Goal: Task Accomplishment & Management: Manage account settings

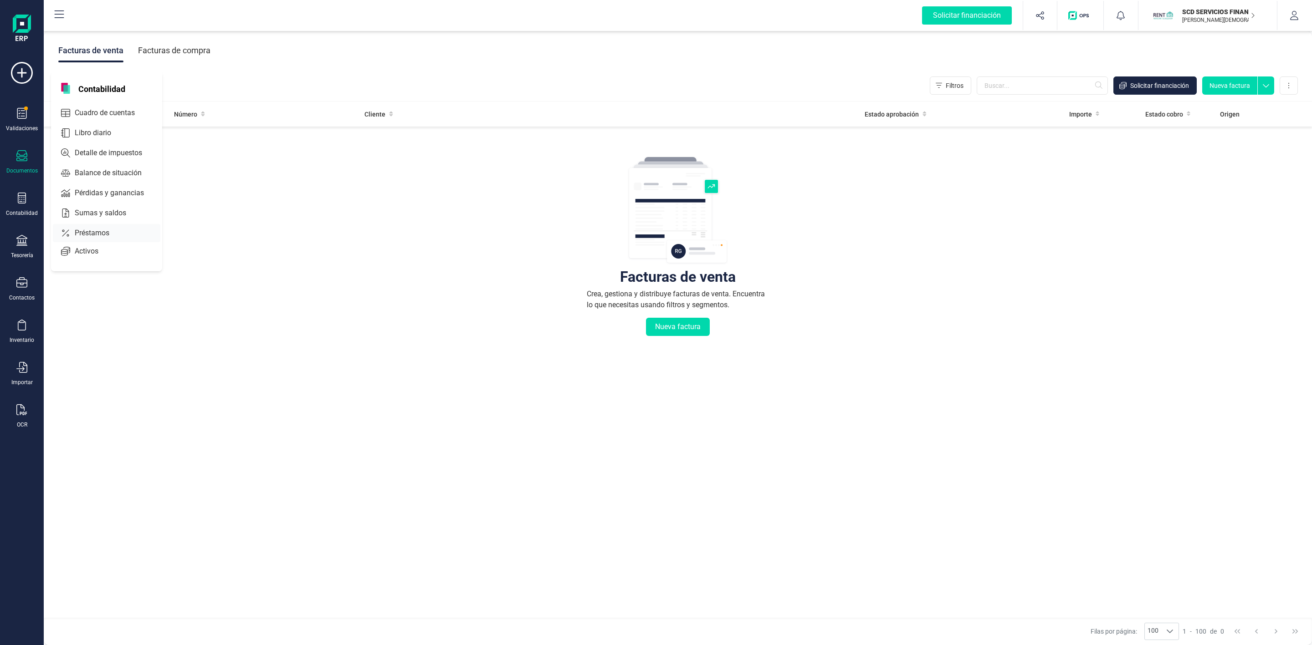
click at [111, 233] on div at bounding box center [117, 233] width 16 height 4
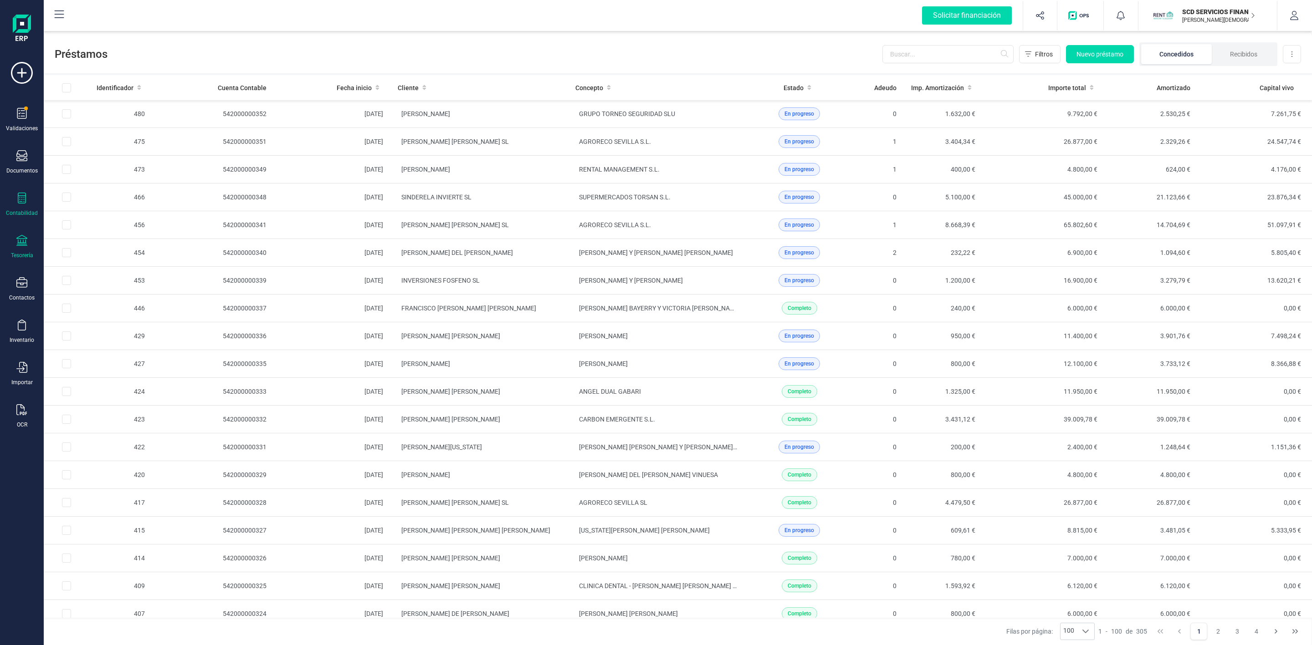
click at [20, 241] on icon at bounding box center [21, 240] width 11 height 11
click at [104, 160] on span "Cuentas bancarias" at bounding box center [111, 155] width 80 height 11
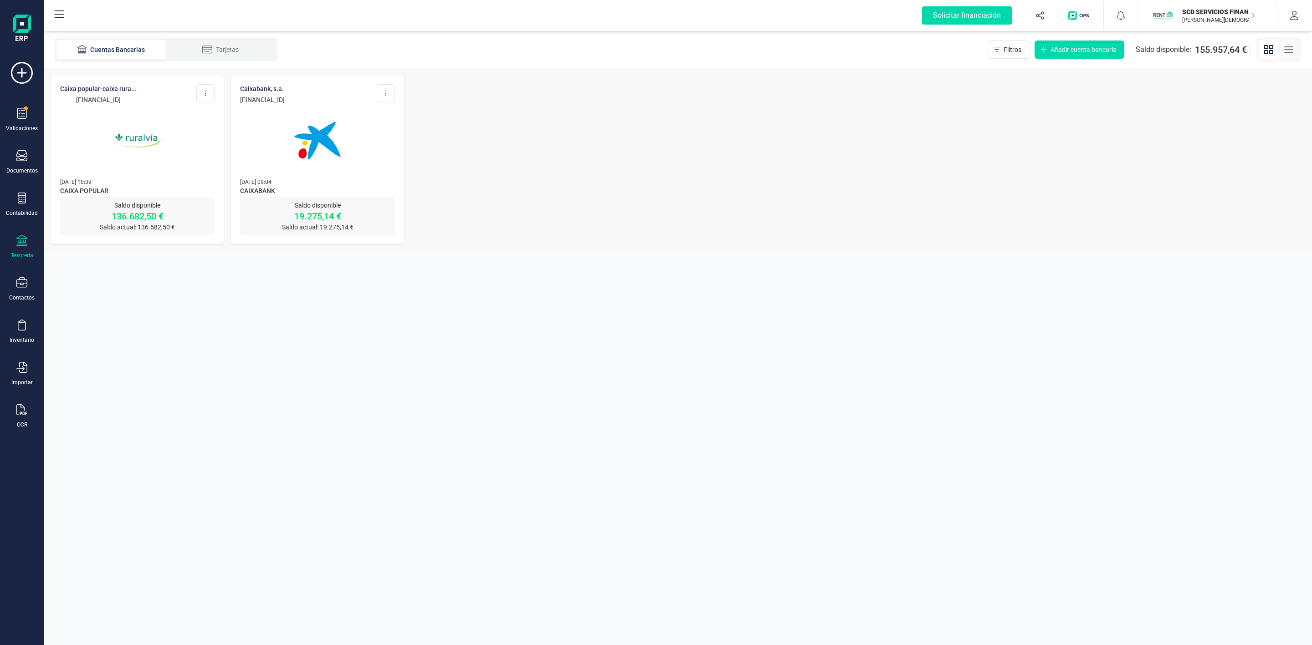
click at [147, 148] on img at bounding box center [137, 140] width 77 height 77
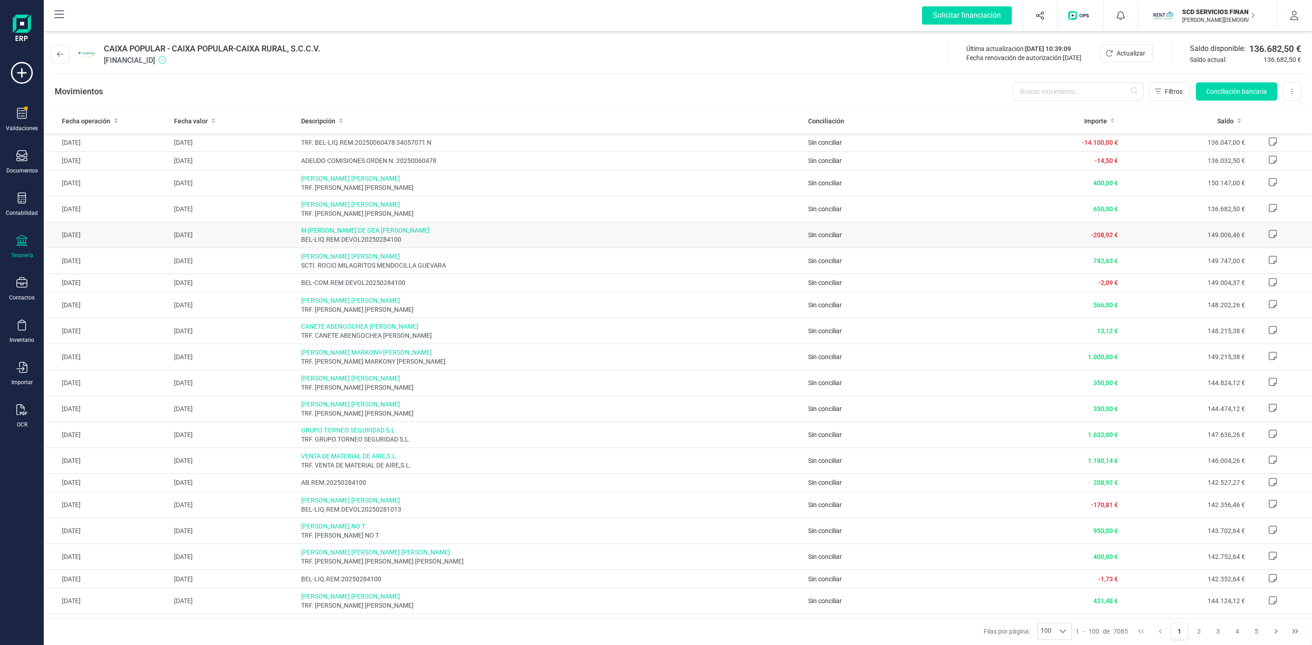
click at [433, 233] on span "M [PERSON_NAME]" at bounding box center [551, 230] width 500 height 9
click at [343, 234] on span "M [PERSON_NAME]" at bounding box center [551, 230] width 500 height 9
click at [260, 19] on div "Solicitar financiación Importaciones completadas 0 / 0 SCD SERVICIOS FINANCIERO…" at bounding box center [678, 15] width 1266 height 29
click at [17, 204] on div at bounding box center [21, 199] width 11 height 13
click at [100, 233] on span "Préstamos" at bounding box center [98, 233] width 55 height 11
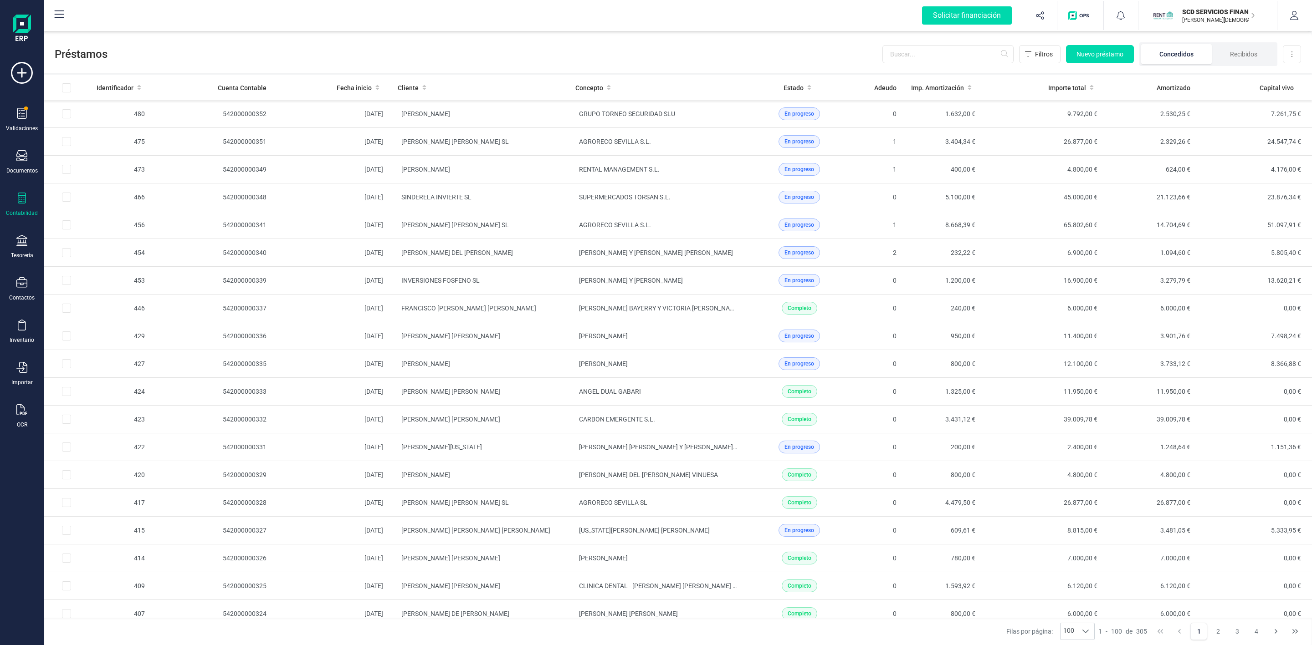
click at [23, 200] on icon at bounding box center [21, 198] width 11 height 11
click at [68, 229] on div at bounding box center [63, 233] width 11 height 11
click at [941, 55] on input "text" at bounding box center [947, 54] width 131 height 18
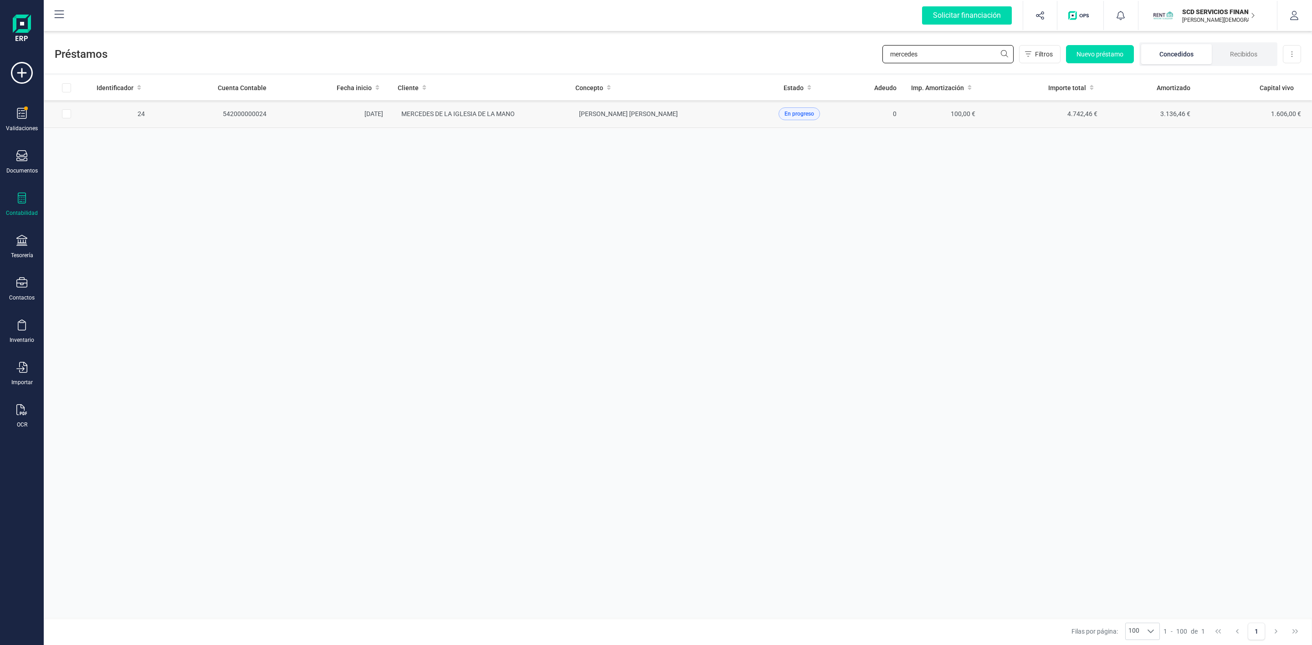
type input "mercedes"
click at [554, 110] on td "MERCEDES DE LA IGLESIA DE LA MANO" at bounding box center [479, 114] width 178 height 28
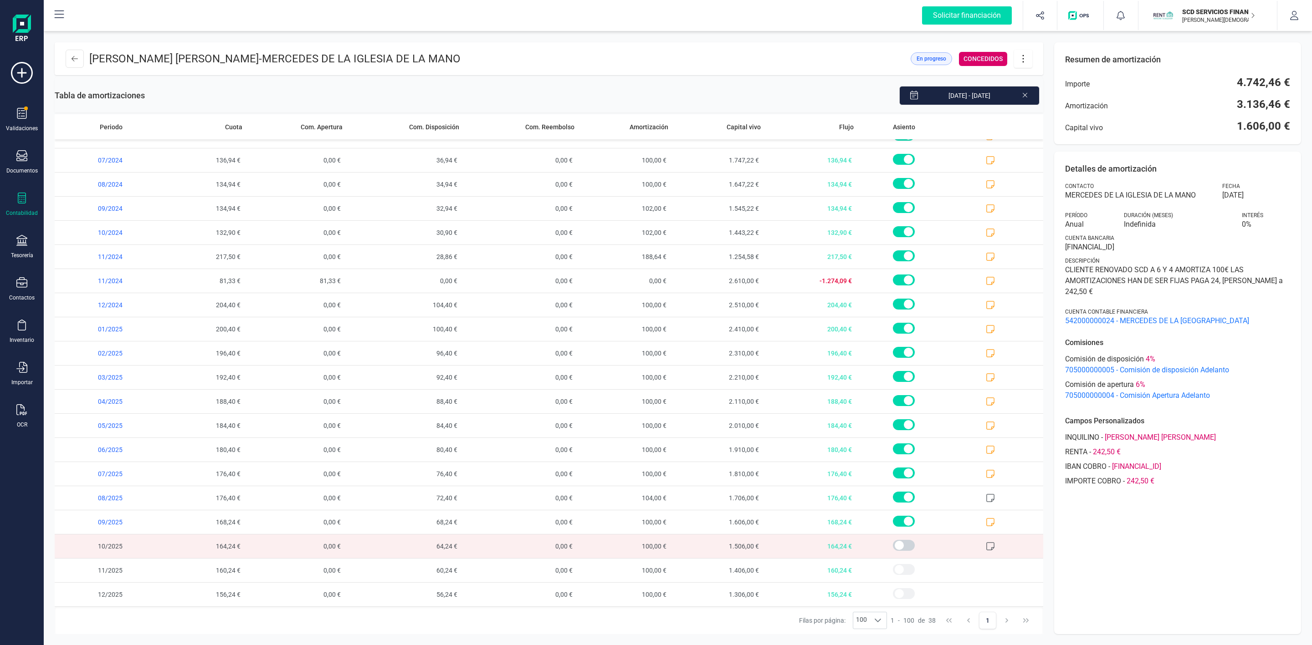
scroll to position [458, 0]
click at [986, 518] on icon at bounding box center [990, 522] width 9 height 9
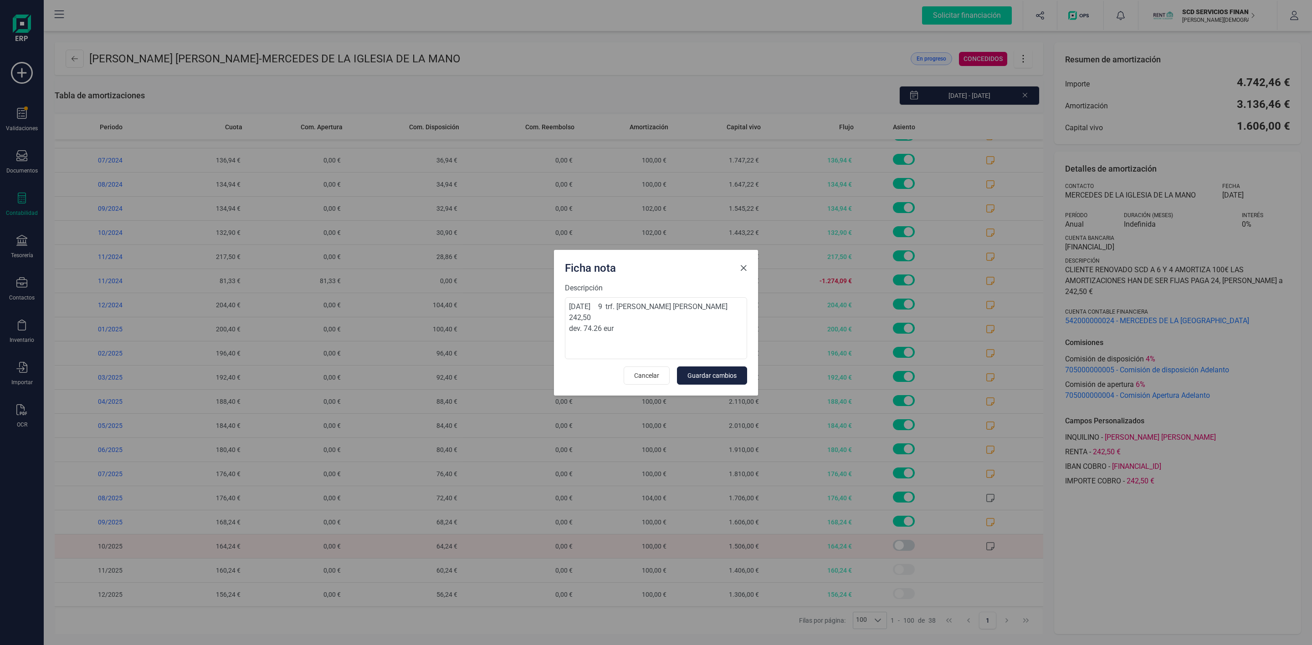
click at [738, 268] on button "Close" at bounding box center [743, 268] width 15 height 15
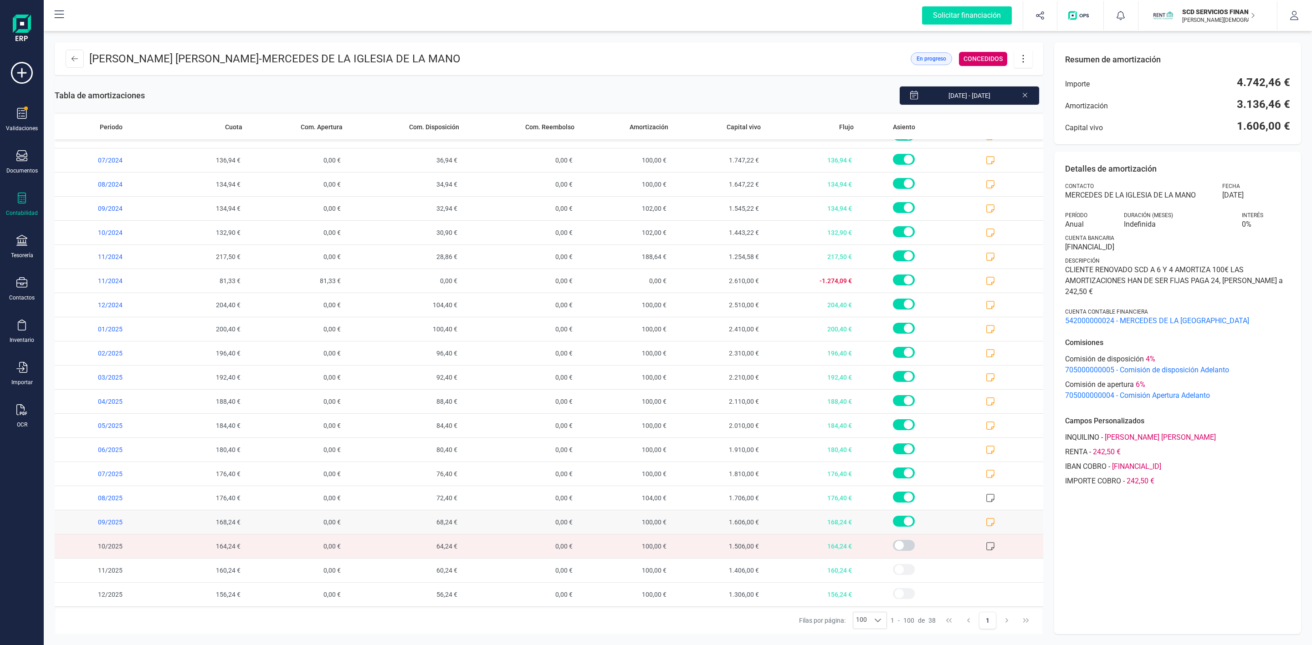
click at [986, 521] on icon at bounding box center [990, 522] width 9 height 9
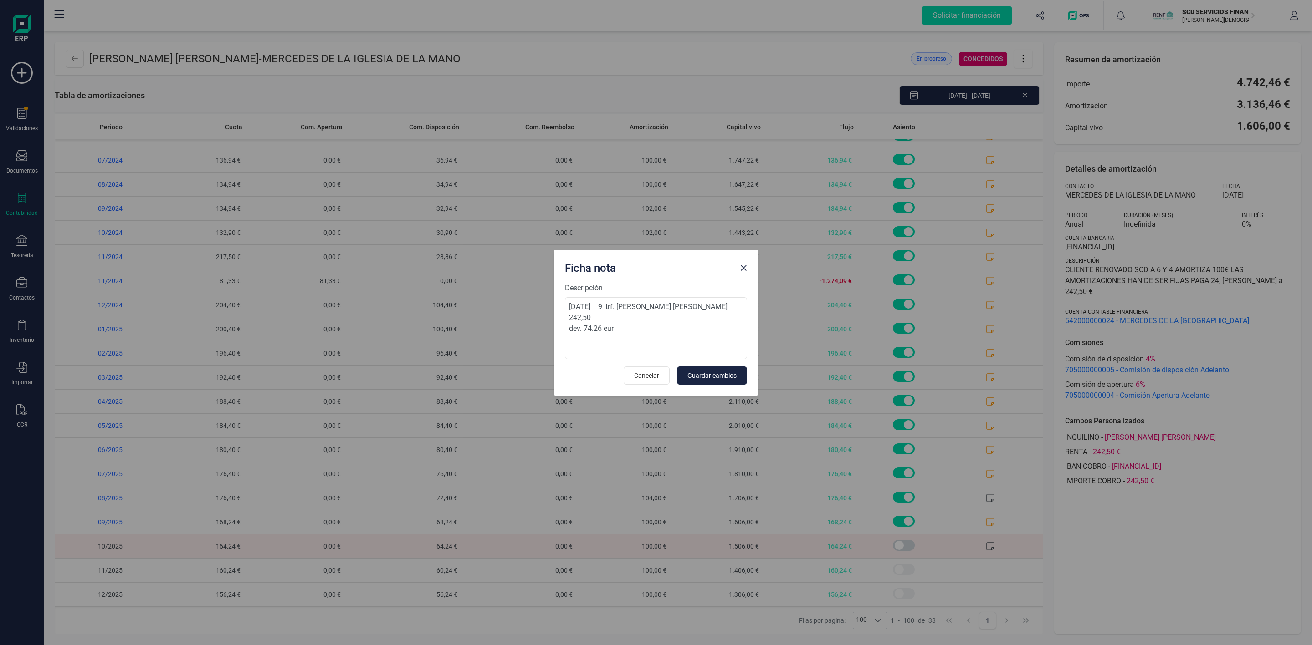
click at [1221, 573] on div "Ficha nota Descripción 25-sep-25 9 trf. suciu alina ioana 242,50 dev. 74.26 eur…" at bounding box center [656, 322] width 1312 height 645
click at [744, 265] on span "Close" at bounding box center [743, 268] width 7 height 7
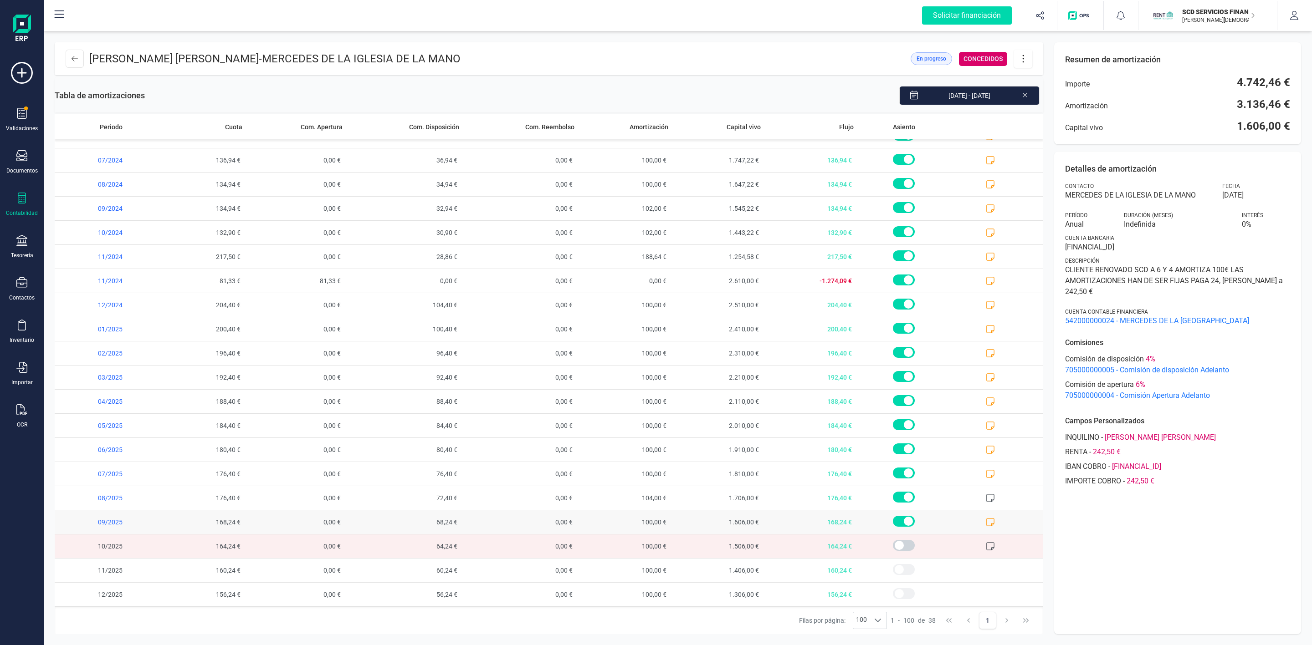
click at [986, 523] on icon at bounding box center [990, 522] width 9 height 9
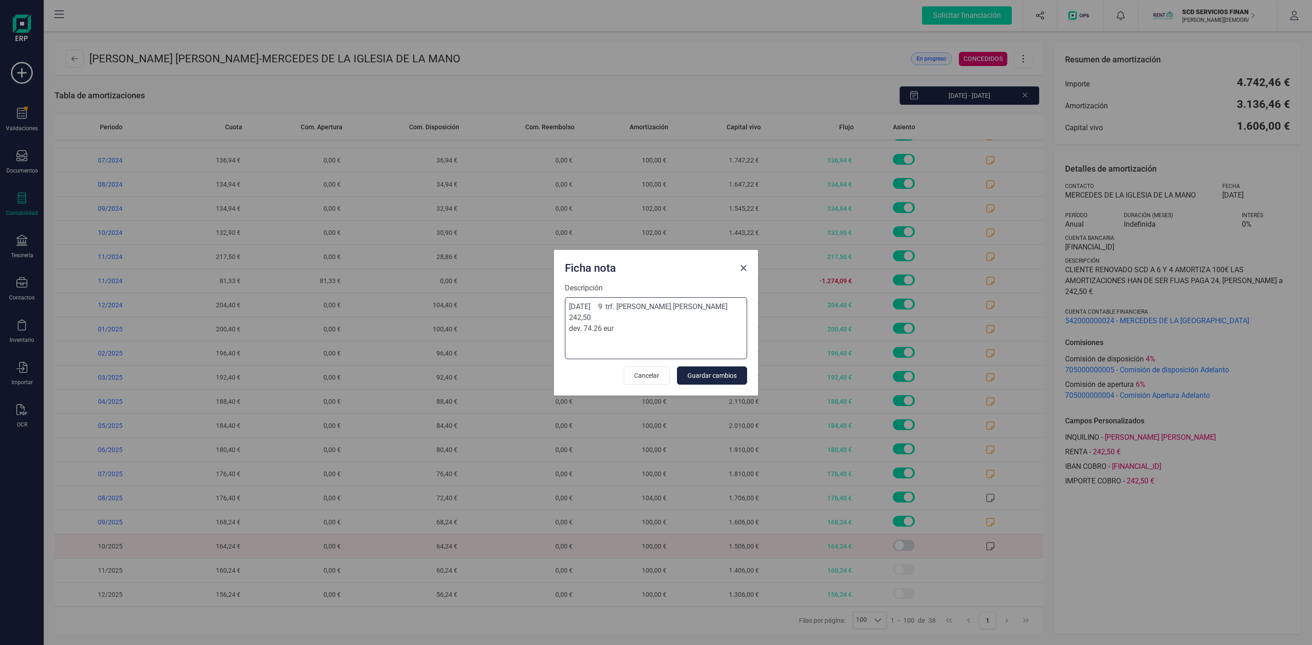
drag, startPoint x: 622, startPoint y: 321, endPoint x: 583, endPoint y: 315, distance: 39.2
click at [583, 315] on textarea "25-sep-25 9 trf. suciu alina ioana 242,50 dev. 74.26 eur" at bounding box center [656, 328] width 182 height 62
click at [743, 266] on span "Close" at bounding box center [743, 268] width 7 height 7
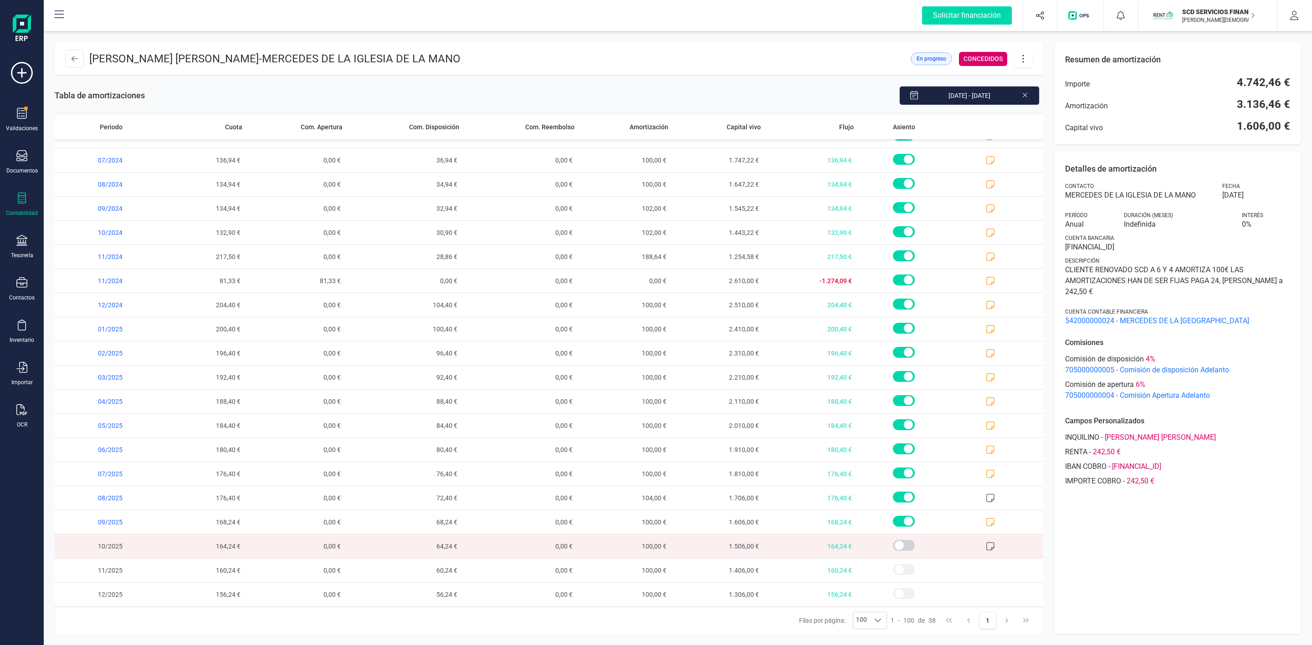
click at [511, 636] on div "ALINA IOANA CARDOS - MERCEDES DE LA IGLESIA DE LA MANO En progreso CONCEDIDOS T…" at bounding box center [678, 338] width 1268 height 614
click at [75, 60] on icon at bounding box center [75, 58] width 6 height 7
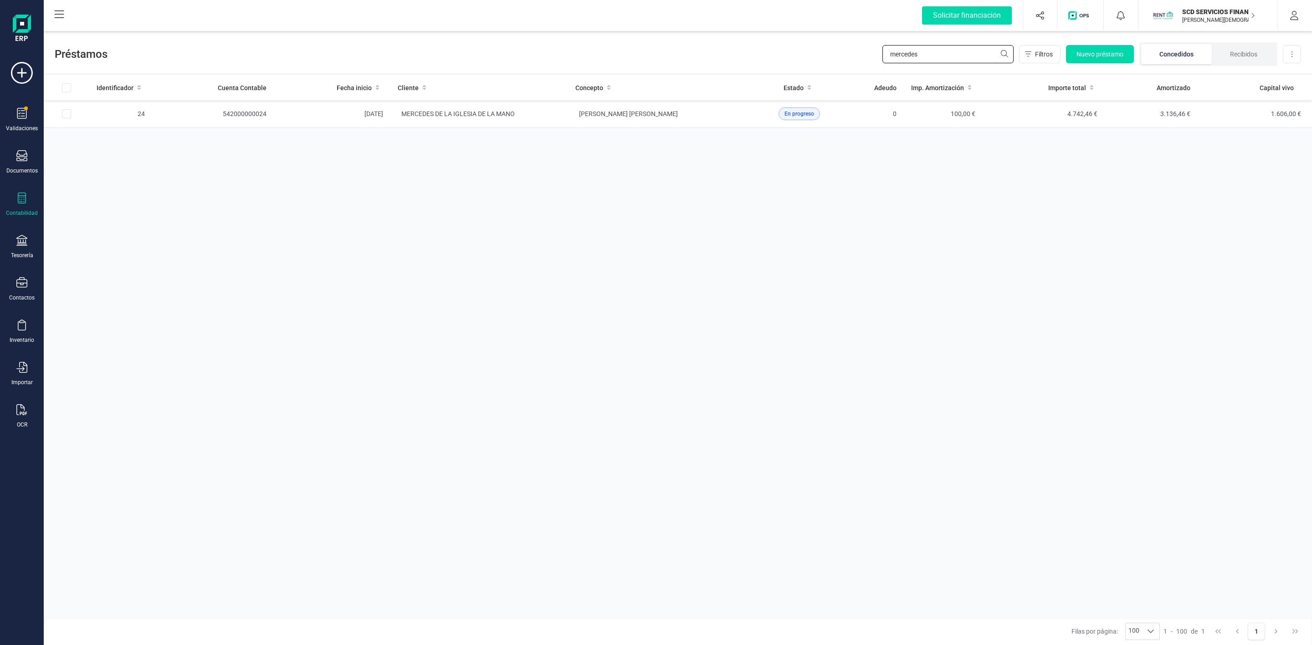
drag, startPoint x: 939, startPoint y: 52, endPoint x: 878, endPoint y: 53, distance: 61.5
click at [878, 53] on div "Préstamos mercedes Filtros Nuevo préstamo Concedidos Recibidos Descargar Excel" at bounding box center [678, 52] width 1268 height 42
click at [926, 56] on input "mercedes" at bounding box center [947, 54] width 131 height 18
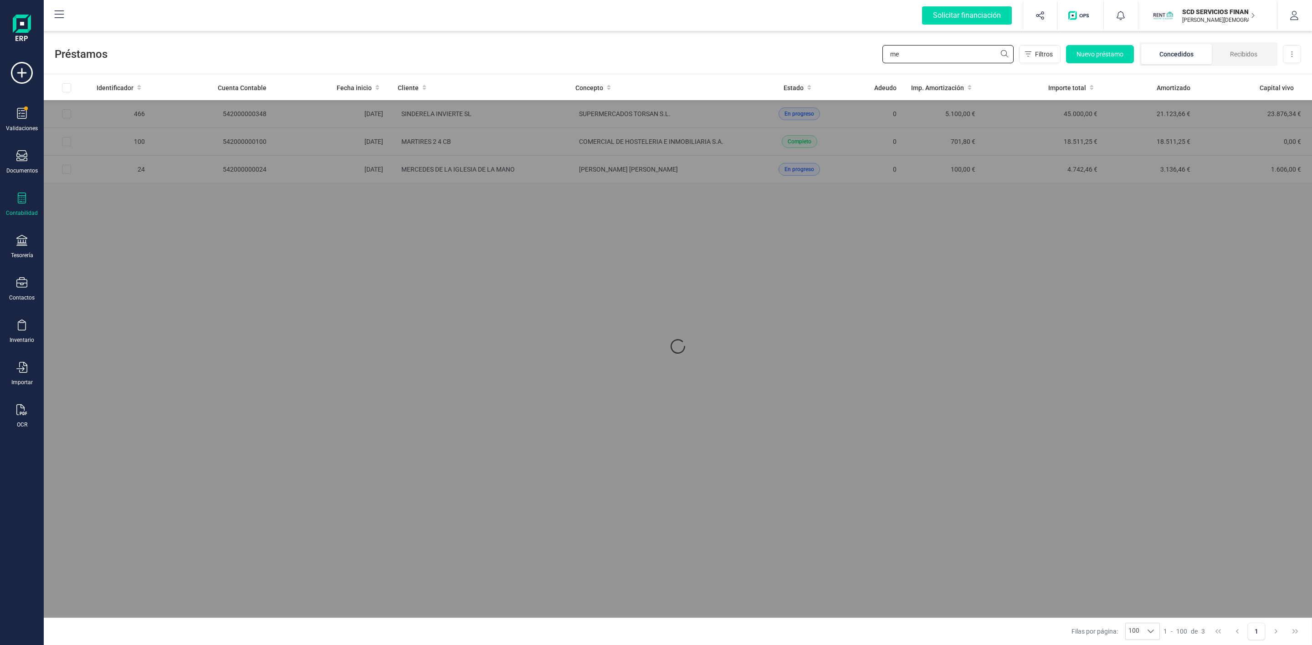
type input "m"
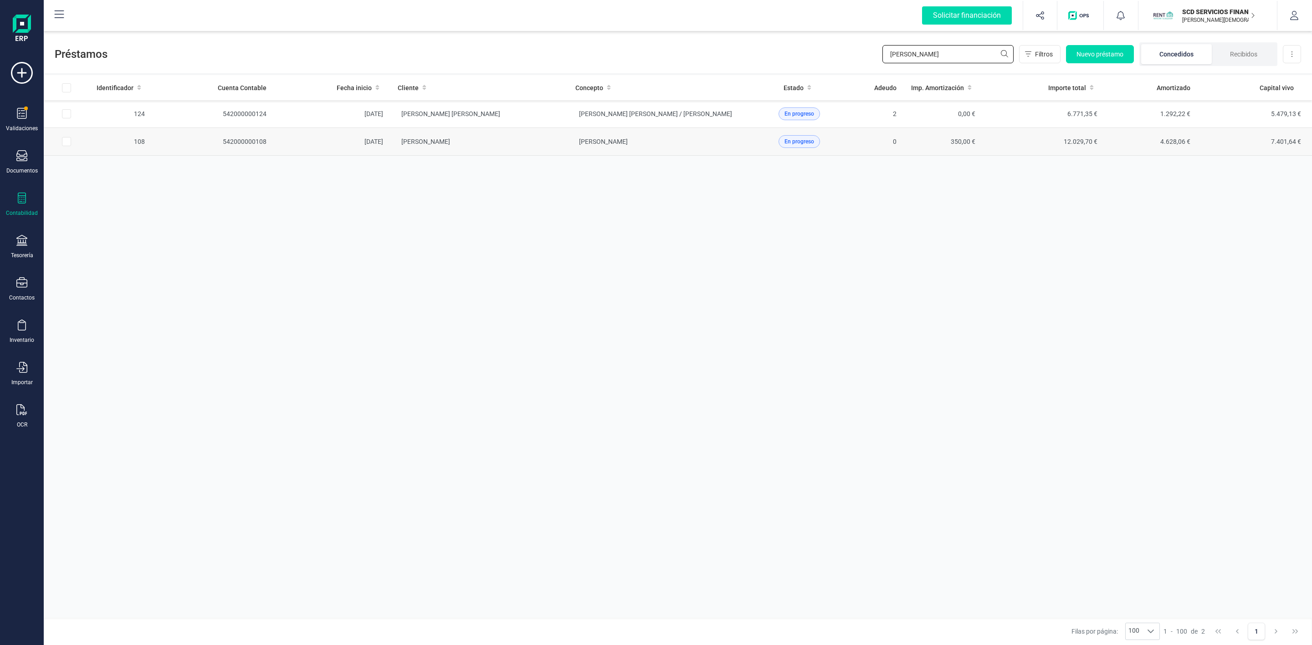
type input "manuela"
click at [544, 149] on td "[PERSON_NAME]" at bounding box center [479, 142] width 178 height 28
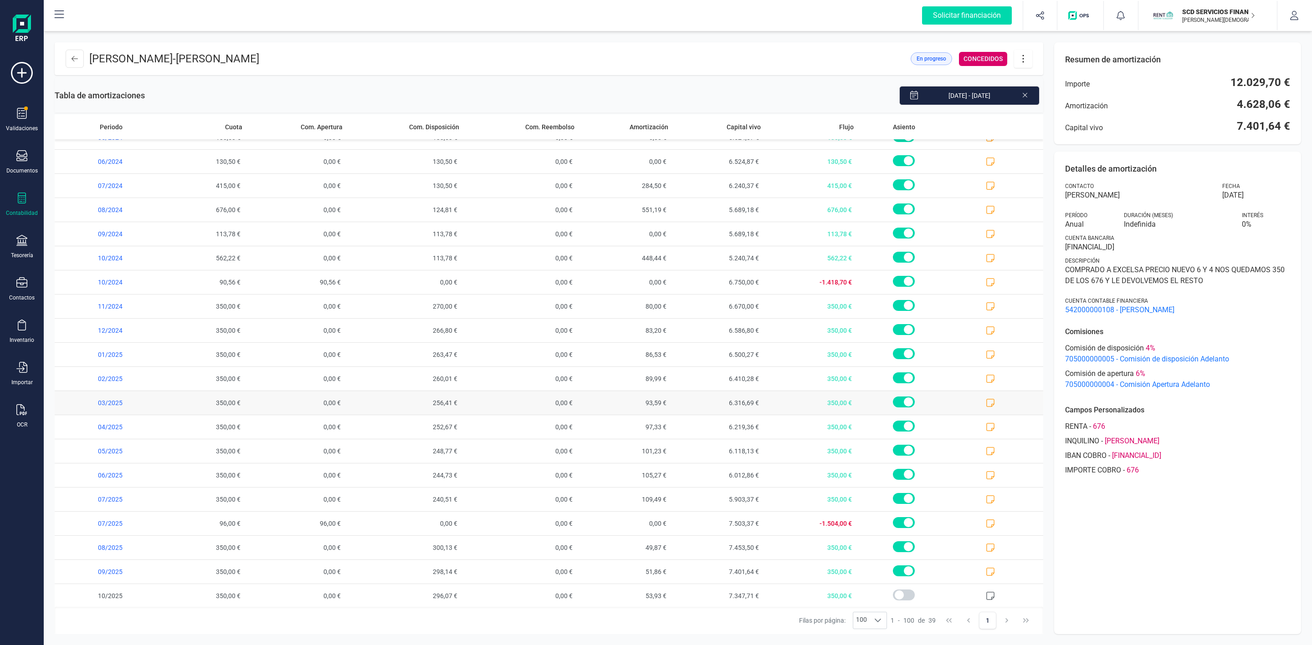
scroll to position [481, 0]
click at [986, 524] on icon at bounding box center [990, 522] width 9 height 9
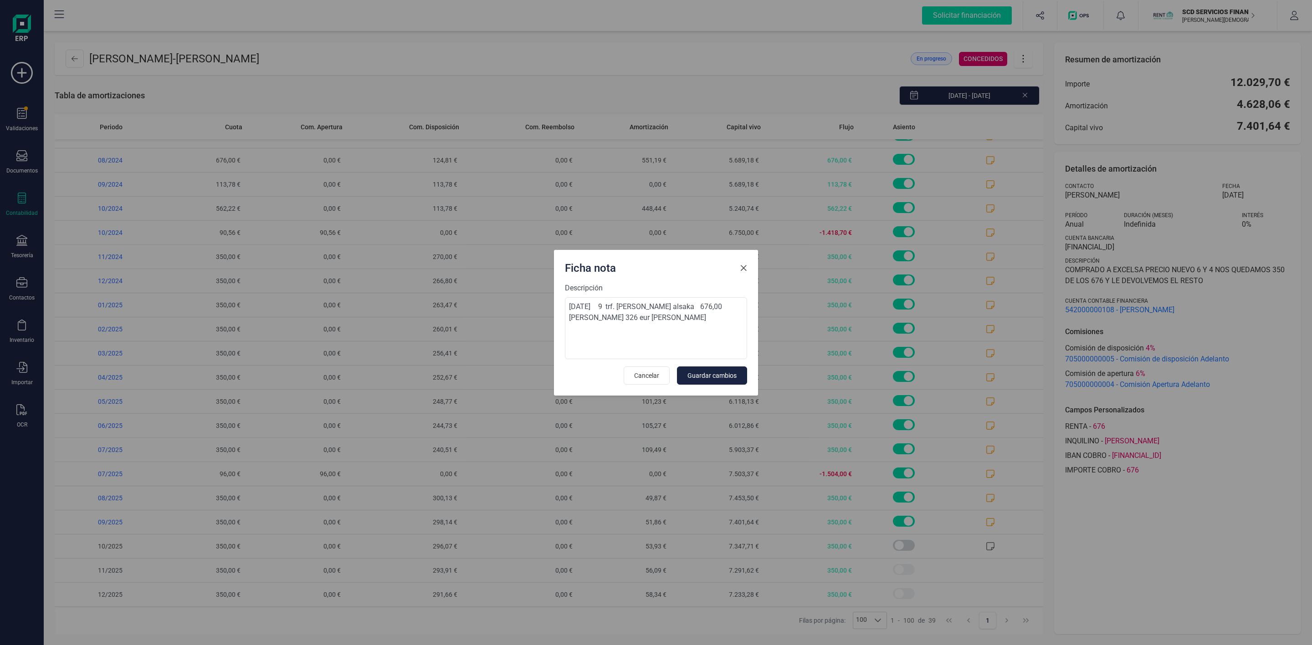
click at [745, 267] on span "Close" at bounding box center [743, 268] width 7 height 7
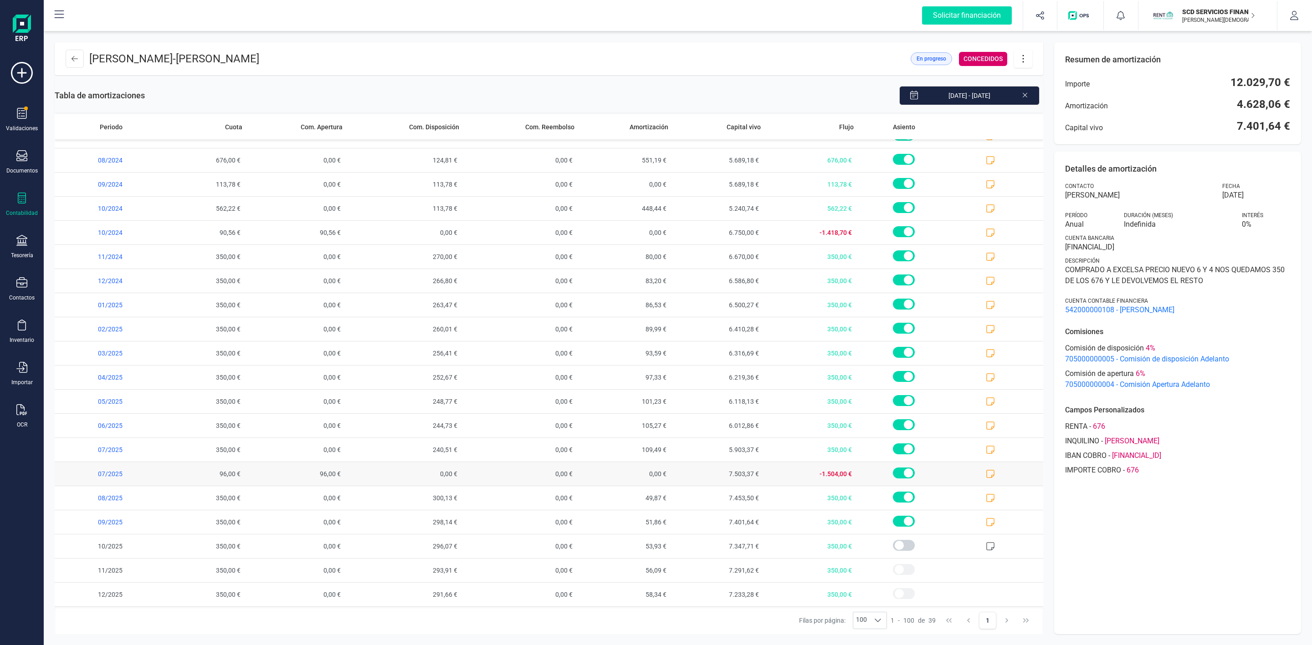
click at [986, 472] on icon at bounding box center [990, 474] width 9 height 9
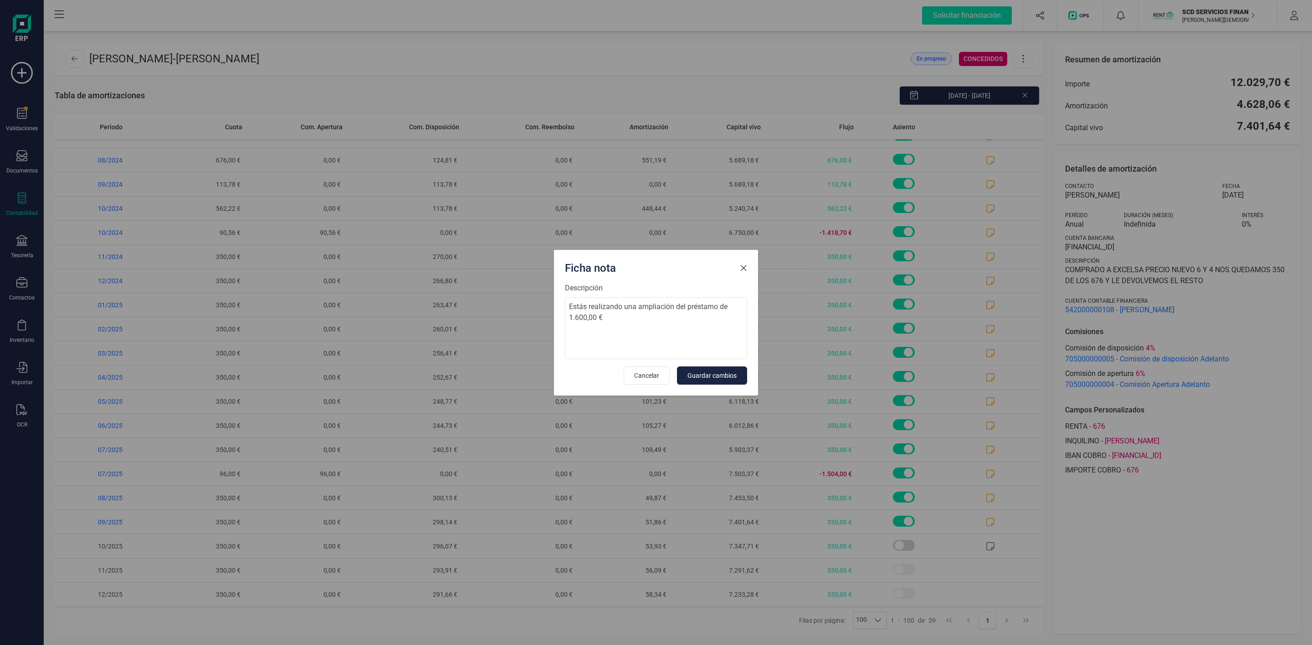
click at [745, 266] on span "Close" at bounding box center [743, 268] width 7 height 7
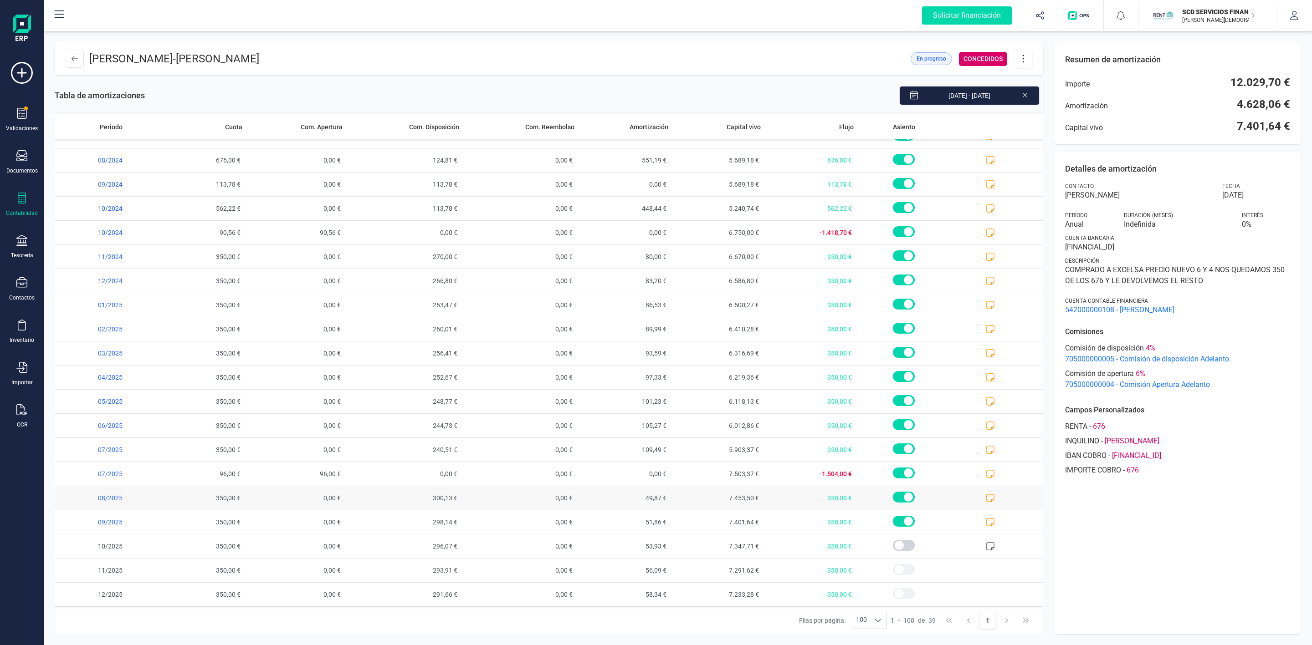
click at [986, 501] on icon at bounding box center [990, 498] width 9 height 9
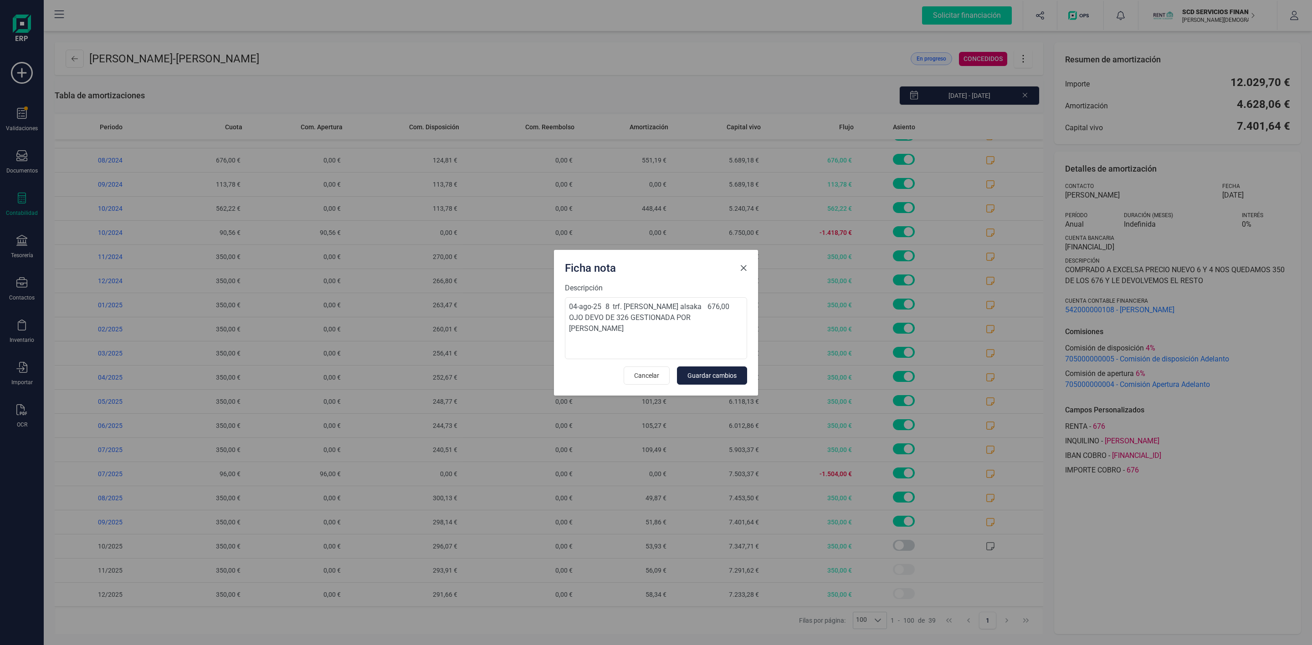
click at [743, 263] on button "Close" at bounding box center [743, 268] width 15 height 15
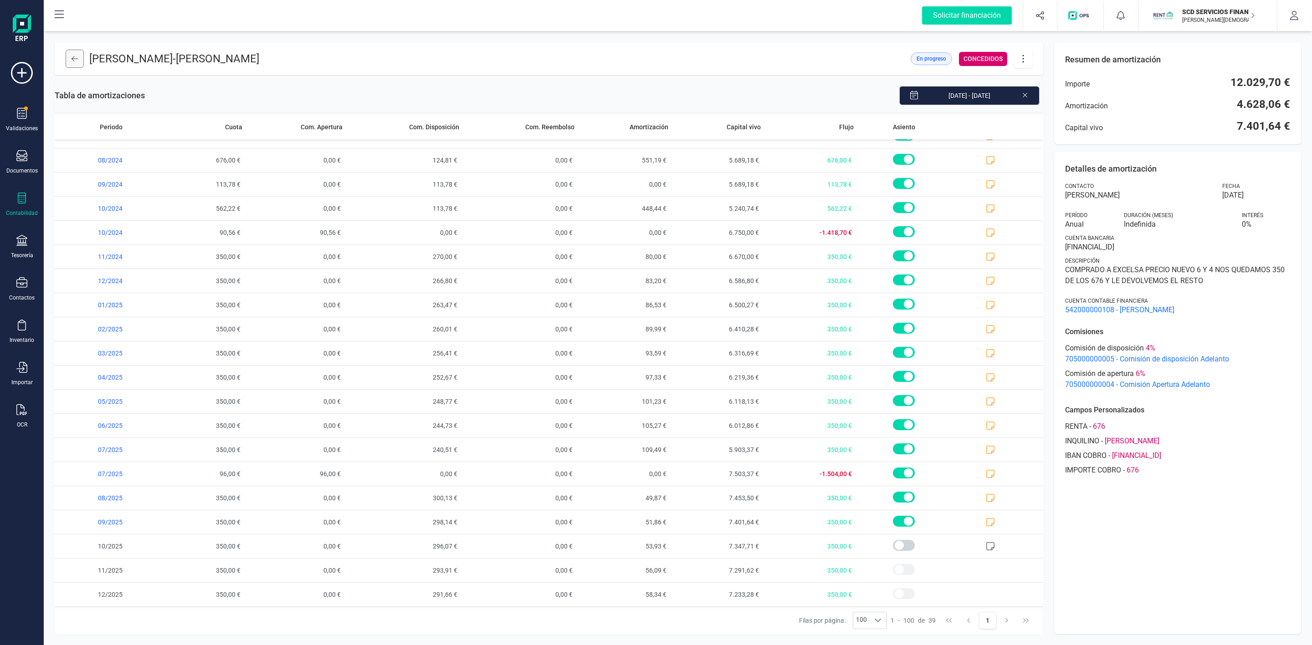
click at [77, 65] on button at bounding box center [75, 59] width 18 height 18
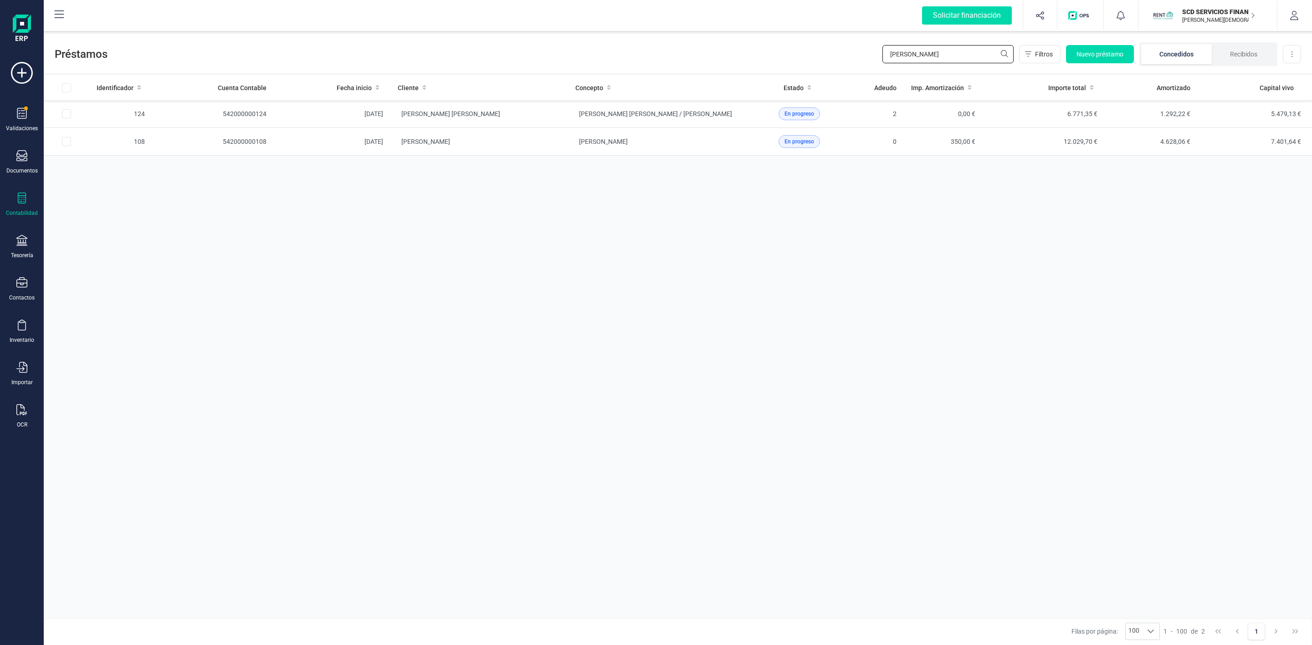
drag, startPoint x: 921, startPoint y: 57, endPoint x: 851, endPoint y: 55, distance: 69.7
click at [869, 52] on div "Préstamos manuela Filtros Nuevo préstamo Concedidos Recibidos Descargar Excel" at bounding box center [678, 52] width 1268 height 42
type input "domingo fe"
click at [549, 122] on td "DOMINGO FELIPE CORREA" at bounding box center [479, 114] width 178 height 28
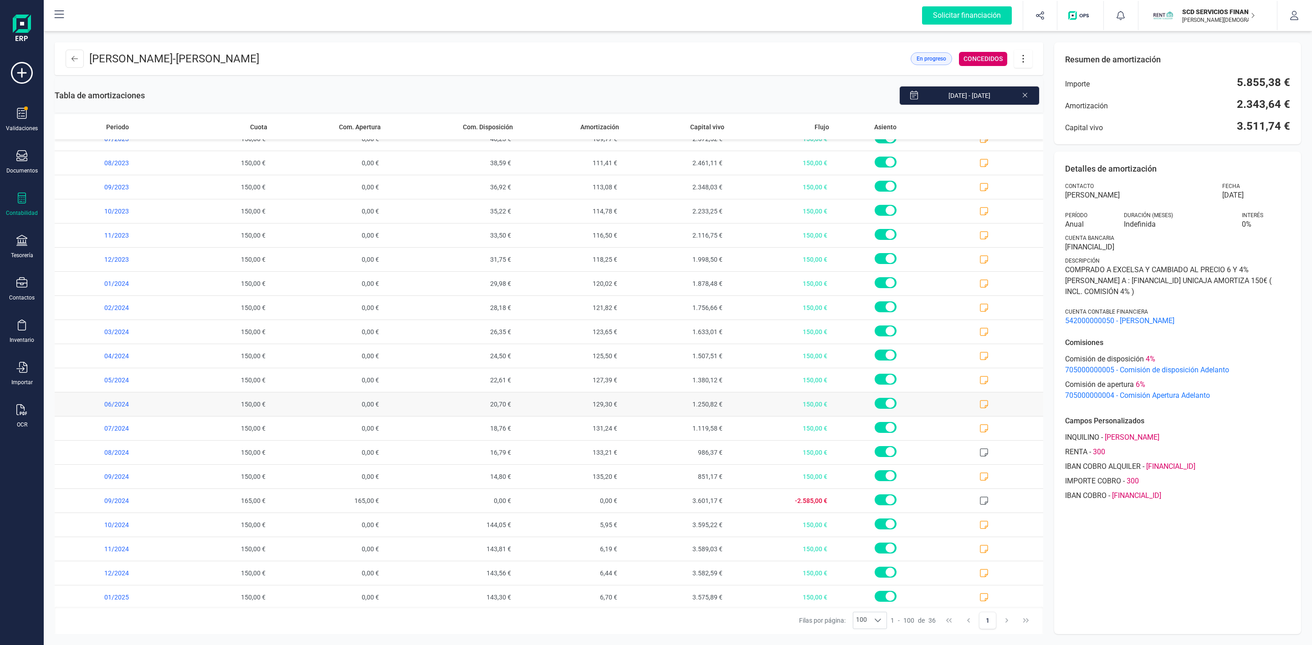
scroll to position [409, 0]
click at [979, 524] on icon at bounding box center [983, 522] width 9 height 9
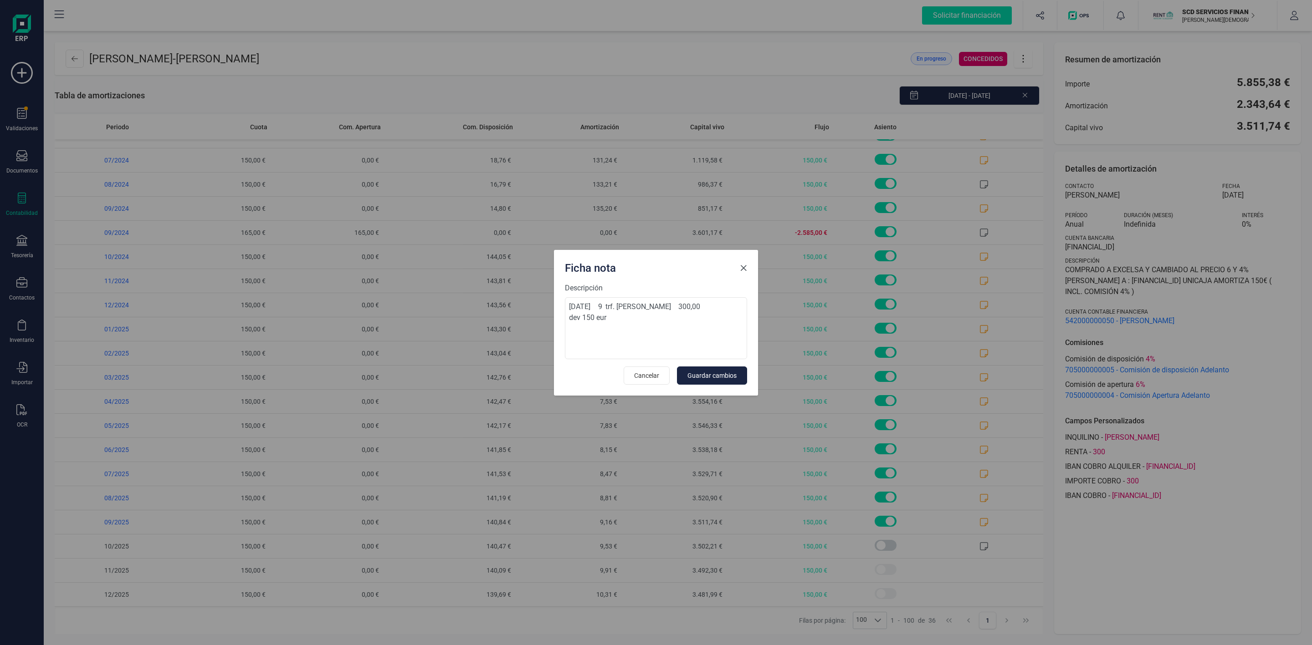
click at [742, 270] on span "Close" at bounding box center [743, 268] width 7 height 7
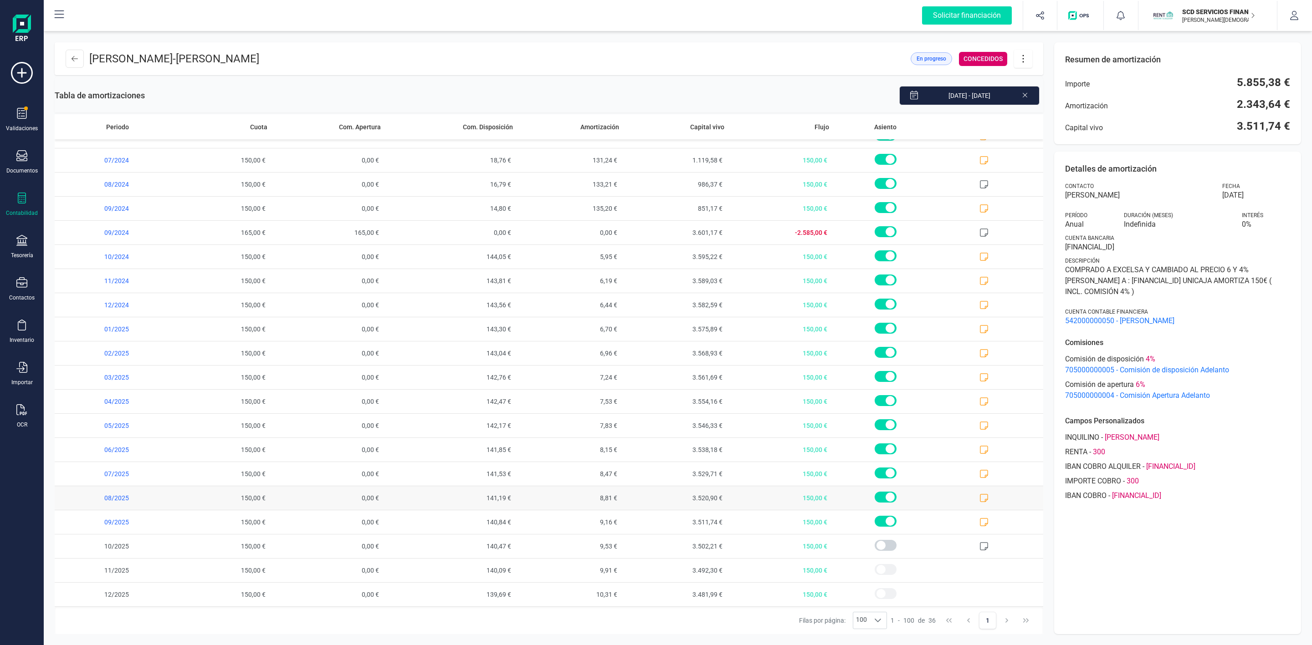
click at [979, 499] on icon at bounding box center [983, 498] width 9 height 9
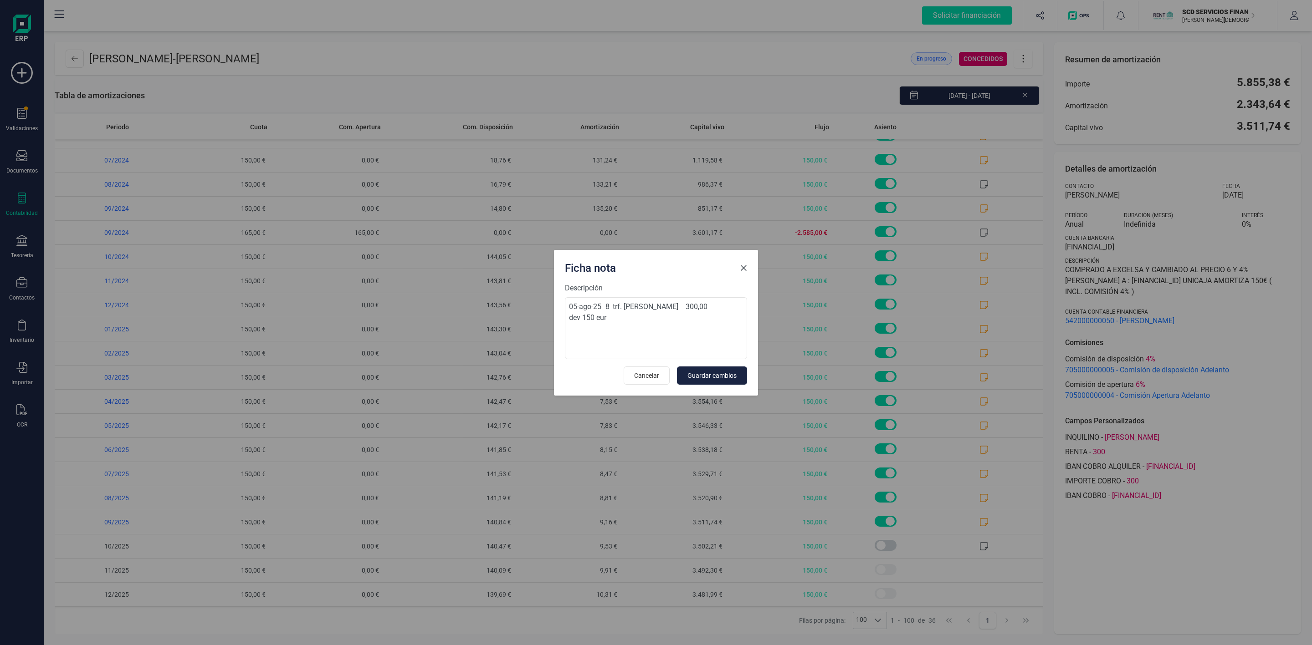
click at [742, 266] on span "Close" at bounding box center [743, 268] width 7 height 7
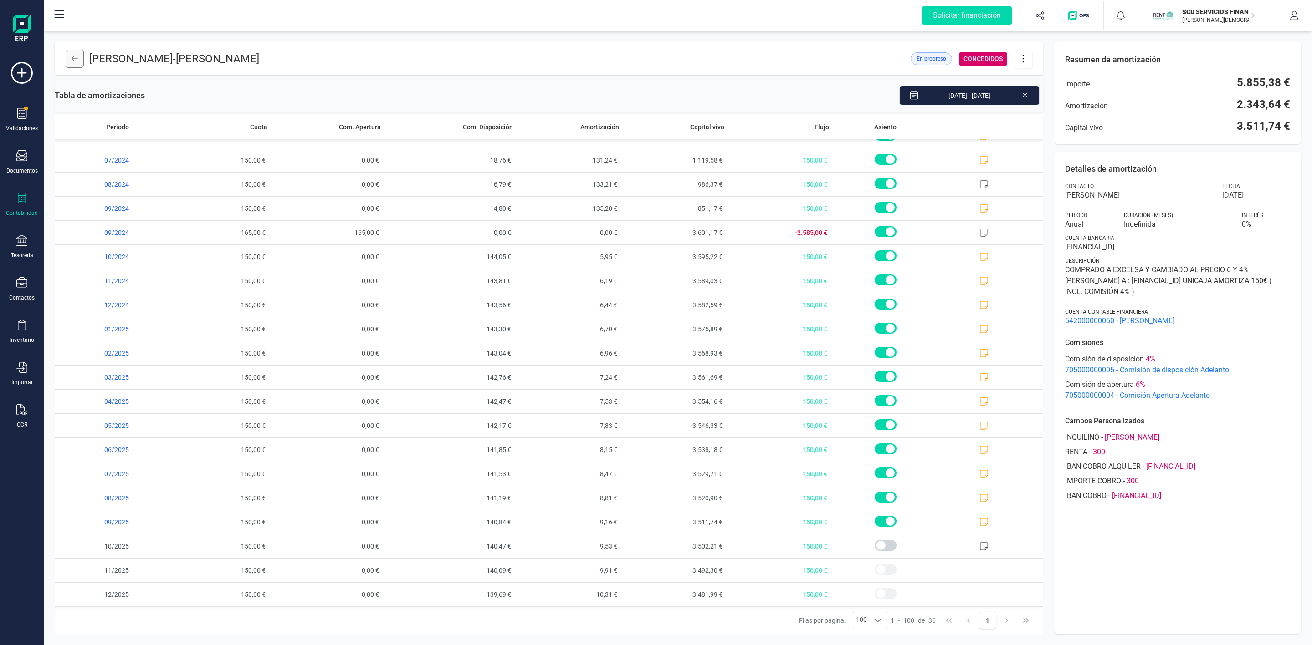
click at [81, 59] on button at bounding box center [75, 59] width 18 height 18
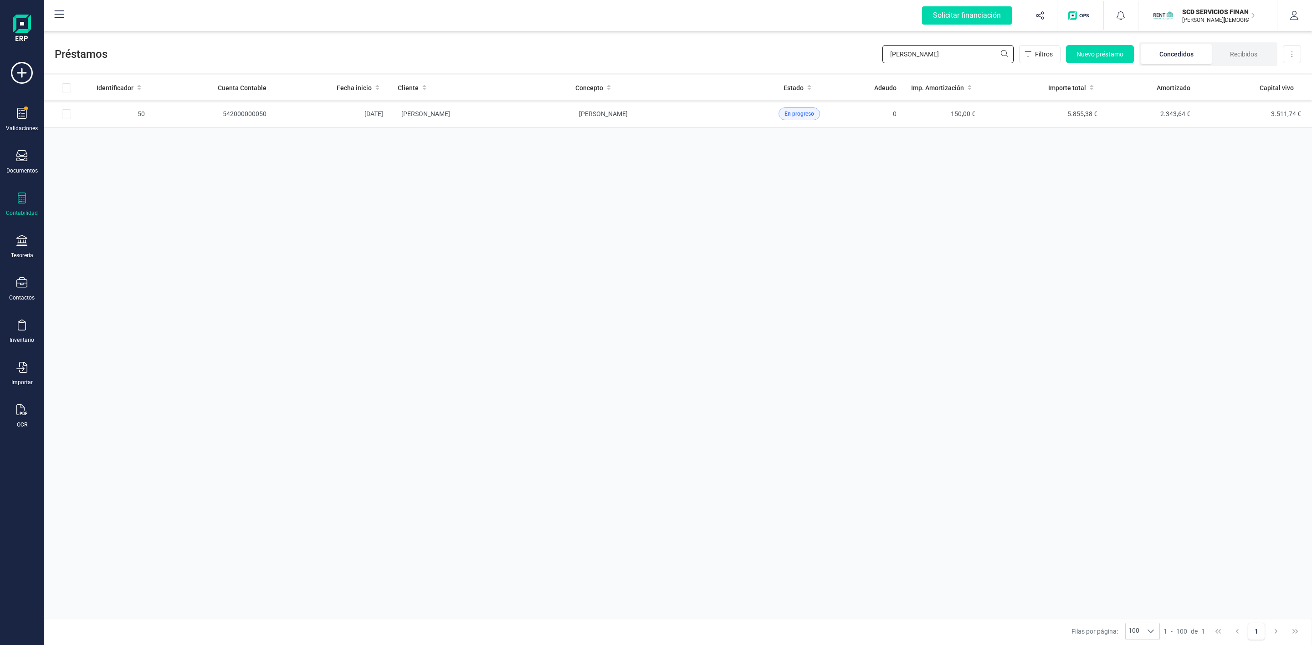
drag, startPoint x: 958, startPoint y: 55, endPoint x: 802, endPoint y: 54, distance: 156.2
click at [808, 55] on div "Préstamos domingo fe Filtros Nuevo préstamo Concedidos Recibidos Descargar Excel" at bounding box center [678, 52] width 1268 height 42
type input "mireia"
click at [563, 118] on td "[PERSON_NAME]" at bounding box center [479, 114] width 178 height 28
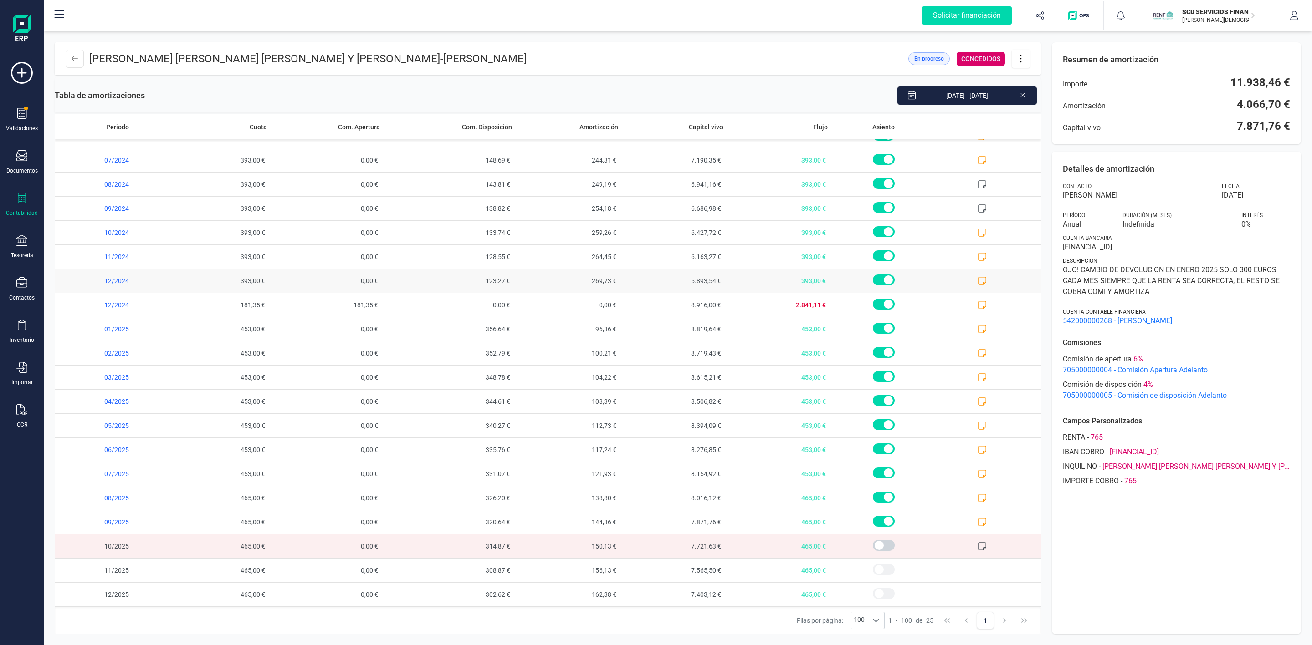
scroll to position [141, 0]
click at [977, 522] on icon at bounding box center [981, 522] width 9 height 9
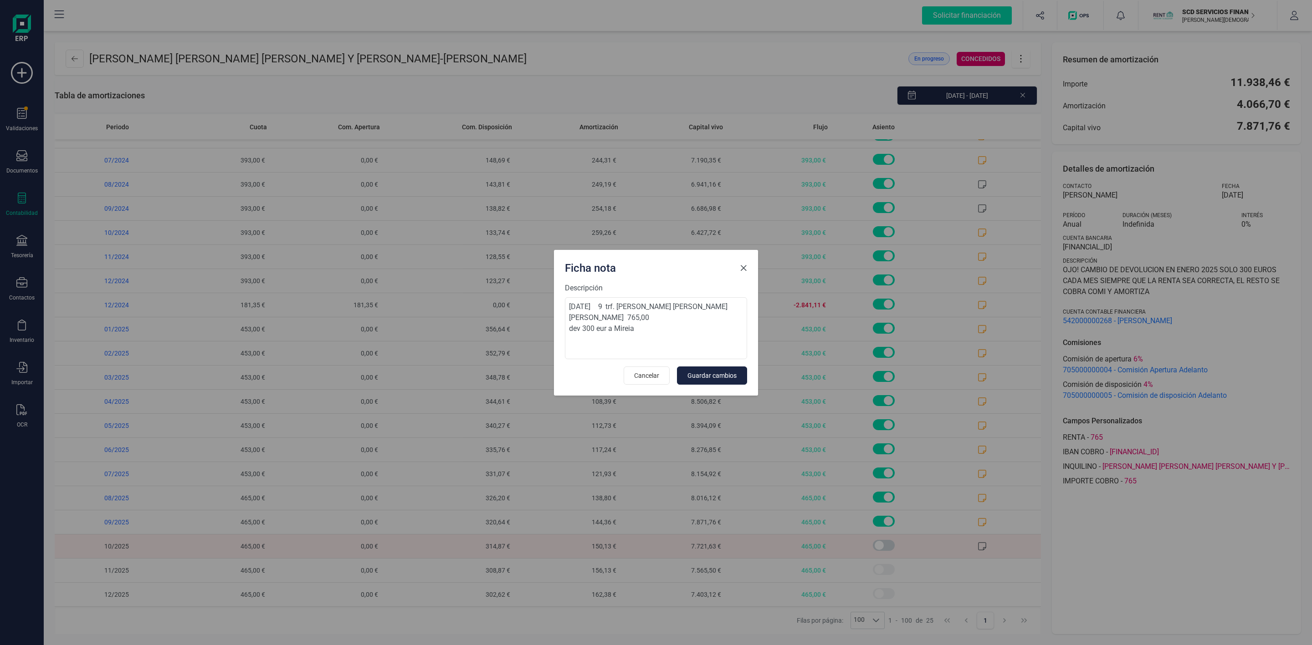
click at [746, 265] on span "Close" at bounding box center [743, 268] width 7 height 7
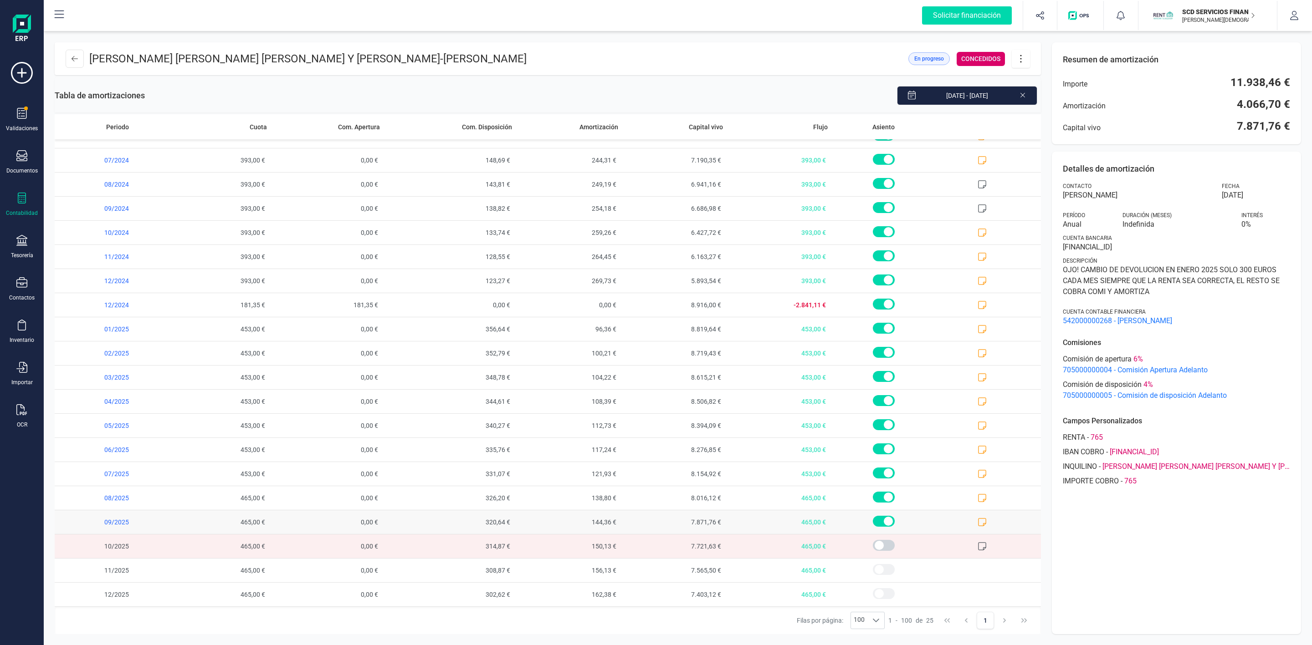
click at [977, 522] on icon at bounding box center [981, 522] width 9 height 9
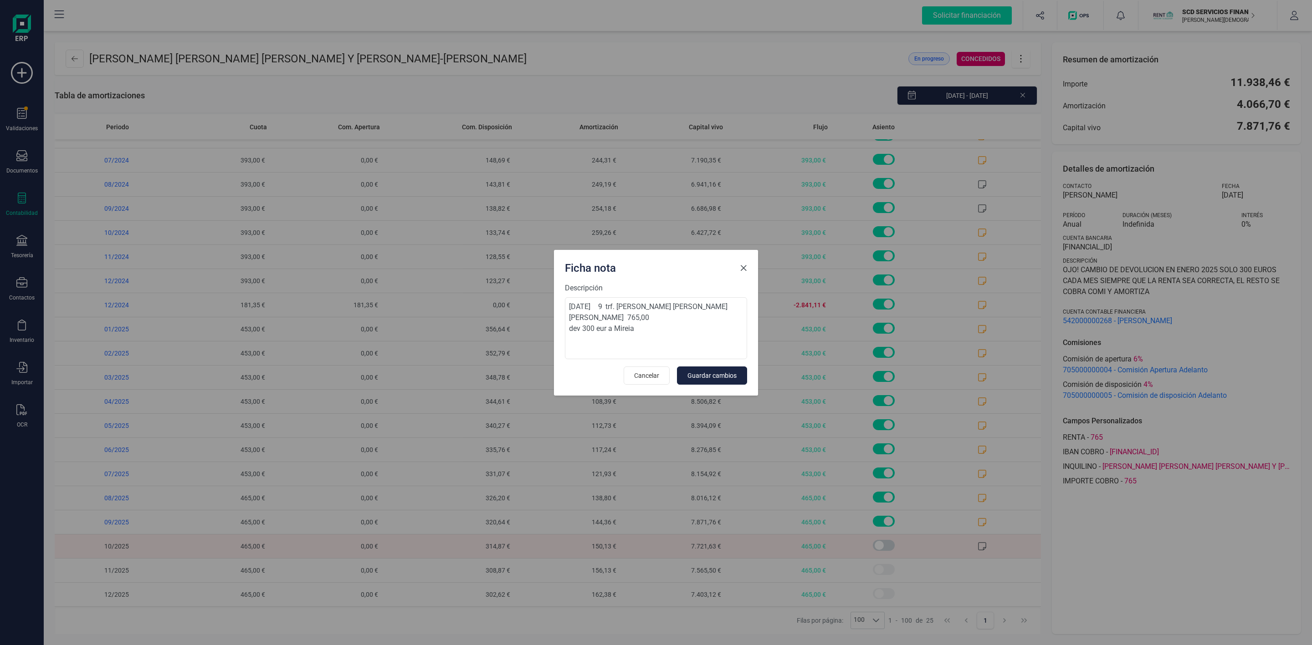
click at [744, 267] on span "Close" at bounding box center [743, 268] width 7 height 7
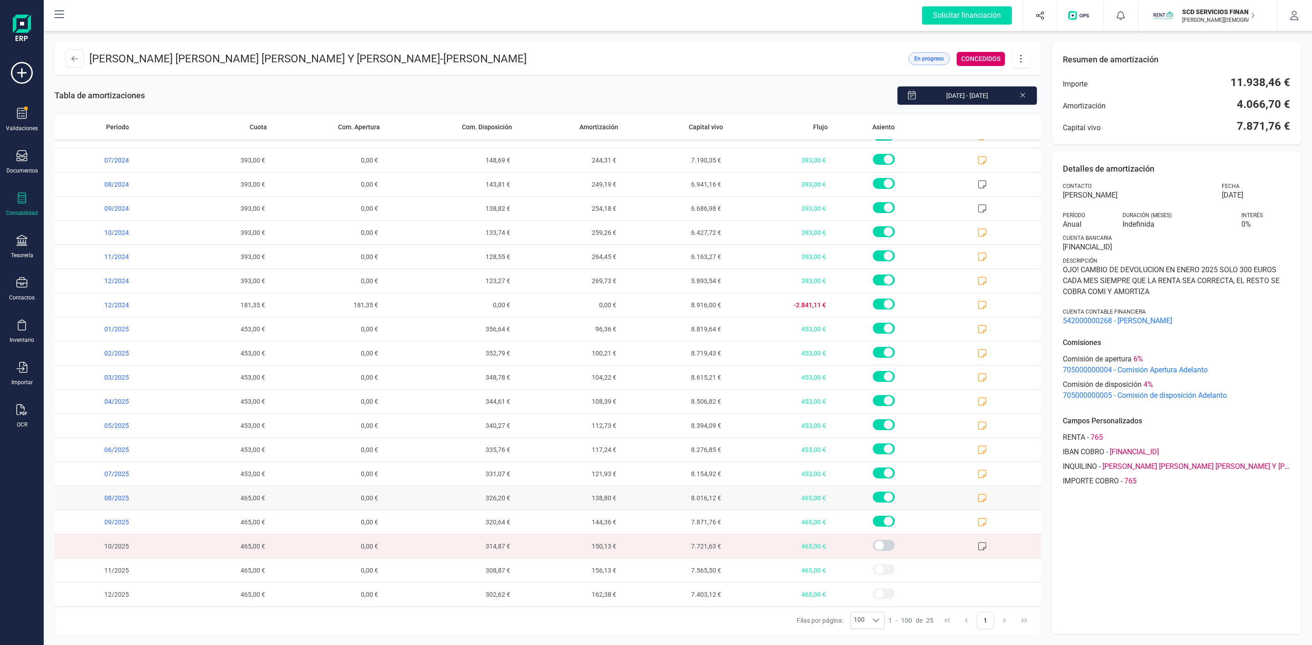
click at [977, 501] on icon at bounding box center [981, 498] width 9 height 9
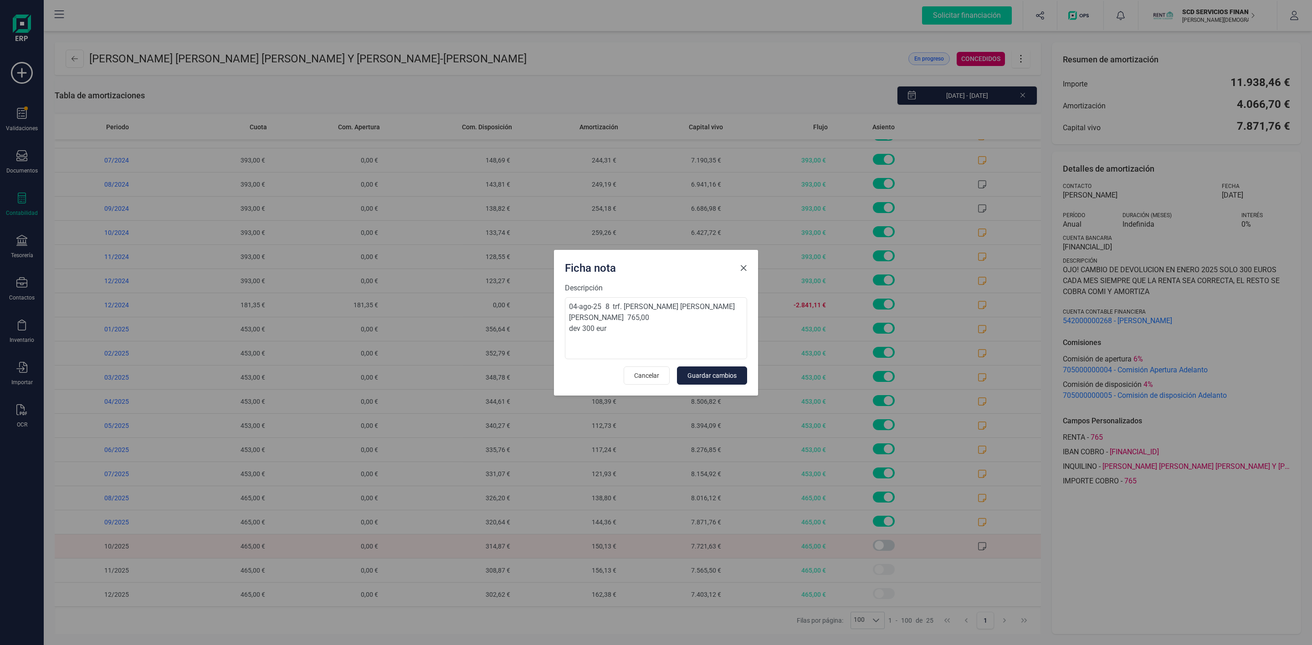
click at [745, 266] on span "Close" at bounding box center [743, 268] width 7 height 7
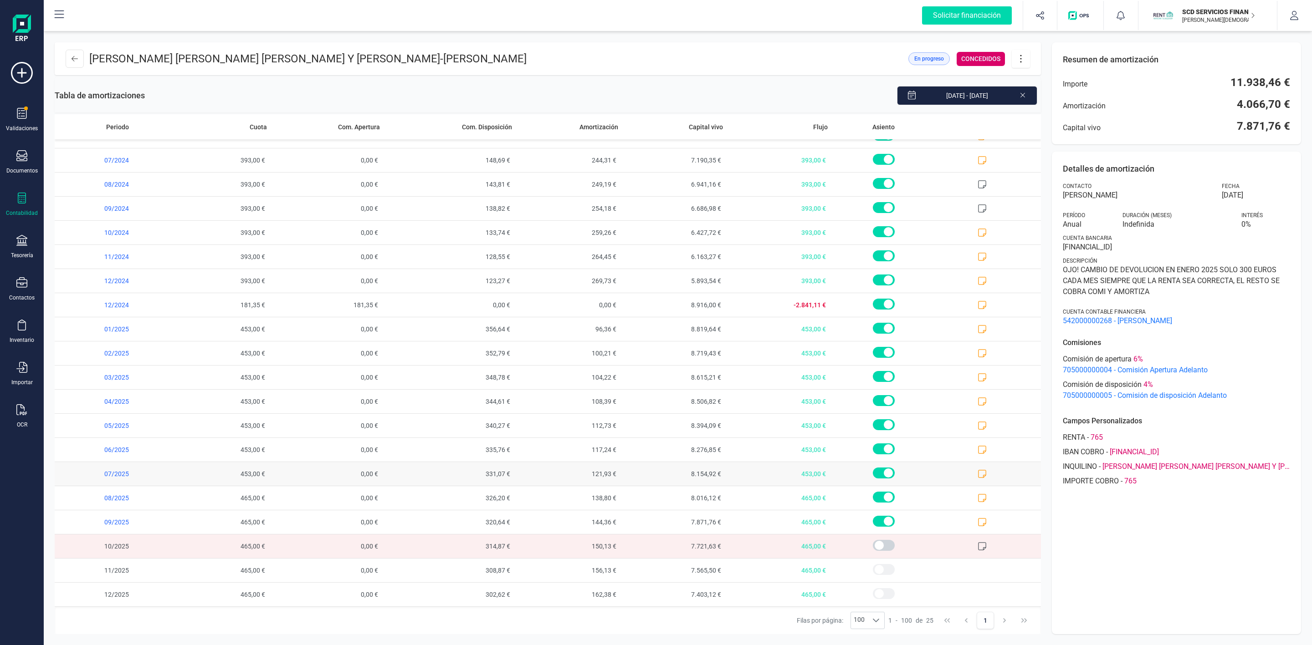
click at [977, 473] on icon at bounding box center [981, 474] width 9 height 9
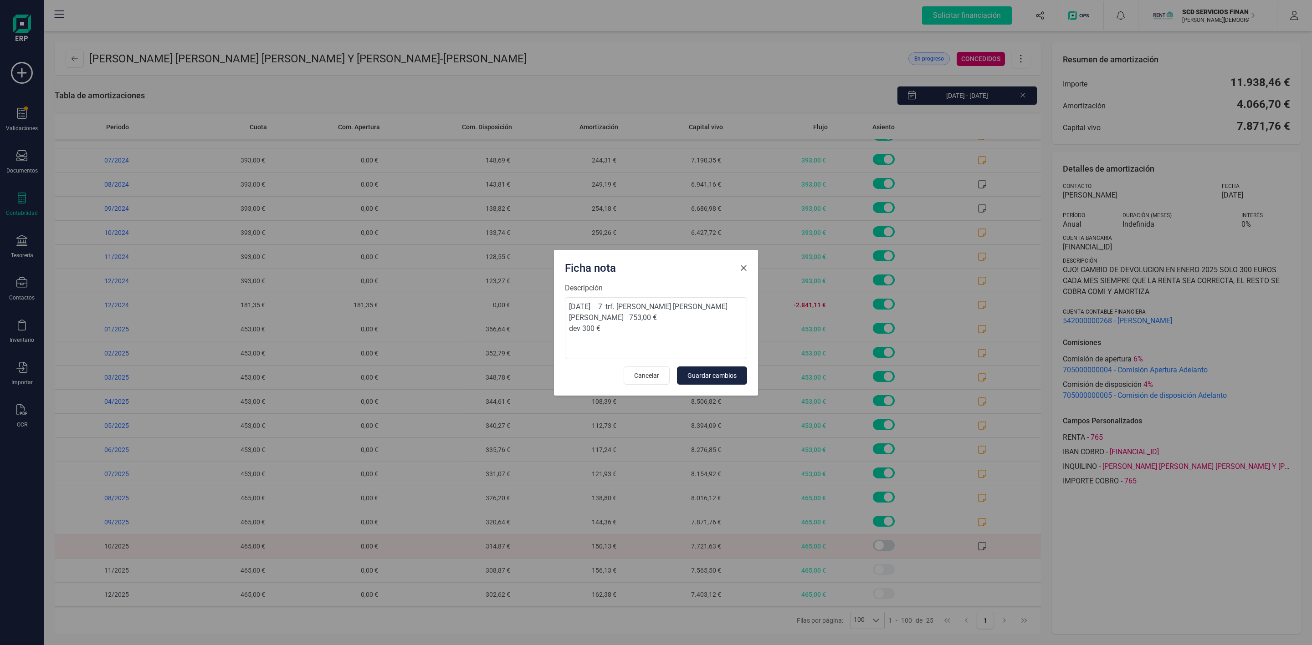
click at [746, 266] on span "Close" at bounding box center [743, 268] width 7 height 7
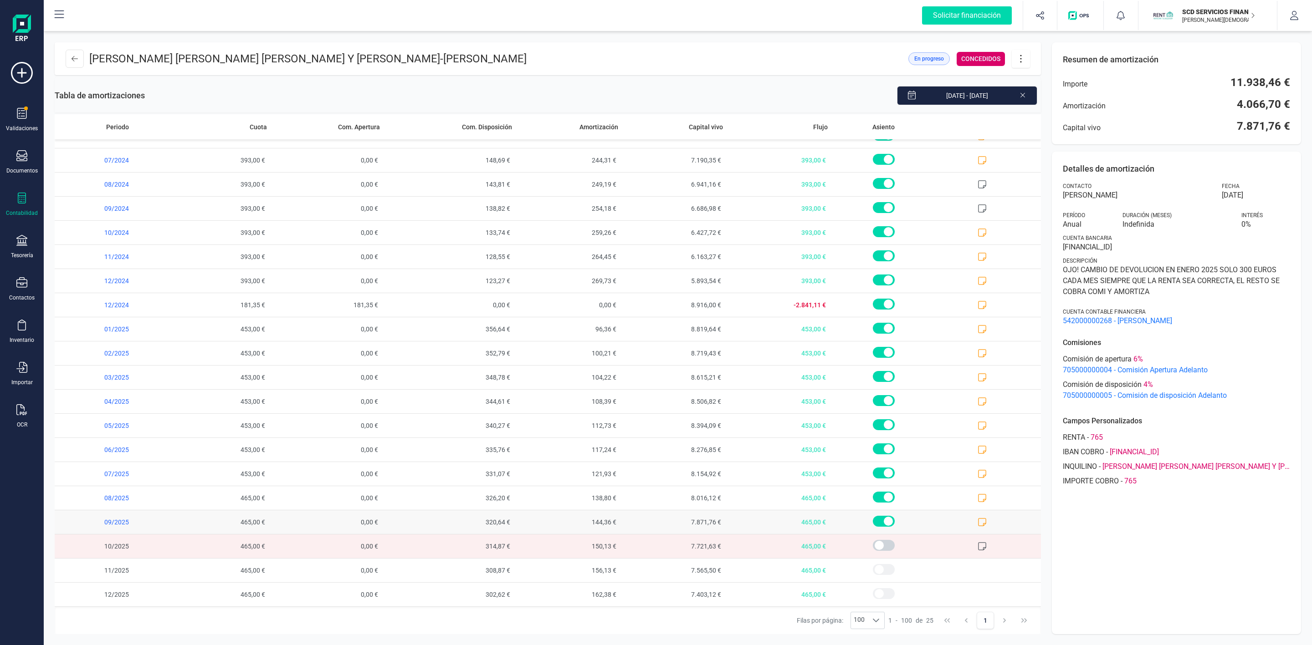
click at [977, 521] on icon at bounding box center [981, 522] width 9 height 9
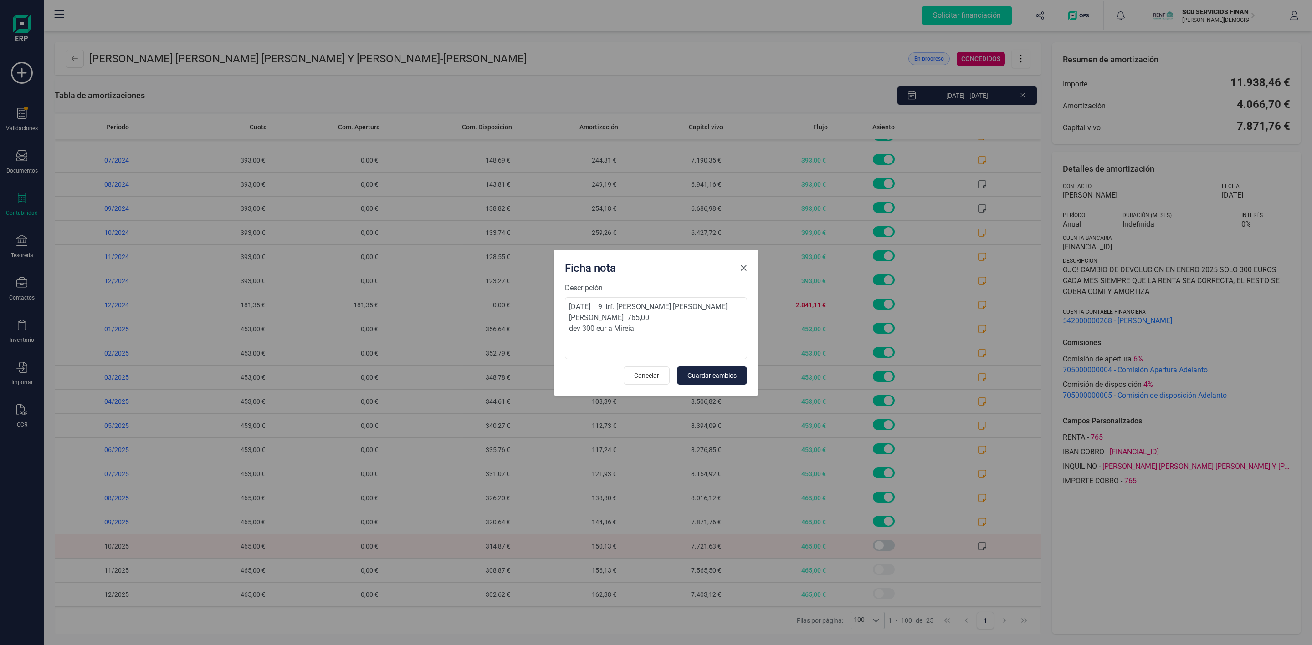
click at [748, 269] on button "Close" at bounding box center [743, 268] width 15 height 15
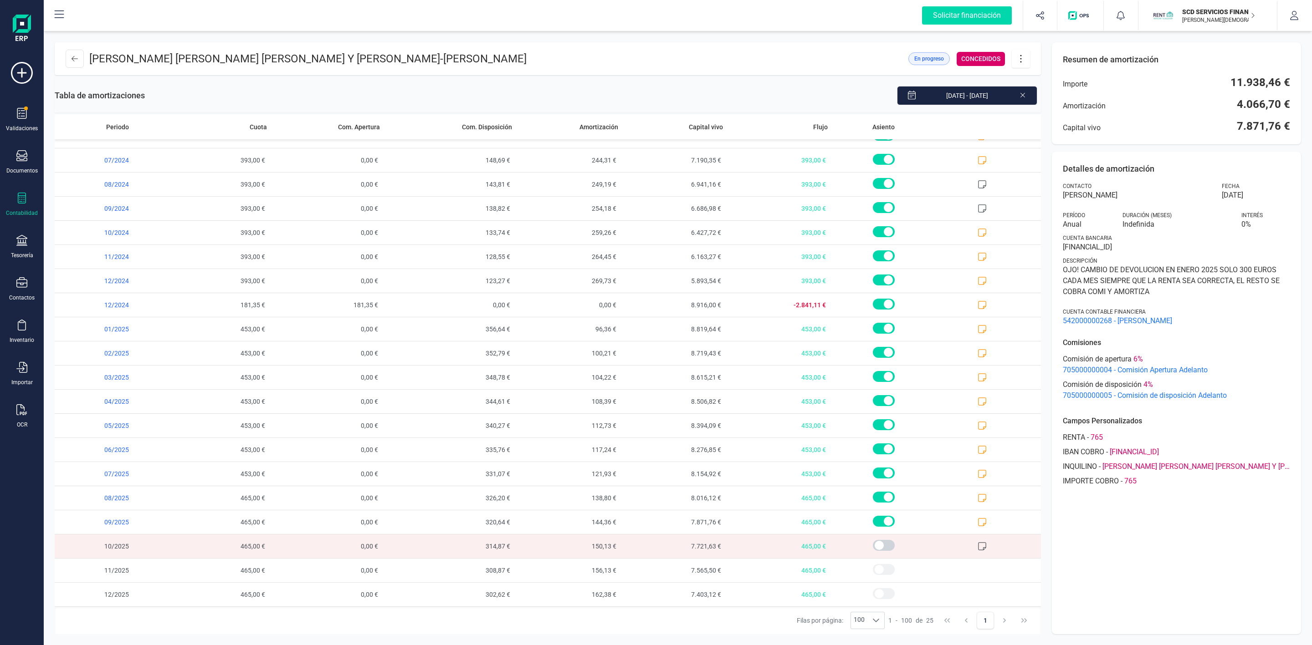
click at [744, 270] on span "393,00 €" at bounding box center [778, 281] width 105 height 24
click at [73, 64] on button at bounding box center [75, 59] width 18 height 18
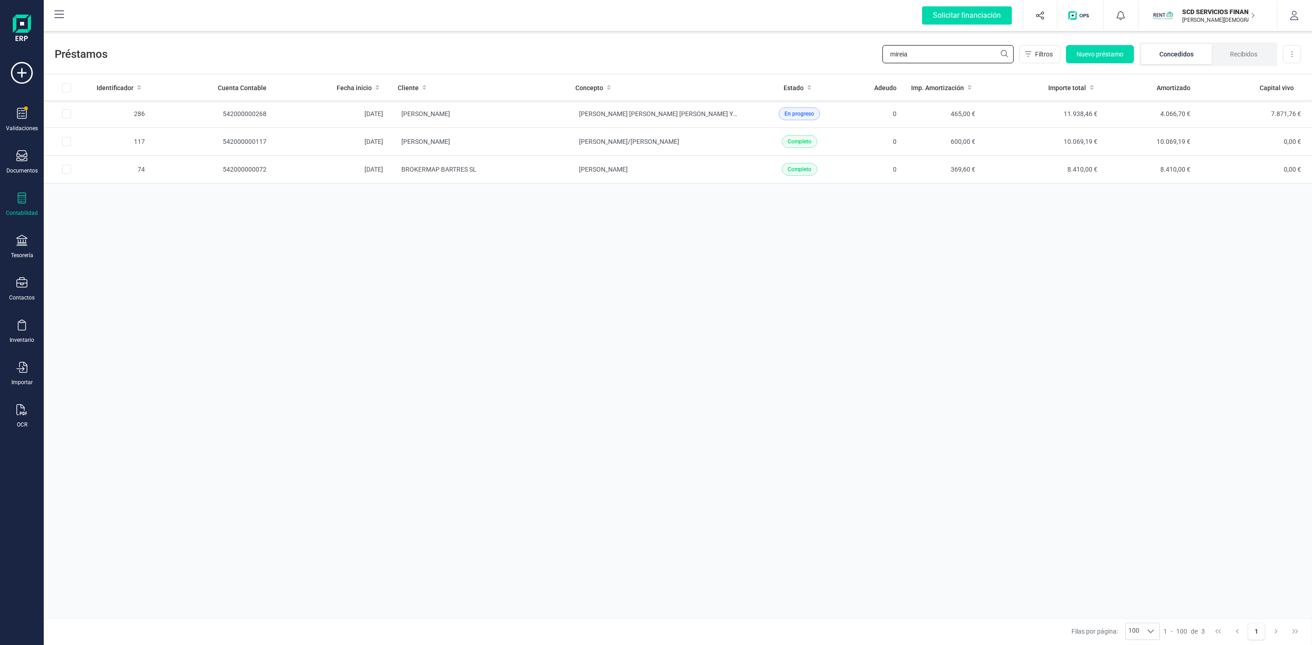
drag, startPoint x: 949, startPoint y: 55, endPoint x: 821, endPoint y: 59, distance: 127.6
click at [845, 59] on div "Préstamos mireia Filtros Nuevo préstamo Concedidos Recibidos Descargar Excel" at bounding box center [678, 52] width 1268 height 42
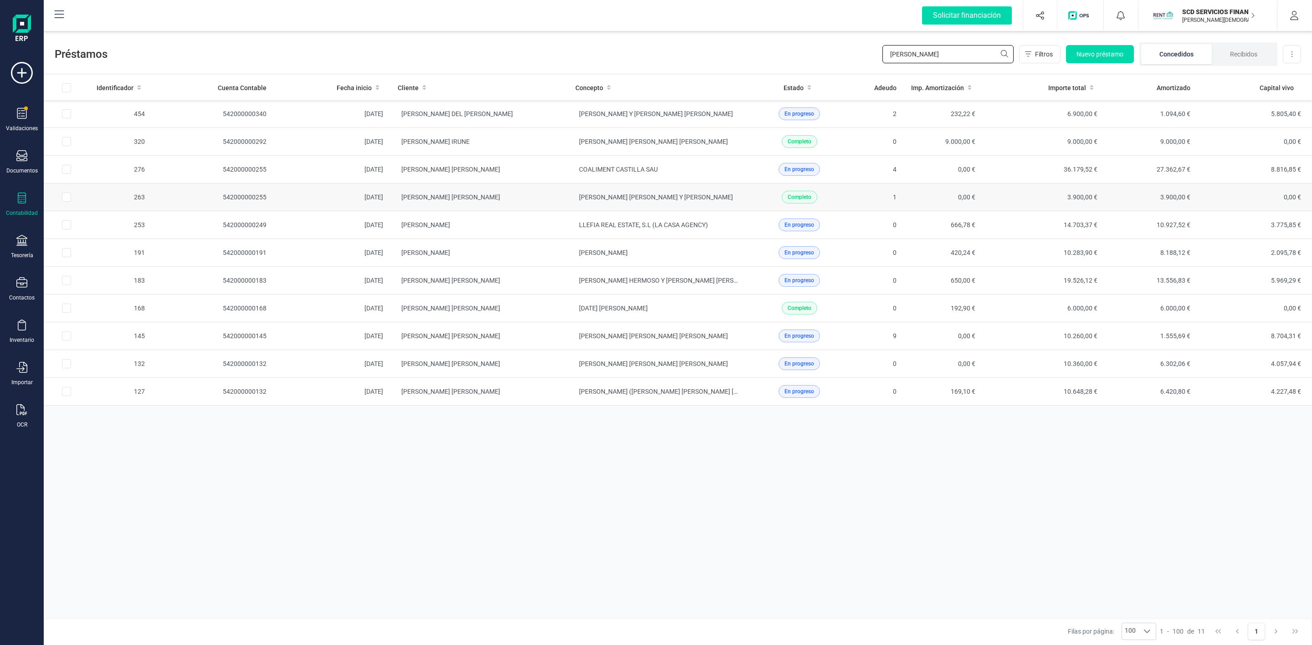
type input "david"
click at [553, 199] on td "DAVID BIELSA MUÑOZ" at bounding box center [479, 198] width 178 height 28
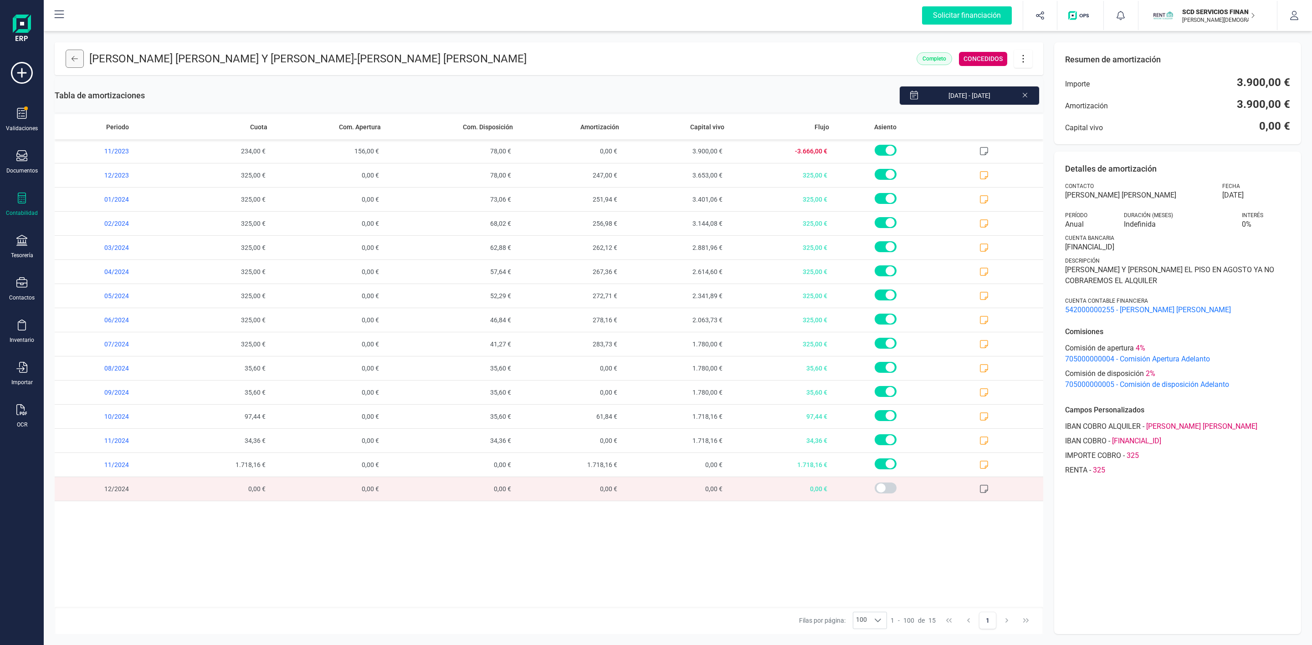
click at [83, 55] on button at bounding box center [75, 59] width 18 height 18
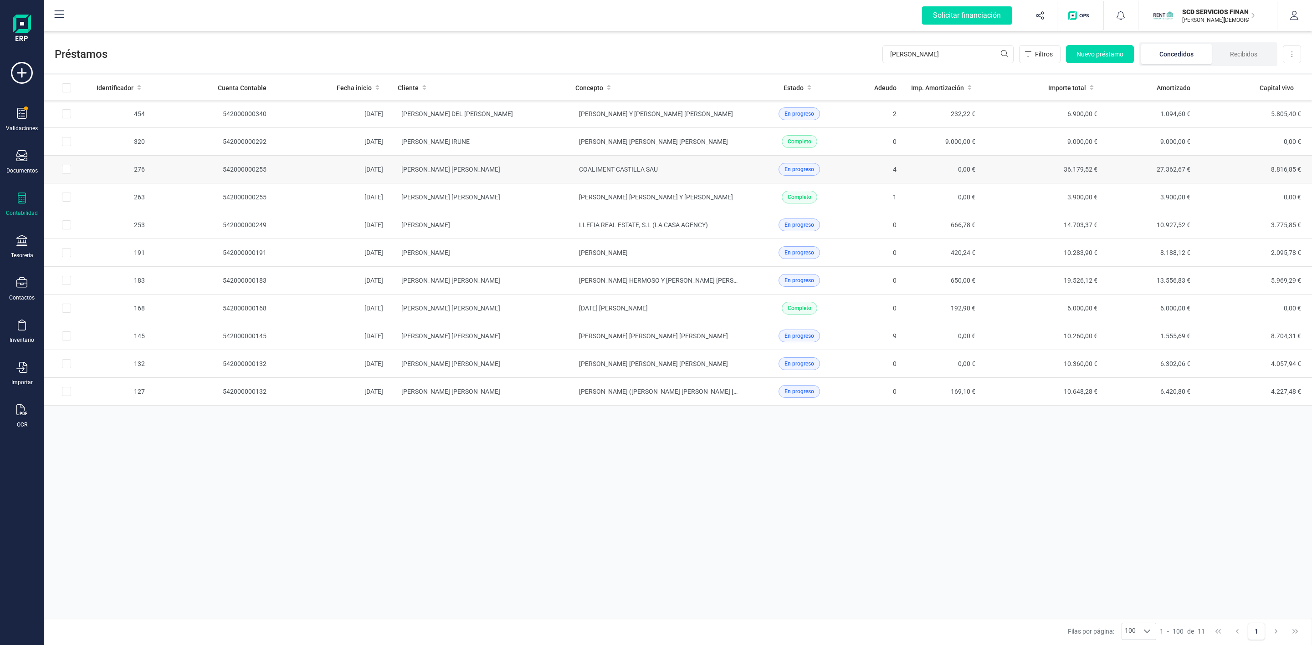
click at [554, 169] on td "DAVID BIELSA MUÑOZ" at bounding box center [479, 170] width 178 height 28
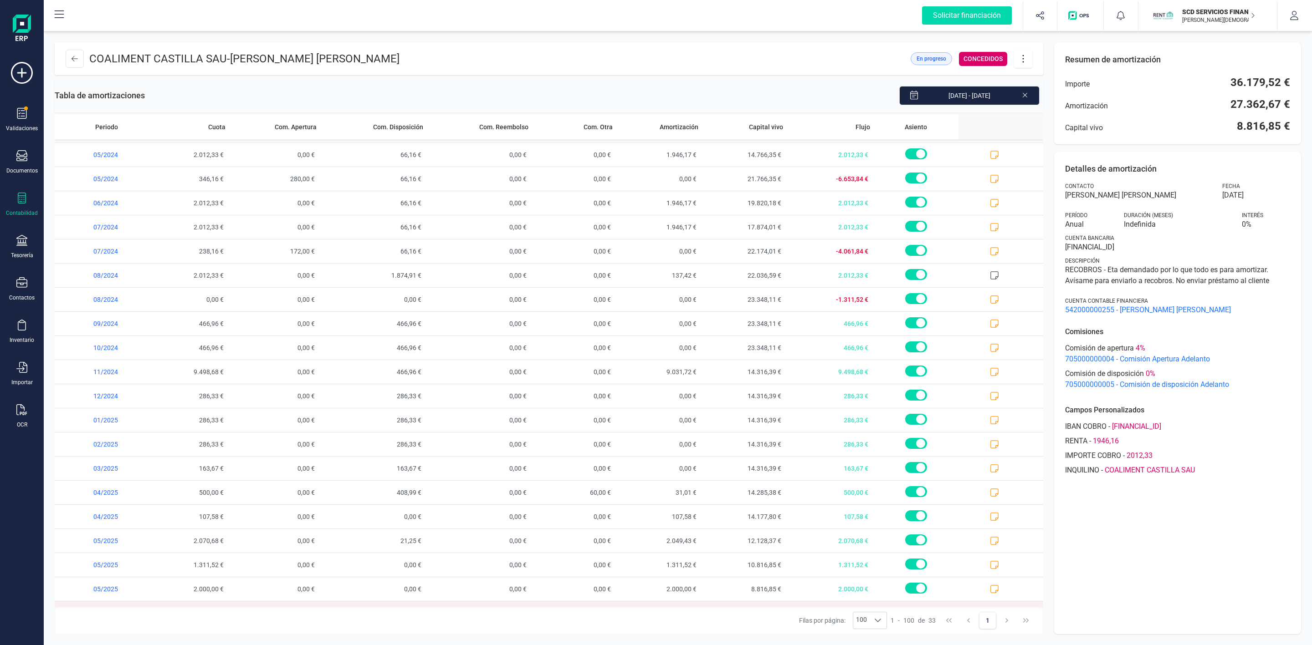
scroll to position [63, 0]
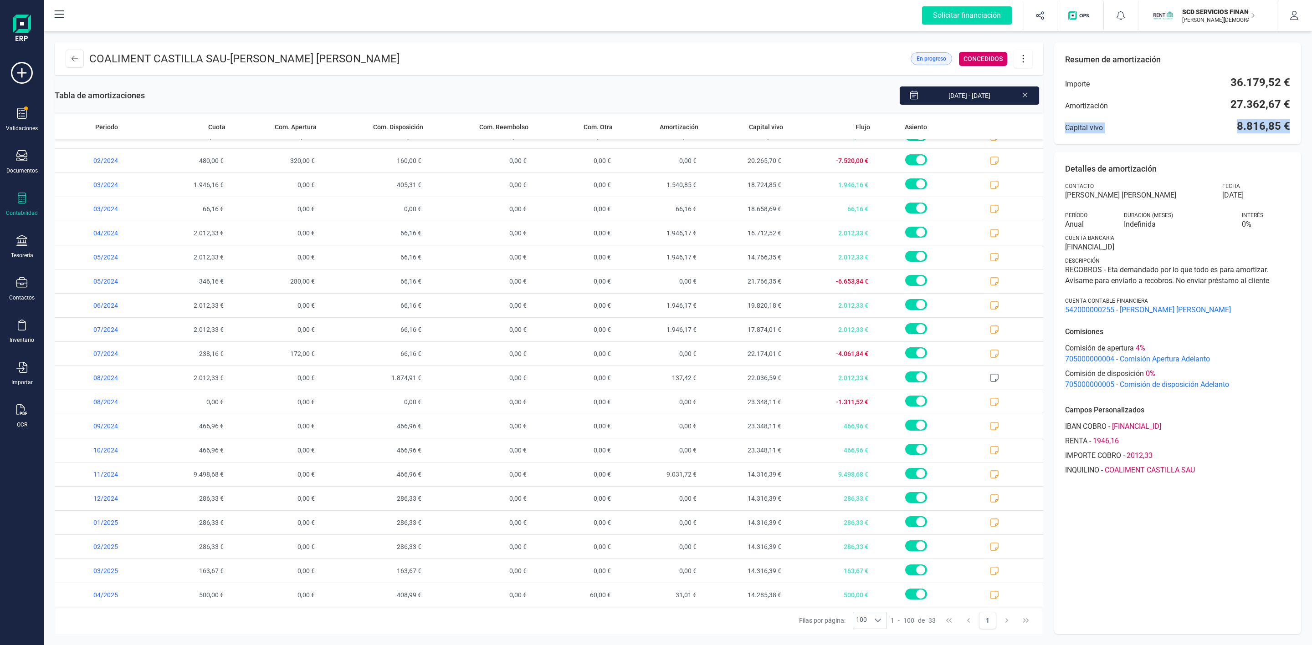
drag, startPoint x: 1062, startPoint y: 128, endPoint x: 1300, endPoint y: 132, distance: 238.2
click at [1300, 132] on div "Resumen de amortización Importe 36.179,52 € Amortización 27.362,67 € Capital vi…" at bounding box center [1177, 93] width 247 height 102
copy div "Capital vivo 8.816,85 €"
click at [407, 619] on div "Filas por página: 100 100 100 1 - 100 de 33 1" at bounding box center [549, 620] width 988 height 27
click at [74, 61] on icon at bounding box center [75, 58] width 6 height 7
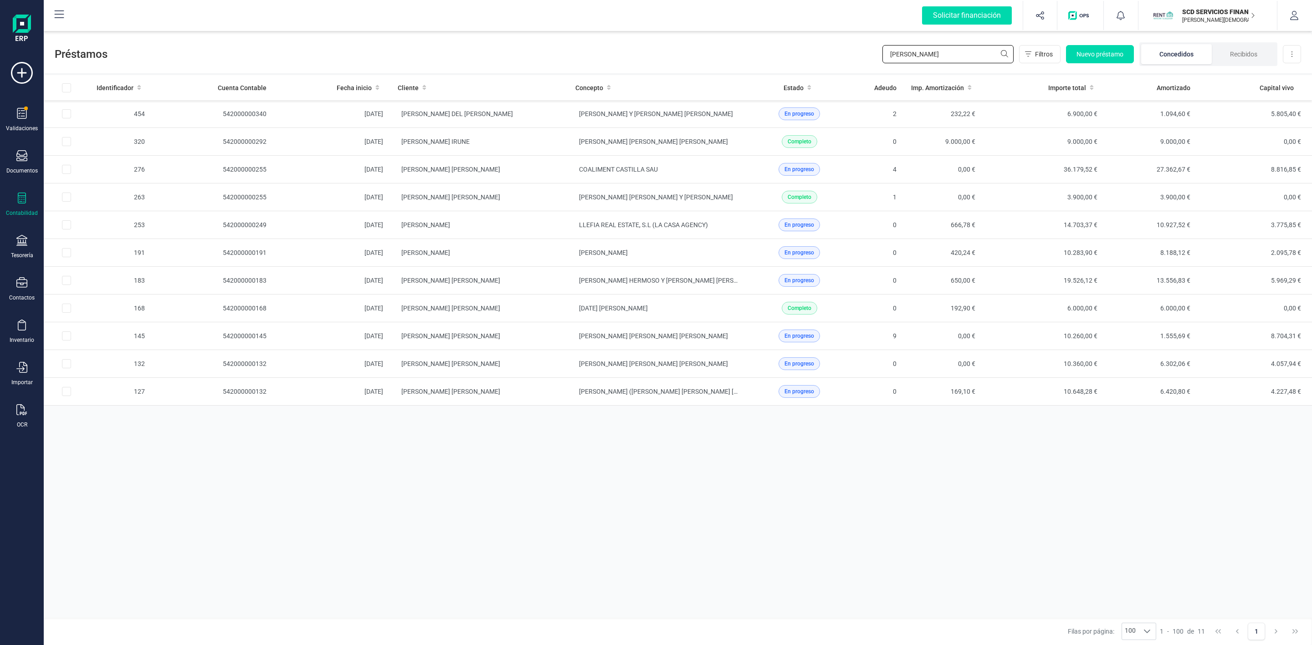
drag, startPoint x: 952, startPoint y: 60, endPoint x: 841, endPoint y: 70, distance: 112.0
click at [801, 77] on div "Préstamos david Filtros Nuevo préstamo Concedidos Recibidos Descargar Excel Ide…" at bounding box center [678, 338] width 1268 height 614
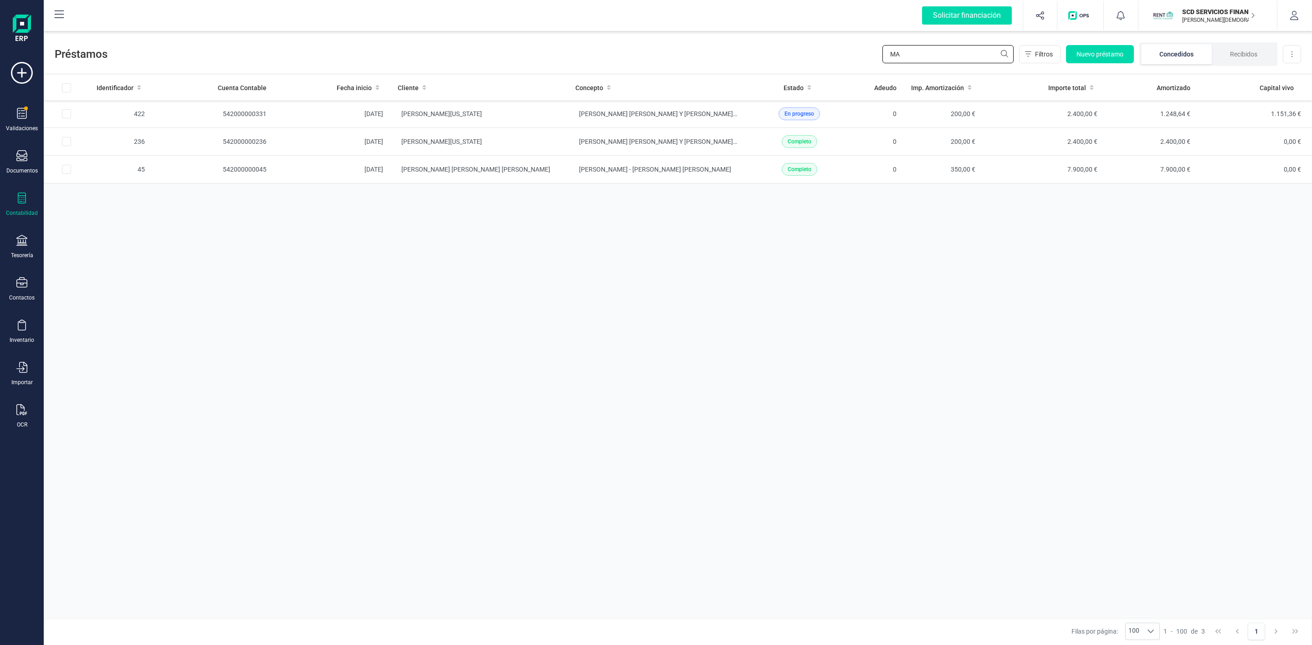
type input "M"
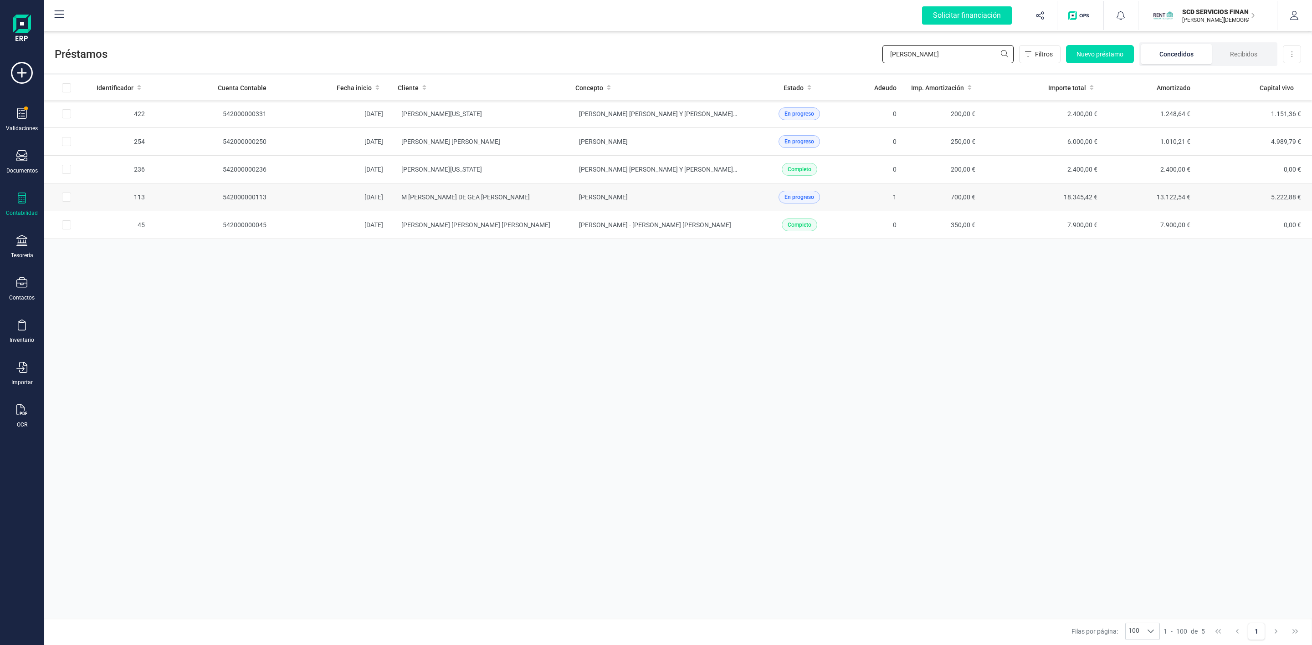
type input "TERESA"
click at [533, 199] on td "M TERESA DE GEA FERNANDEZ" at bounding box center [479, 198] width 178 height 28
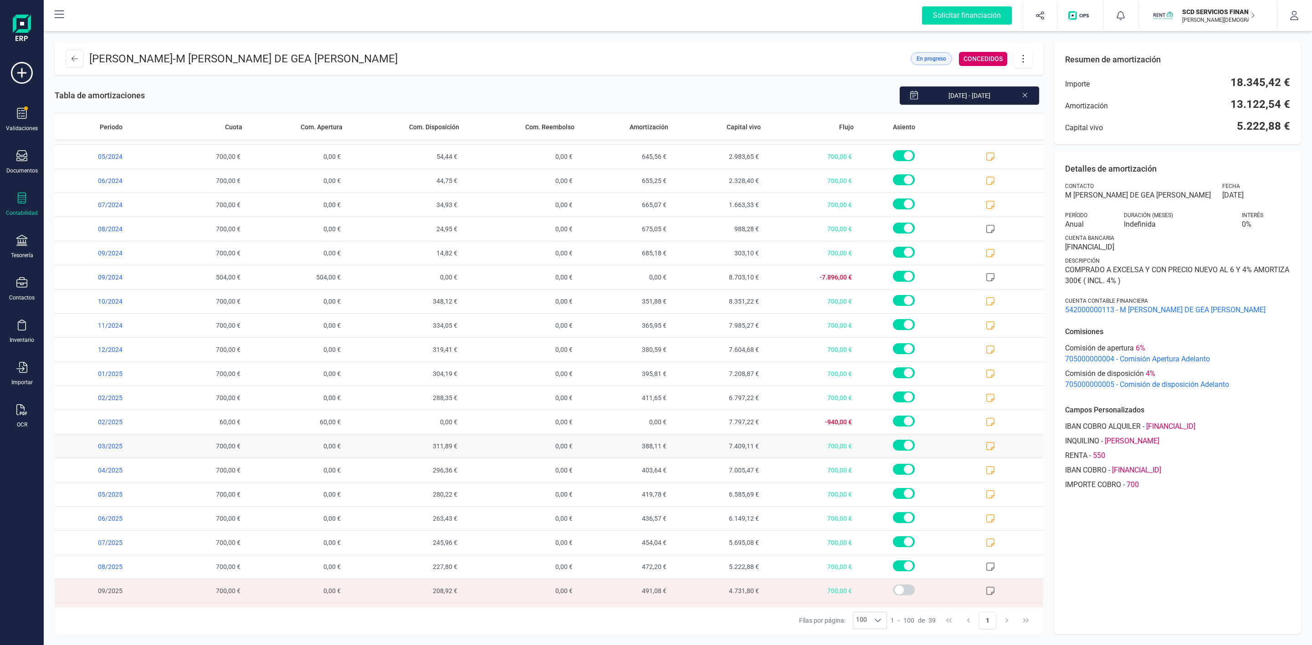
scroll to position [481, 0]
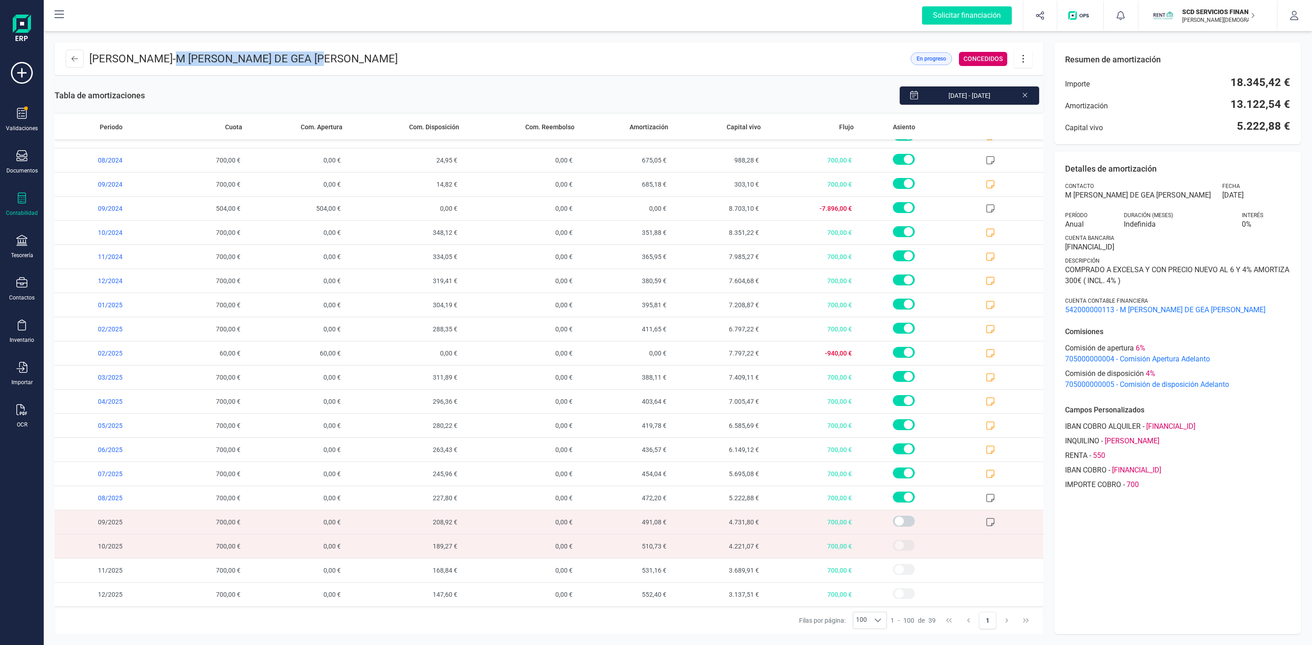
drag, startPoint x: 236, startPoint y: 58, endPoint x: 407, endPoint y: 52, distance: 170.9
click at [407, 52] on header "JUANA ESCOBAR VALIENTE - M TERESA DE GEA FERNANDEZ En progreso CONCEDIDOS" at bounding box center [549, 58] width 988 height 33
copy span "M TERESA DE GEA FERNANDEZ"
click at [1021, 59] on icon at bounding box center [1022, 59] width 17 height 10
click at [1046, 125] on span "Descargar en PDF" at bounding box center [1074, 122] width 84 height 7
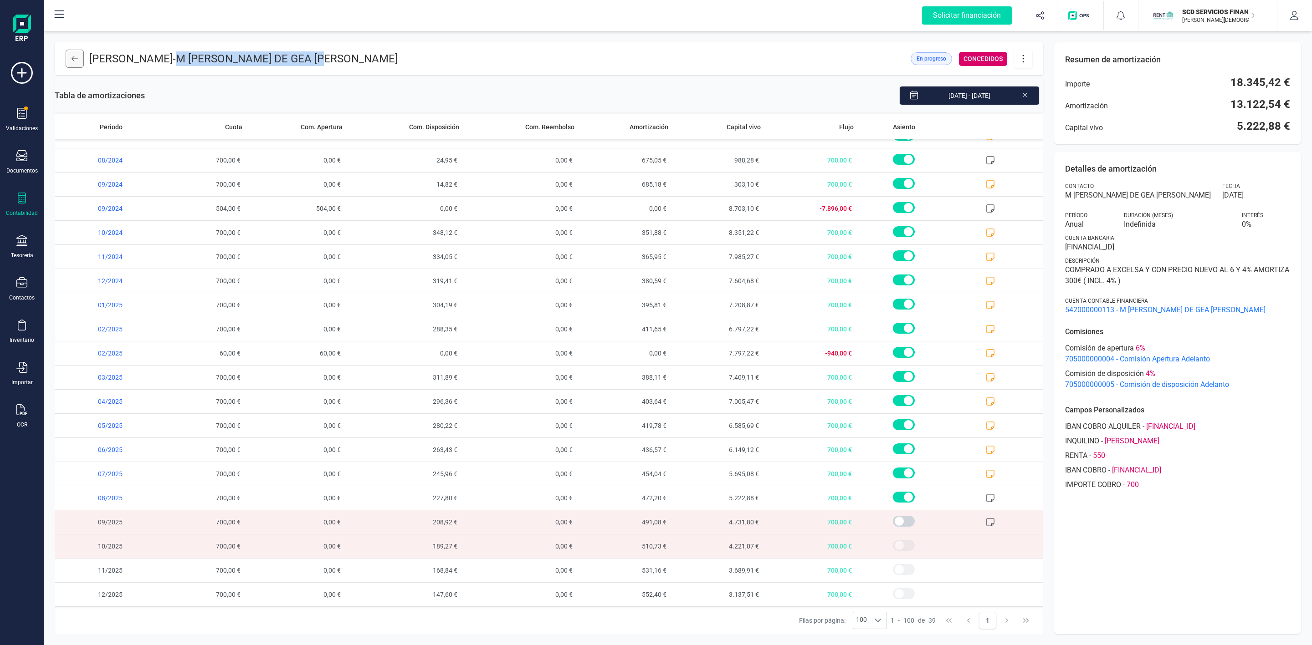
click at [74, 60] on icon at bounding box center [75, 58] width 6 height 7
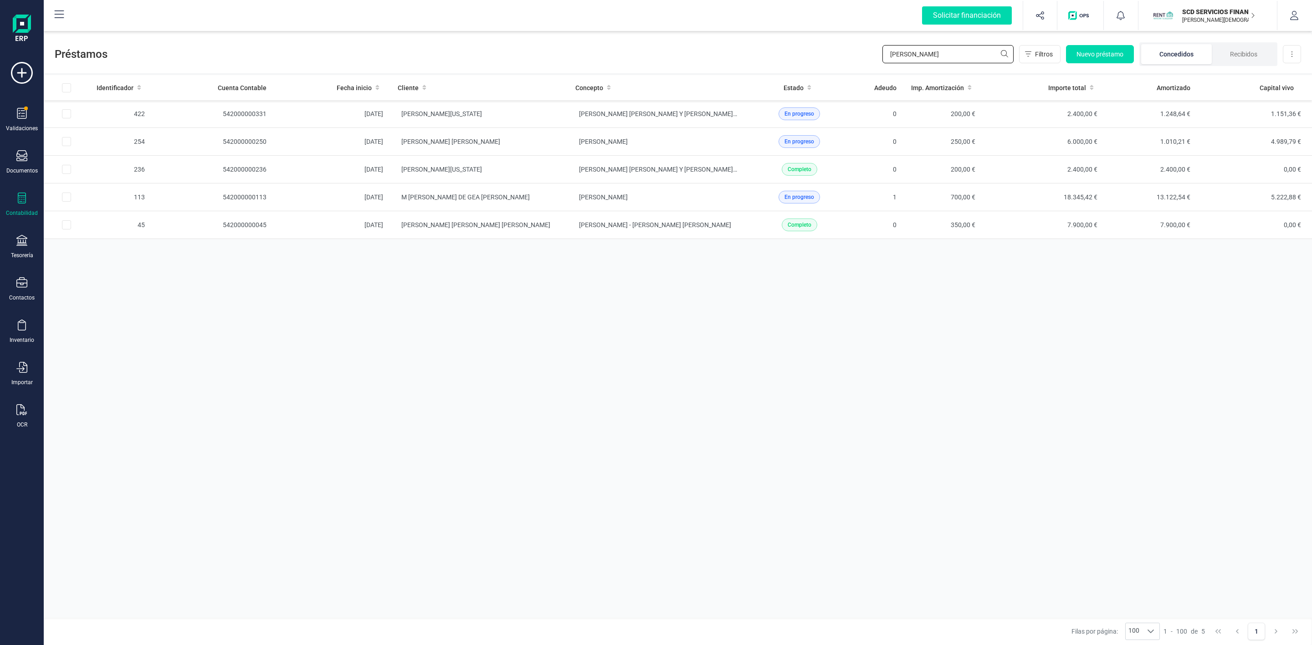
drag, startPoint x: 921, startPoint y: 55, endPoint x: 825, endPoint y: 61, distance: 96.3
click at [833, 60] on div "Préstamos TERESA Filtros Nuevo préstamo Concedidos Recibidos Descargar Excel" at bounding box center [678, 52] width 1268 height 42
click at [932, 56] on input "TERESA" at bounding box center [947, 54] width 131 height 18
click at [536, 204] on td "M TERESA DE GEA FERNANDEZ" at bounding box center [479, 198] width 178 height 28
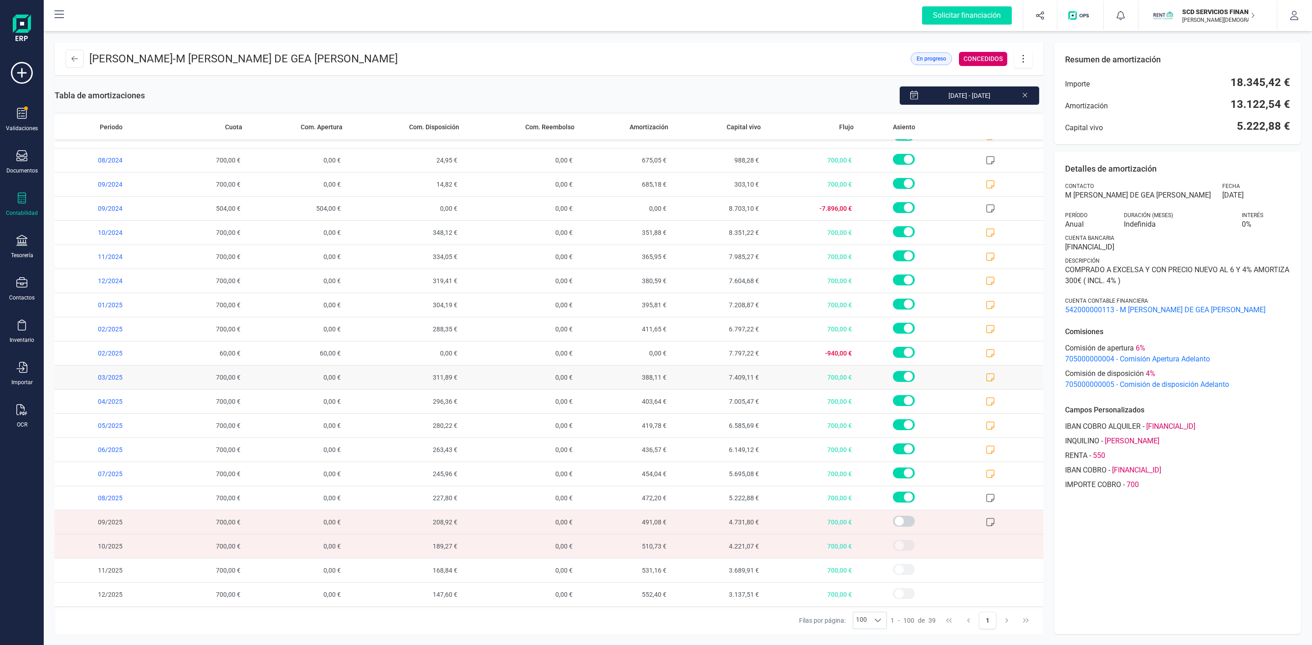
scroll to position [481, 0]
click at [21, 284] on icon at bounding box center [21, 282] width 11 height 10
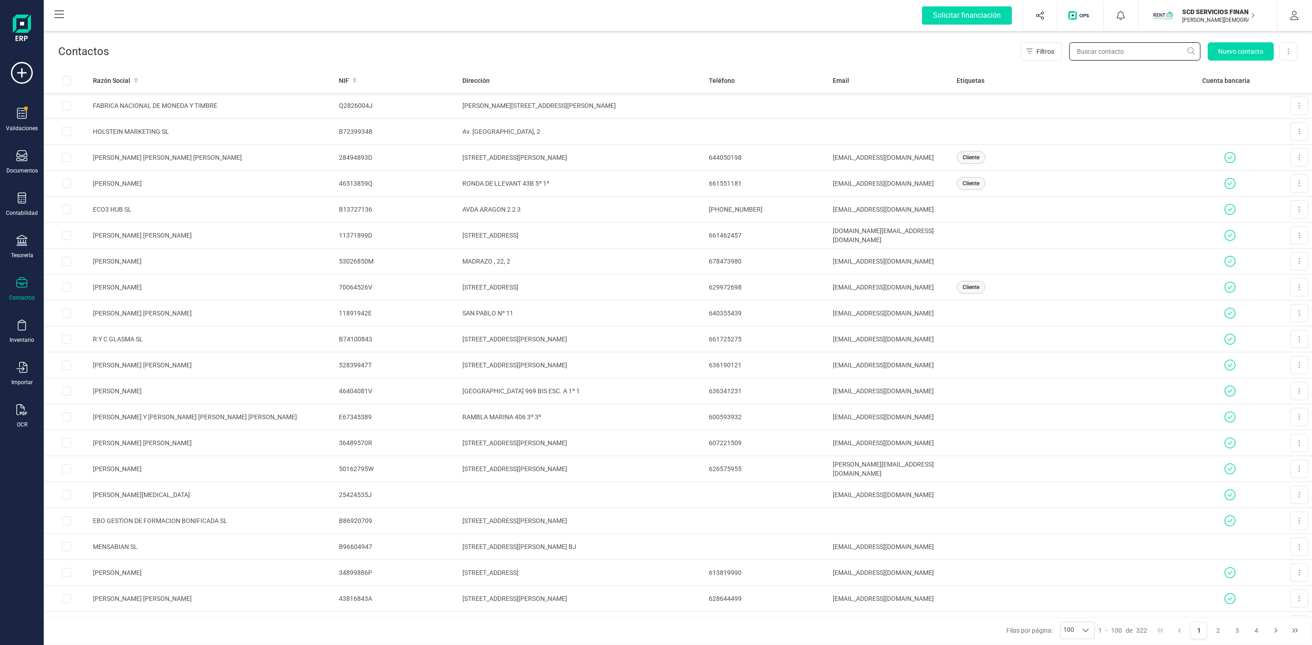
click at [1104, 55] on input "text" at bounding box center [1134, 51] width 131 height 18
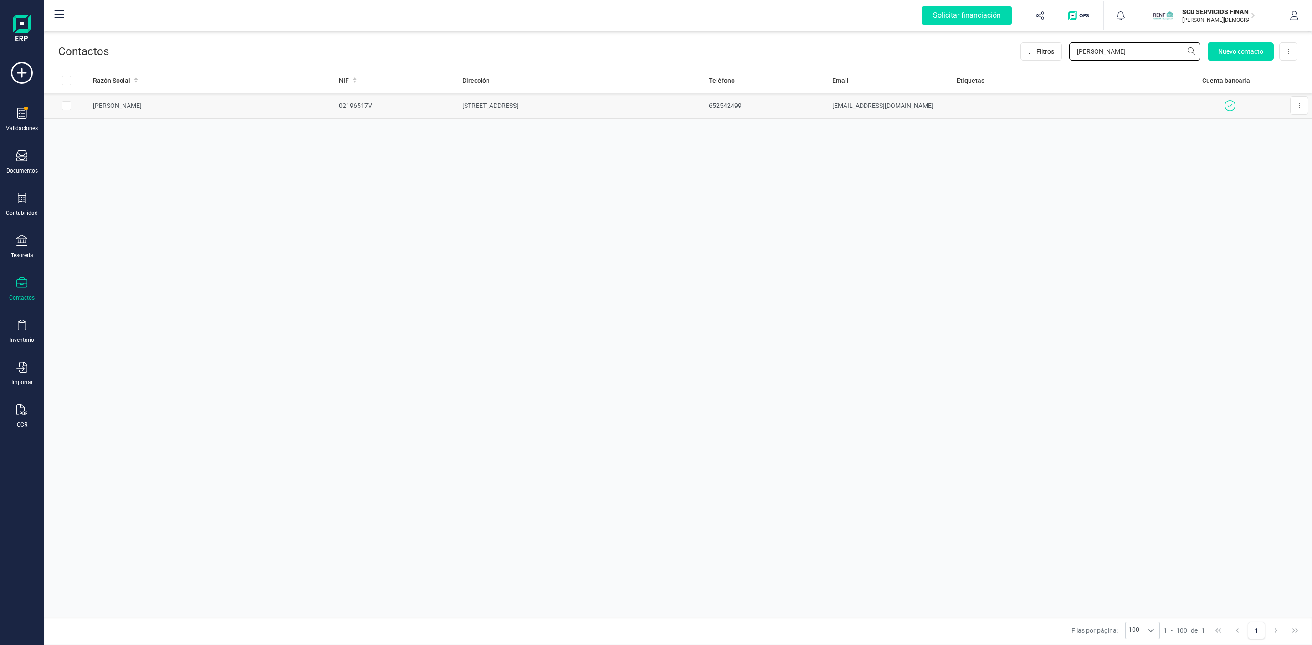
type input "manuela es"
click at [266, 105] on td "MANUELA ESCOBAR CARRASCO" at bounding box center [212, 106] width 246 height 26
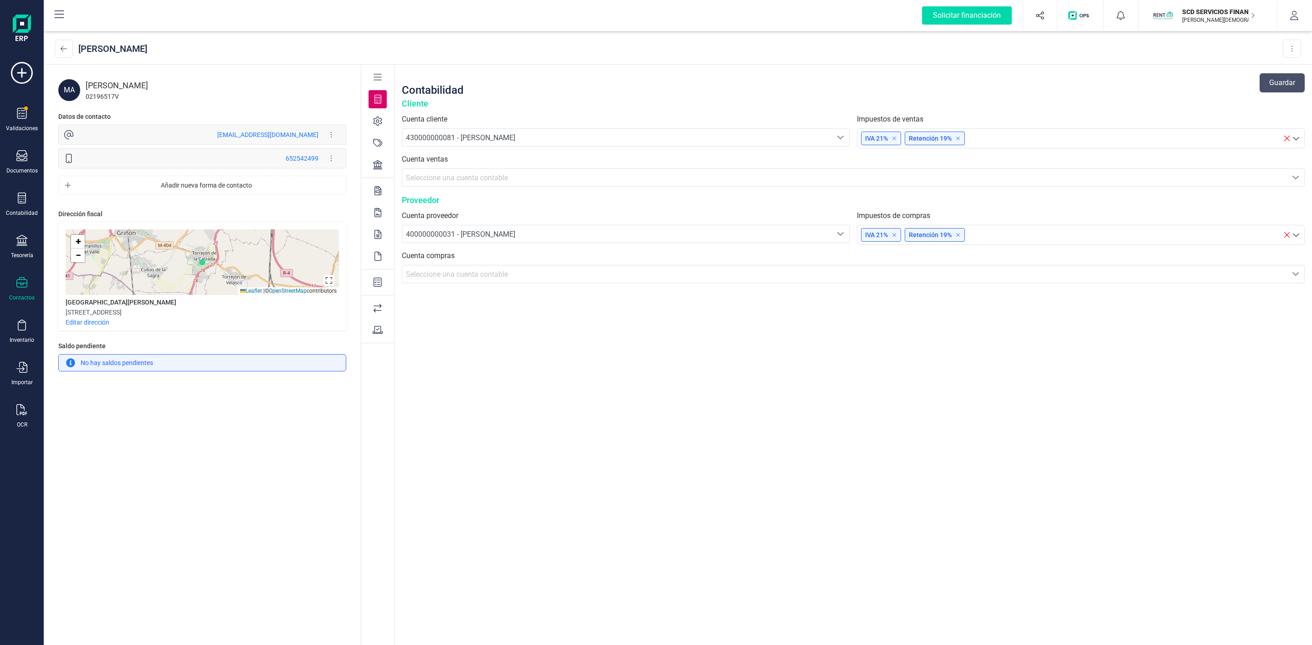
click at [374, 166] on icon at bounding box center [377, 164] width 9 height 9
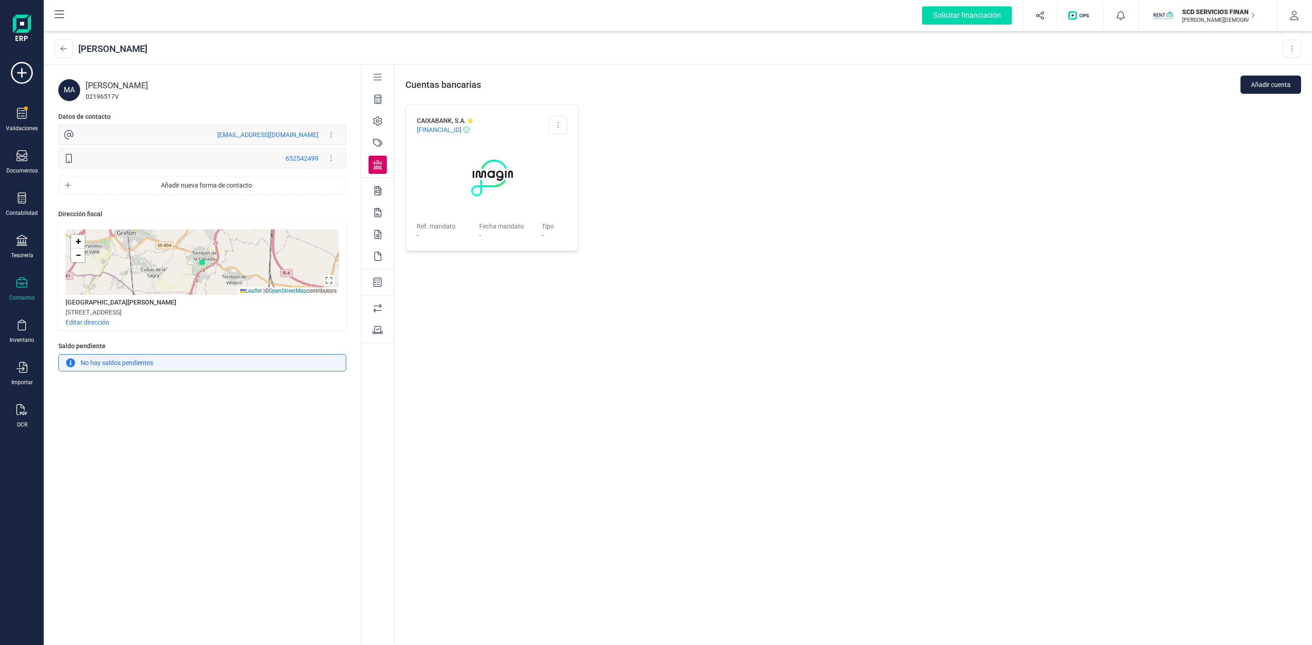
drag, startPoint x: 511, startPoint y: 131, endPoint x: 414, endPoint y: 122, distance: 97.9
click at [414, 122] on div "CAIXABANK, S.A. ES09 2100 6055 6713 0026 5629 Editar cuenta Eliminar cuenta Ref…" at bounding box center [491, 178] width 173 height 147
click at [544, 294] on div "CAIXABANK, S.A. ES09 2100 6055 6713 0026 5629 Editar cuenta Eliminar cuenta Ref…" at bounding box center [491, 371] width 173 height 533
drag, startPoint x: 510, startPoint y: 129, endPoint x: 408, endPoint y: 120, distance: 102.8
click at [408, 120] on div "CAIXABANK, S.A. ES09 2100 6055 6713 0026 5629 Editar cuenta Eliminar cuenta Ref…" at bounding box center [491, 178] width 173 height 147
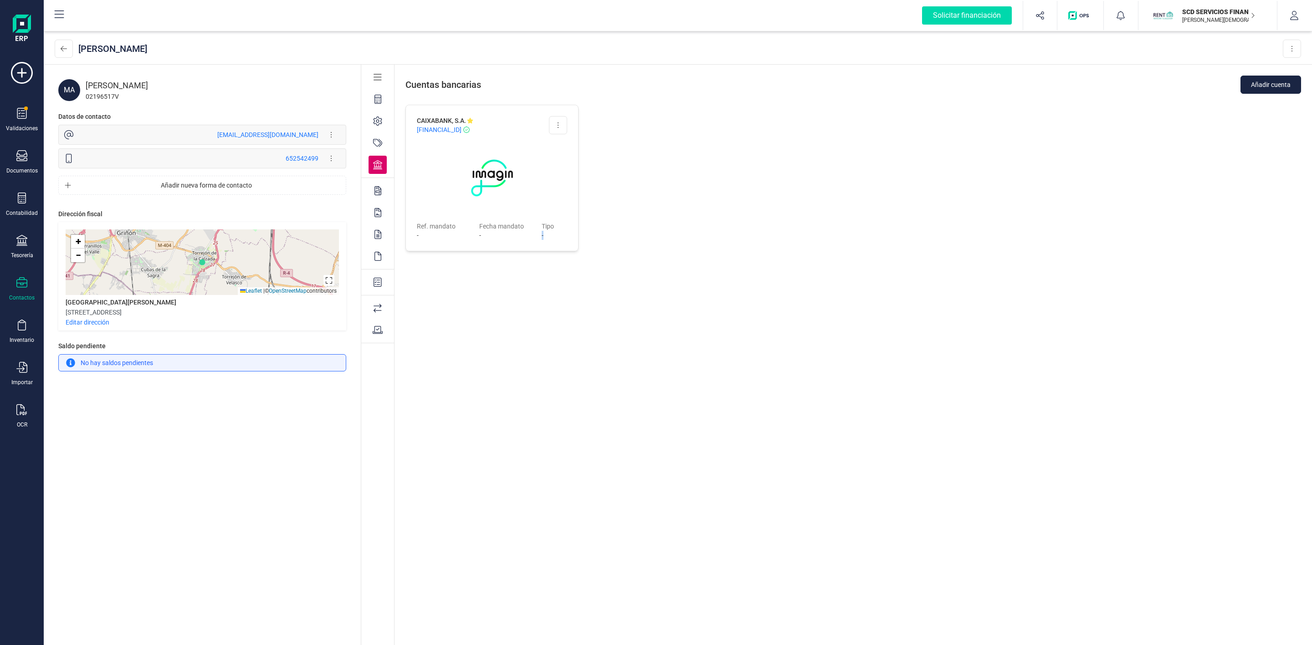
copy div "CAIXABANK, S.A. ES09 2100 6055 6713 0026 5629"
drag, startPoint x: 209, startPoint y: 82, endPoint x: 87, endPoint y: 88, distance: 122.6
click at [87, 88] on div "MANUELA ESCOBAR CARRASCO" at bounding box center [216, 85] width 261 height 13
copy div "MANUELA ESCOBAR CARRASCO"
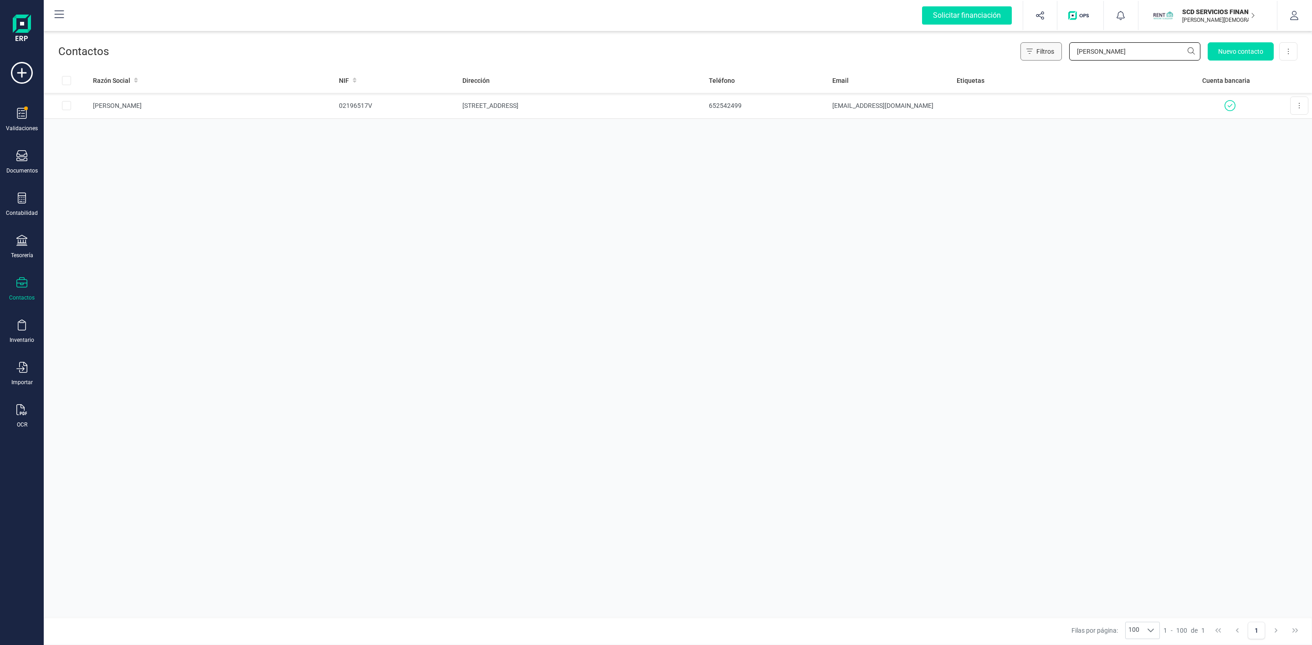
drag, startPoint x: 1122, startPoint y: 49, endPoint x: 1032, endPoint y: 53, distance: 90.3
click at [1038, 53] on div "Filtros manuela es Nuevo contacto Exportar Excel" at bounding box center [1158, 51] width 277 height 18
type input "DOMINGO"
click at [331, 137] on td "DOMINGO FELIPE CORREA" at bounding box center [212, 132] width 246 height 26
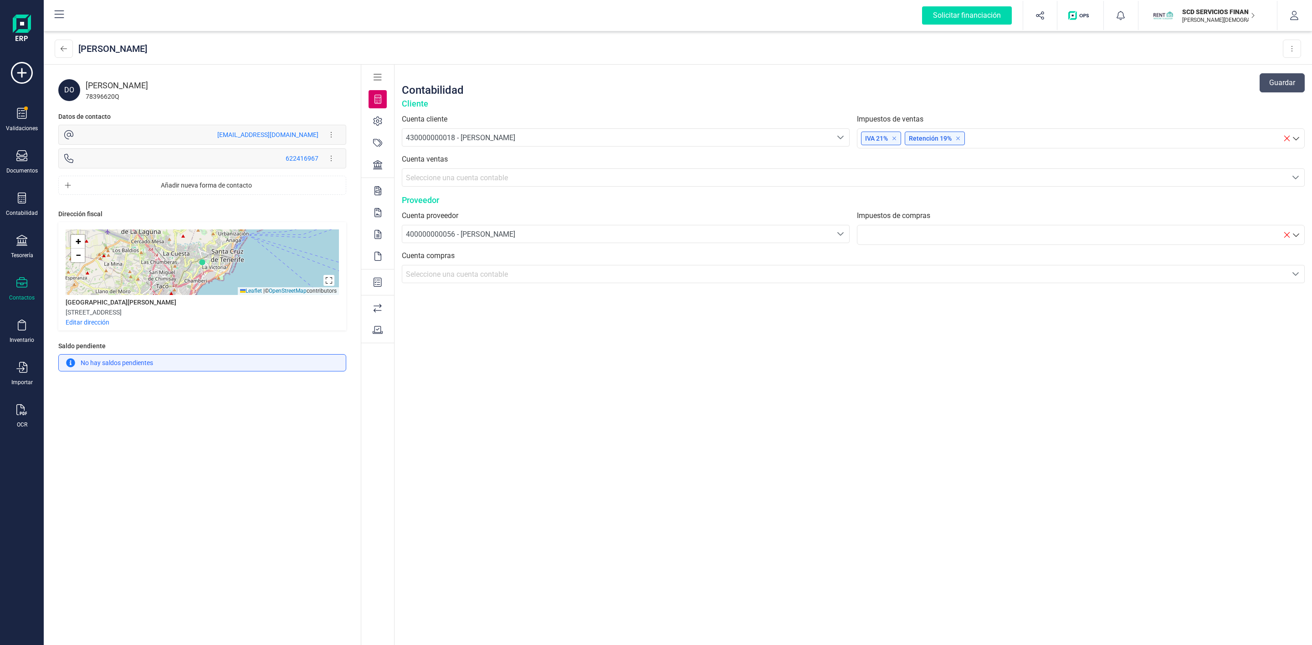
click at [375, 161] on icon at bounding box center [377, 164] width 9 height 9
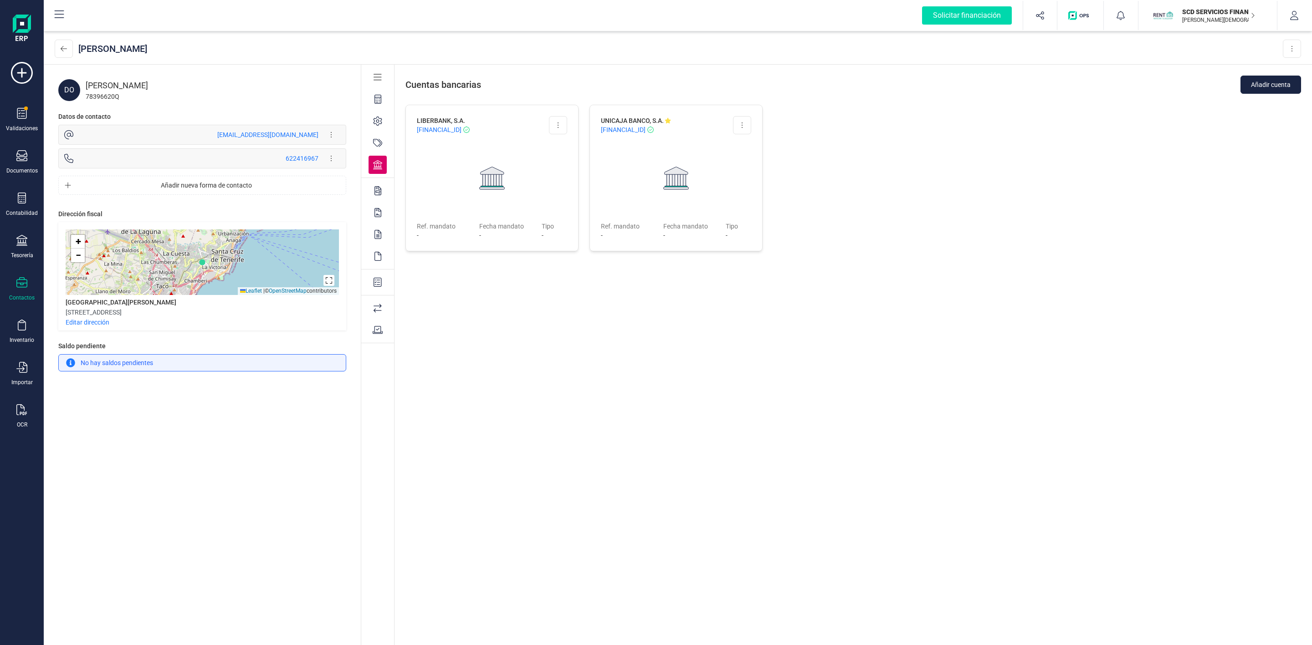
click at [461, 132] on span "ES90 2048 3700 3634 0003 8382" at bounding box center [439, 129] width 45 height 9
click at [473, 160] on div at bounding box center [492, 178] width 150 height 66
click at [492, 181] on img at bounding box center [492, 178] width 26 height 23
click at [448, 219] on div "LIBERBANK, S.A. ES90 2048 3700 3634 0003 8382 Editar cuenta Cuenta principal El…" at bounding box center [491, 178] width 173 height 147
click at [423, 183] on div at bounding box center [492, 178] width 150 height 66
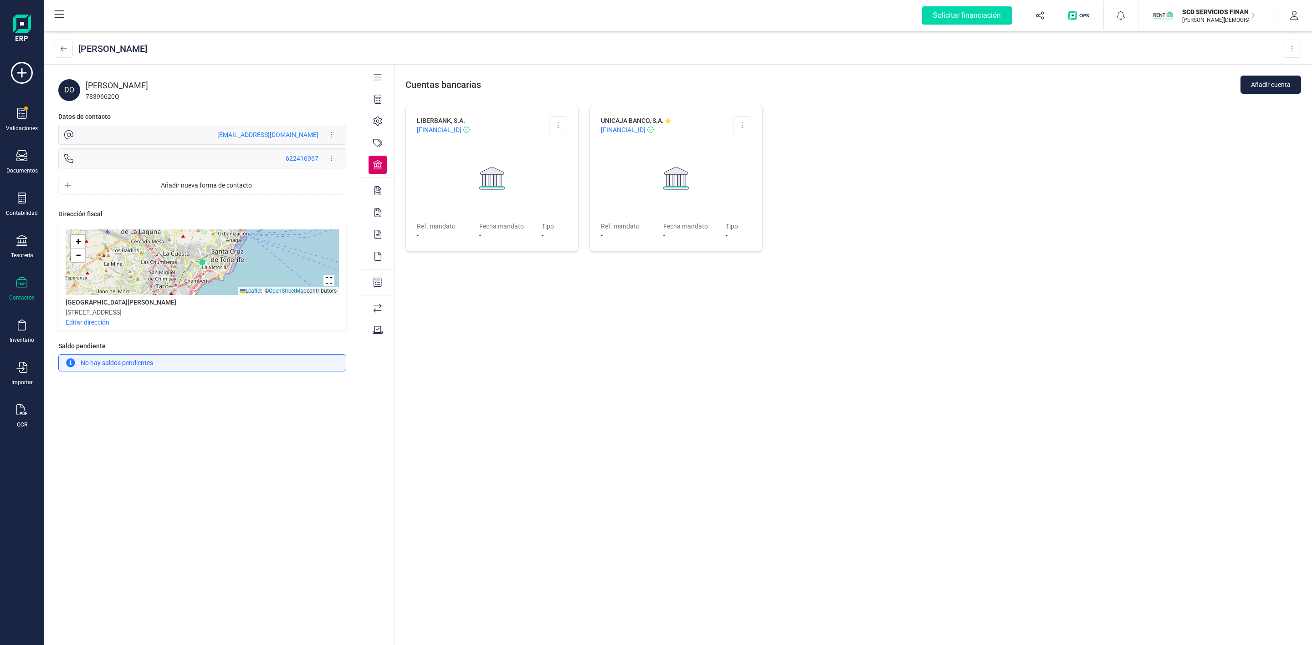
click at [699, 157] on div at bounding box center [676, 178] width 150 height 66
click at [66, 52] on icon at bounding box center [64, 48] width 6 height 7
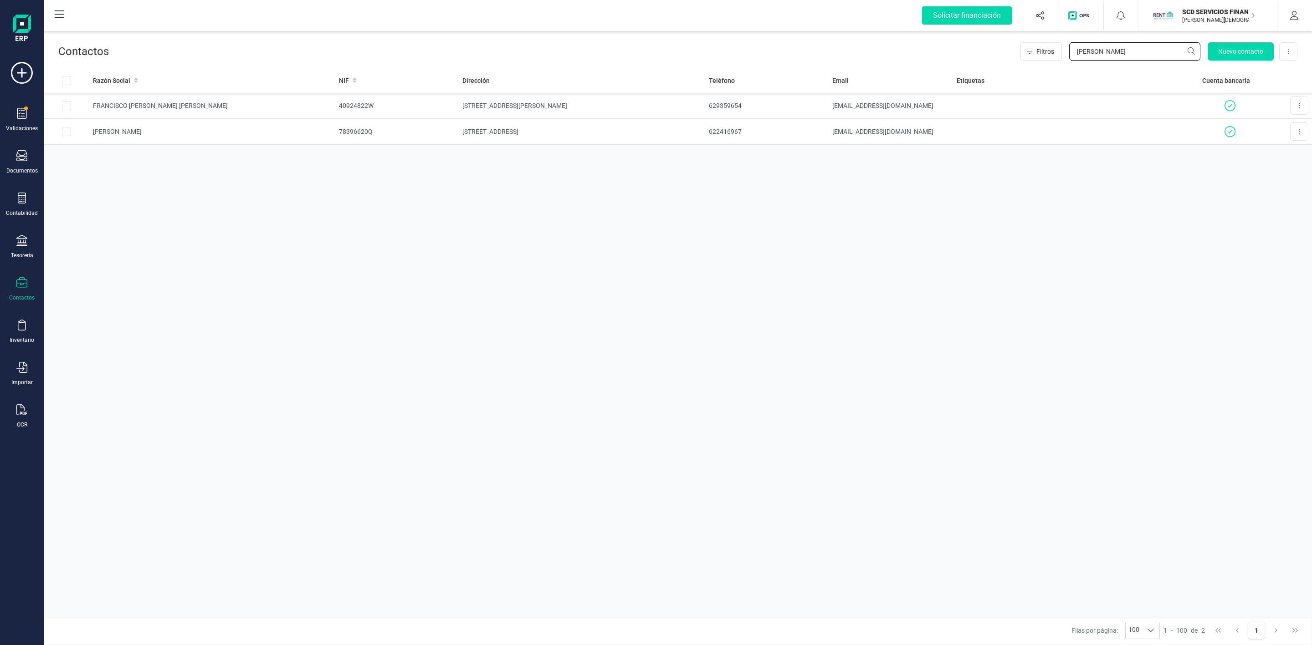
drag, startPoint x: 1011, startPoint y: 64, endPoint x: 990, endPoint y: 65, distance: 21.4
click at [1003, 64] on div "Contactos Filtros DOMINGO Nuevo contacto Exportar Excel" at bounding box center [678, 49] width 1268 height 36
type input "MIREIA"
click at [808, 111] on td "636341231" at bounding box center [766, 106] width 123 height 26
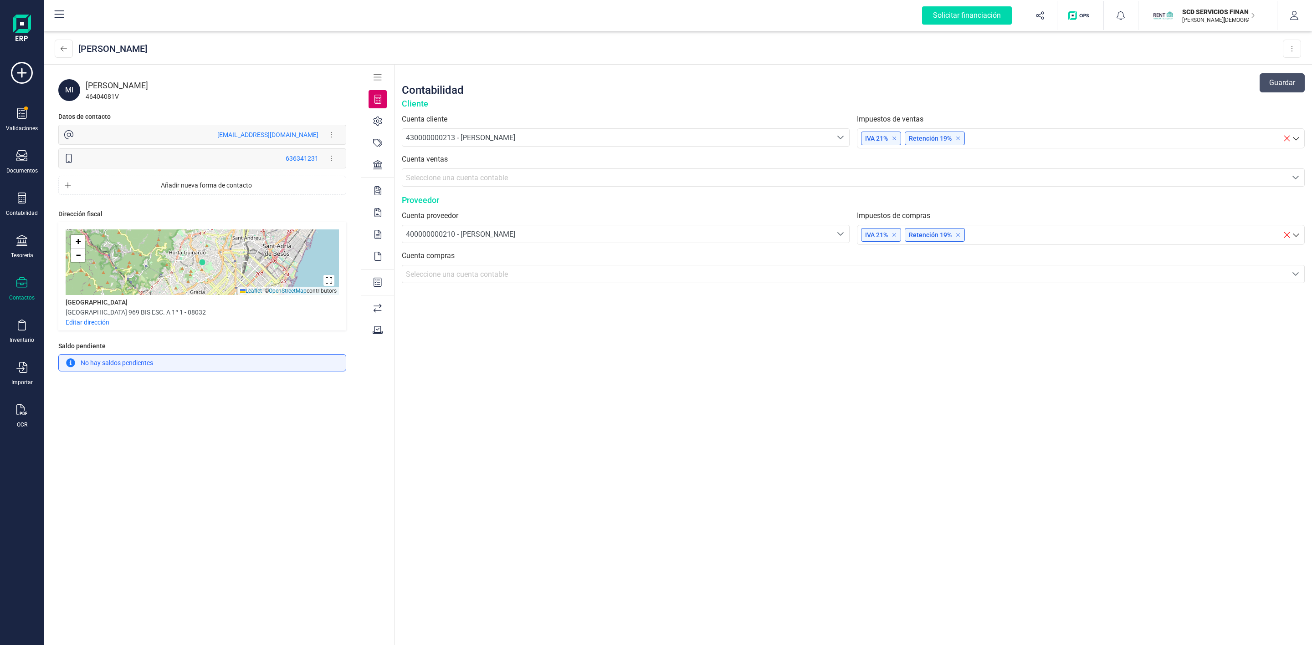
click at [380, 164] on icon at bounding box center [377, 164] width 9 height 9
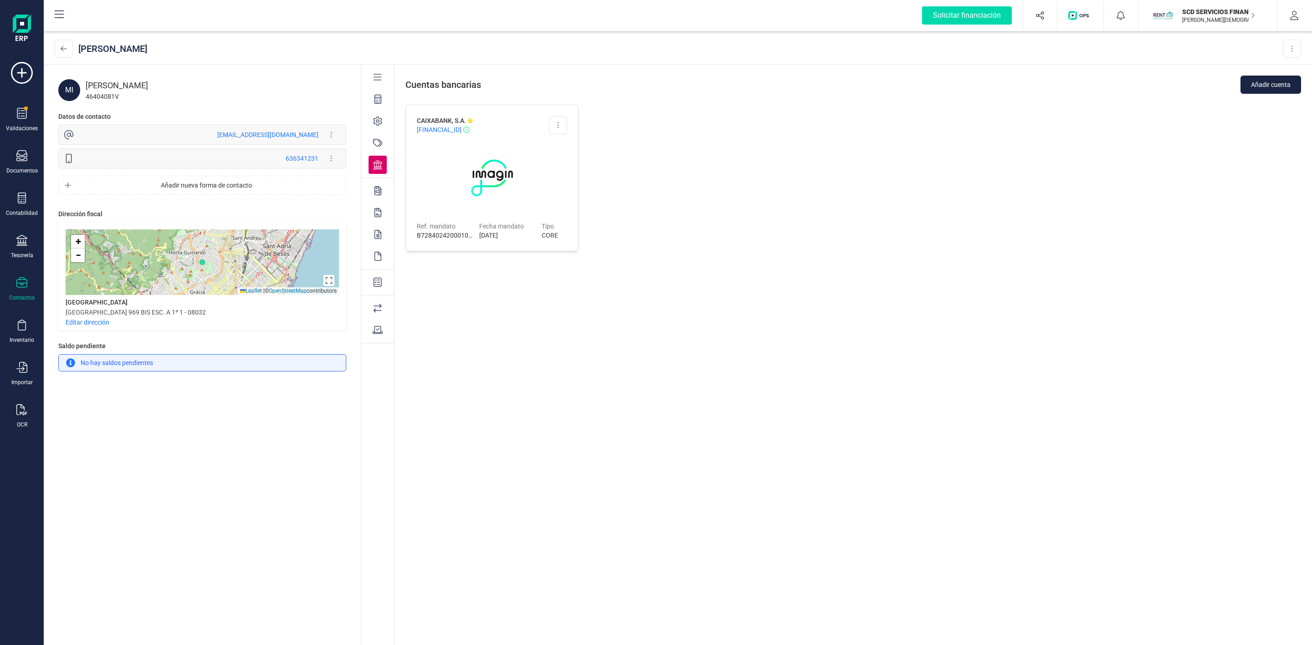
drag, startPoint x: 510, startPoint y: 130, endPoint x: 417, endPoint y: 122, distance: 93.3
click at [413, 122] on div "CAIXABANK, S.A. ES43 2100 3049 1921 0204 9143 Editar cuenta Eliminar cuenta Ref…" at bounding box center [491, 178] width 173 height 147
copy div "CAIXABANK, S.A. ES43 2100 3049 1921 0204 9143"
drag, startPoint x: 207, startPoint y: 84, endPoint x: 82, endPoint y: 82, distance: 124.8
click at [82, 82] on div "MI MIREIA FERNANDEZ SORIANO 46404081V" at bounding box center [202, 90] width 288 height 22
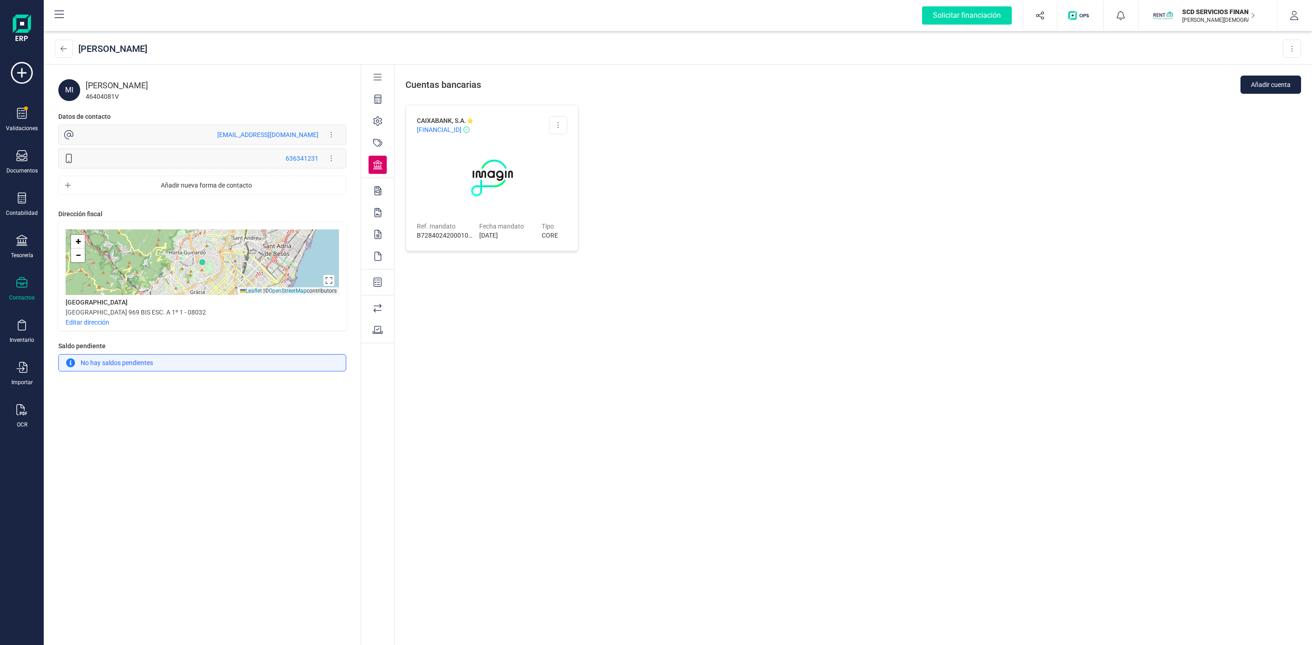
copy div "MIREIA FERNANDEZ SORIANO"
click at [1163, 328] on div "CAIXABANK, S.A. ES43 2100 3049 1921 0204 9143 Editar cuenta Eliminar cuenta Ref…" at bounding box center [852, 377] width 917 height 544
click at [88, 466] on div "MI MIREIA FERNANDEZ SORIANO 46404081V Datos de contacto mire_55f@hotmail.com Ed…" at bounding box center [202, 356] width 317 height 582
click at [67, 46] on button at bounding box center [64, 49] width 18 height 18
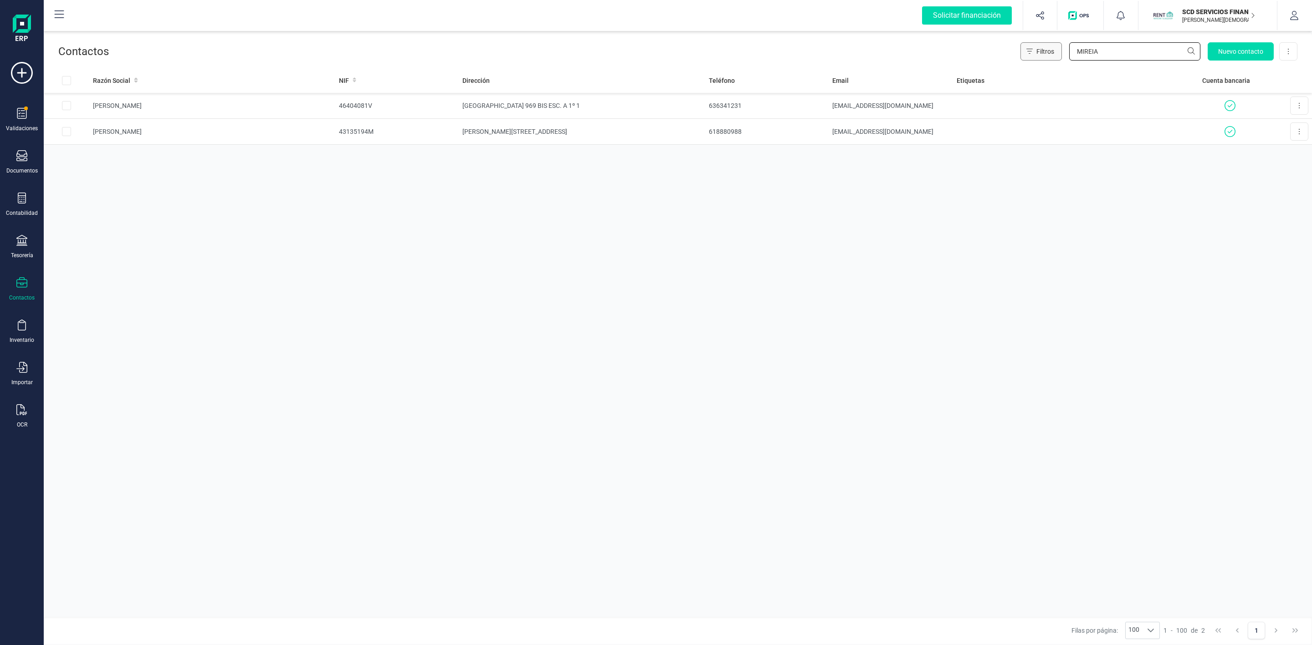
drag, startPoint x: 1114, startPoint y: 48, endPoint x: 1043, endPoint y: 59, distance: 71.8
click at [1043, 59] on div "Filtros MIREIA Nuevo contacto Exportar Excel" at bounding box center [1158, 51] width 277 height 18
click at [20, 201] on icon at bounding box center [21, 198] width 11 height 11
click at [88, 223] on div "Sumas y saldos" at bounding box center [106, 214] width 111 height 20
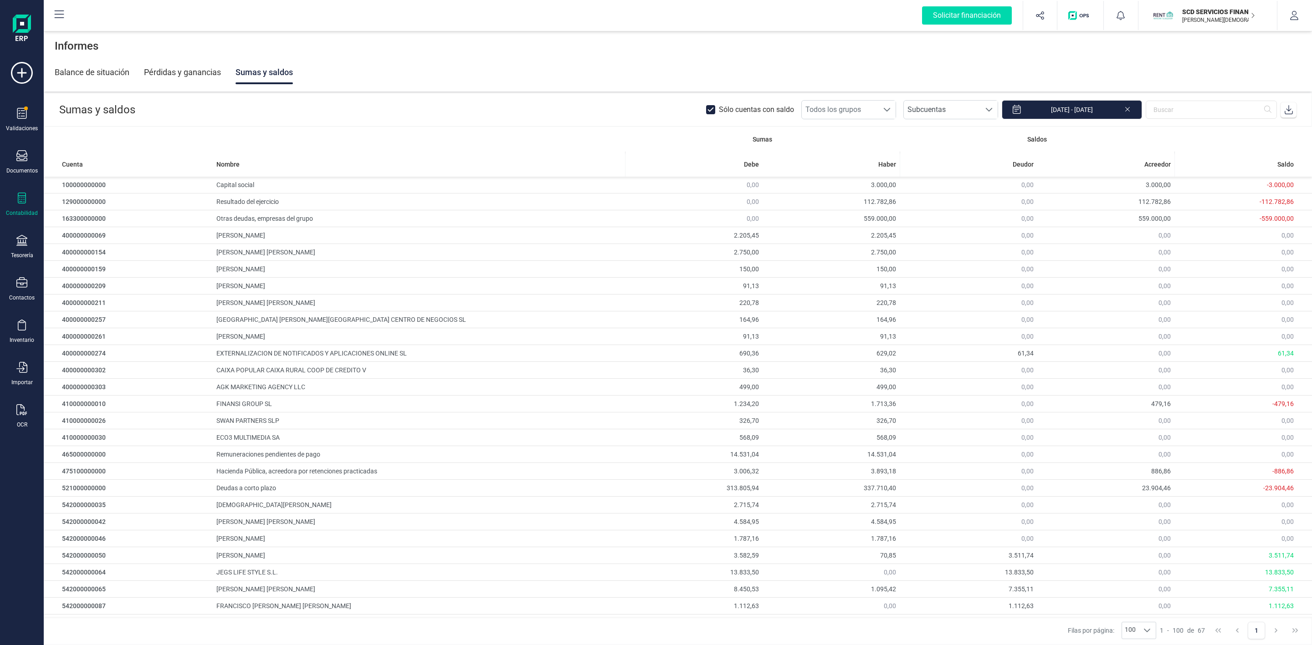
click at [17, 201] on icon at bounding box center [21, 198] width 11 height 11
click at [83, 235] on span "Préstamos" at bounding box center [98, 233] width 55 height 11
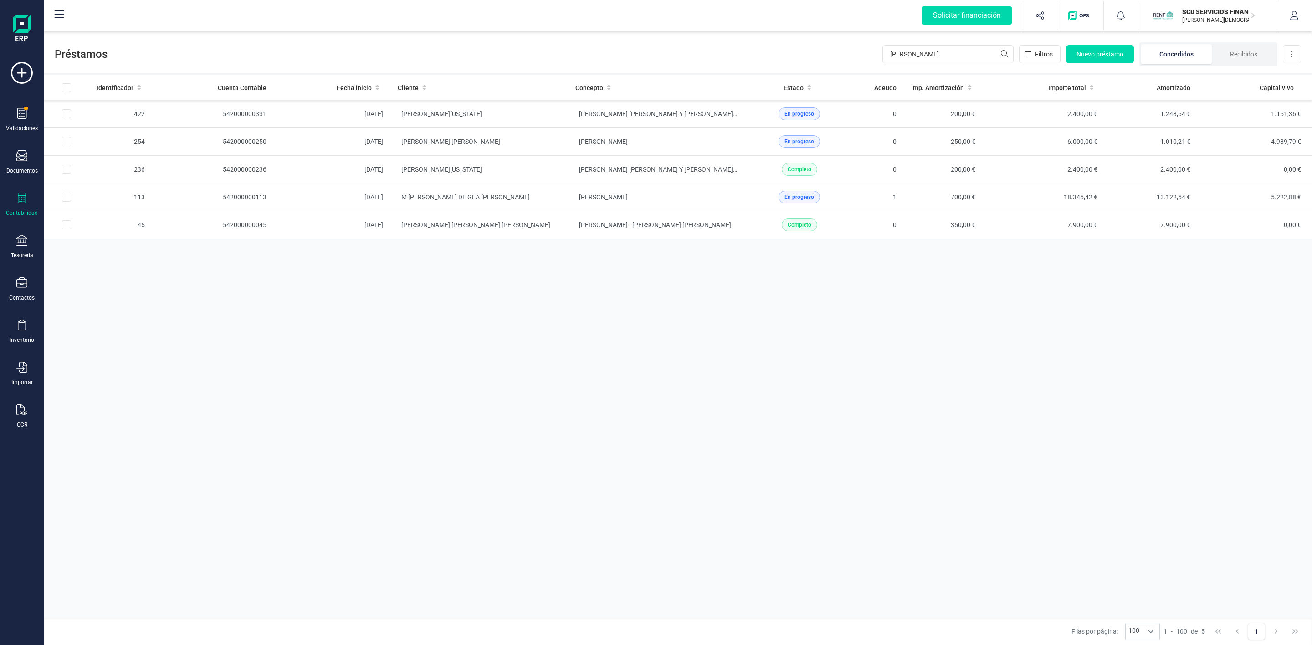
click at [1199, 395] on div "Identificador Cuenta Contable Fecha inicio Cliente Concepto Estado Adeudo Imp. …" at bounding box center [678, 346] width 1268 height 543
click at [530, 197] on td "M TERESA DE GEA FERNANDEZ" at bounding box center [479, 198] width 178 height 28
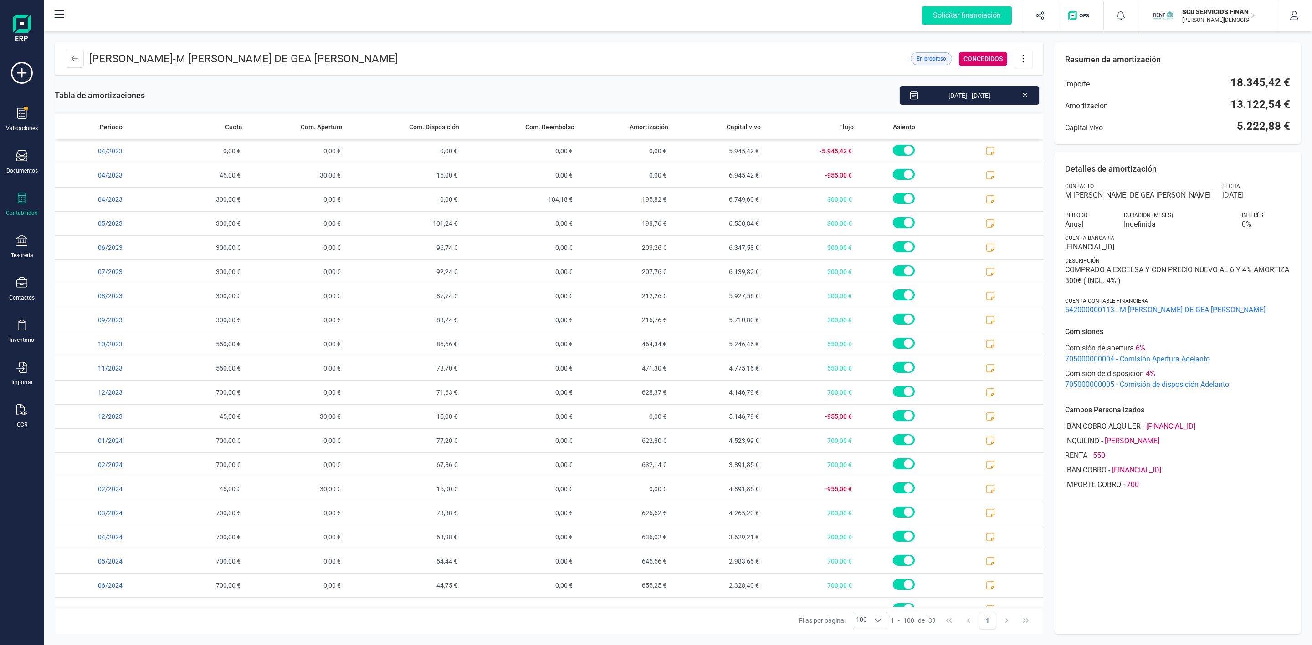
click at [1218, 542] on div "Detalles de amortización Contacto M TERESA DE GEA FERNANDEZ Fecha 01/04/2023 Pe…" at bounding box center [1177, 393] width 247 height 483
click at [67, 55] on button at bounding box center [75, 59] width 18 height 18
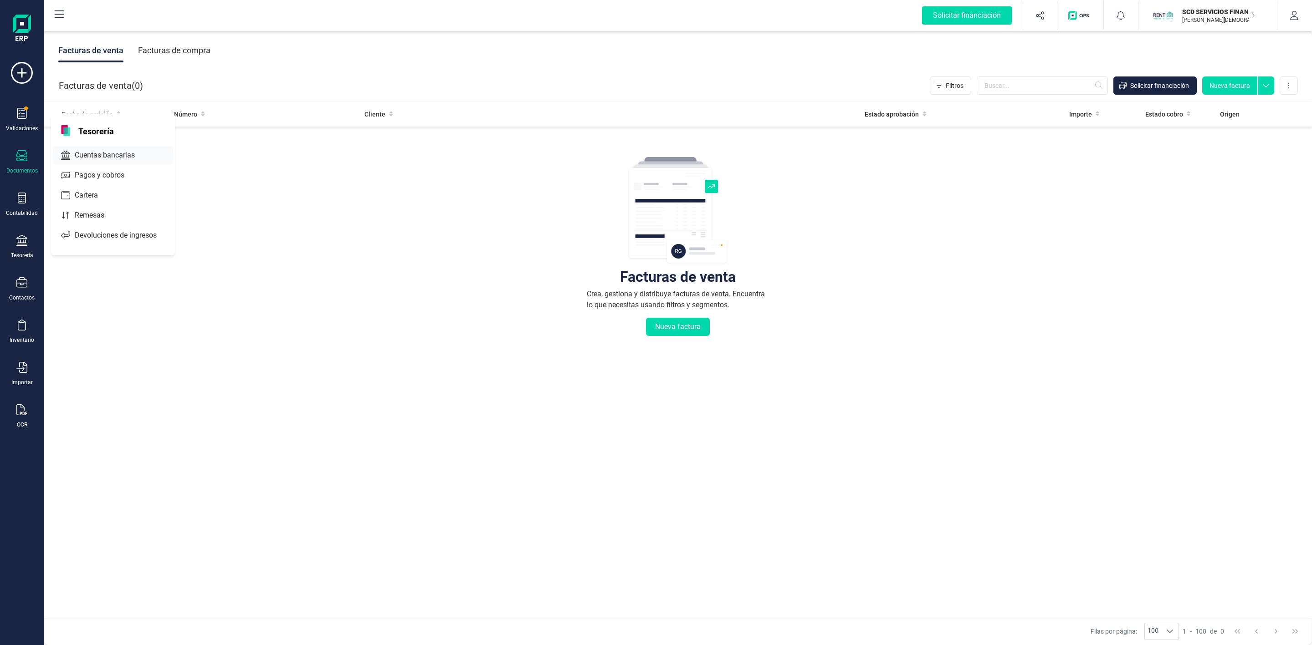
click at [108, 152] on span "Cuentas bancarias" at bounding box center [111, 155] width 80 height 11
click at [24, 199] on icon at bounding box center [21, 198] width 11 height 11
click at [26, 244] on icon at bounding box center [21, 240] width 11 height 11
click at [102, 155] on span "Cuentas bancarias" at bounding box center [111, 155] width 80 height 11
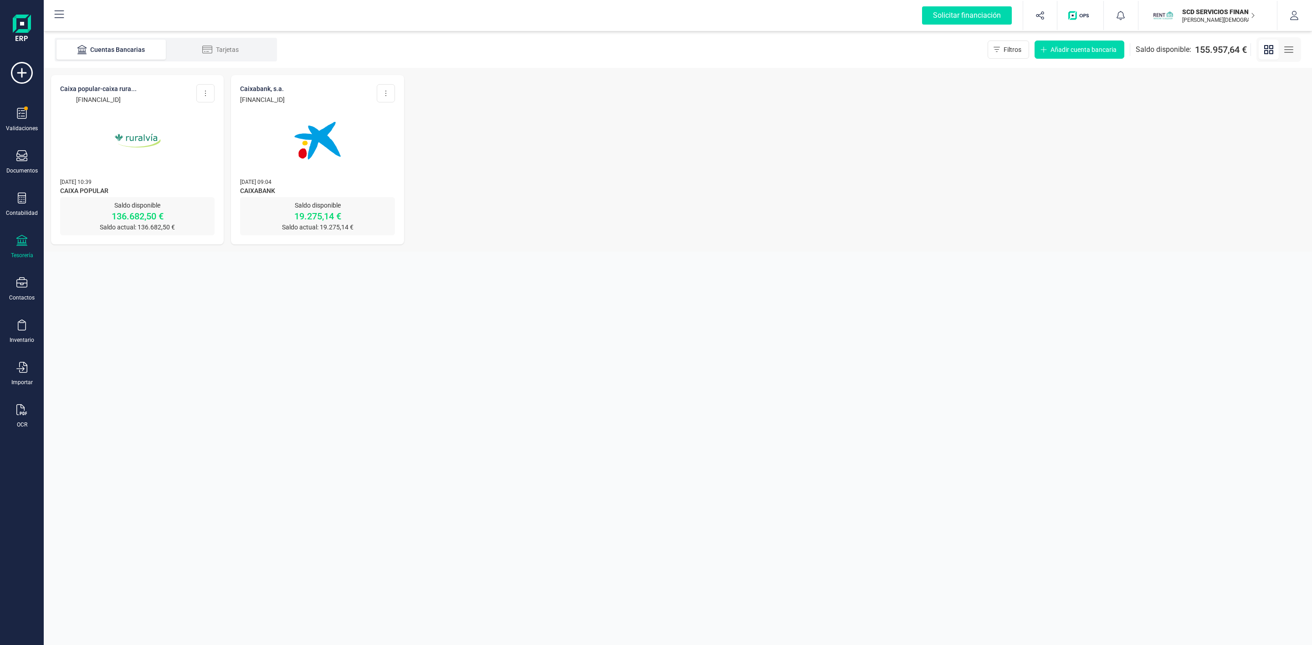
click at [125, 200] on div "Saldo disponible 136.682,50 € Saldo actual: 136.682,50 €" at bounding box center [137, 216] width 154 height 38
click at [135, 160] on img at bounding box center [137, 140] width 77 height 77
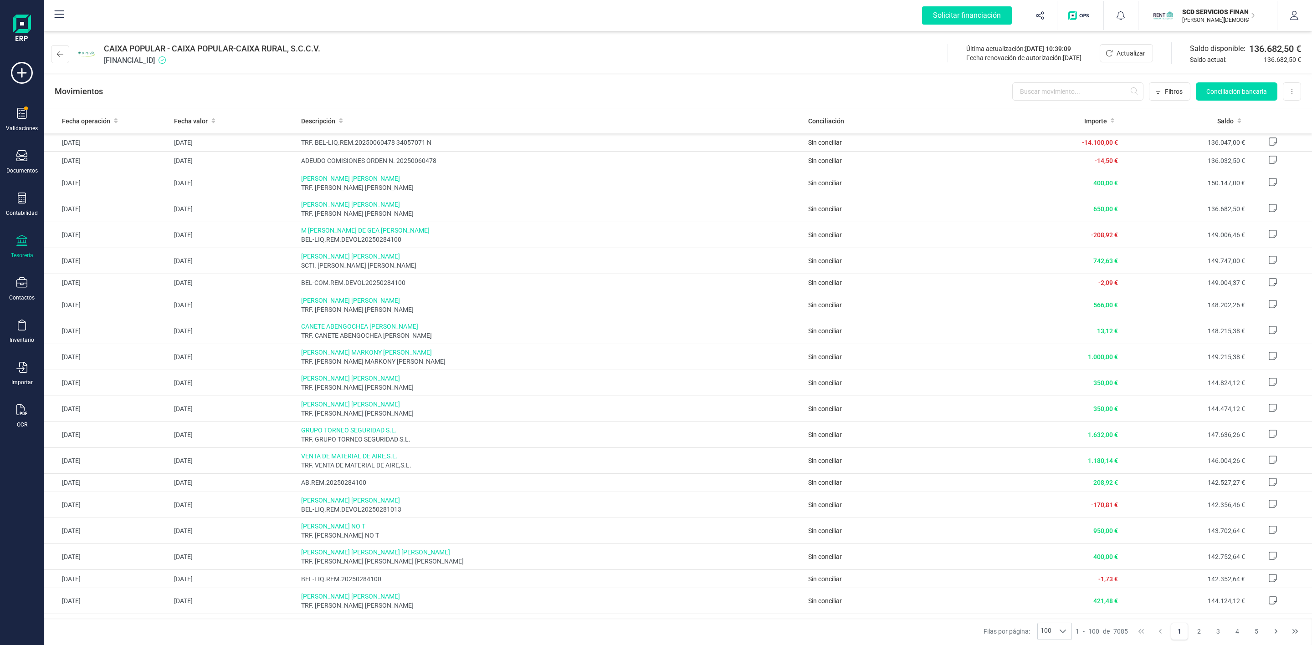
click at [1036, 78] on div "Movimientos Filtros Conciliación bancaria Descargar Excel Eliminar cuenta" at bounding box center [678, 91] width 1268 height 33
click at [1040, 96] on input "text" at bounding box center [1077, 91] width 131 height 18
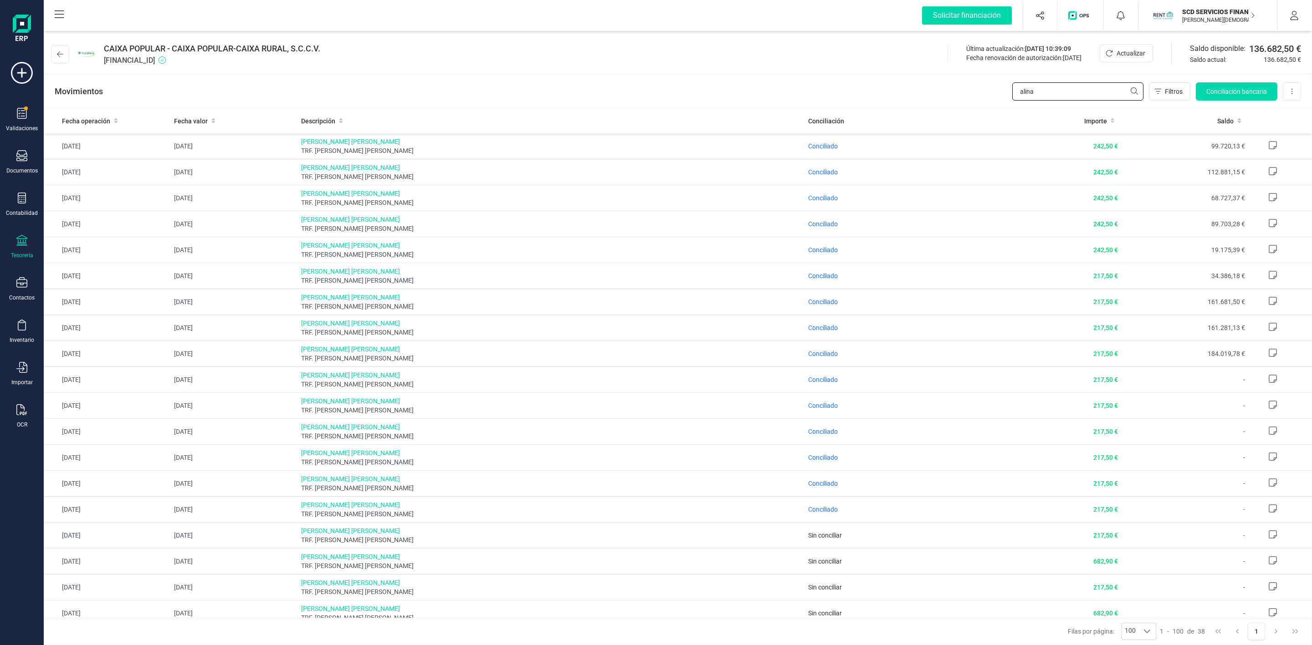
type input "alina"
drag, startPoint x: 1044, startPoint y: 91, endPoint x: 919, endPoint y: 93, distance: 125.3
click at [926, 92] on div "Movimientos alina Filtros Conciliación bancaria Descargar Excel Eliminar cuenta" at bounding box center [678, 91] width 1268 height 33
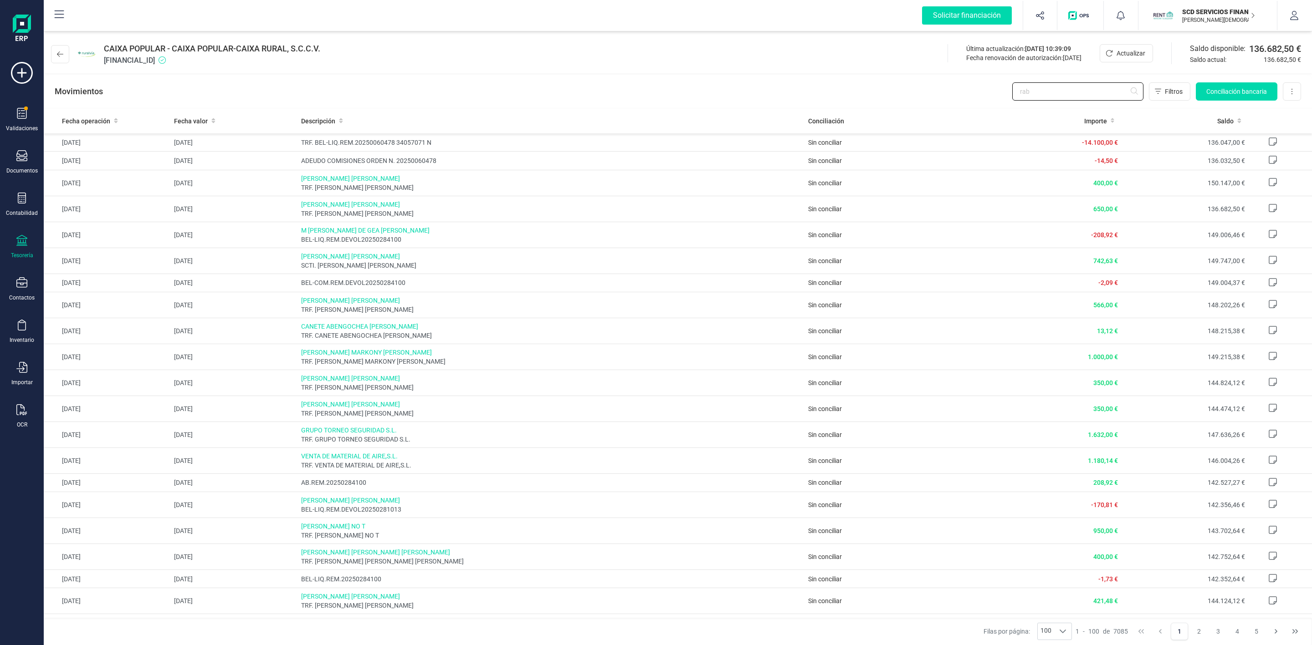
type input "rabe"
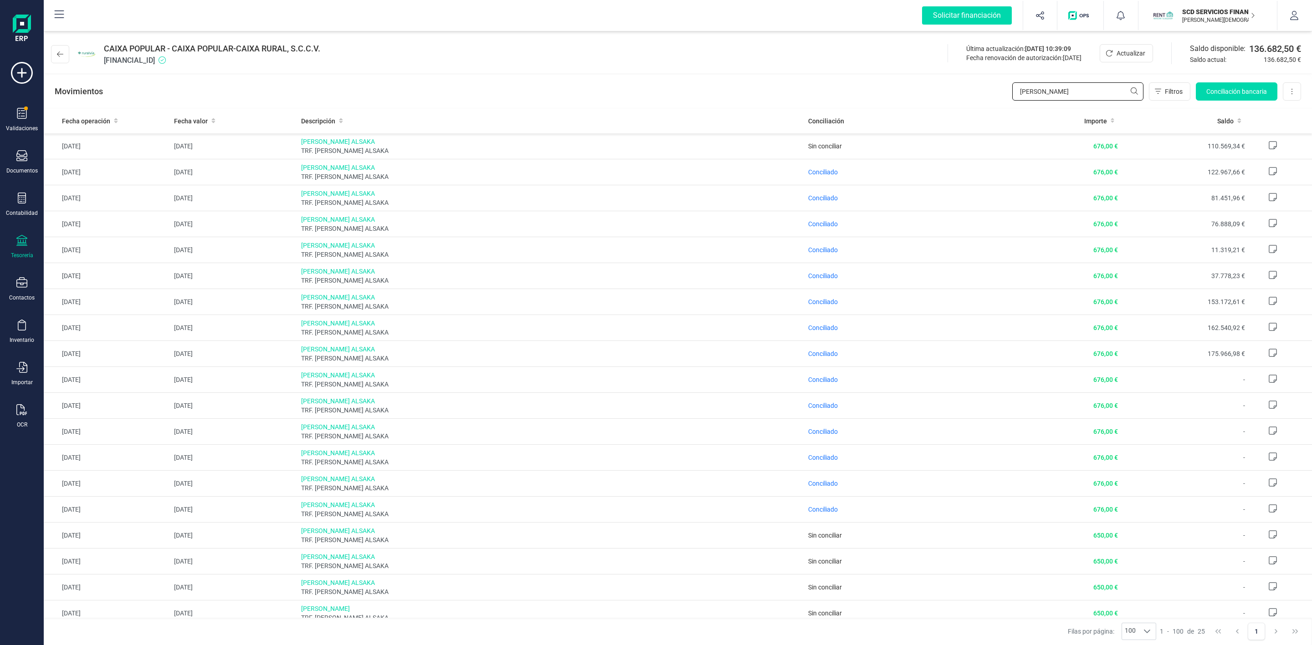
drag, startPoint x: 1040, startPoint y: 96, endPoint x: 958, endPoint y: 104, distance: 82.8
click at [974, 97] on div "Movimientos rabe Filtros Conciliación bancaria Descargar Excel Eliminar cuenta" at bounding box center [678, 91] width 1268 height 33
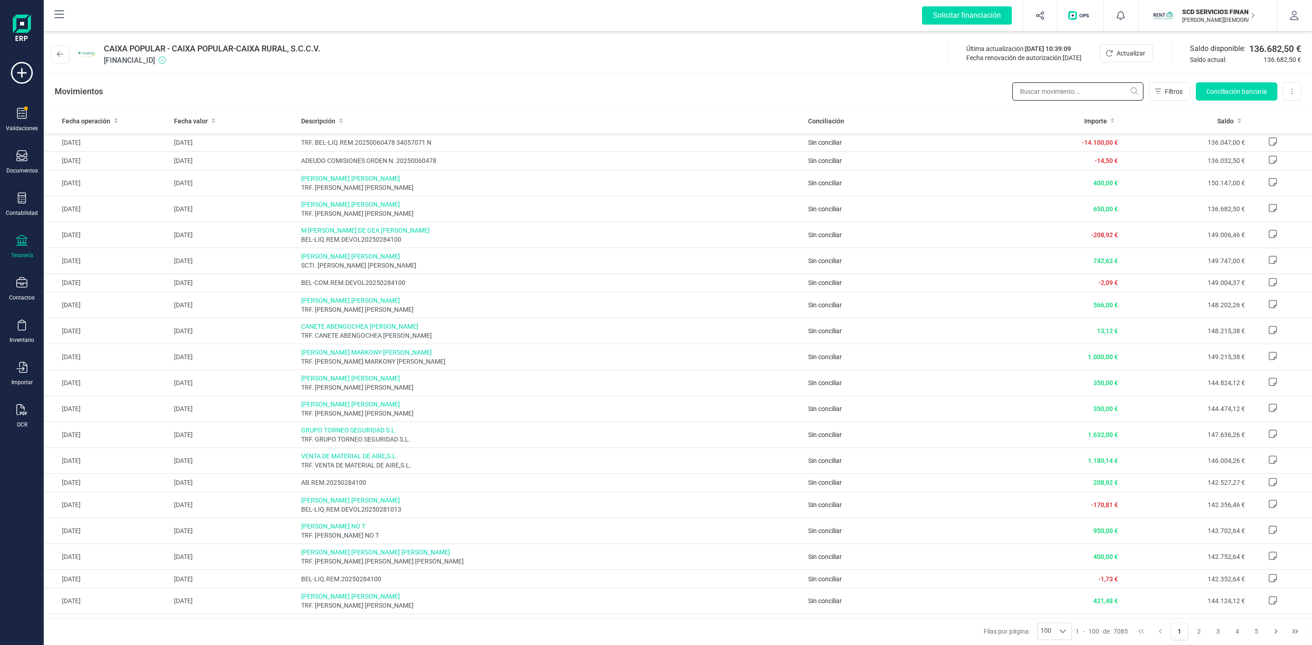
click at [1092, 89] on input "text" at bounding box center [1077, 91] width 131 height 18
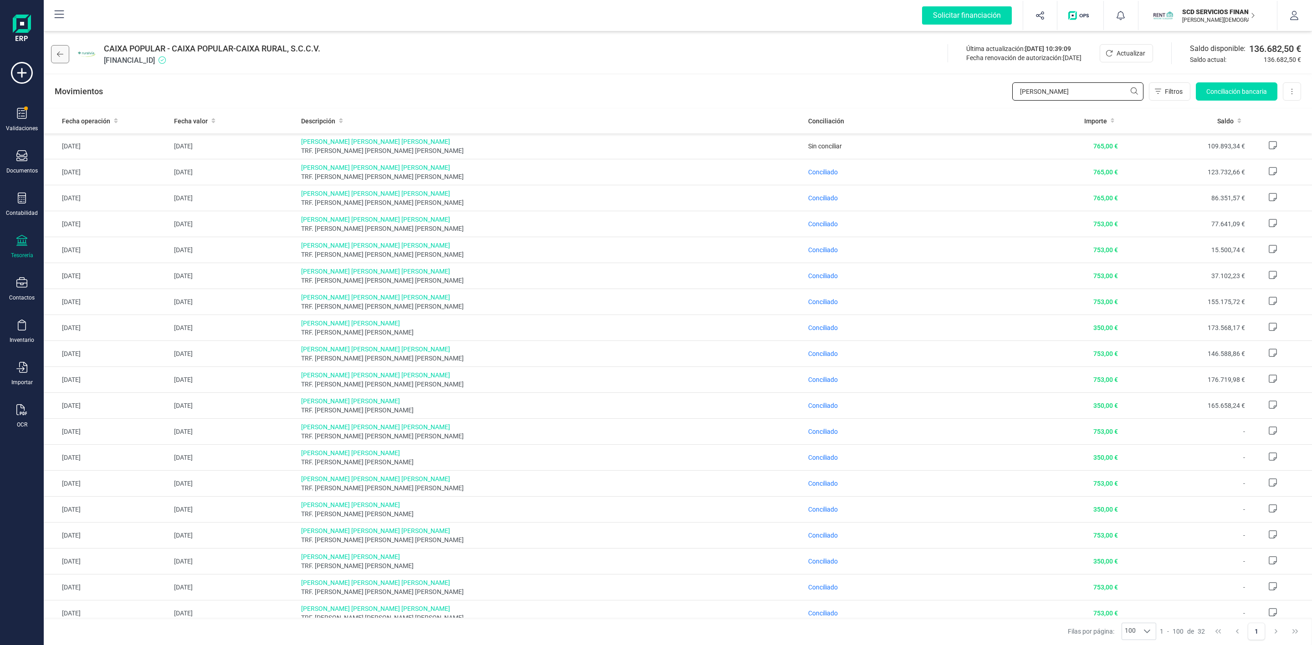
type input "miguel an"
click at [64, 56] on button at bounding box center [60, 54] width 18 height 18
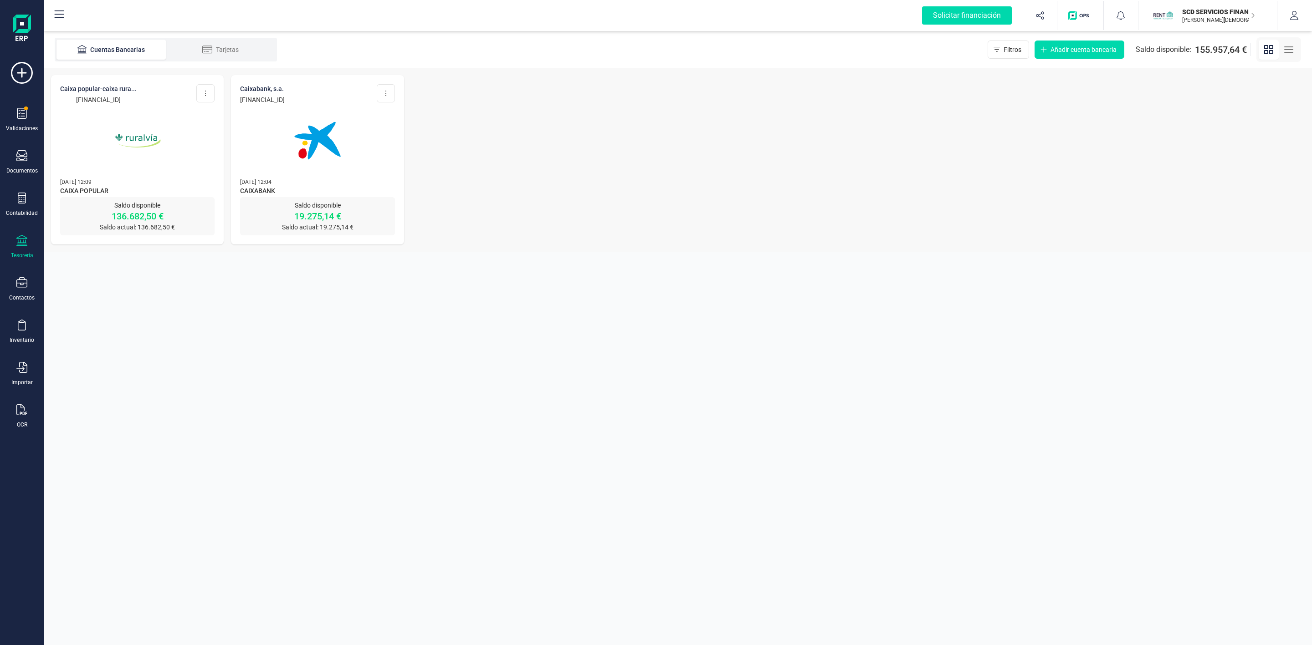
click at [155, 166] on img at bounding box center [137, 140] width 77 height 77
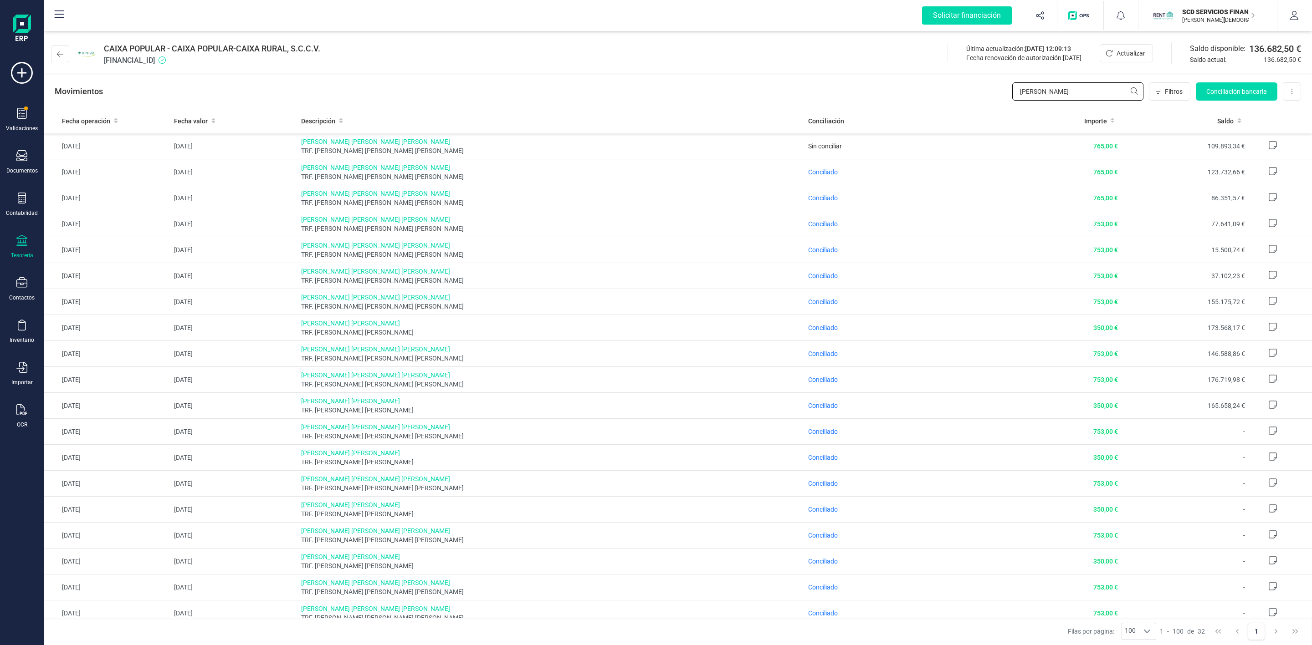
drag, startPoint x: 1053, startPoint y: 89, endPoint x: 898, endPoint y: 84, distance: 154.5
click at [937, 100] on div "Movimientos miguel an Filtros Conciliación bancaria Descargar Excel Eliminar cu…" at bounding box center [678, 91] width 1268 height 33
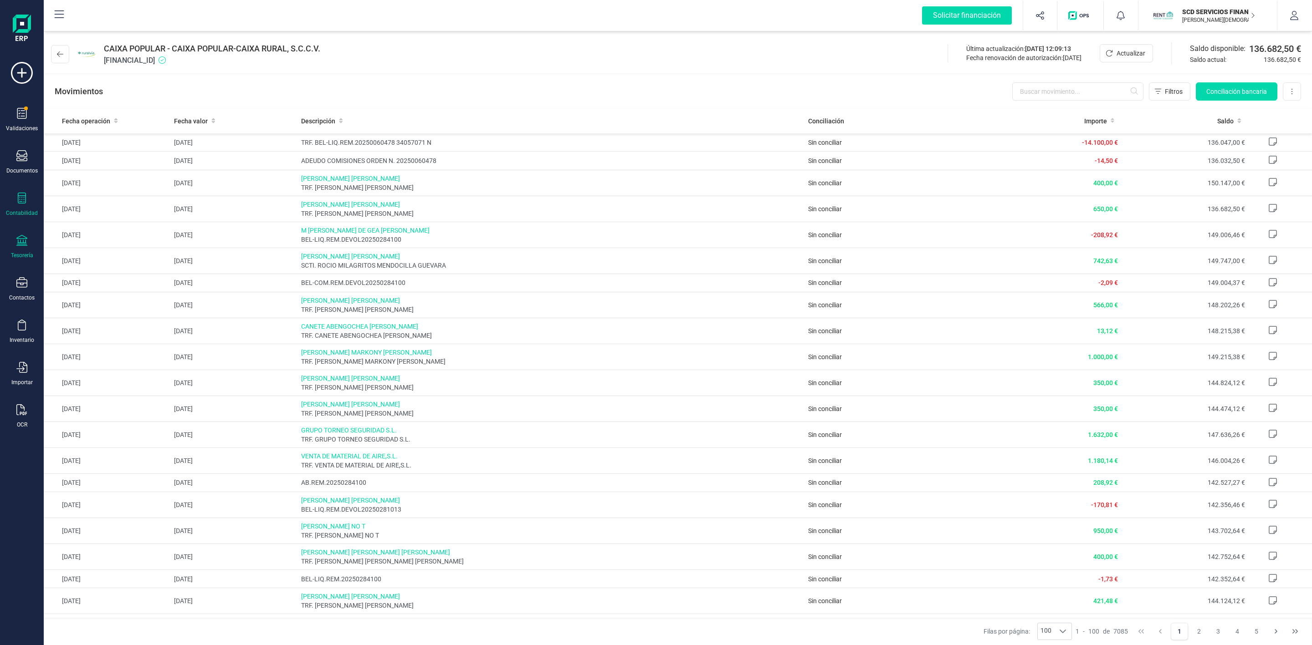
click at [17, 205] on div at bounding box center [21, 199] width 11 height 13
click at [120, 234] on div at bounding box center [117, 233] width 16 height 4
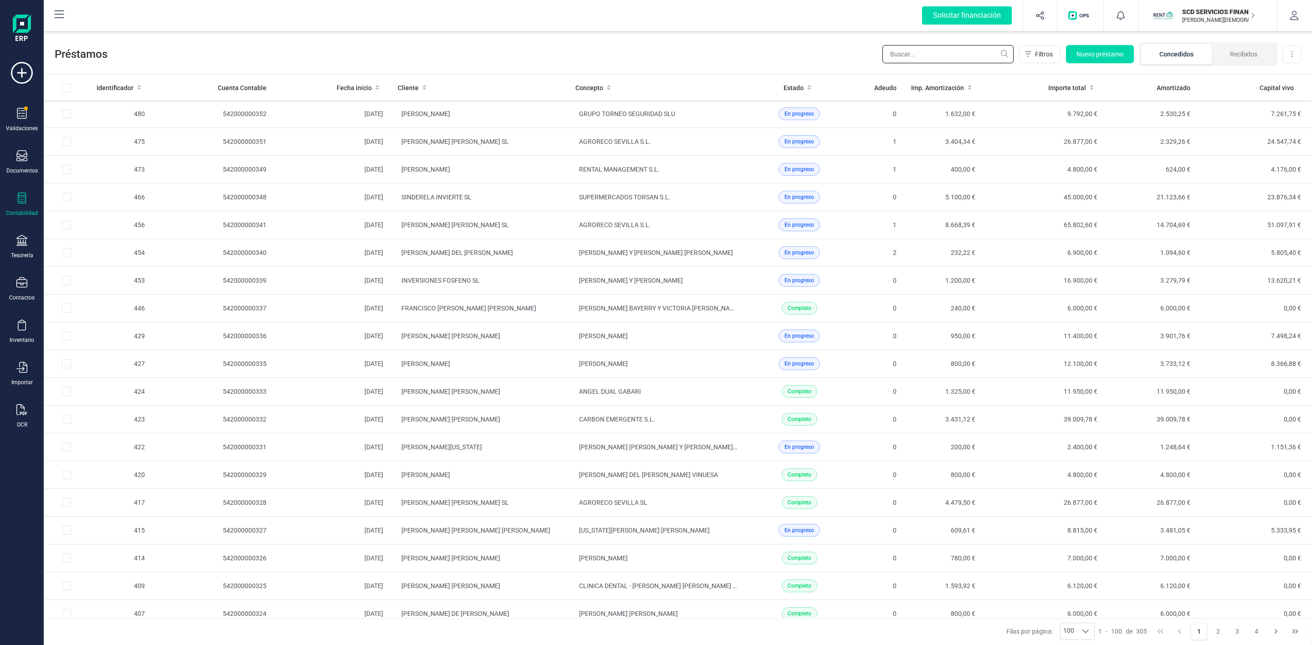
click at [923, 52] on input "text" at bounding box center [947, 54] width 131 height 18
click at [26, 290] on div at bounding box center [21, 283] width 11 height 13
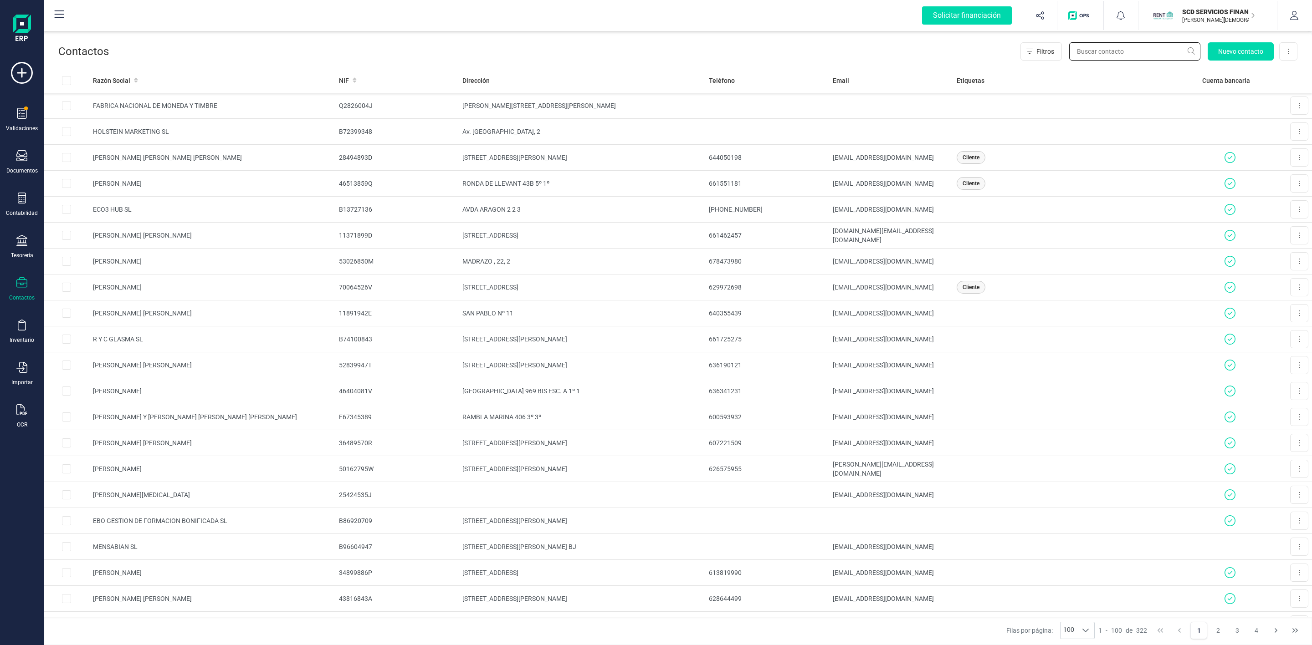
click at [1096, 51] on input "text" at bounding box center [1134, 51] width 131 height 18
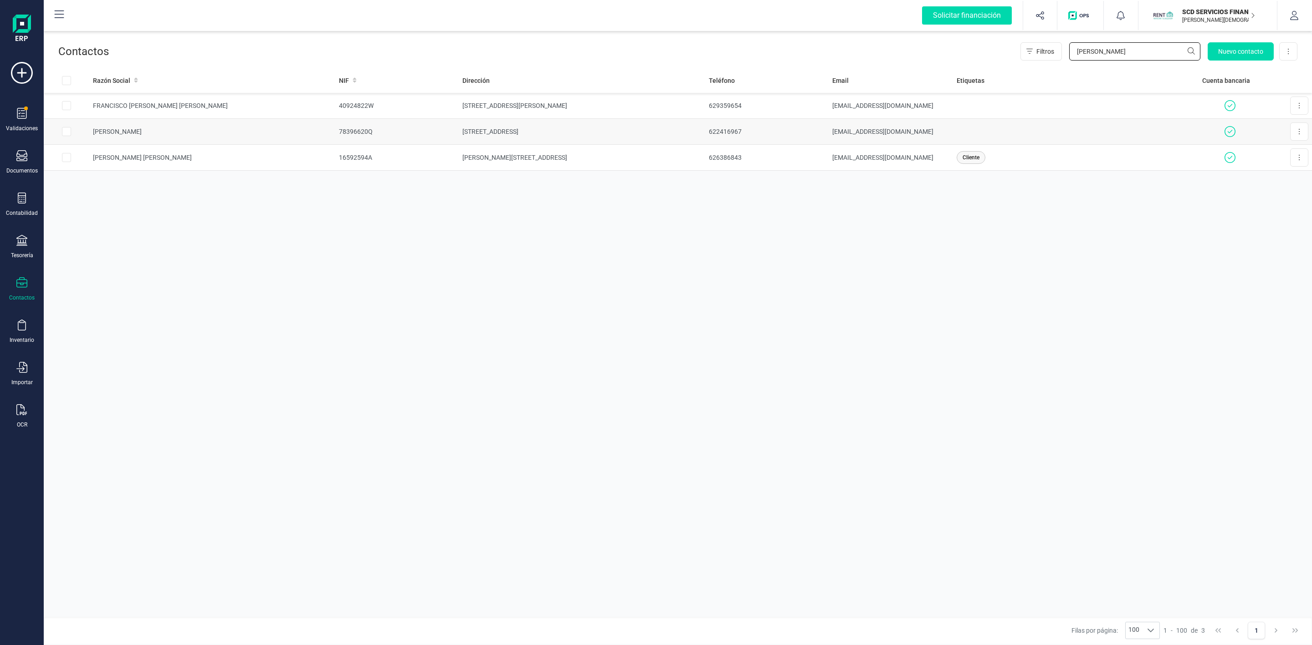
type input "domingo"
click at [665, 140] on td "AVENIDA ISLAS CANARIAS 92 B" at bounding box center [582, 132] width 246 height 26
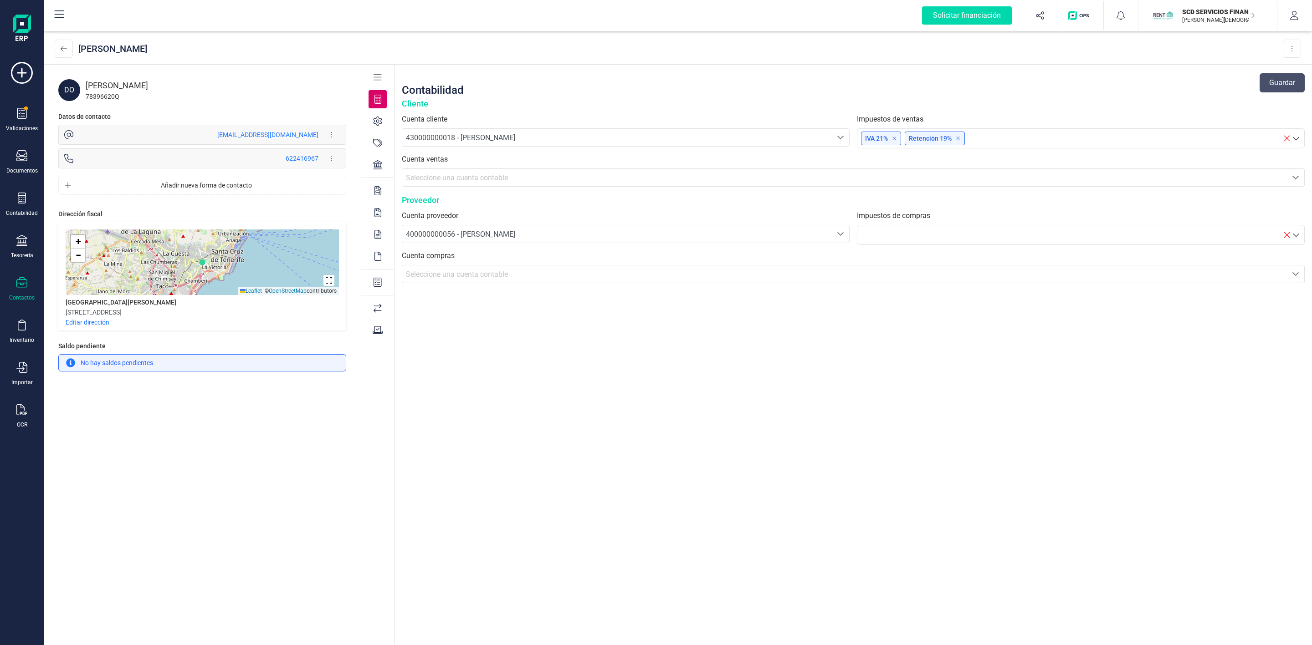
click at [373, 164] on icon at bounding box center [377, 164] width 9 height 9
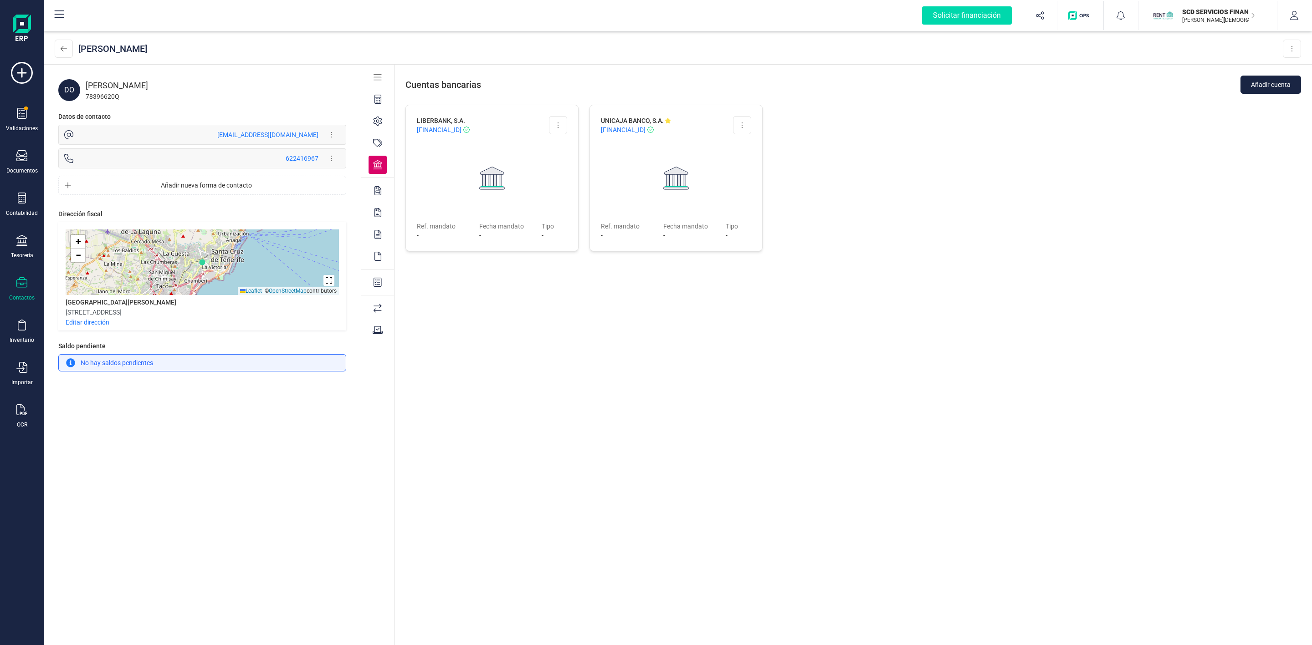
drag, startPoint x: 602, startPoint y: 121, endPoint x: 695, endPoint y: 130, distance: 94.3
click at [695, 130] on div "UNICAJA BANCO, S.A. ES08 2103 7219 7300 3009 3720" at bounding box center [661, 125] width 121 height 18
copy div "UNICAJA BANCO, S.A. ES08 2103 7219 7300 3009 3720"
drag, startPoint x: 184, startPoint y: 85, endPoint x: 87, endPoint y: 88, distance: 97.1
click at [87, 88] on div "DOMINGO FELIPE CORREA" at bounding box center [216, 85] width 261 height 13
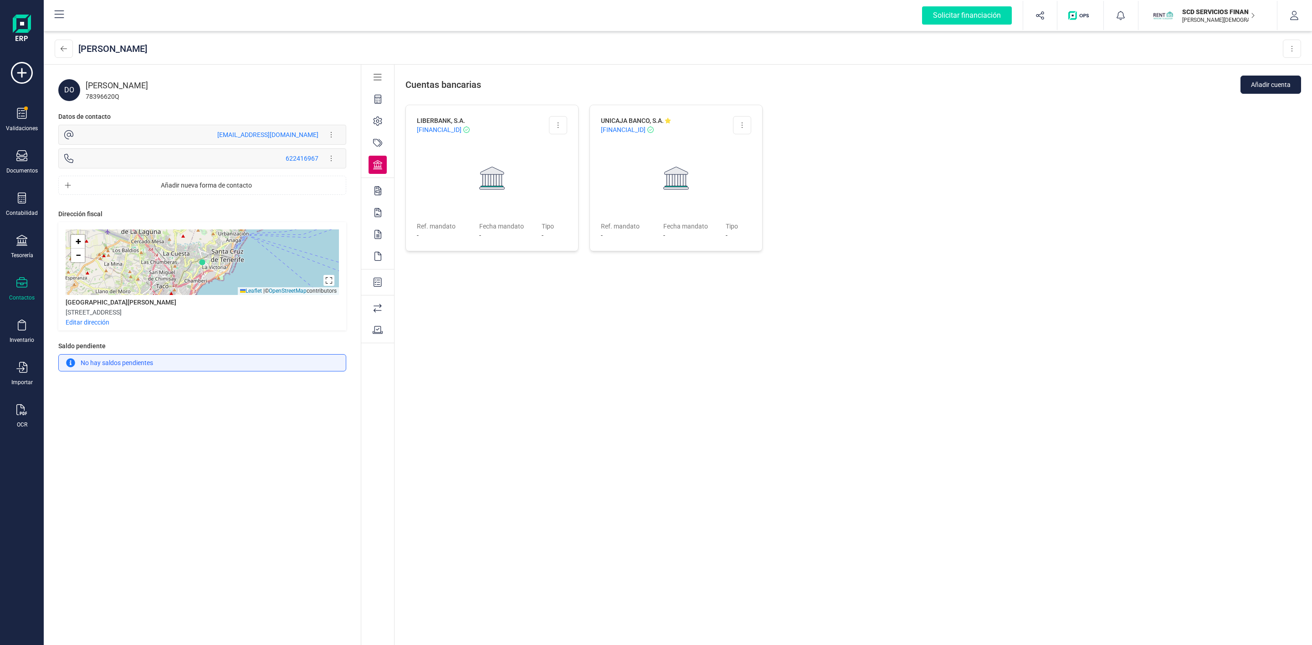
copy div "DOMINGO FELIPE CORREA"
drag, startPoint x: 495, startPoint y: 133, endPoint x: 511, endPoint y: 132, distance: 16.0
click at [461, 132] on span "ES90 2048 3700 3634 0003 8382" at bounding box center [439, 129] width 45 height 9
click at [548, 324] on div "LIBERBANK, S.A. ES90 2048 3700 3634 0003 8382 Editar cuenta Cuenta principal El…" at bounding box center [491, 371] width 173 height 533
click at [18, 286] on icon at bounding box center [21, 282] width 11 height 11
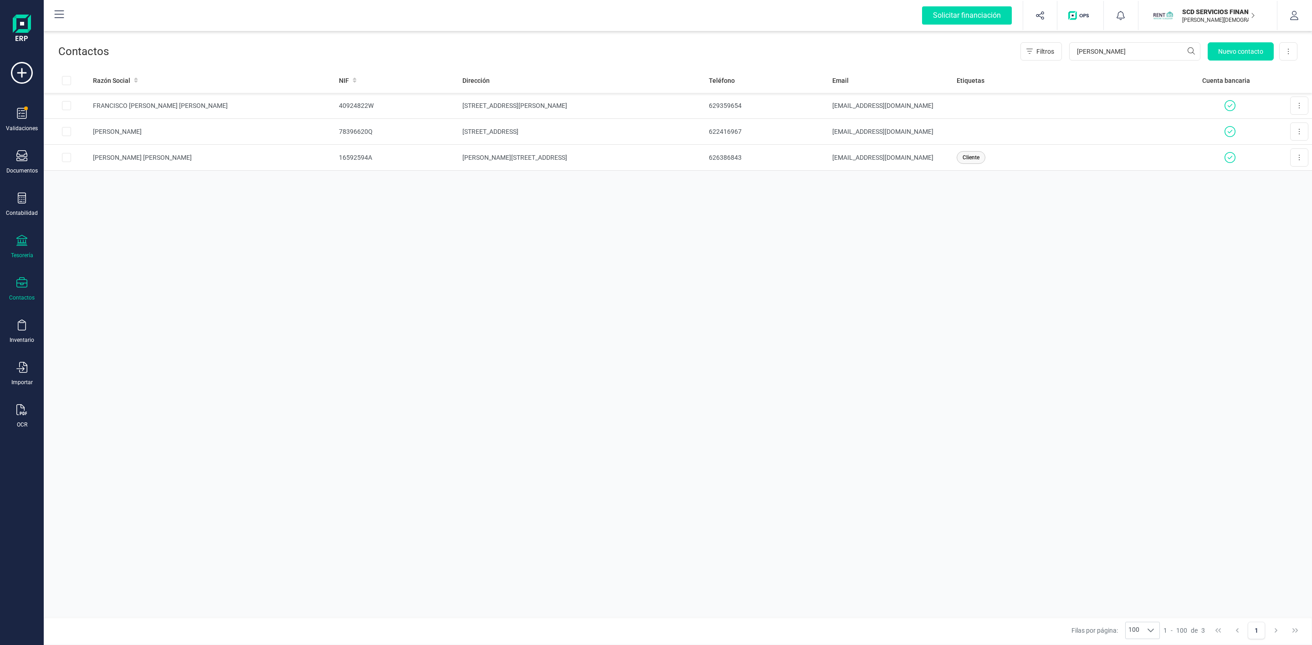
click at [27, 242] on div "Tesorería" at bounding box center [22, 247] width 36 height 24
click at [93, 157] on span "Cuentas bancarias" at bounding box center [111, 155] width 80 height 11
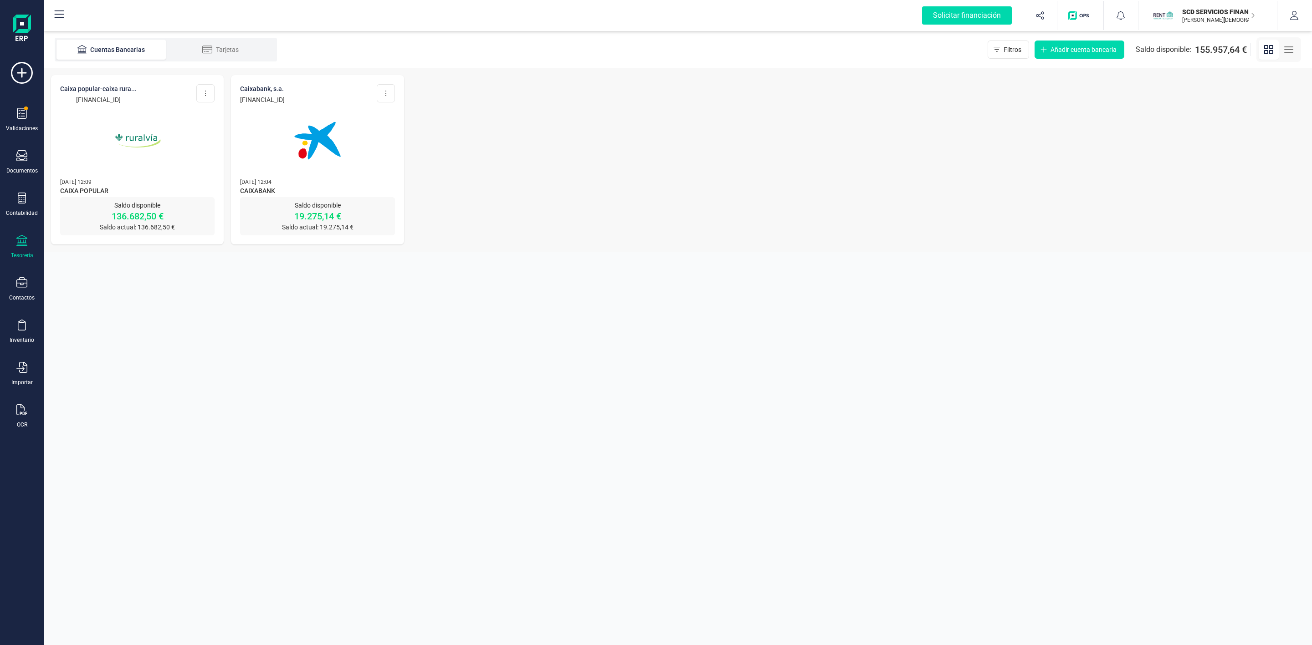
click at [156, 165] on img at bounding box center [137, 140] width 77 height 77
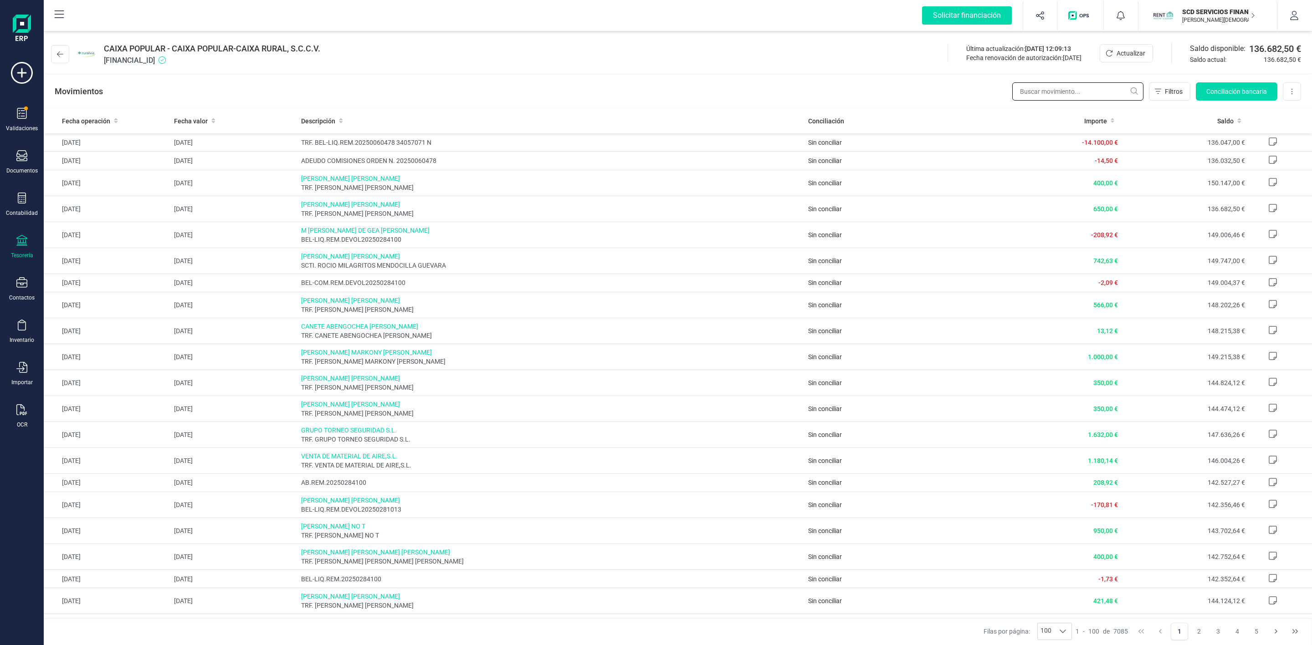
click at [1094, 83] on input "text" at bounding box center [1077, 91] width 131 height 18
type input "m"
click at [15, 200] on div "Contabilidad" at bounding box center [22, 205] width 36 height 24
click at [65, 235] on icon at bounding box center [65, 233] width 7 height 7
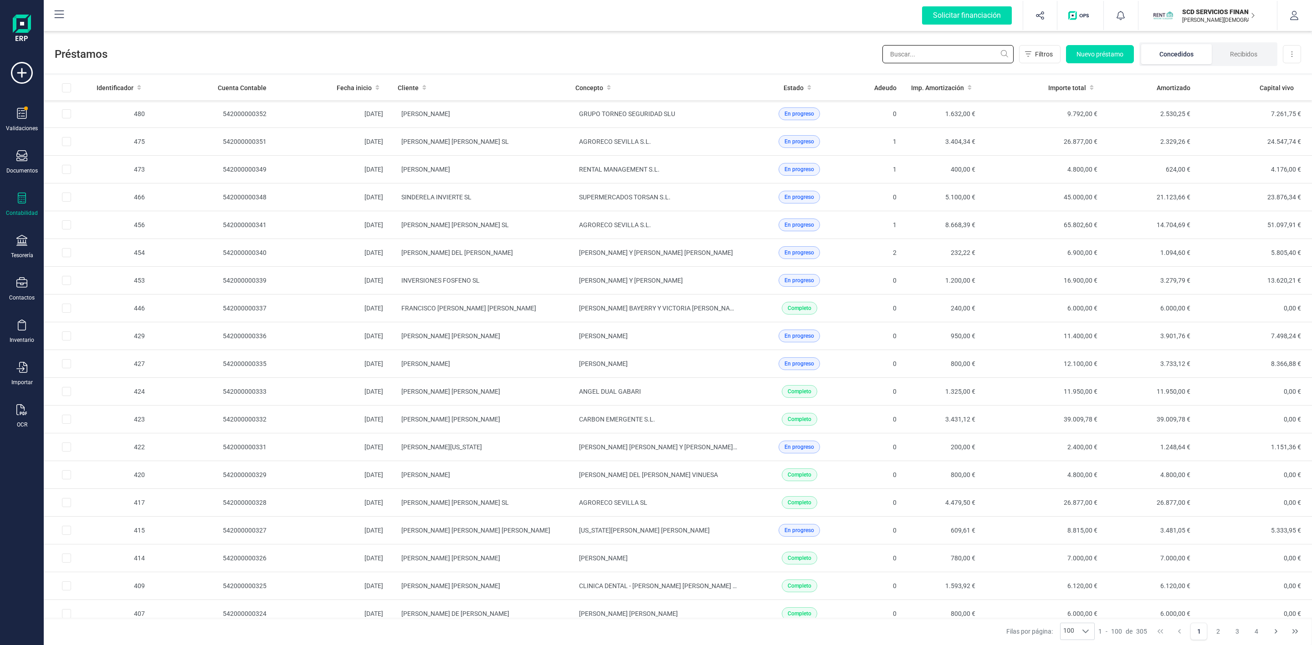
click at [907, 60] on input "text" at bounding box center [947, 54] width 131 height 18
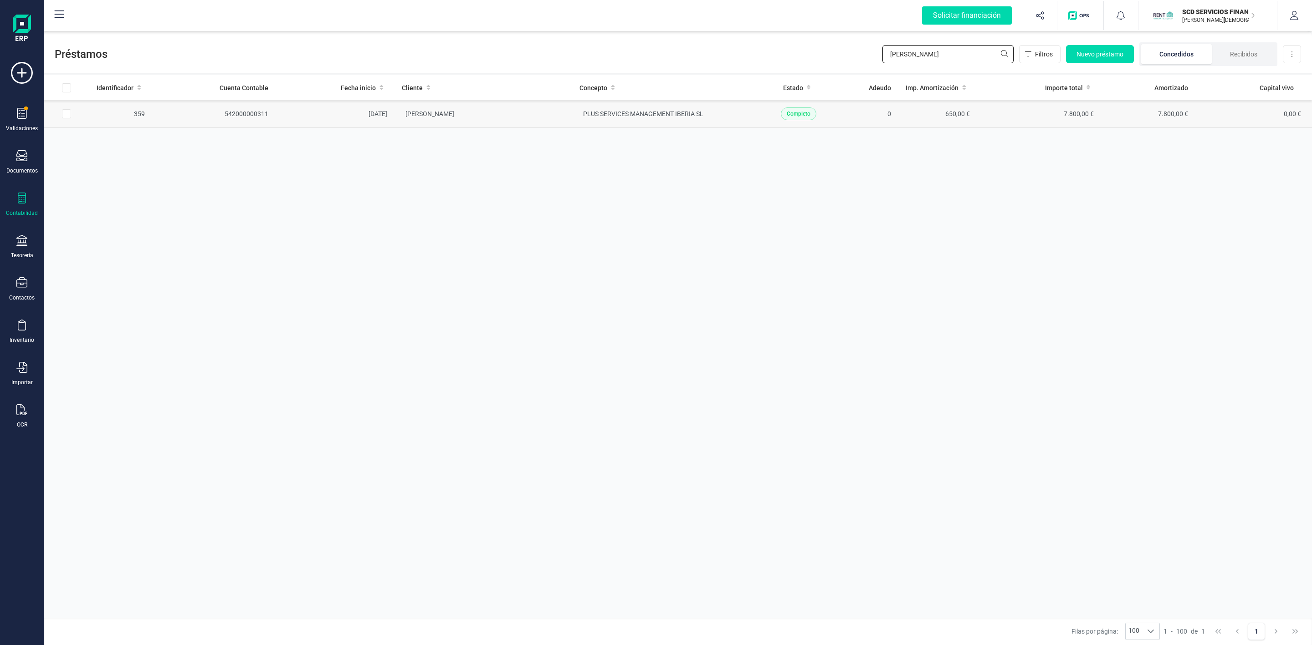
type input "pedro se"
click at [536, 118] on td "PEDRO SEOANE DELICADO" at bounding box center [483, 114] width 178 height 28
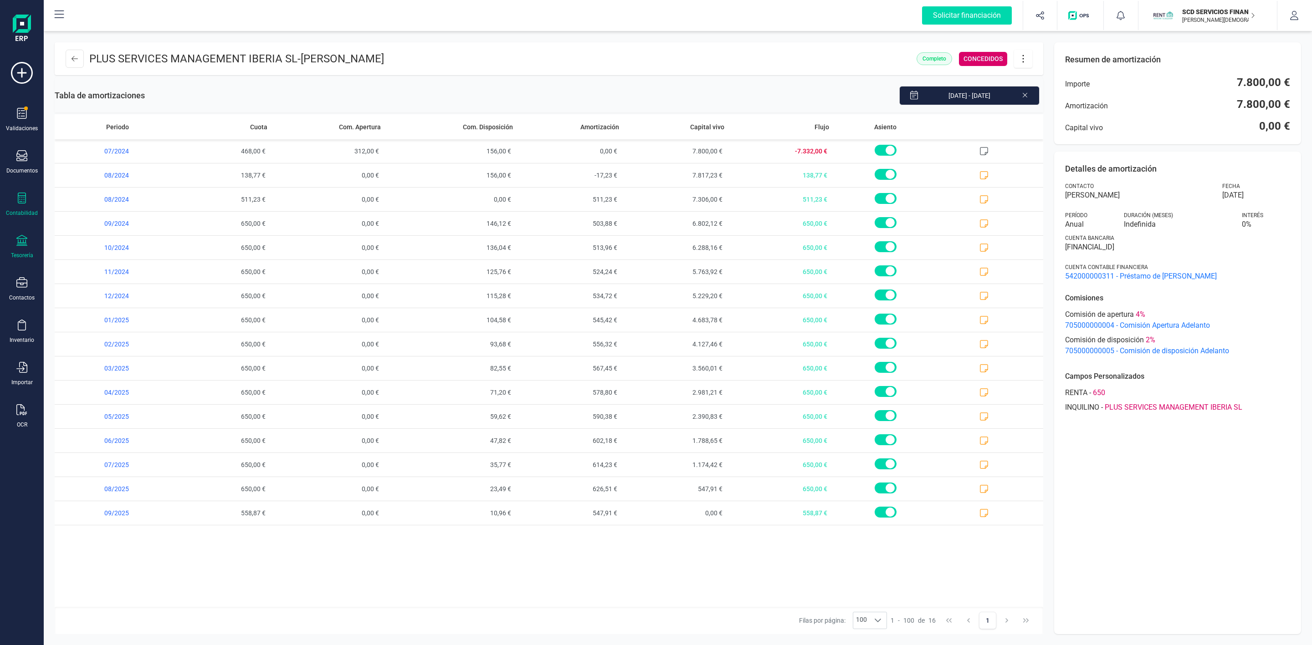
click at [21, 242] on icon at bounding box center [21, 240] width 11 height 11
click at [95, 218] on span "Remesas" at bounding box center [96, 215] width 50 height 11
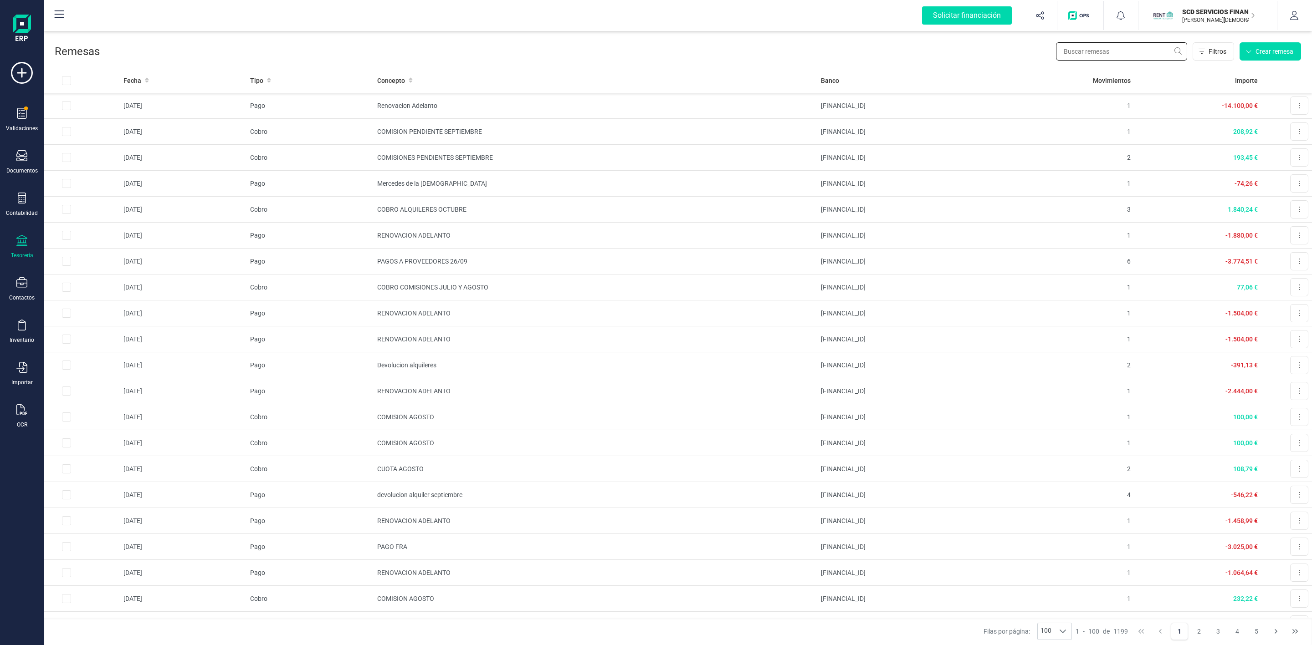
click at [1075, 48] on input "text" at bounding box center [1121, 51] width 131 height 18
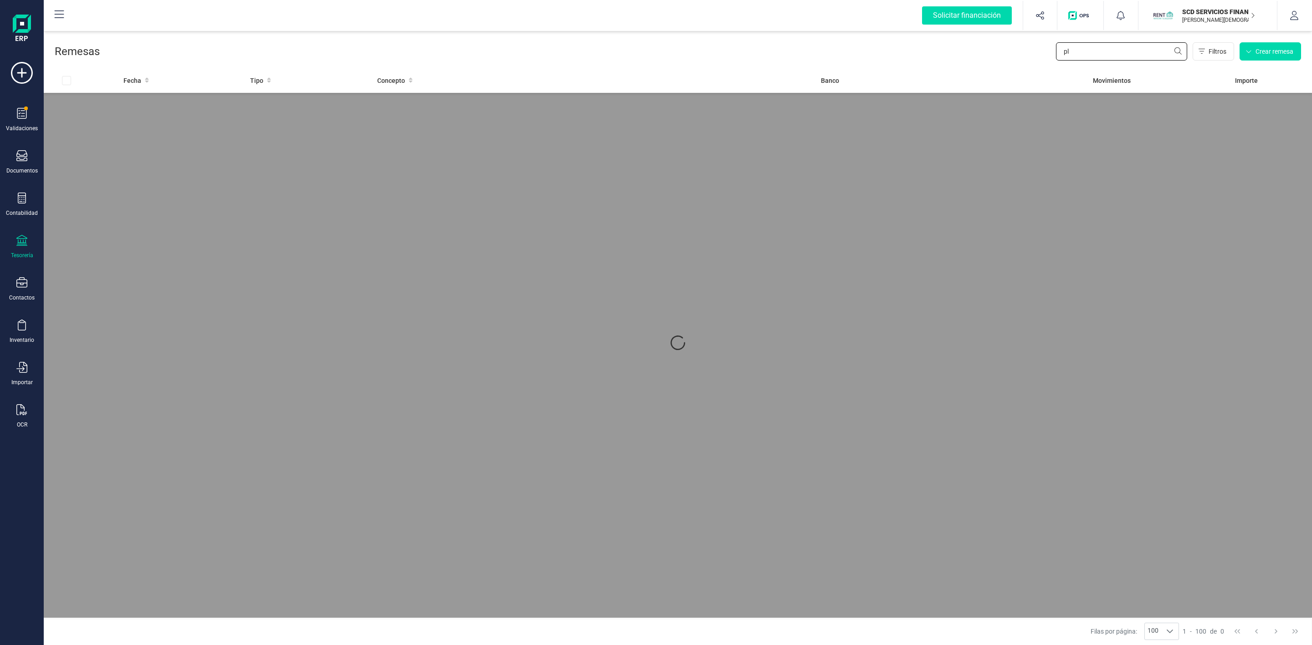
type input "p"
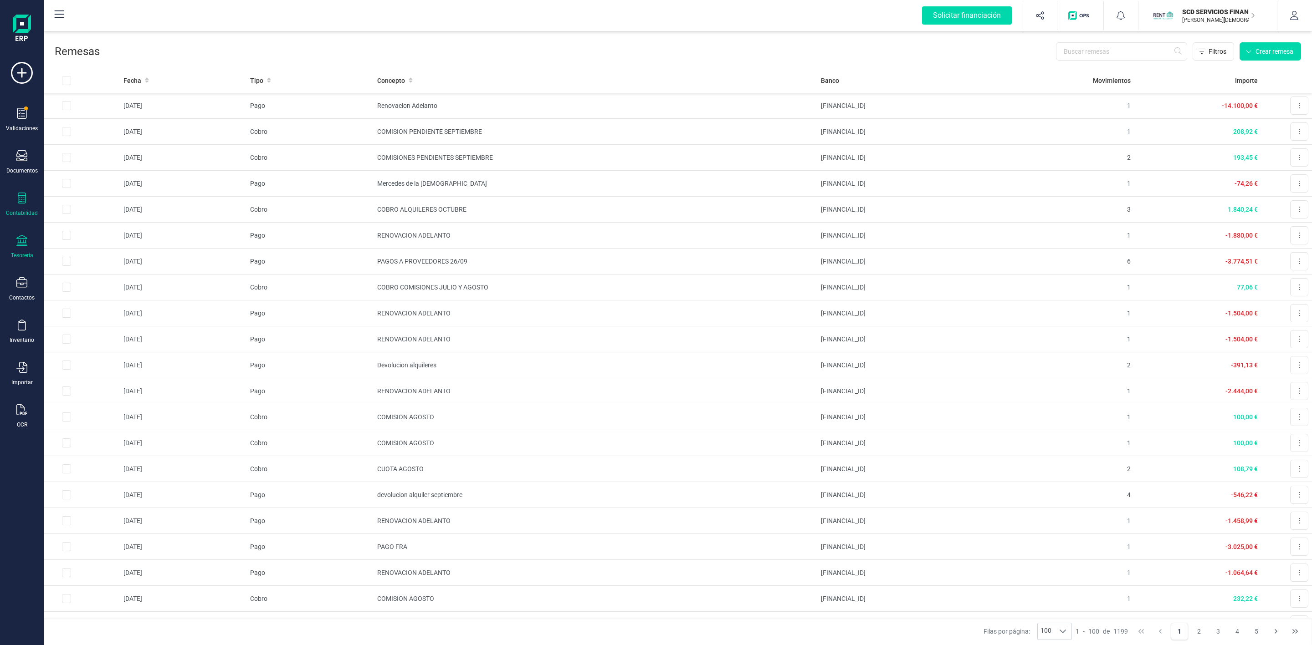
click at [18, 200] on icon at bounding box center [22, 198] width 8 height 11
click at [100, 230] on span "Préstamos" at bounding box center [98, 233] width 55 height 11
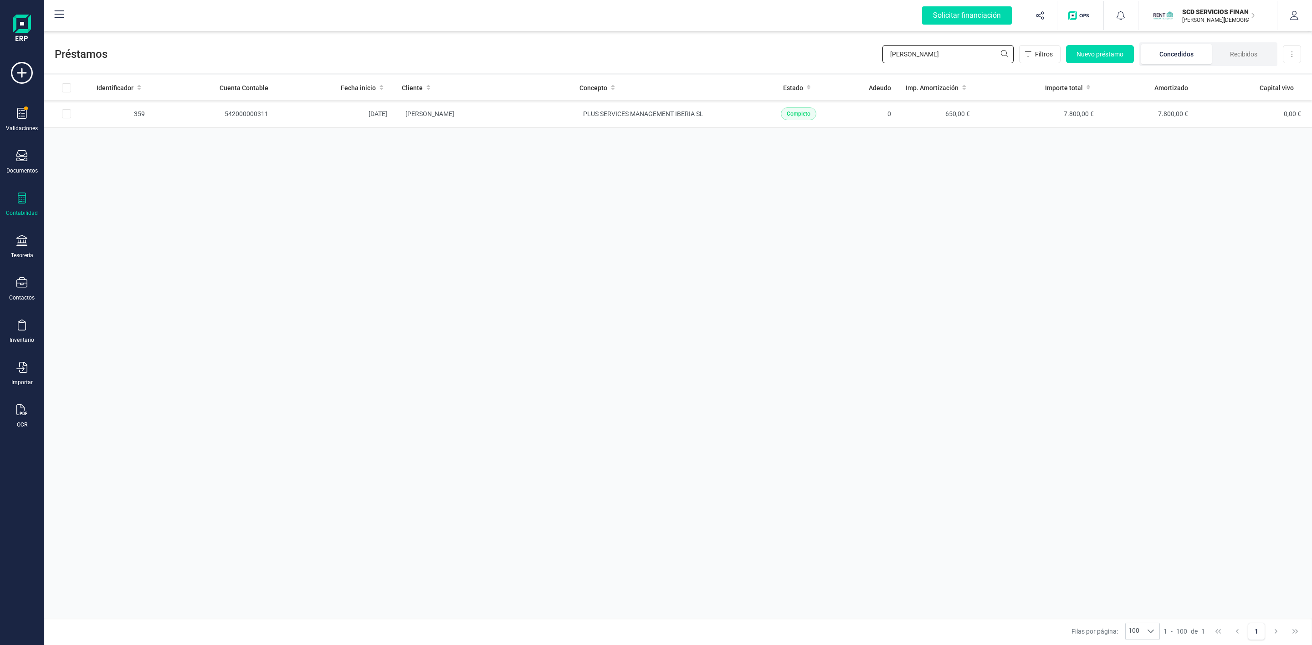
drag, startPoint x: 945, startPoint y: 53, endPoint x: 790, endPoint y: 71, distance: 155.4
click at [804, 74] on div "Préstamos pedro se Filtros Nuevo préstamo Concedidos Recibidos Descargar Excel …" at bounding box center [678, 338] width 1268 height 614
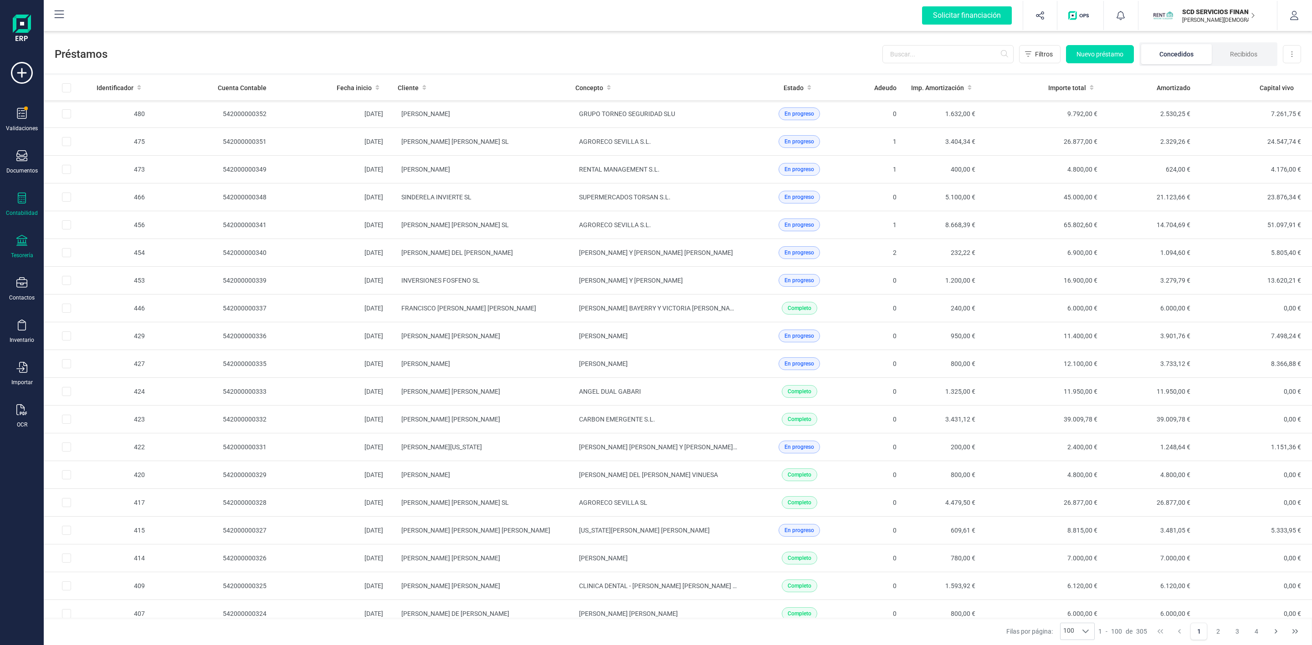
click at [18, 249] on div "Tesorería" at bounding box center [22, 247] width 36 height 24
click at [81, 215] on span "Remesas" at bounding box center [96, 215] width 50 height 11
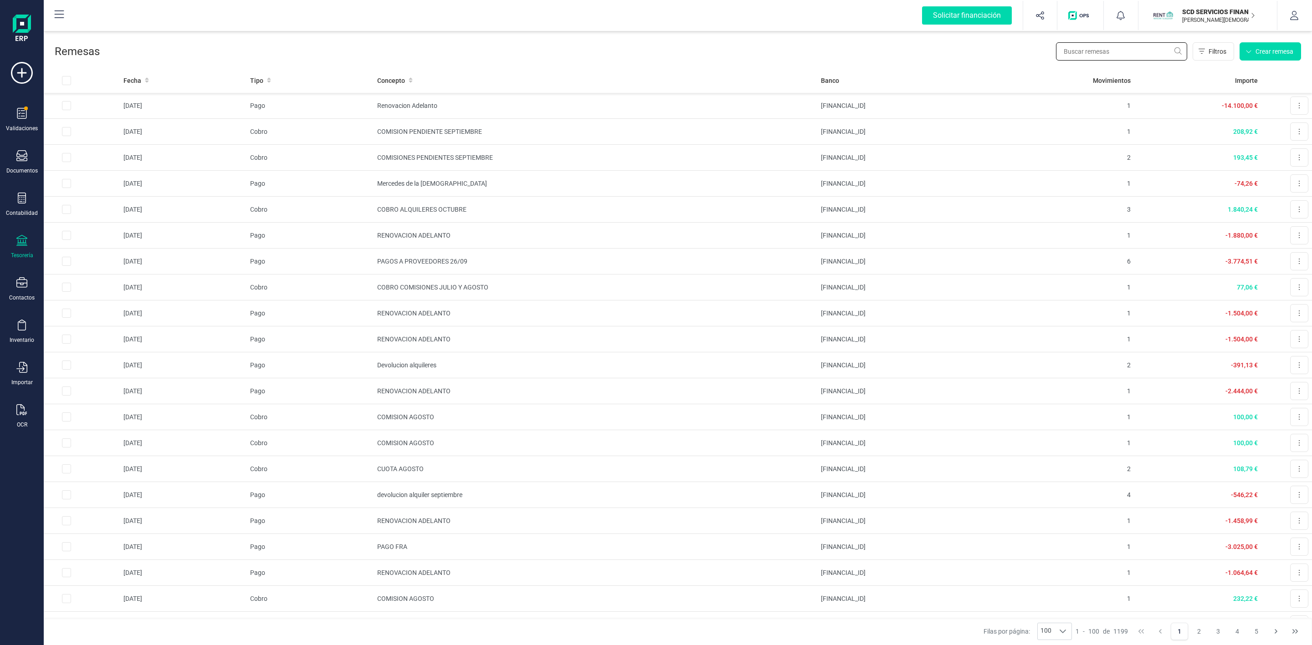
click at [1096, 56] on input "text" at bounding box center [1121, 51] width 131 height 18
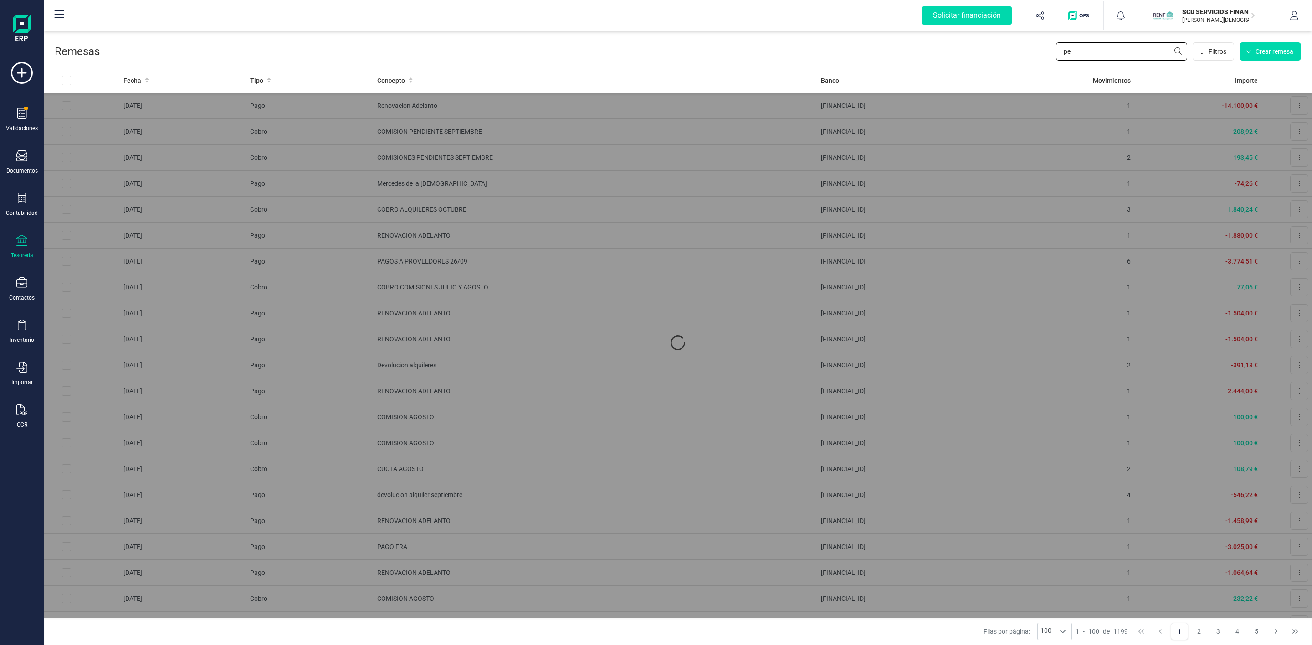
type input "p"
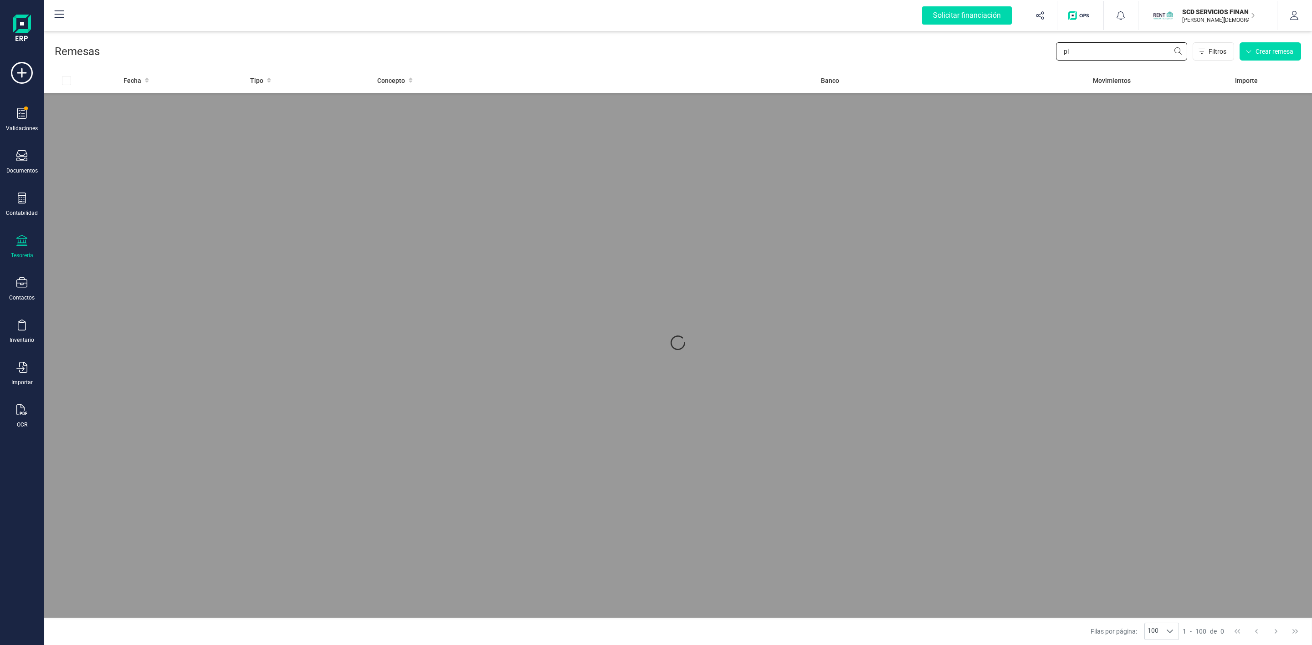
type input "p"
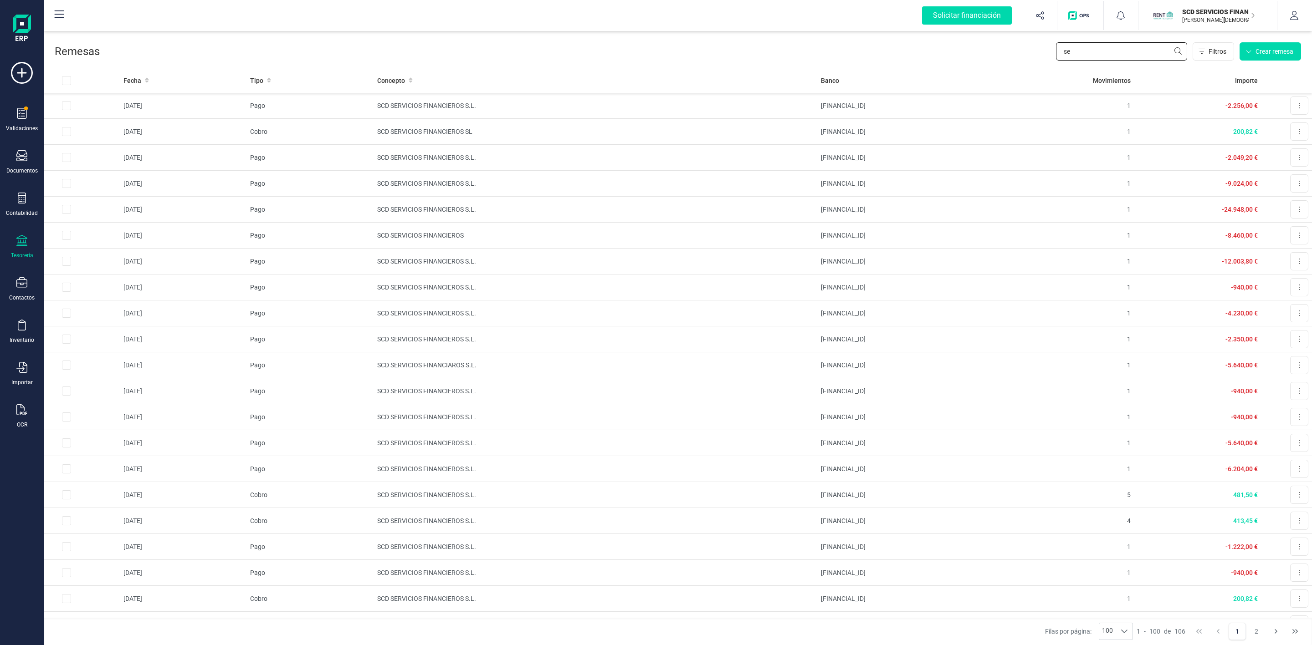
type input "s"
click at [12, 249] on div "Tesorería" at bounding box center [22, 247] width 36 height 24
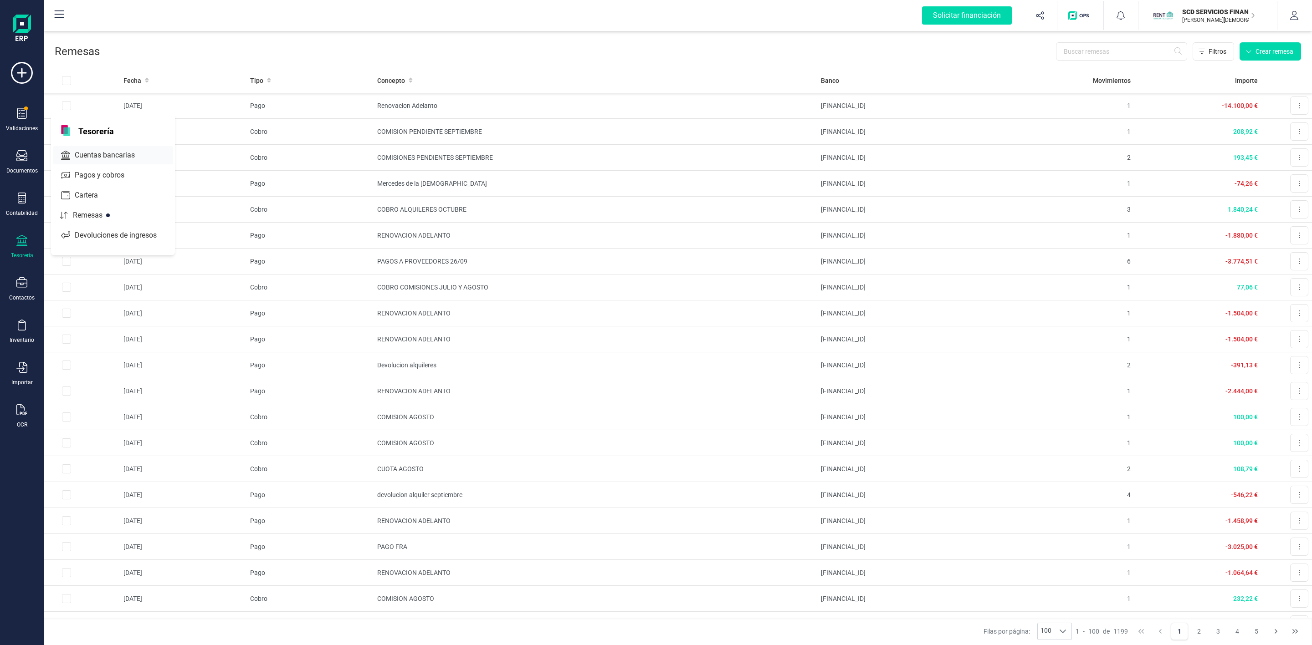
click at [87, 160] on span "Cuentas bancarias" at bounding box center [111, 155] width 80 height 11
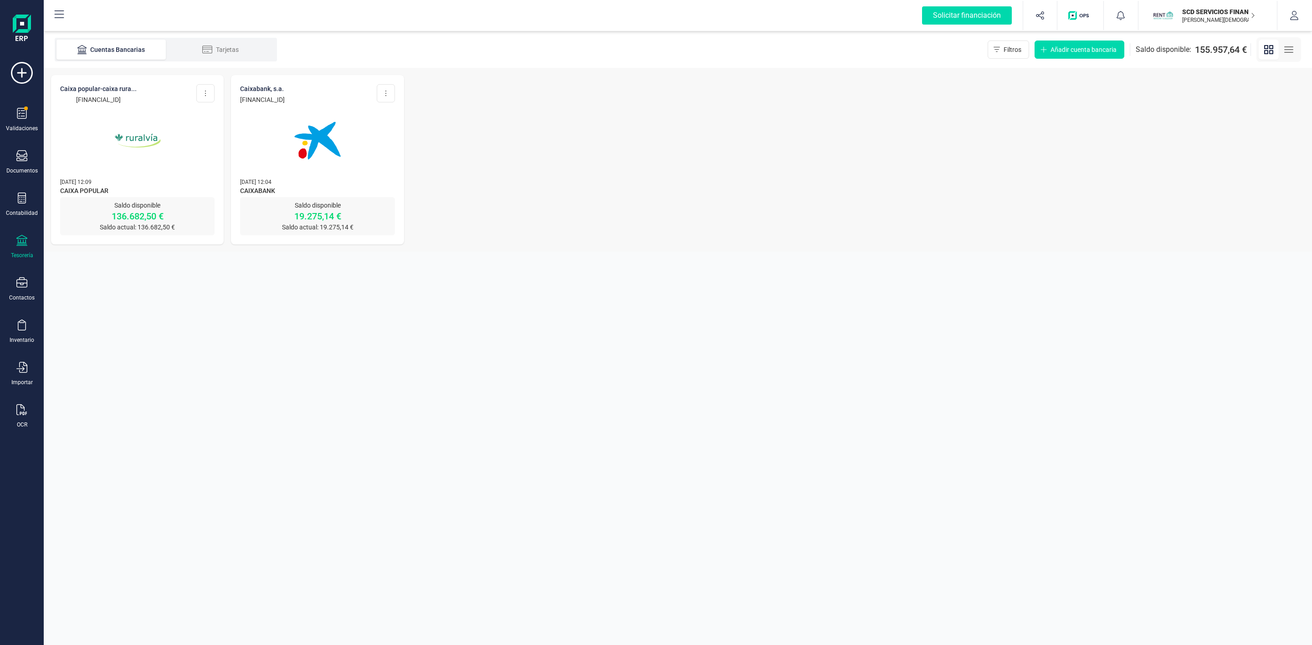
click at [138, 128] on img at bounding box center [137, 140] width 77 height 77
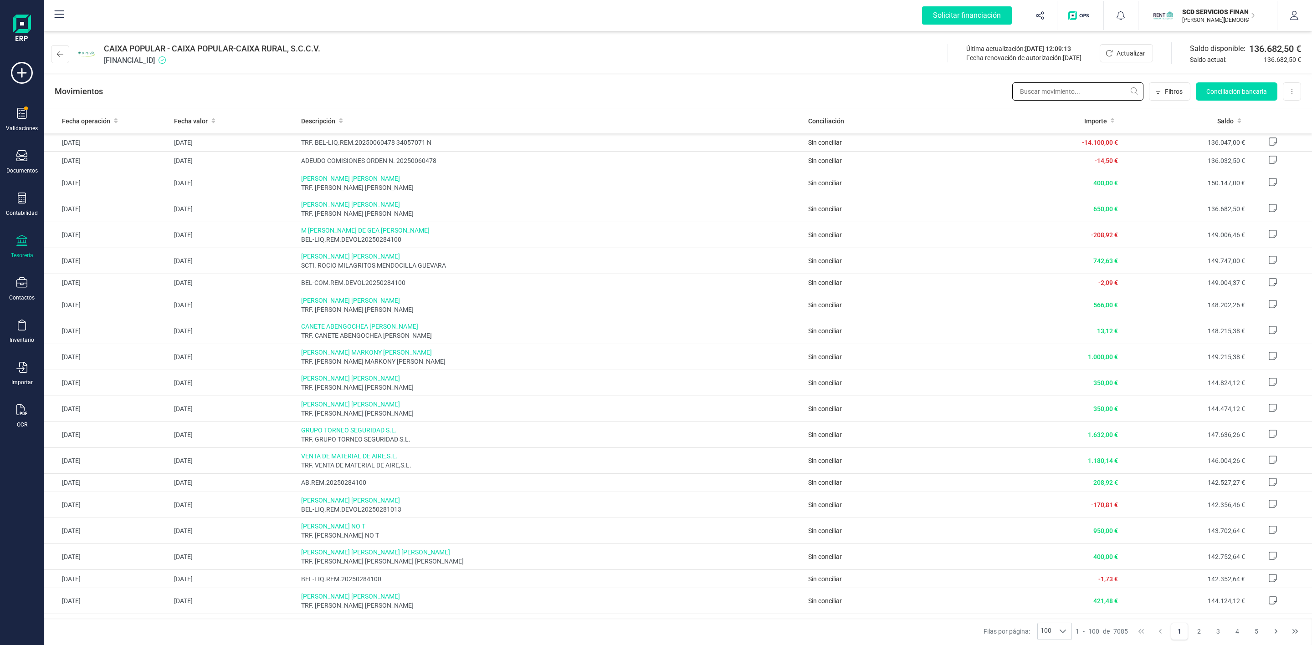
click at [1106, 88] on input "text" at bounding box center [1077, 91] width 131 height 18
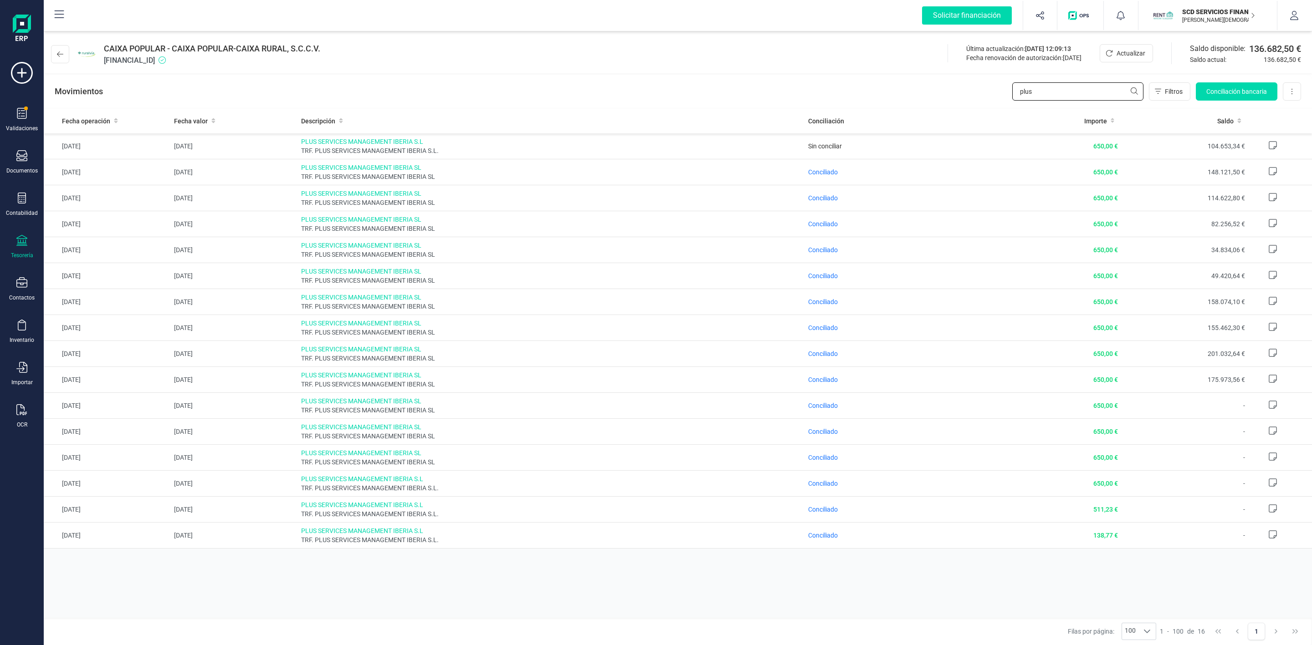
type input "plus"
click at [16, 208] on div "Contabilidad" at bounding box center [22, 205] width 36 height 24
click at [73, 235] on span "Préstamos" at bounding box center [98, 233] width 55 height 11
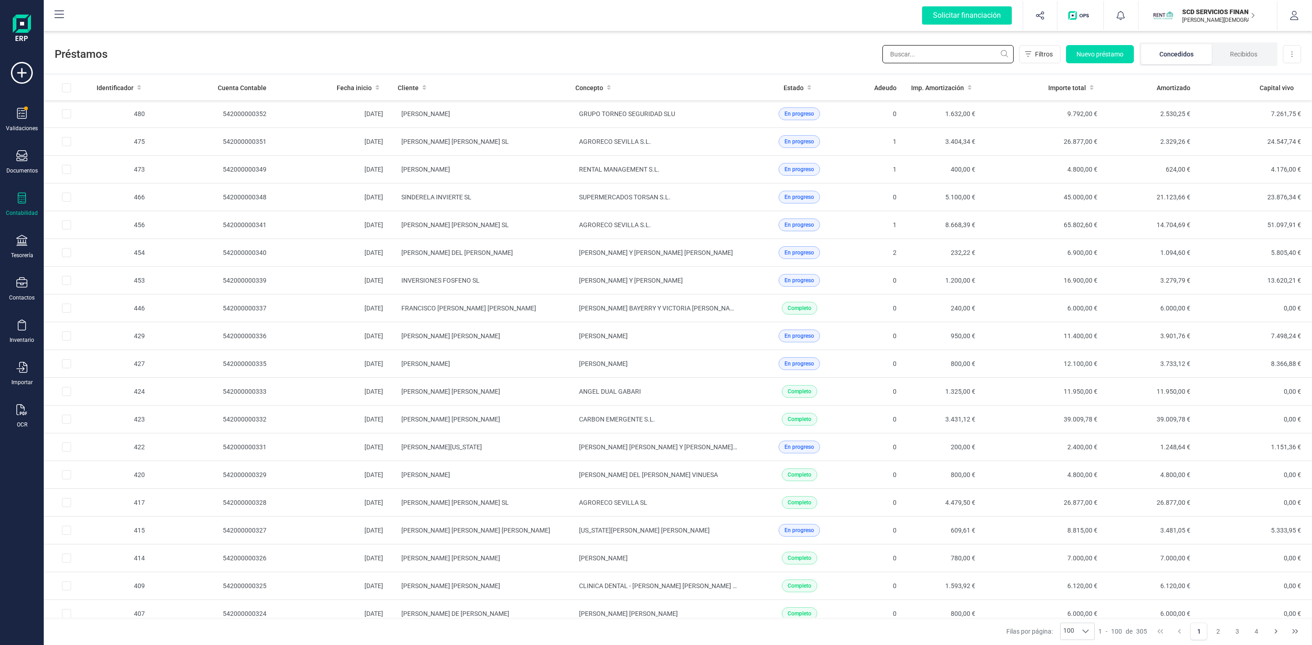
click at [952, 53] on input "text" at bounding box center [947, 54] width 131 height 18
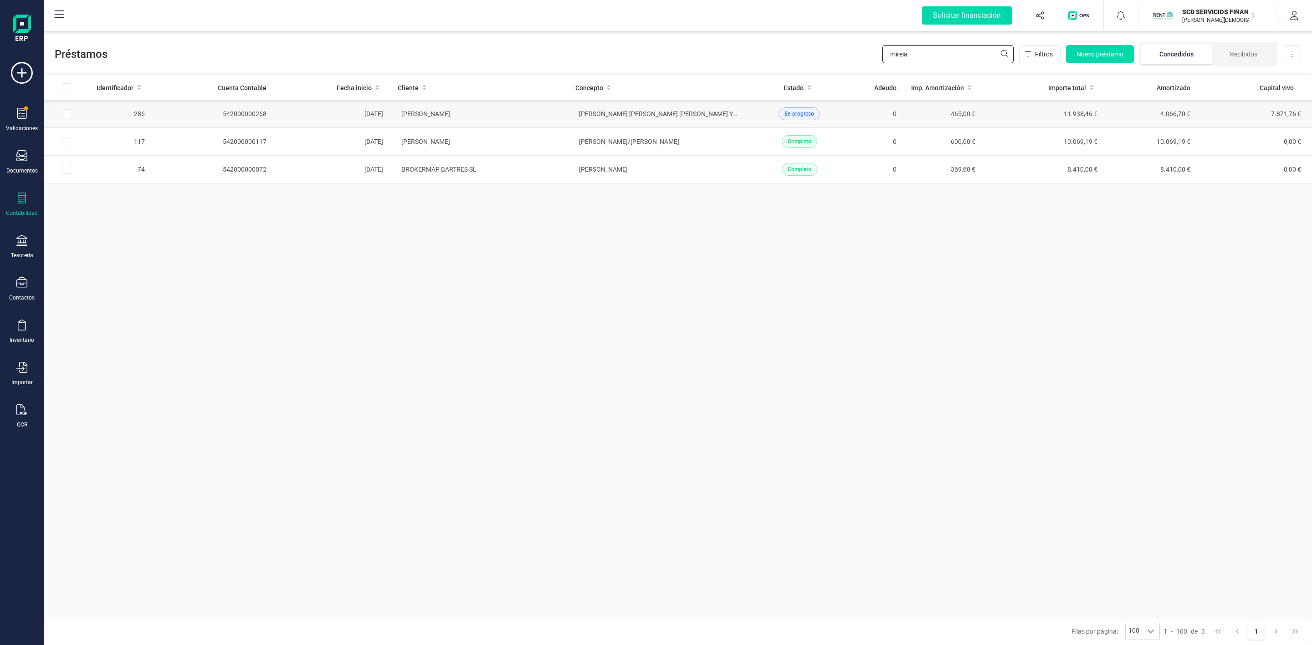
type input "mireia"
click at [552, 114] on td "MIREIA FERNANDEZ SORIANO" at bounding box center [479, 114] width 178 height 28
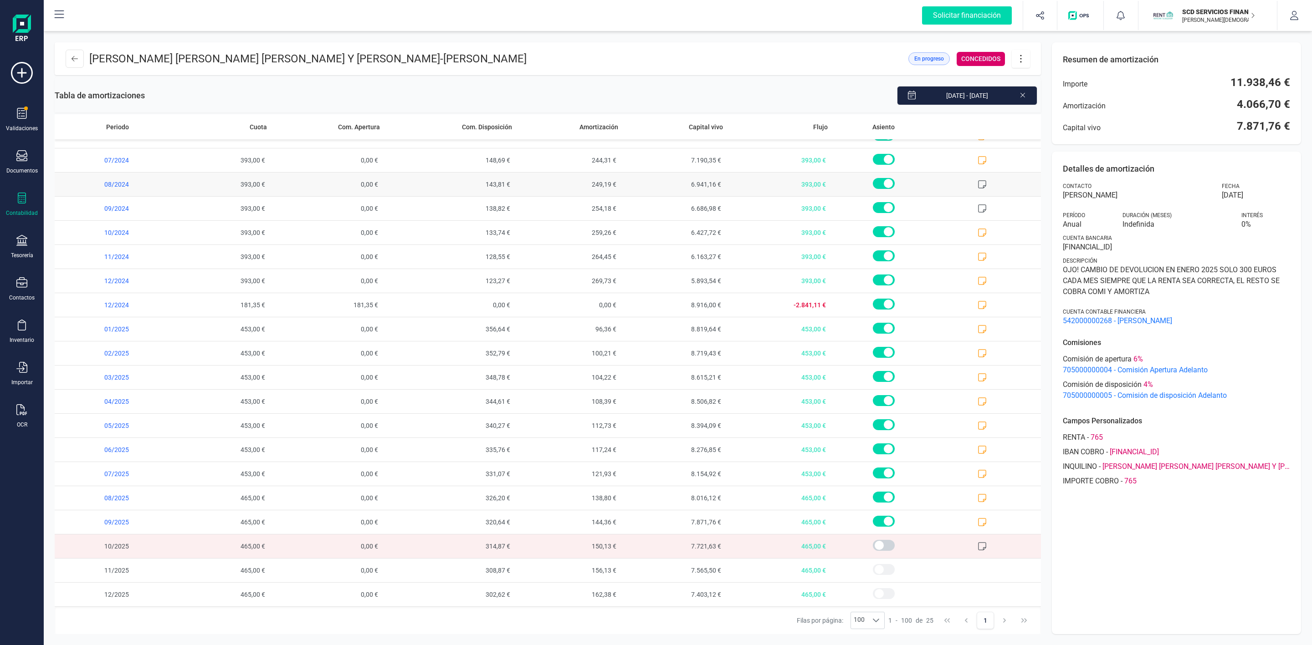
scroll to position [141, 0]
click at [76, 63] on button at bounding box center [75, 59] width 18 height 18
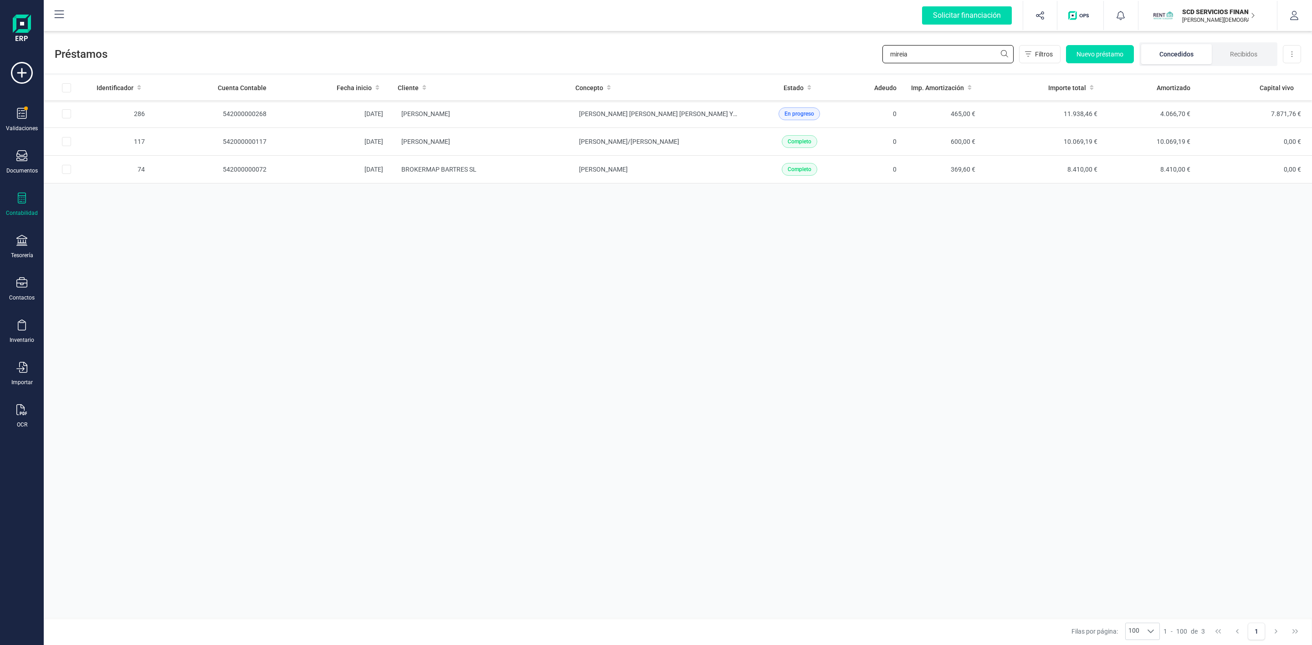
drag, startPoint x: 903, startPoint y: 44, endPoint x: 839, endPoint y: 51, distance: 64.6
click at [842, 52] on div "Préstamos mireia Filtros Nuevo préstamo Concedidos Recibidos Descargar Excel" at bounding box center [678, 52] width 1268 height 42
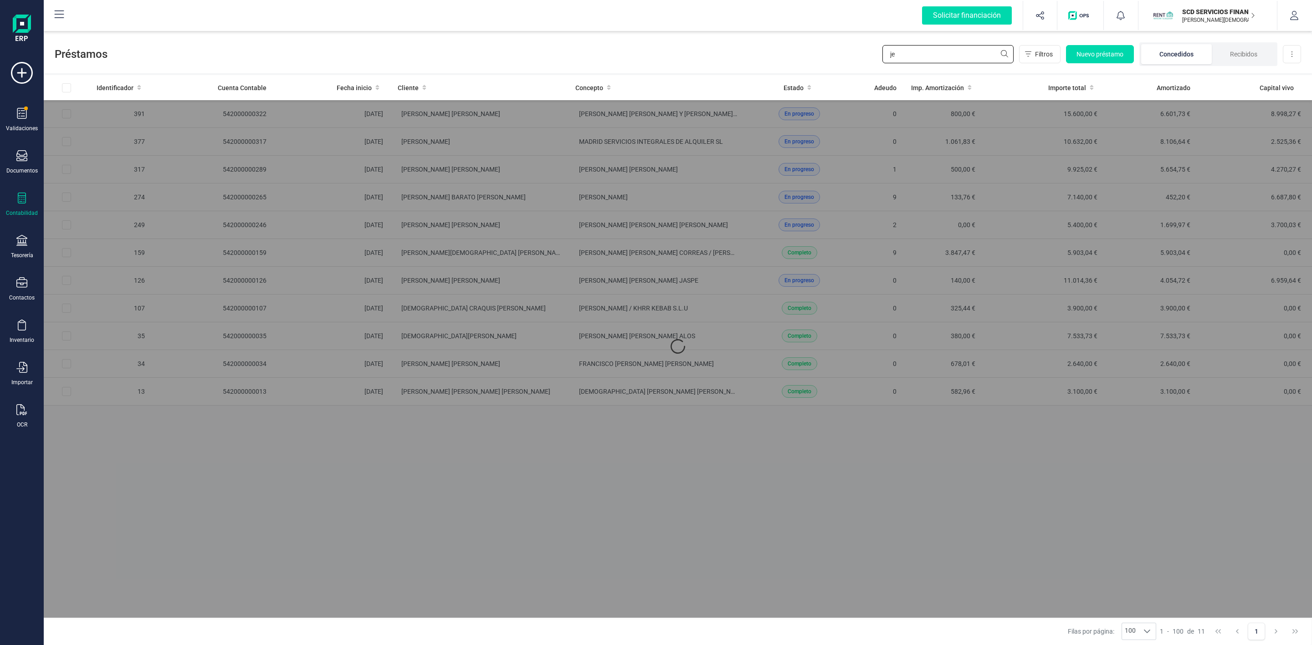
type input "j"
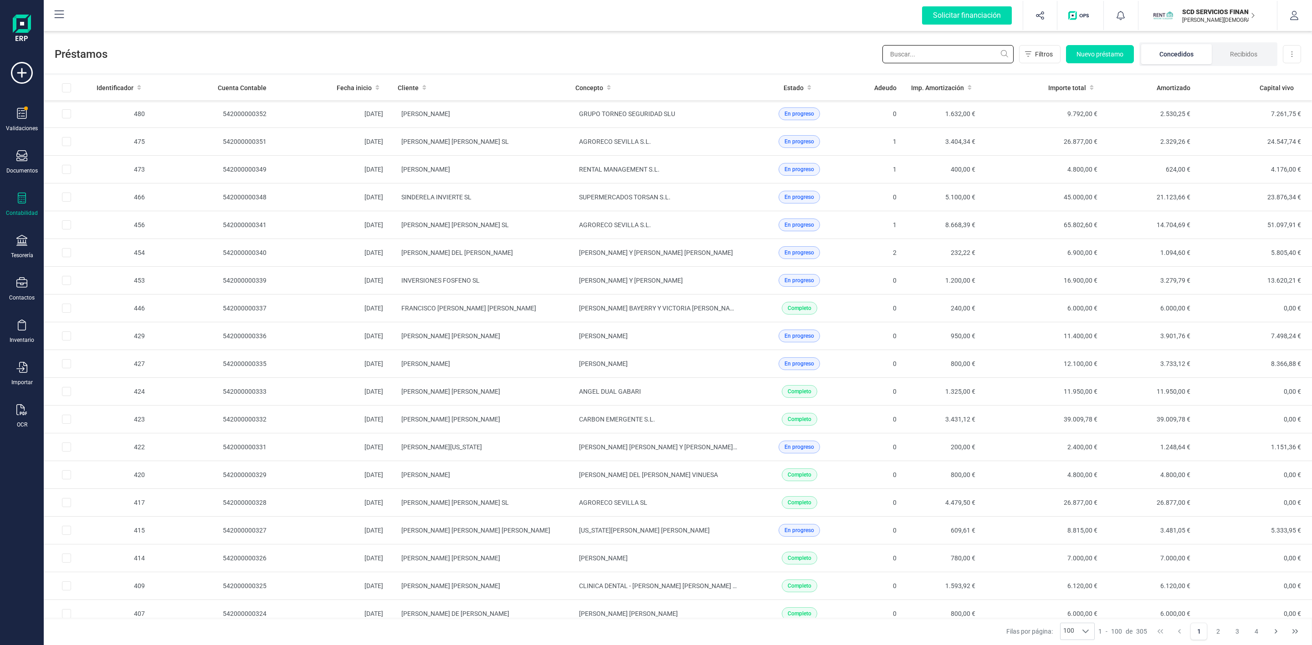
click at [973, 59] on input "text" at bounding box center [947, 54] width 131 height 18
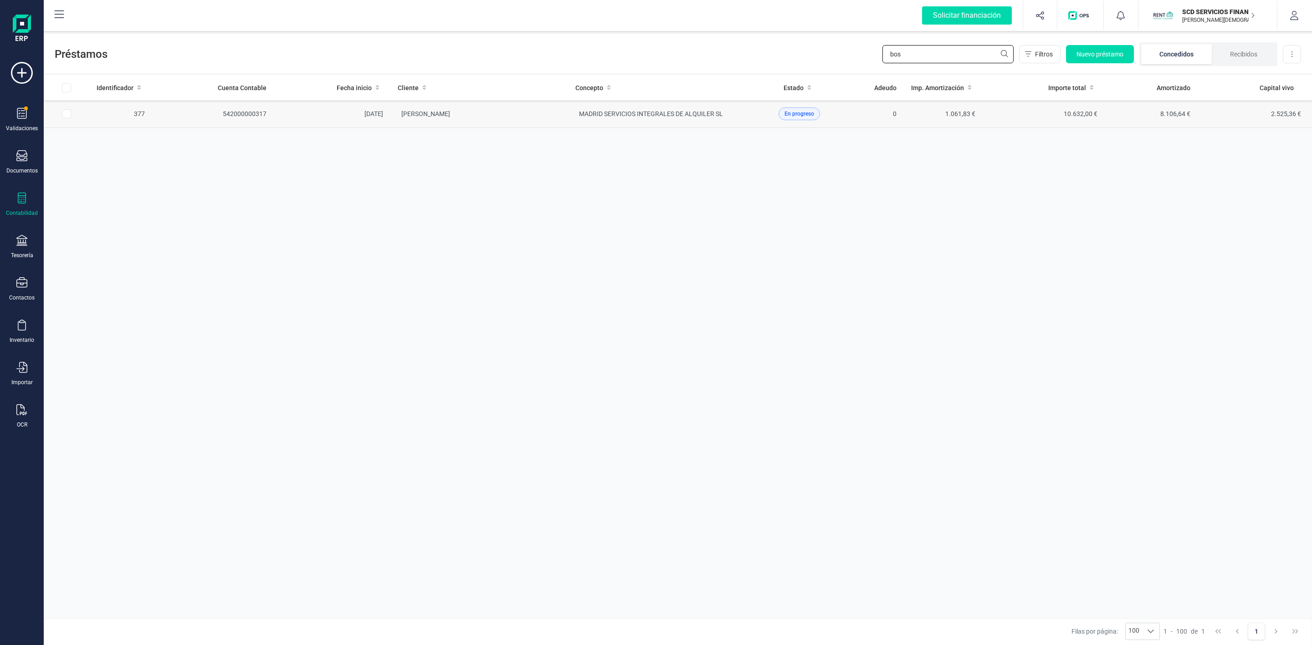
type input "bos"
click at [530, 123] on td "[PERSON_NAME]" at bounding box center [479, 114] width 178 height 28
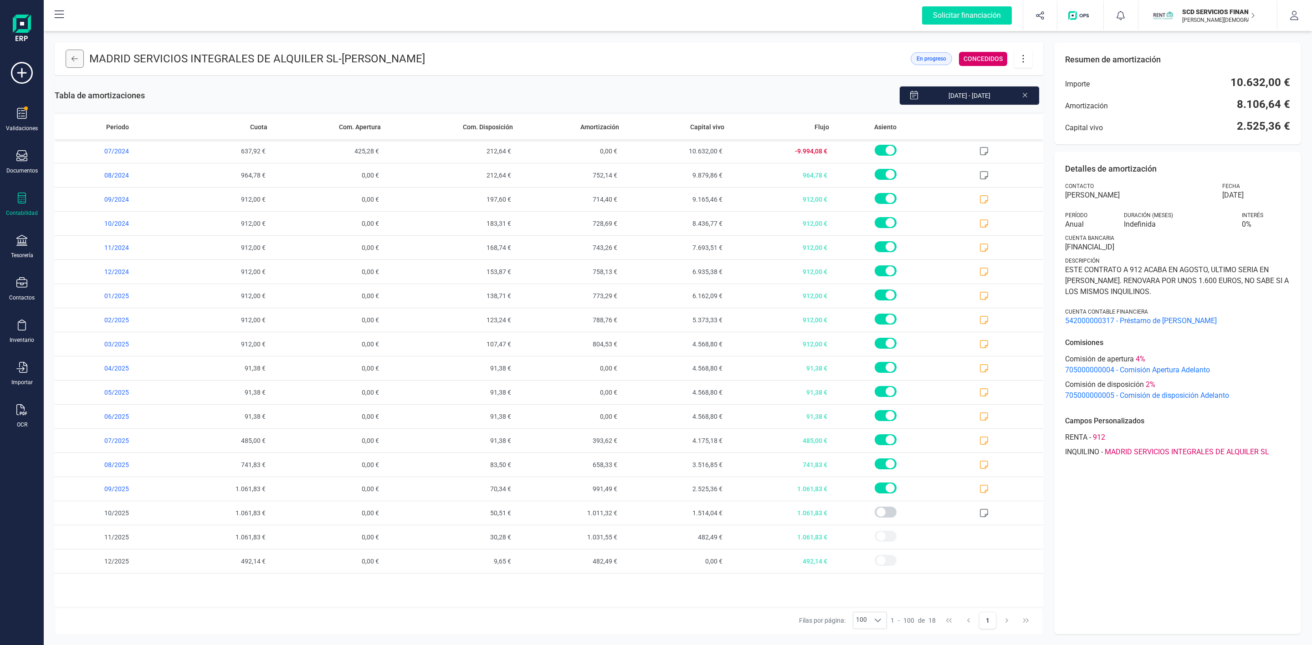
click at [69, 64] on button at bounding box center [75, 59] width 18 height 18
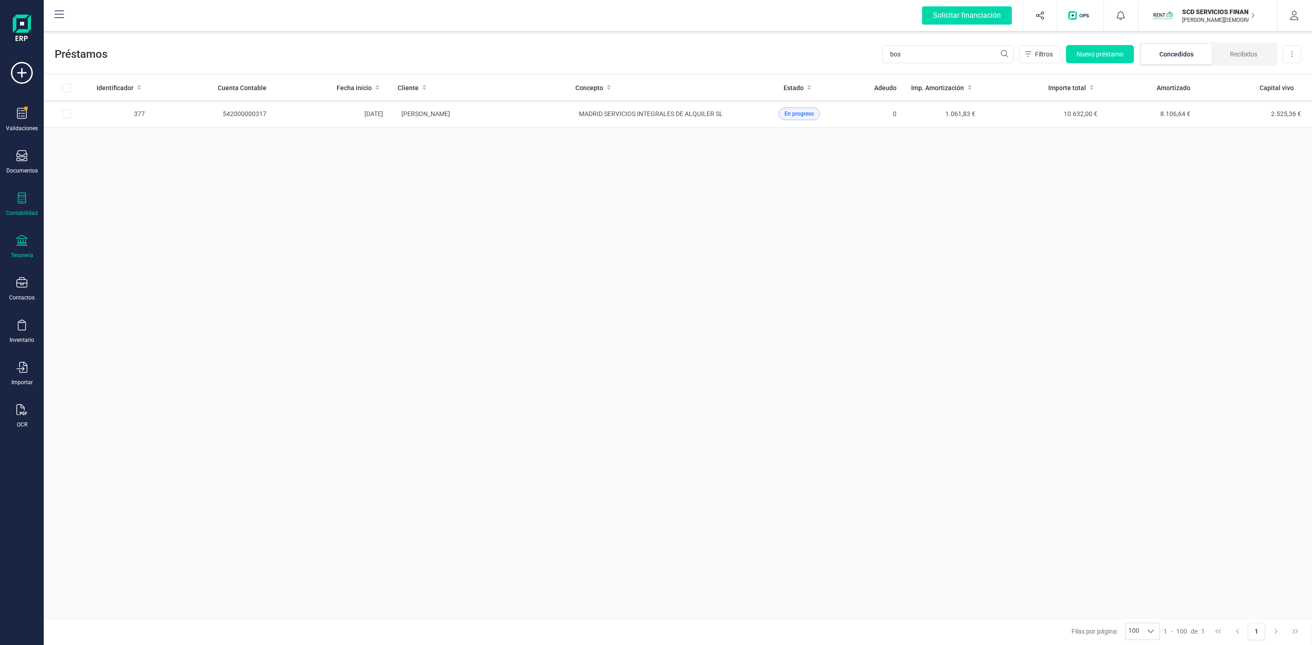
click at [27, 245] on div "Tesorería" at bounding box center [22, 247] width 36 height 24
click at [102, 153] on span "Cuentas bancarias" at bounding box center [111, 155] width 80 height 11
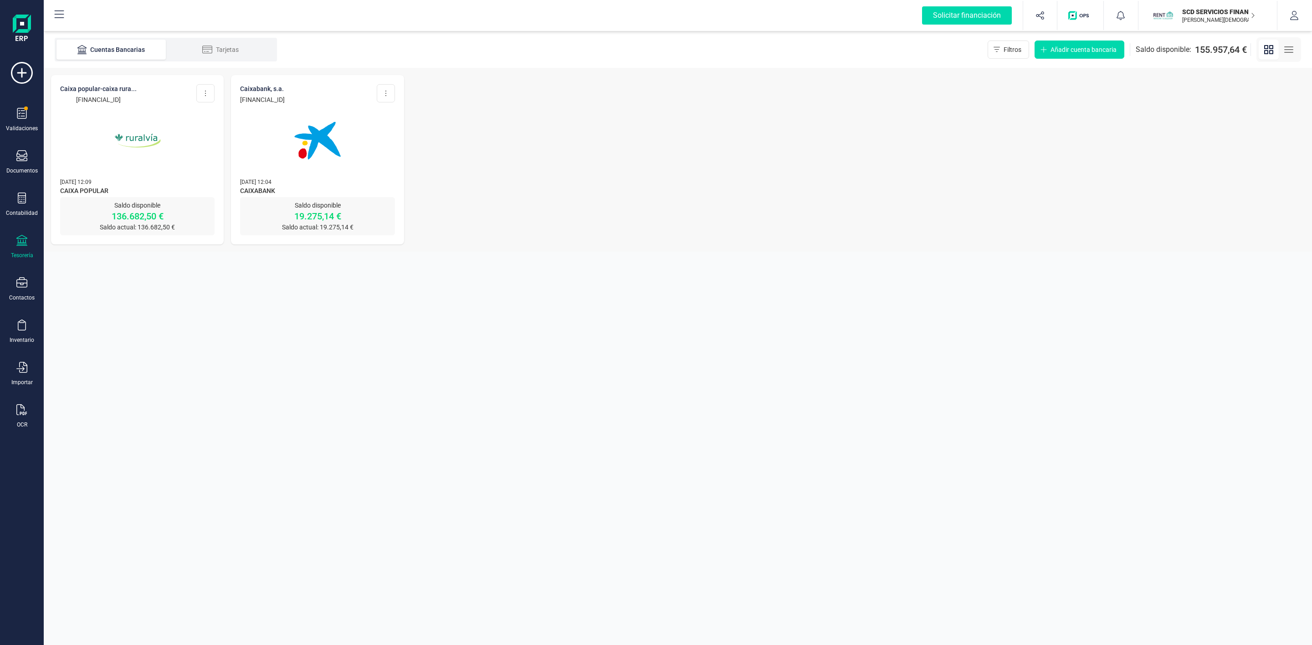
drag, startPoint x: 118, startPoint y: 204, endPoint x: 118, endPoint y: 193, distance: 10.5
click at [117, 204] on p "Saldo disponible" at bounding box center [137, 205] width 154 height 9
click at [130, 169] on img at bounding box center [137, 140] width 77 height 77
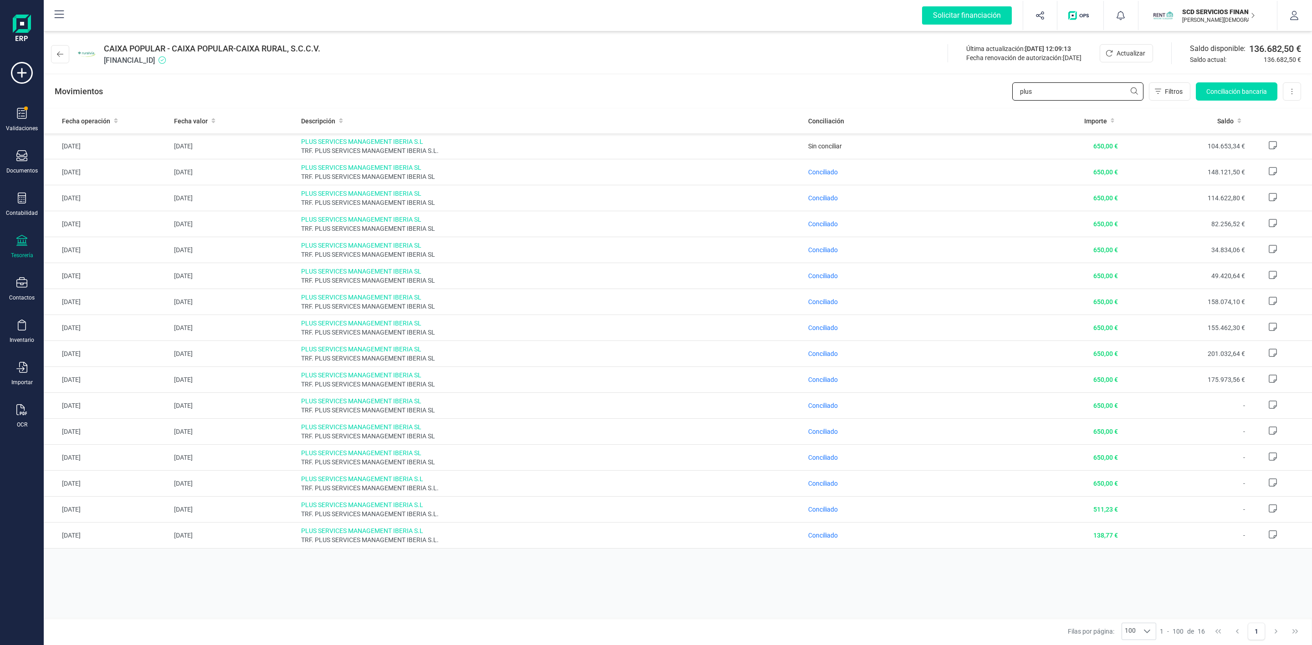
drag, startPoint x: 1036, startPoint y: 96, endPoint x: 996, endPoint y: 95, distance: 39.6
click at [1007, 95] on div "Movimientos plus Filtros Conciliación bancaria Descargar Excel Eliminar cuenta" at bounding box center [678, 91] width 1268 height 33
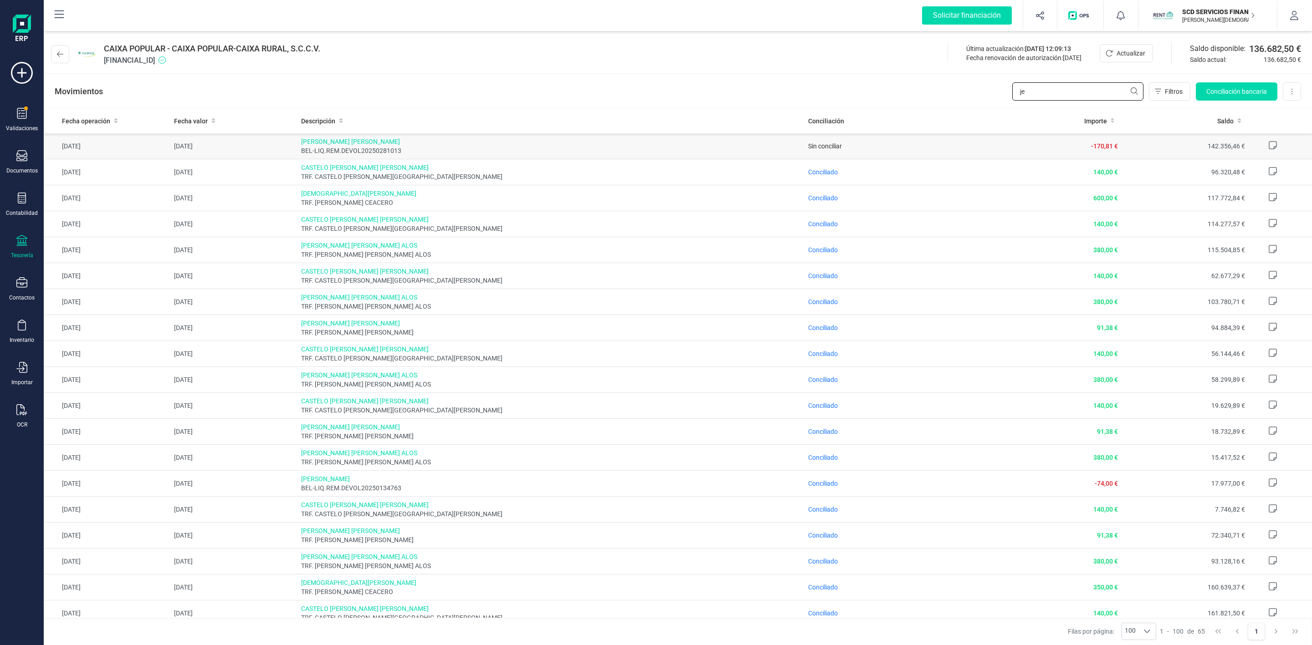
type input "j"
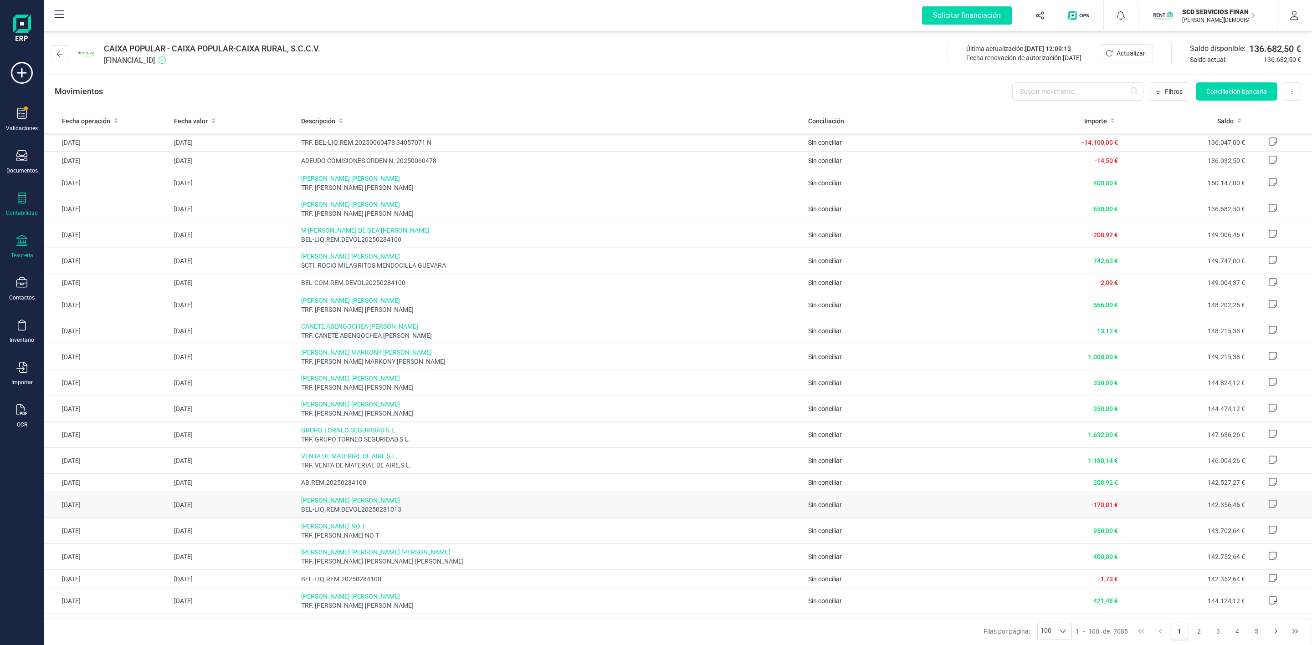
click at [26, 214] on div "Contabilidad" at bounding box center [22, 213] width 32 height 7
click at [87, 241] on div "Préstamos" at bounding box center [106, 233] width 107 height 18
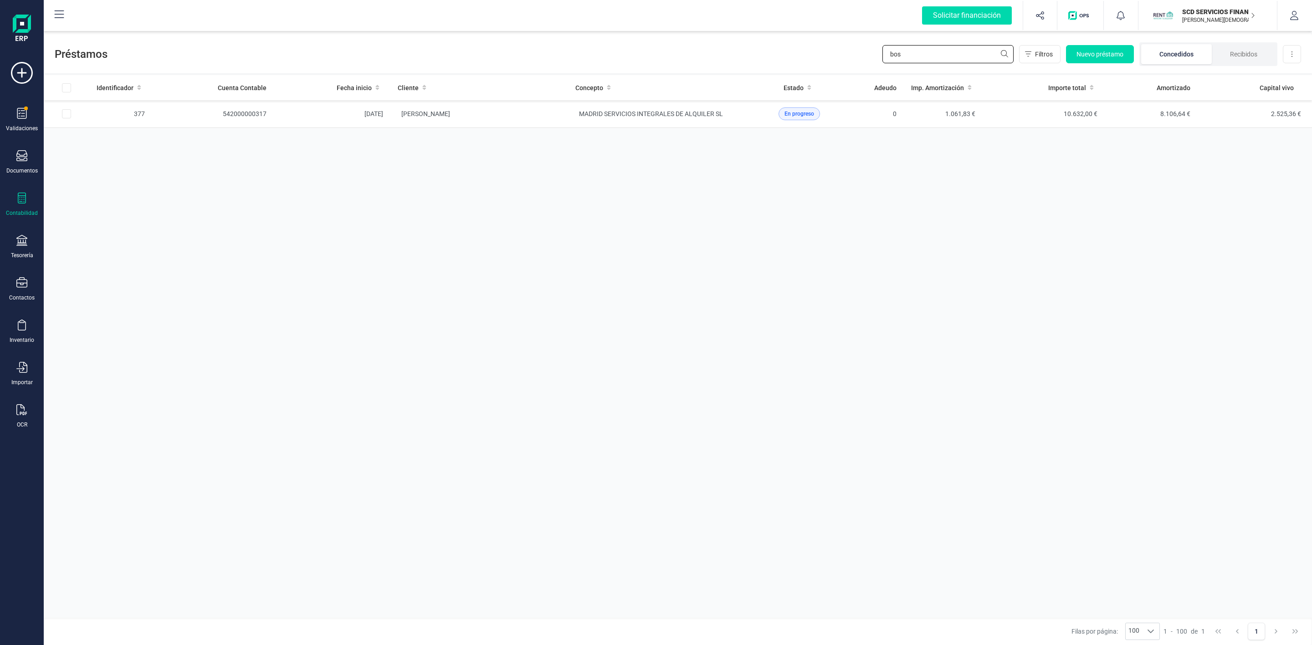
click at [953, 57] on input "bos" at bounding box center [947, 54] width 131 height 18
click at [547, 123] on td "[PERSON_NAME]" at bounding box center [479, 114] width 178 height 28
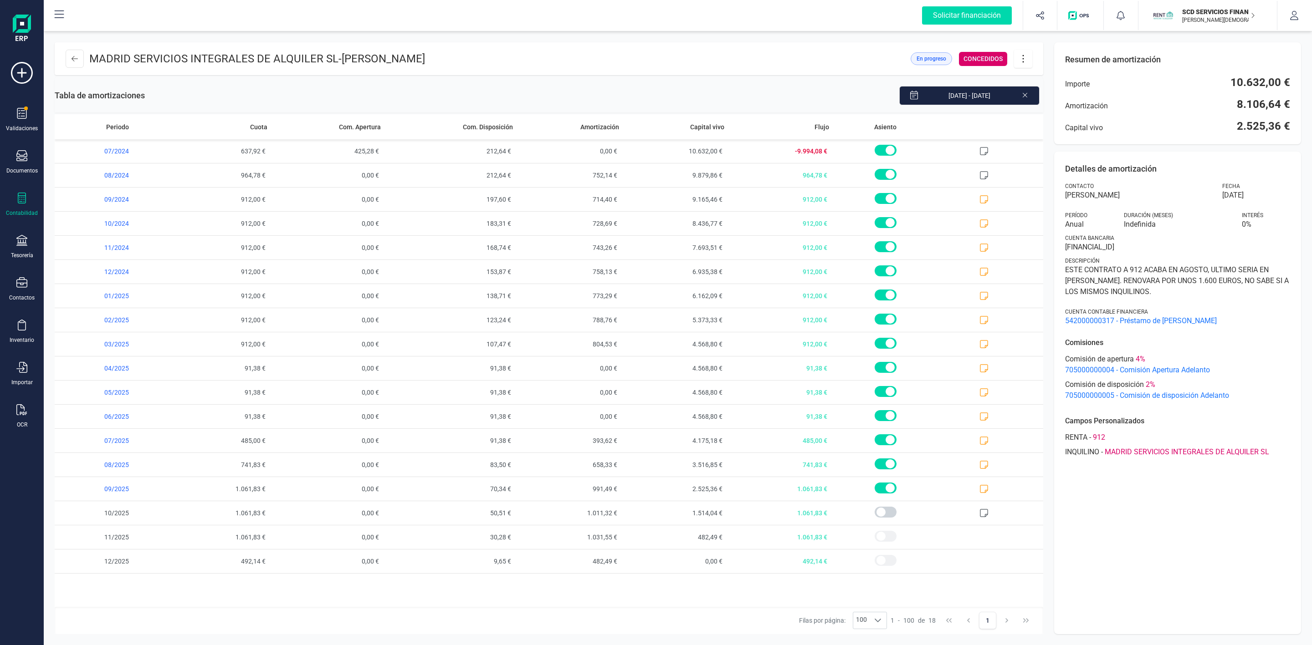
click at [1025, 67] on button at bounding box center [1023, 59] width 18 height 18
click at [1074, 88] on span "Editar préstamo" at bounding box center [1074, 85] width 84 height 7
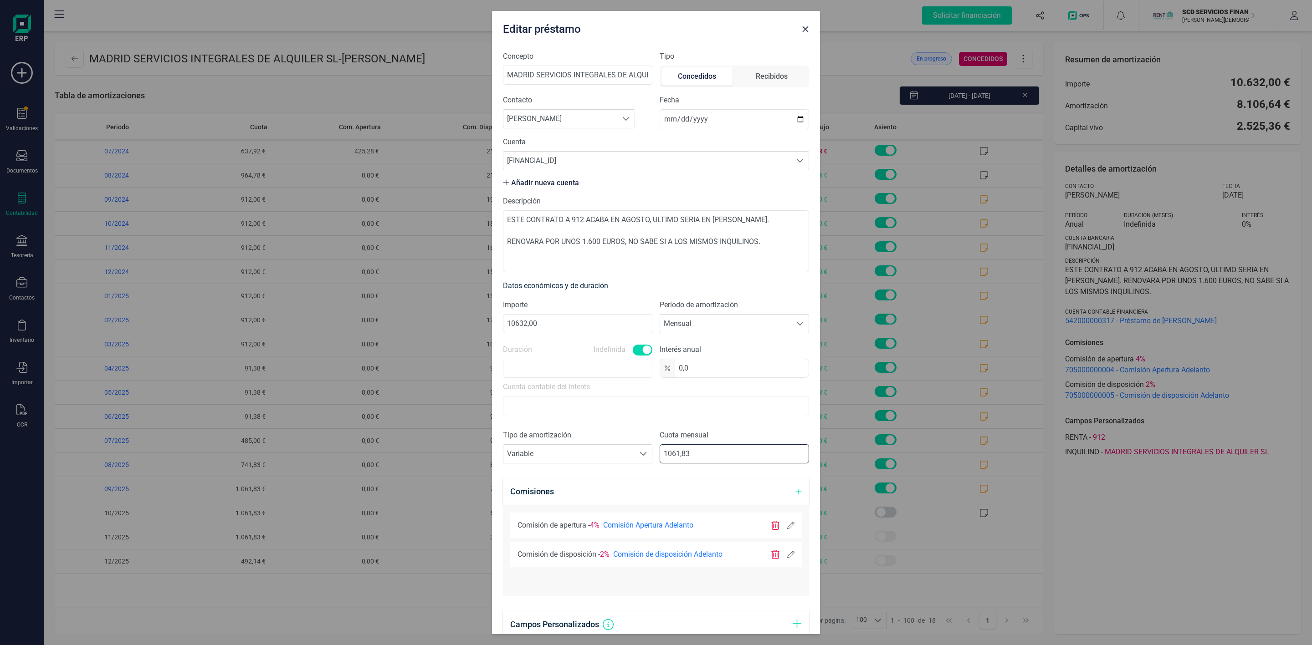
drag, startPoint x: 732, startPoint y: 455, endPoint x: 660, endPoint y: 447, distance: 72.9
click at [660, 447] on input "1061,83" at bounding box center [734, 454] width 149 height 19
click at [700, 460] on input "1061,83" at bounding box center [734, 454] width 149 height 19
drag, startPoint x: 712, startPoint y: 460, endPoint x: 578, endPoint y: 465, distance: 134.0
click at [578, 465] on div "Tipo de amortización Seleccione un tipo de documento Variable Variable Cuota me…" at bounding box center [656, 450] width 306 height 41
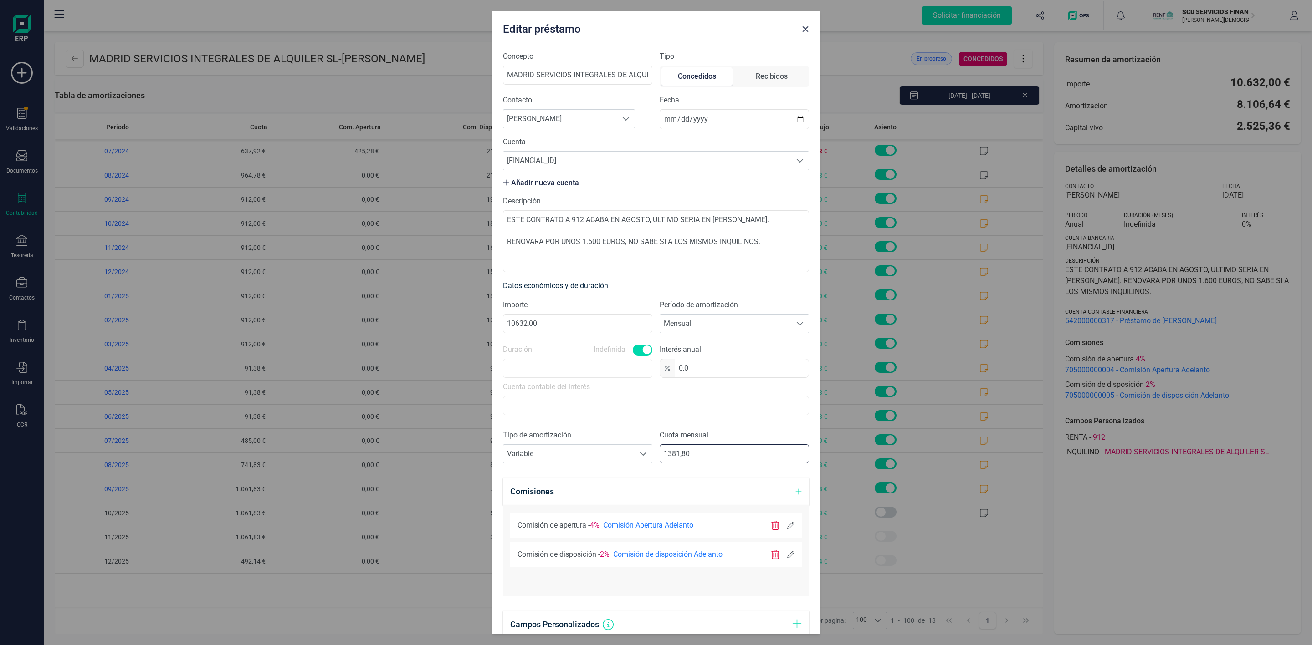
type input "1381,83"
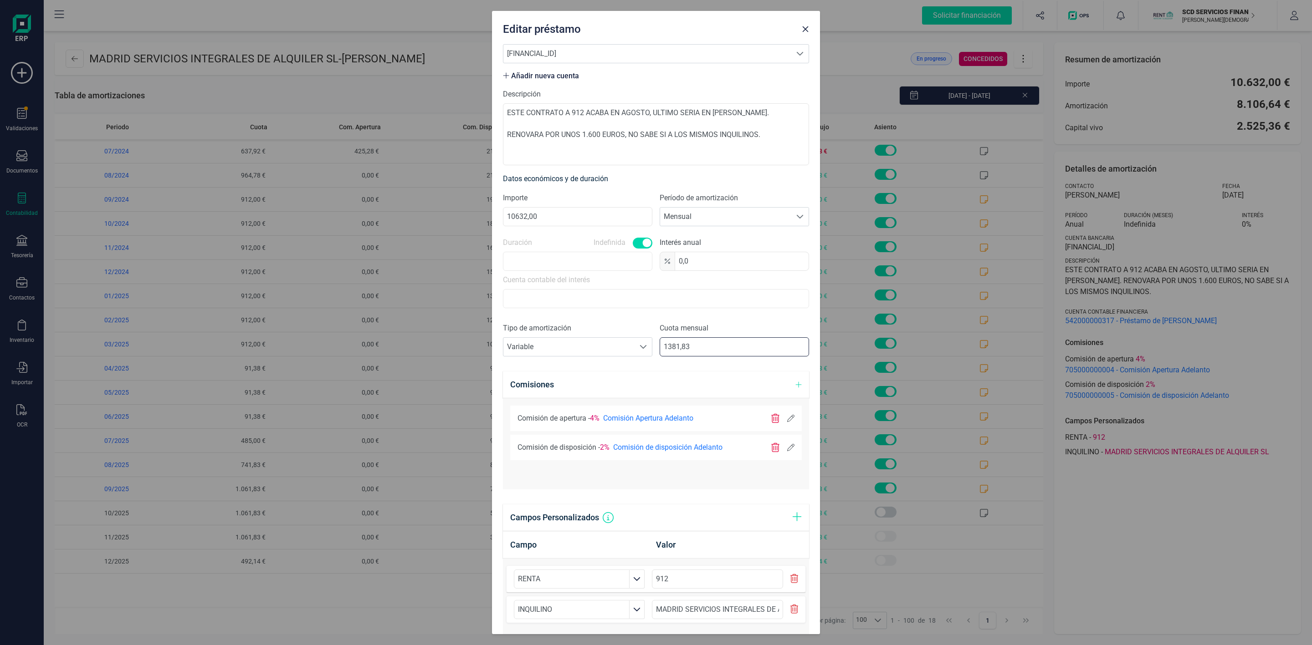
scroll to position [227, 0]
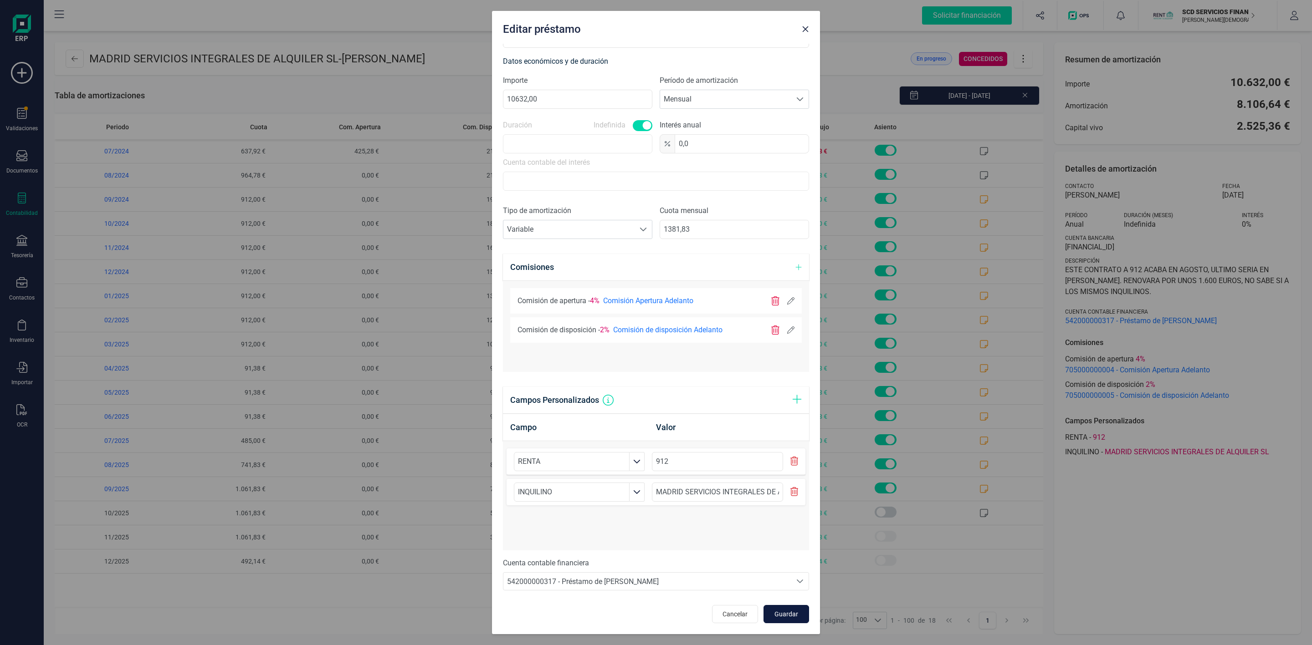
click at [788, 612] on button "Guardar" at bounding box center [786, 614] width 46 height 18
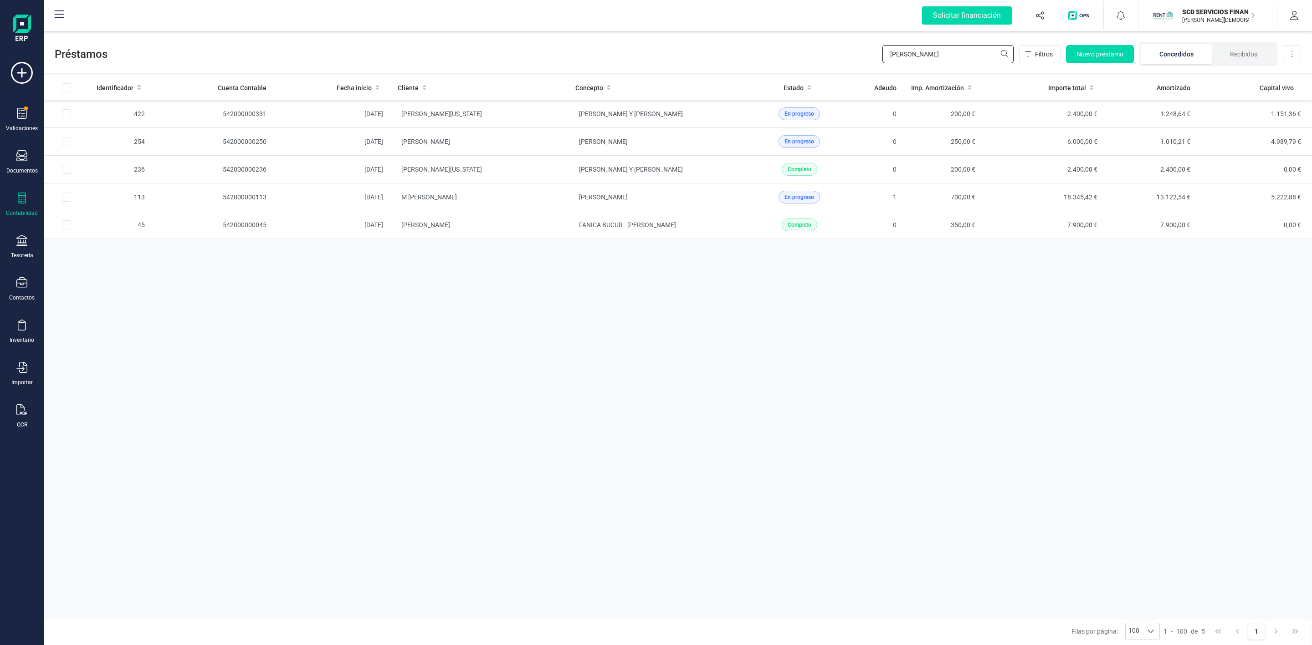
drag, startPoint x: 0, startPoint y: 0, endPoint x: 827, endPoint y: 44, distance: 828.3
click at [854, 46] on div "Préstamos [PERSON_NAME] Nuevo préstamo Concedidos Recibidos Descargar Excel" at bounding box center [678, 52] width 1268 height 42
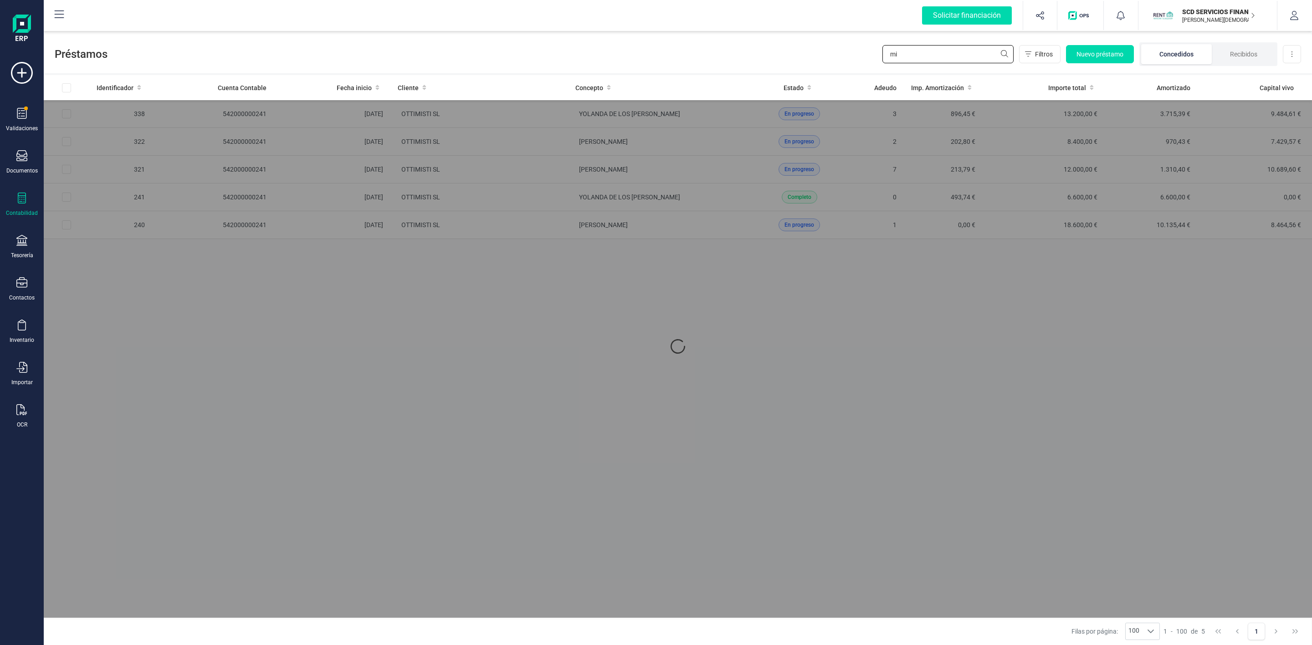
type input "m"
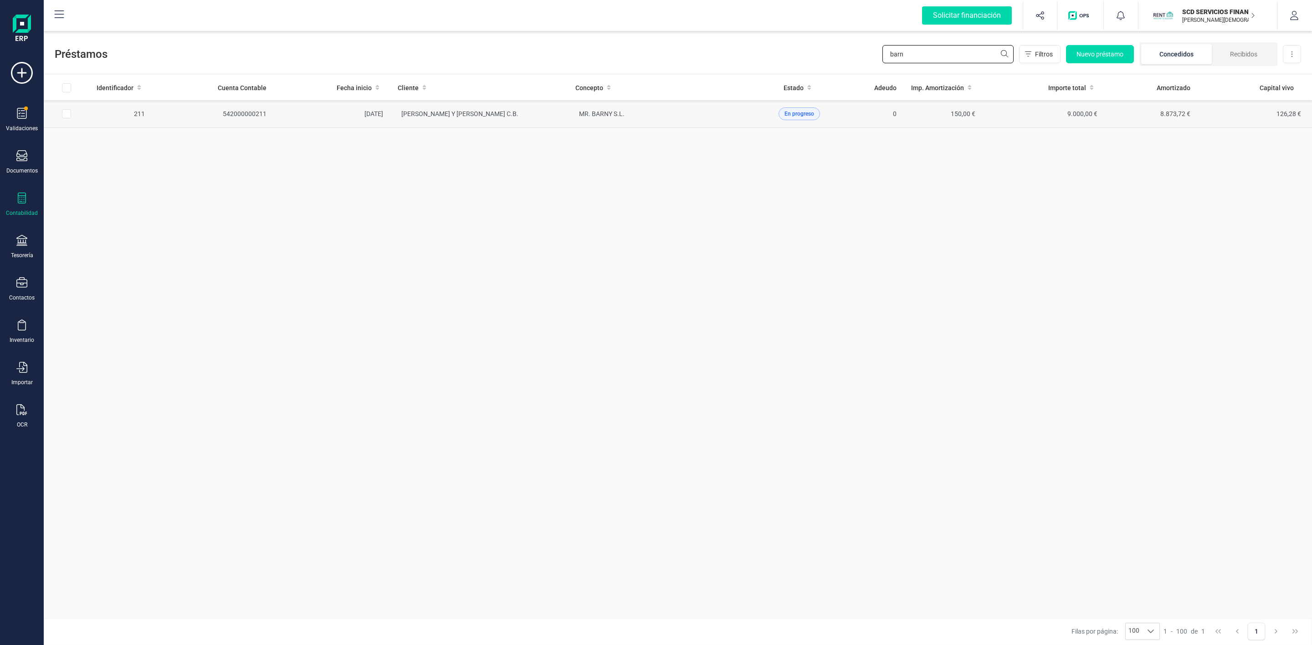
type input "barn"
click at [547, 126] on td "[PERSON_NAME] Y [PERSON_NAME] C.B." at bounding box center [479, 114] width 178 height 28
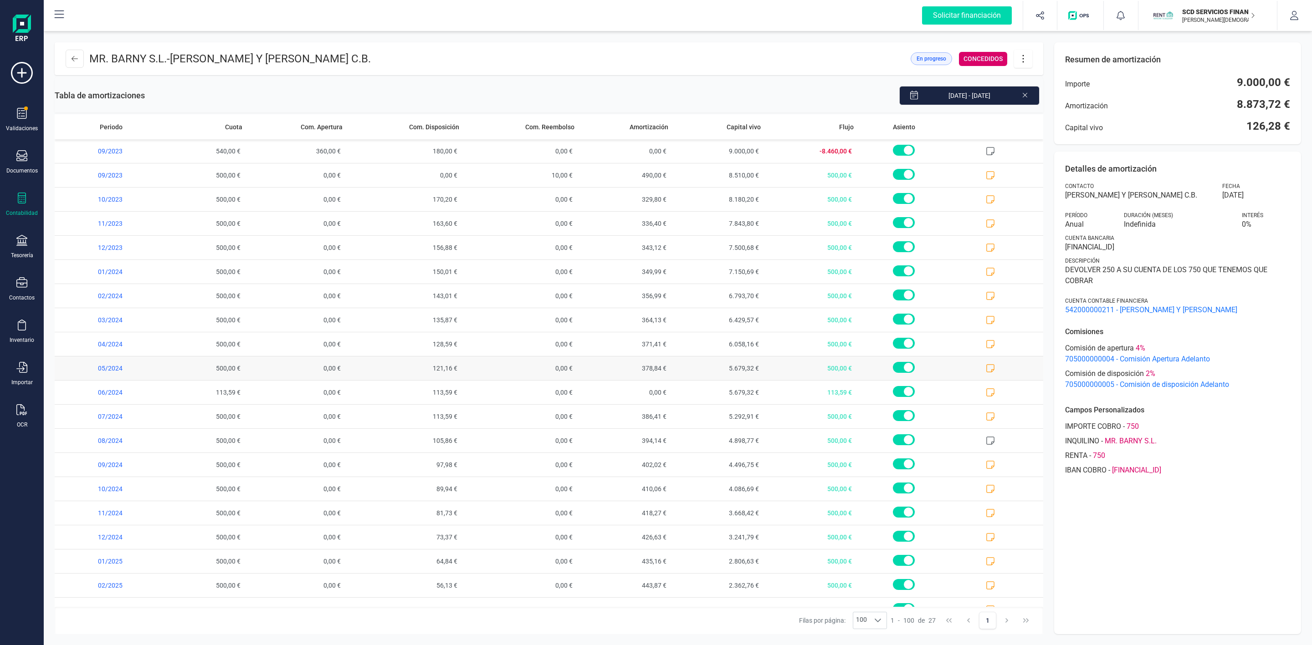
scroll to position [189, 0]
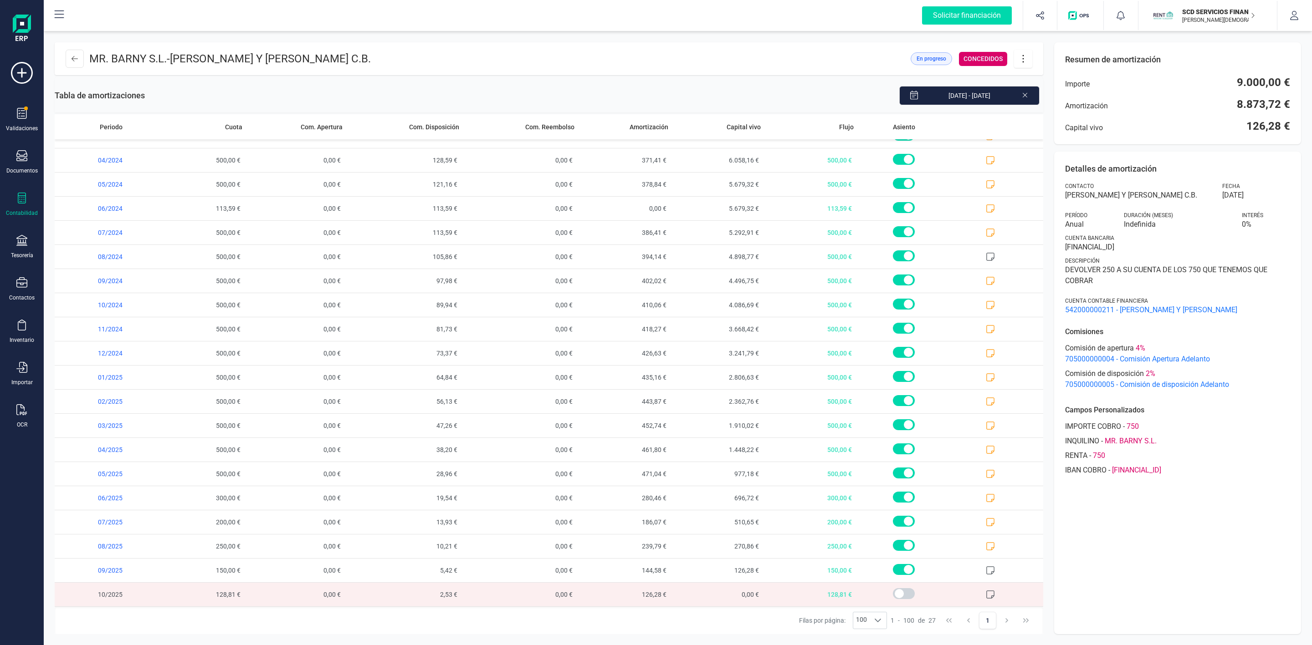
click at [437, 598] on span "2,53 €" at bounding box center [404, 595] width 117 height 24
drag, startPoint x: 1241, startPoint y: 133, endPoint x: 1288, endPoint y: 125, distance: 48.0
click at [1288, 125] on div "Capital vivo 126,28 €" at bounding box center [1177, 126] width 225 height 15
copy span "126,28 €"
click at [19, 199] on icon at bounding box center [21, 198] width 11 height 11
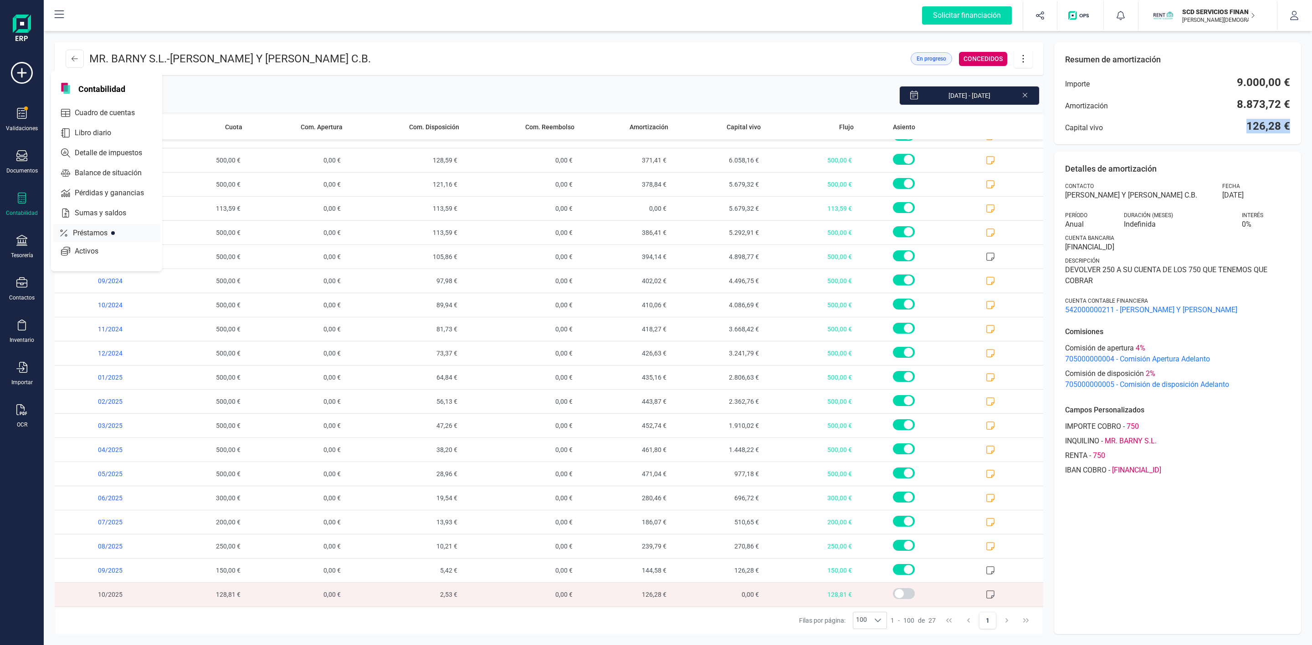
click at [84, 230] on span "Préstamos" at bounding box center [96, 233] width 55 height 11
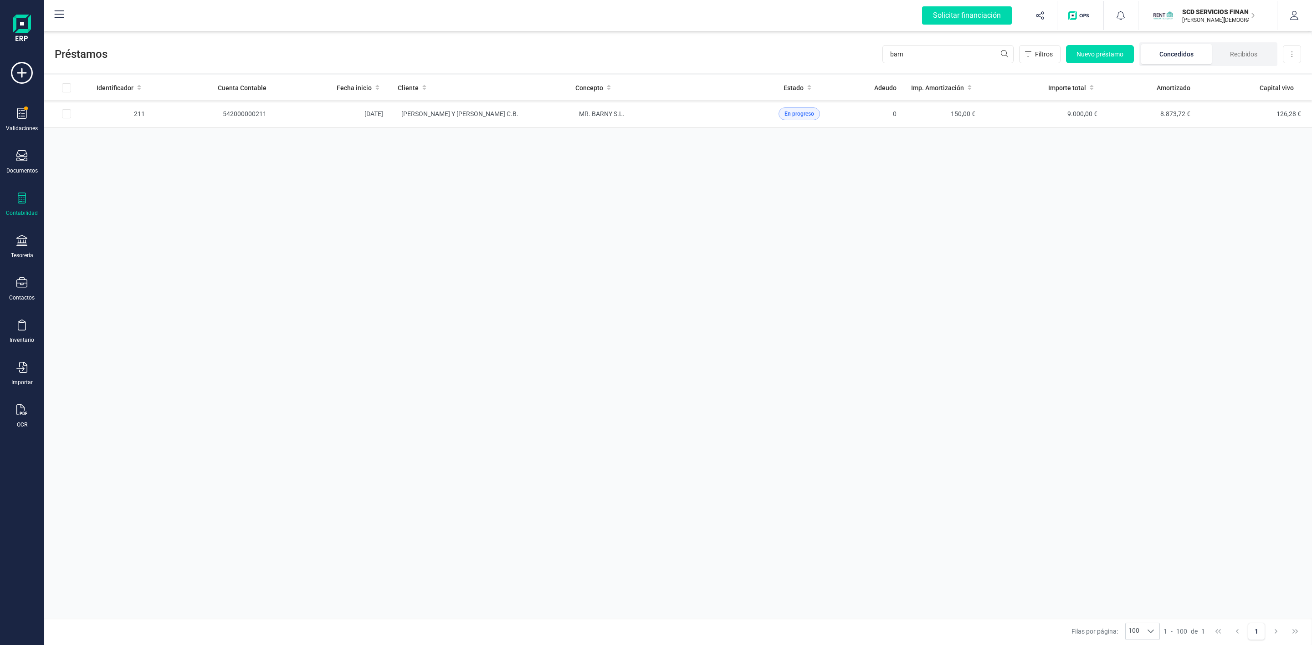
click at [26, 198] on icon at bounding box center [21, 198] width 11 height 11
click at [25, 241] on icon at bounding box center [21, 240] width 11 height 11
click at [126, 156] on span "Cuentas bancarias" at bounding box center [111, 155] width 80 height 11
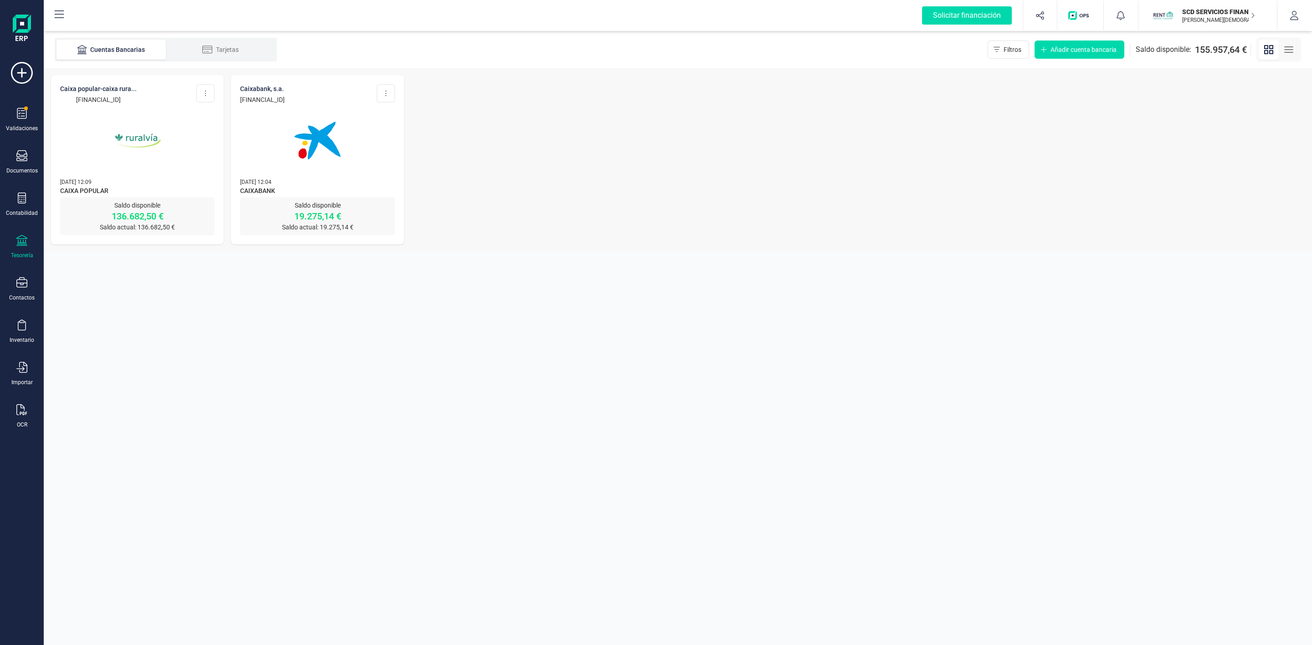
click at [118, 182] on p "13/10/2025 12:09" at bounding box center [137, 181] width 154 height 9
click at [118, 136] on img at bounding box center [137, 140] width 77 height 77
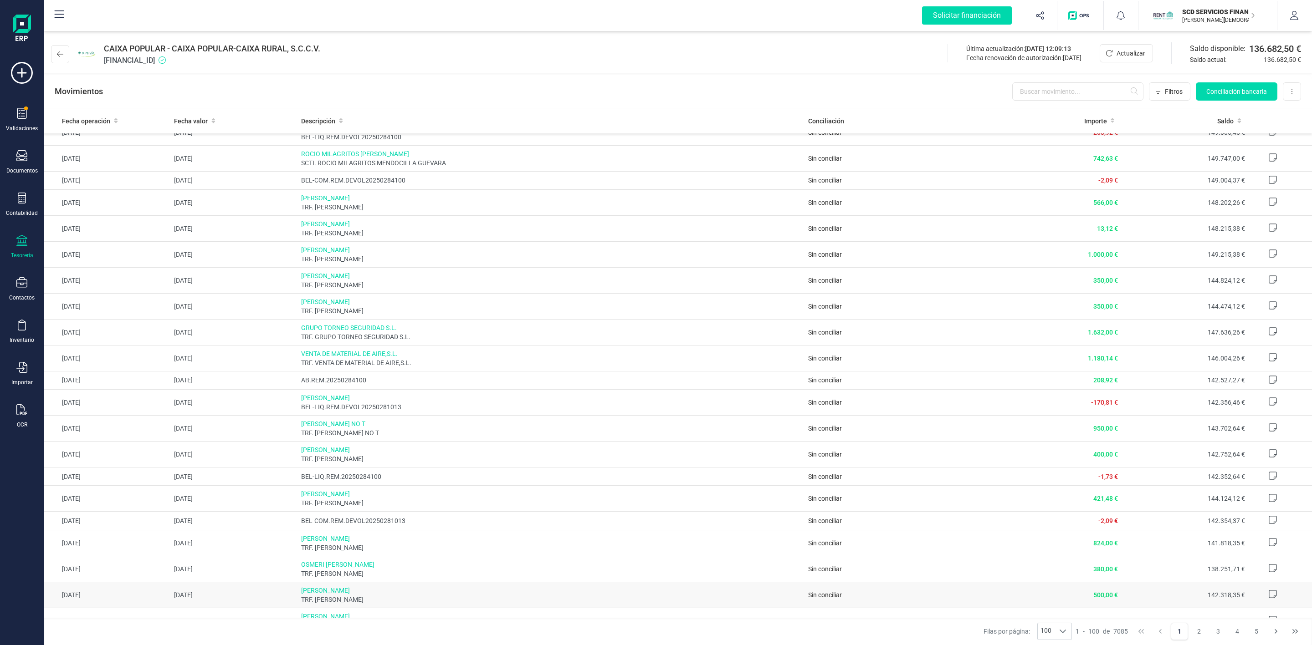
scroll to position [137, 0]
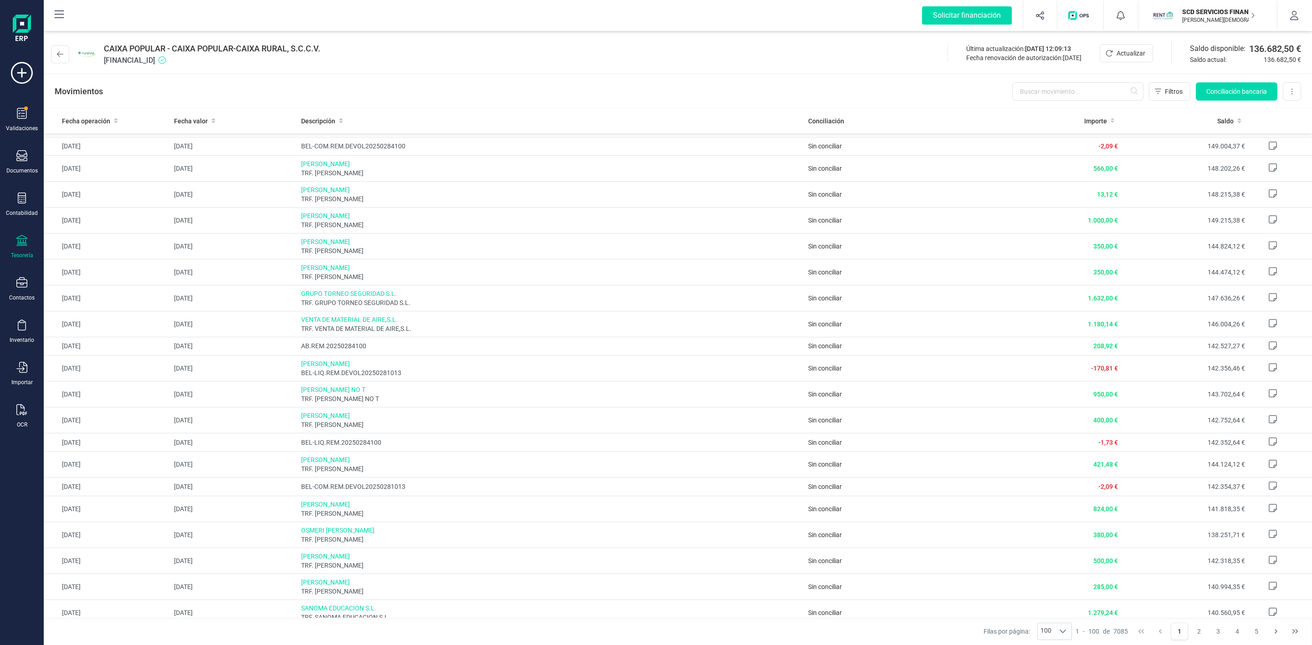
click at [28, 247] on div "Tesorería" at bounding box center [22, 247] width 36 height 24
click at [127, 156] on span "Cuentas bancarias" at bounding box center [109, 155] width 80 height 11
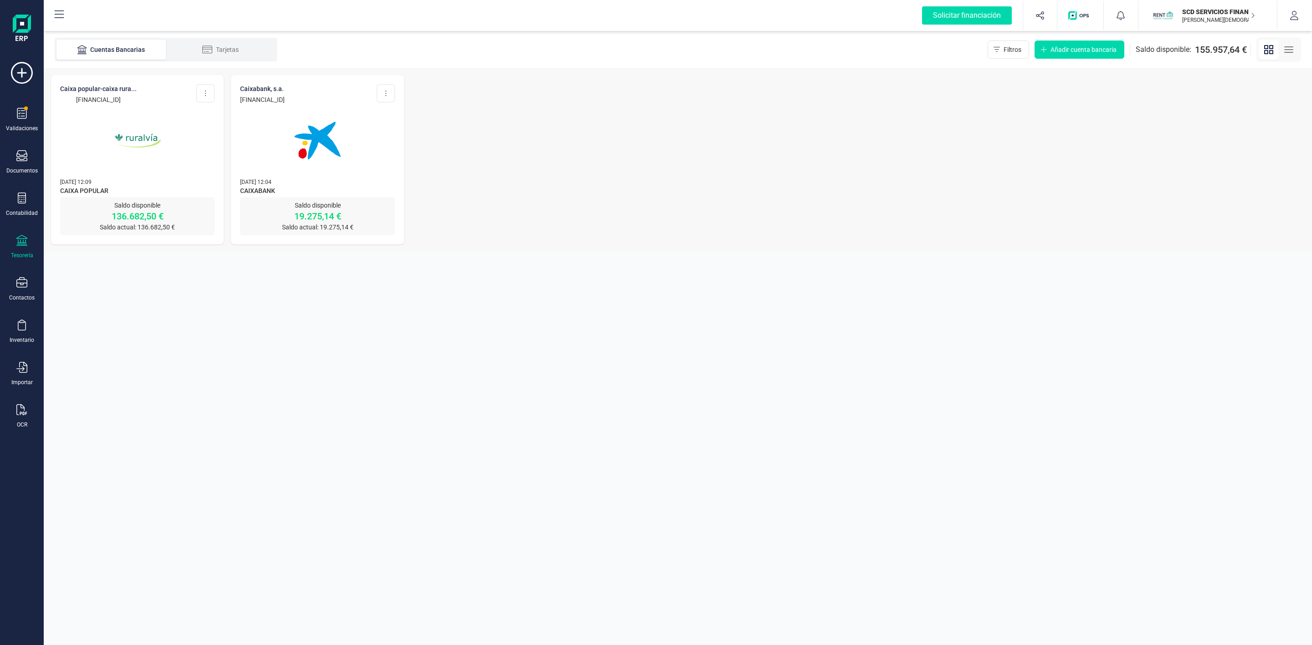
click at [132, 127] on img at bounding box center [137, 140] width 77 height 77
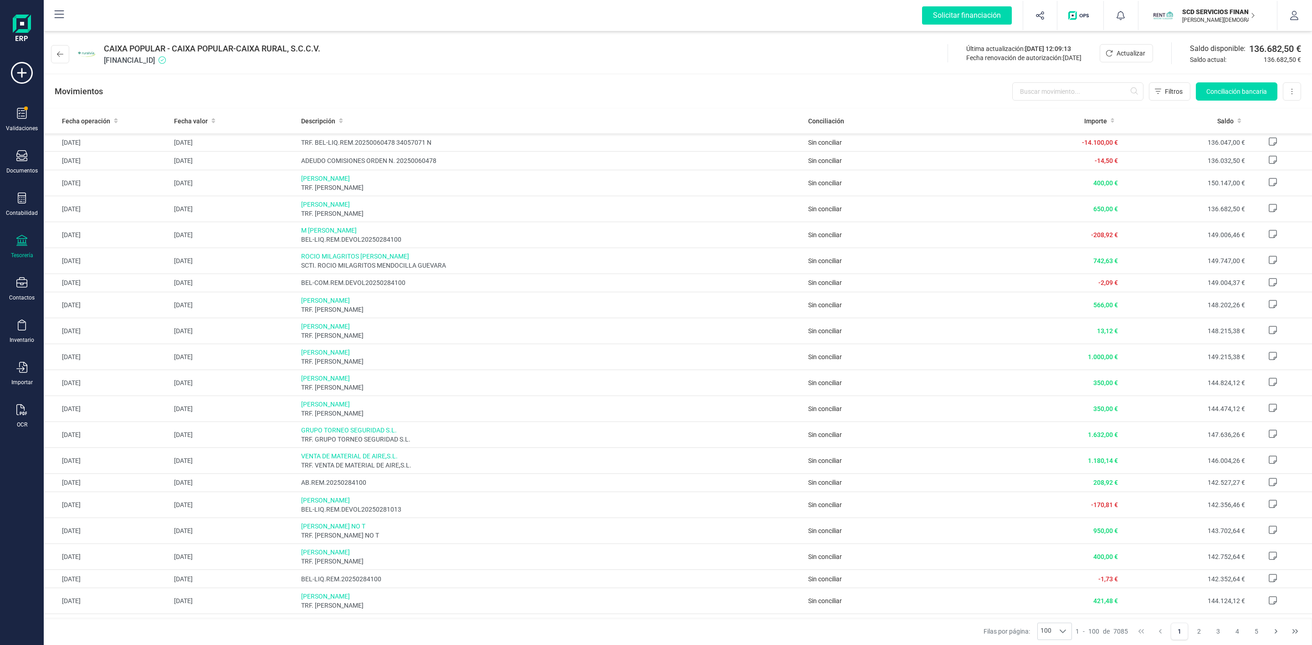
click at [1076, 80] on div "Movimientos Filtros Conciliación bancaria Descargar Excel Eliminar cuenta" at bounding box center [678, 91] width 1268 height 33
click at [1072, 90] on input "text" at bounding box center [1077, 91] width 131 height 18
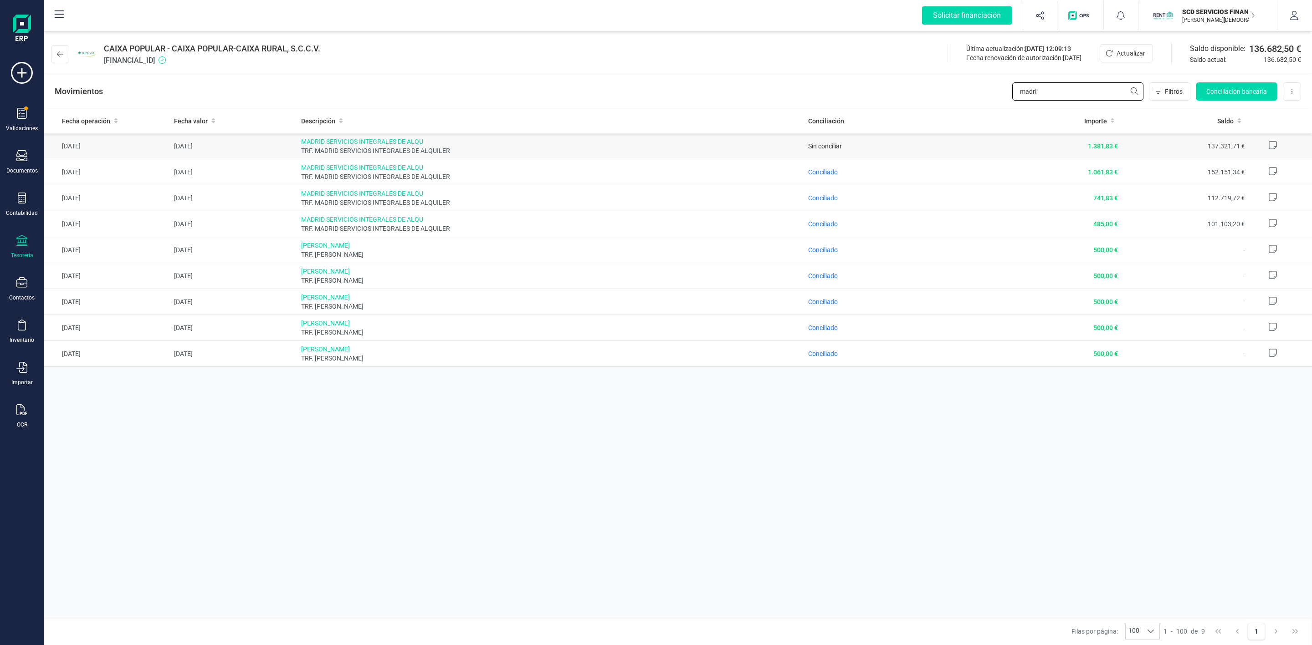
type input "madri"
click at [1072, 149] on td "1.381,83 €" at bounding box center [1058, 146] width 127 height 26
drag, startPoint x: 1089, startPoint y: 149, endPoint x: 1125, endPoint y: 153, distance: 35.7
click at [1125, 153] on tr "07/10/2025 07/10/2025 MADRID SERVICIOS INTEGRALES DE ALQU TRF. MADRID SERVICIOS…" at bounding box center [678, 146] width 1268 height 26
copy span "1.381,83 €"
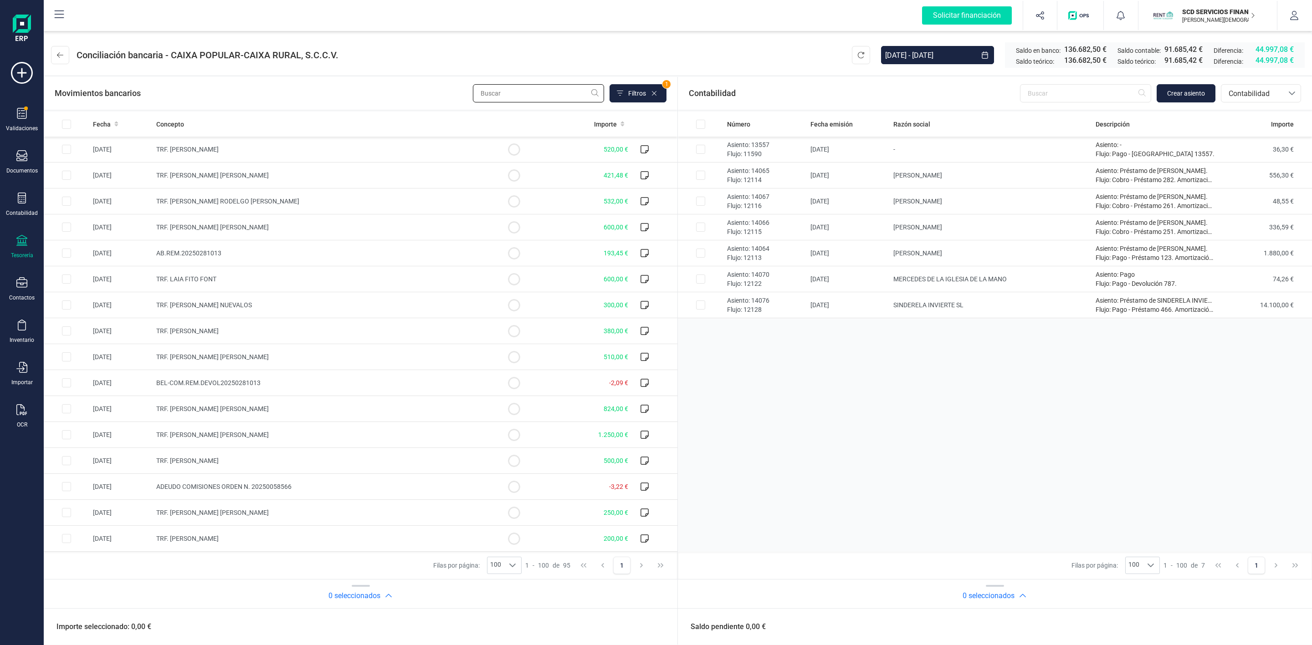
click at [532, 87] on input "text" at bounding box center [538, 93] width 131 height 18
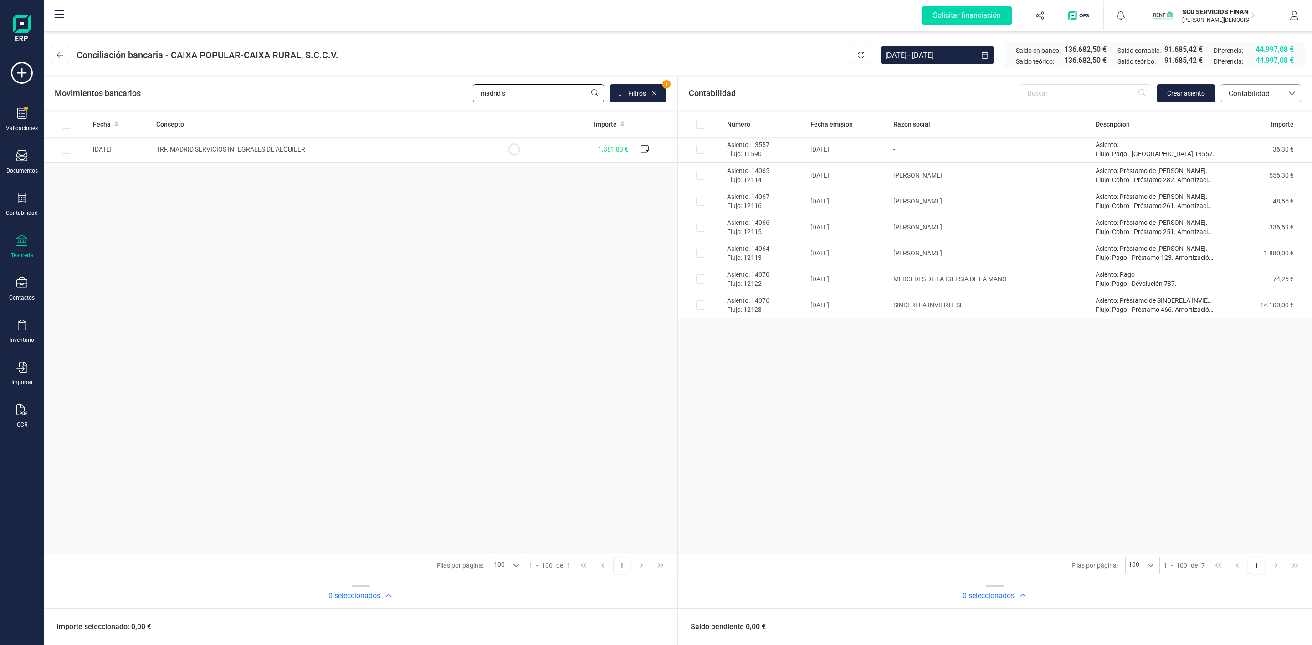
type input "madrid s"
click at [1249, 96] on span "Contabilidad" at bounding box center [1252, 93] width 55 height 11
click at [1249, 193] on span "Préstamos" at bounding box center [1245, 191] width 35 height 11
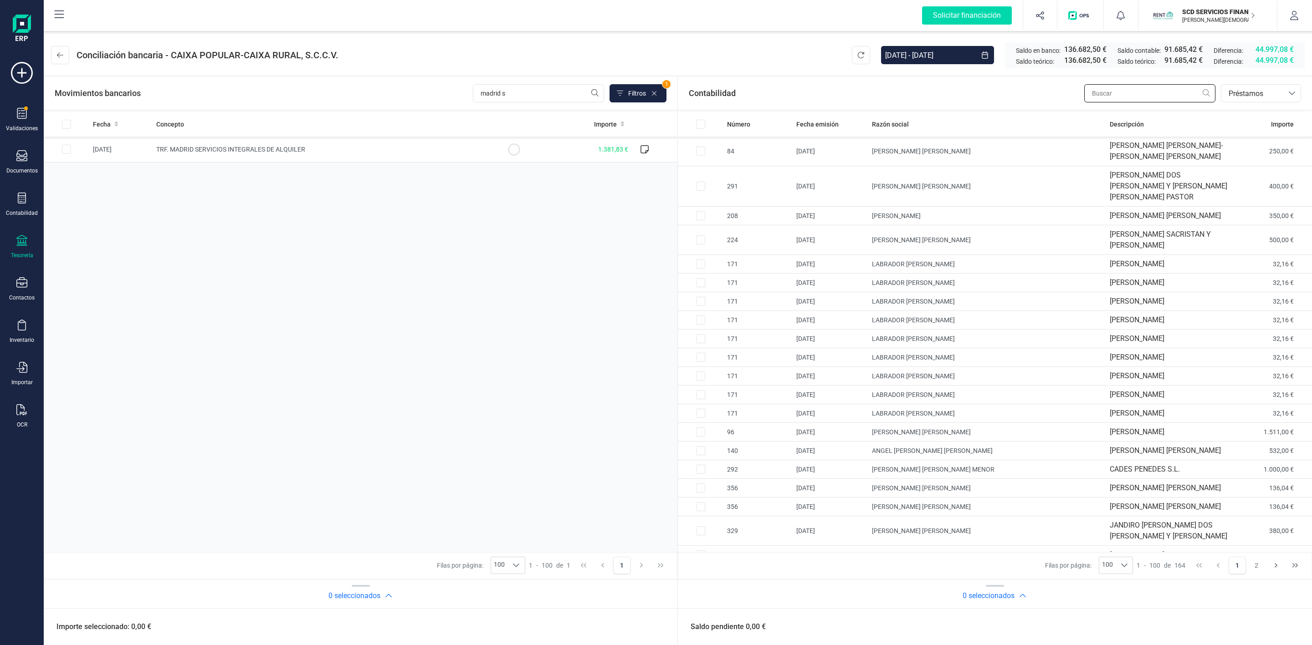
click at [1172, 99] on input "text" at bounding box center [1149, 93] width 131 height 18
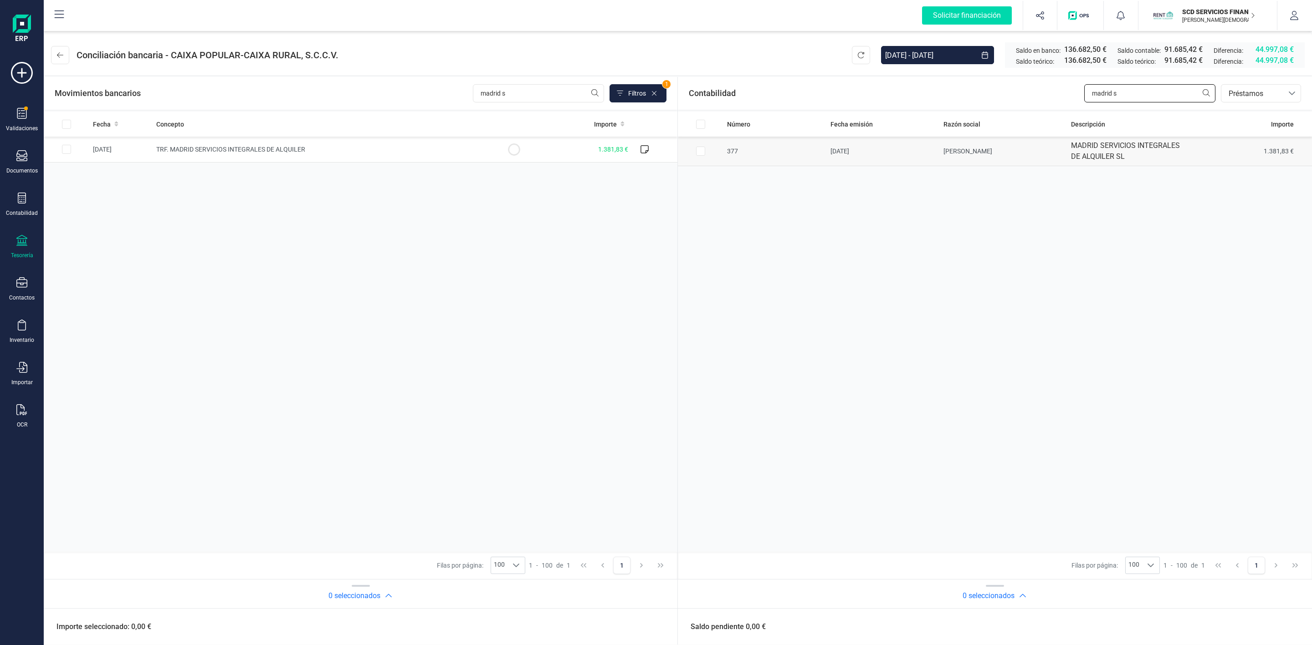
type input "madrid s"
click at [700, 152] on input "Row Selected 523d8490-b9d2-45a4-a280-0007b1ee1784" at bounding box center [700, 151] width 9 height 9
checkbox input "true"
click at [65, 151] on input "Row Selected 2ea05f7f-120b-45bc-bd43-ee5cd6690132" at bounding box center [66, 149] width 9 height 9
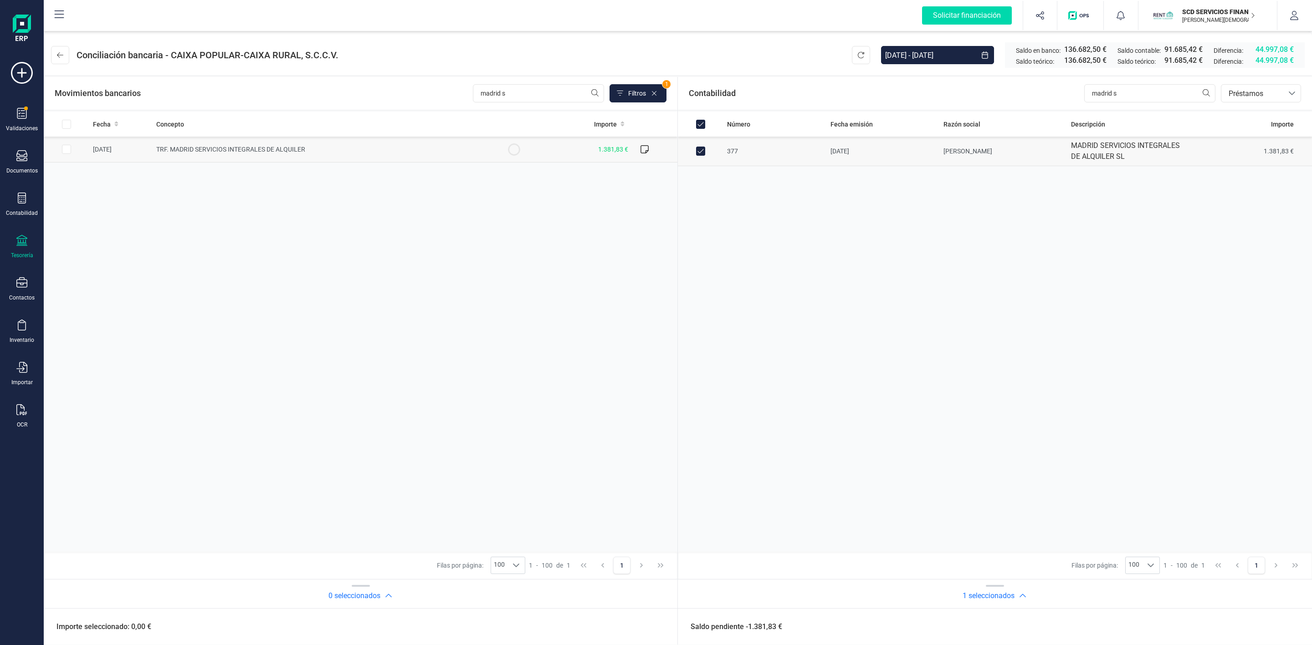
checkbox input "true"
click at [1273, 629] on button "Conciliar" at bounding box center [1264, 627] width 43 height 18
checkbox input "false"
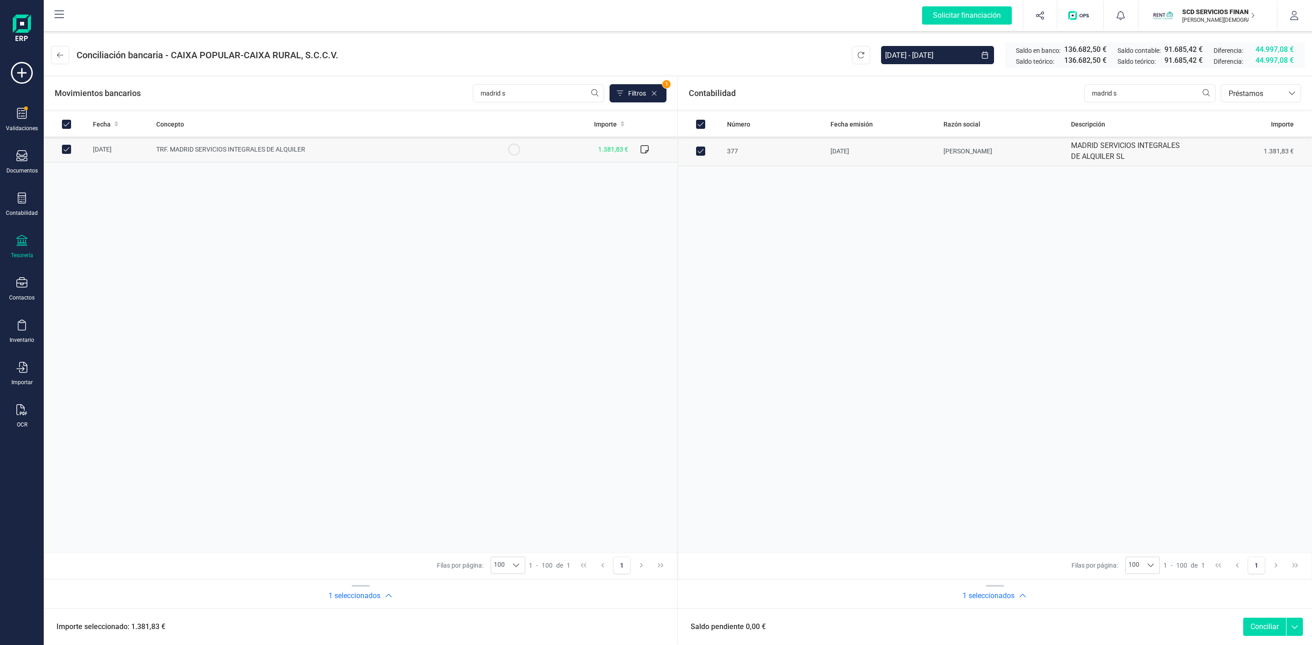
checkbox input "false"
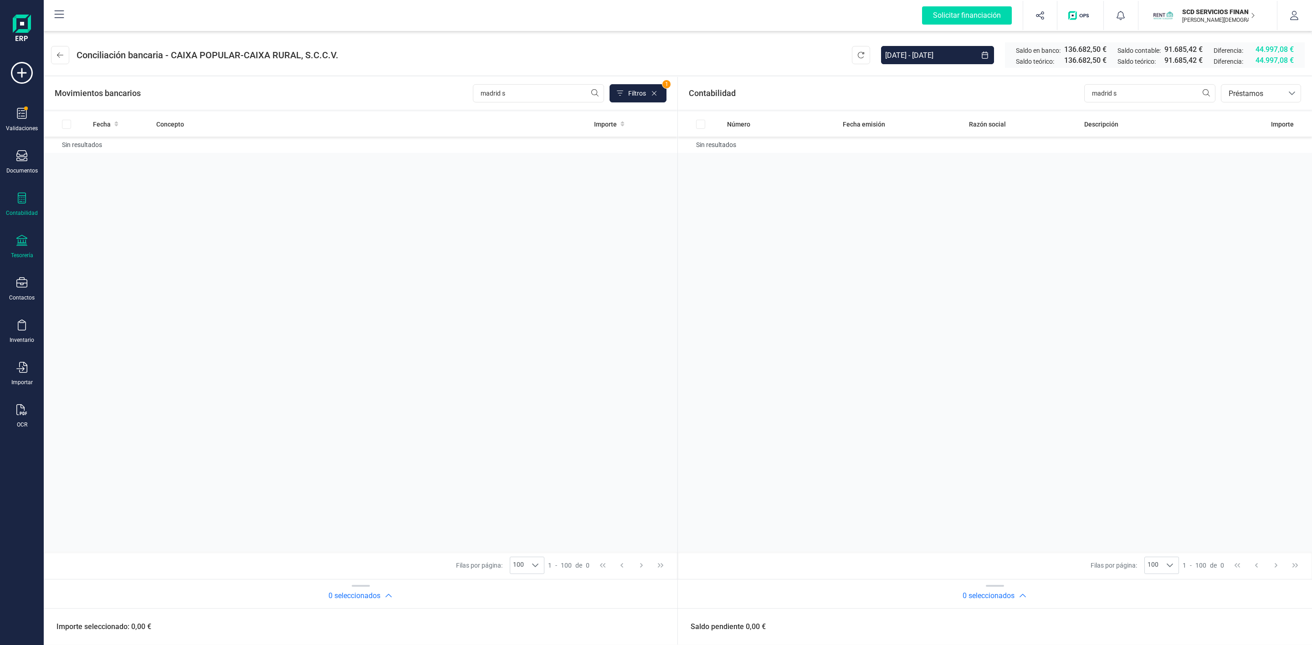
click at [25, 196] on icon at bounding box center [22, 198] width 8 height 11
click at [96, 236] on span "Préstamos" at bounding box center [98, 233] width 55 height 11
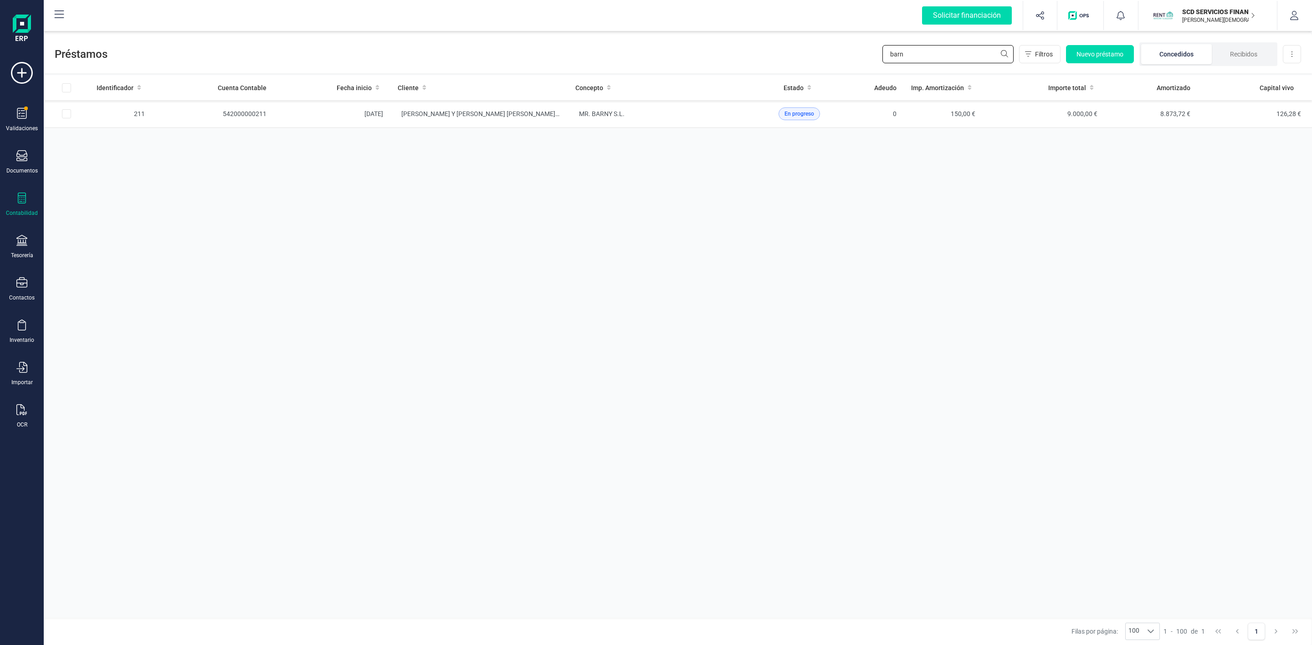
drag, startPoint x: 931, startPoint y: 50, endPoint x: 877, endPoint y: 59, distance: 54.1
click at [877, 59] on div "Préstamos barn Filtros Nuevo préstamo Concedidos Recibidos Descargar Excel" at bounding box center [678, 52] width 1268 height 42
click at [23, 199] on icon at bounding box center [21, 198] width 11 height 11
click at [30, 246] on div "Tesorería" at bounding box center [22, 247] width 36 height 24
click at [100, 218] on span "Remesas" at bounding box center [96, 215] width 50 height 11
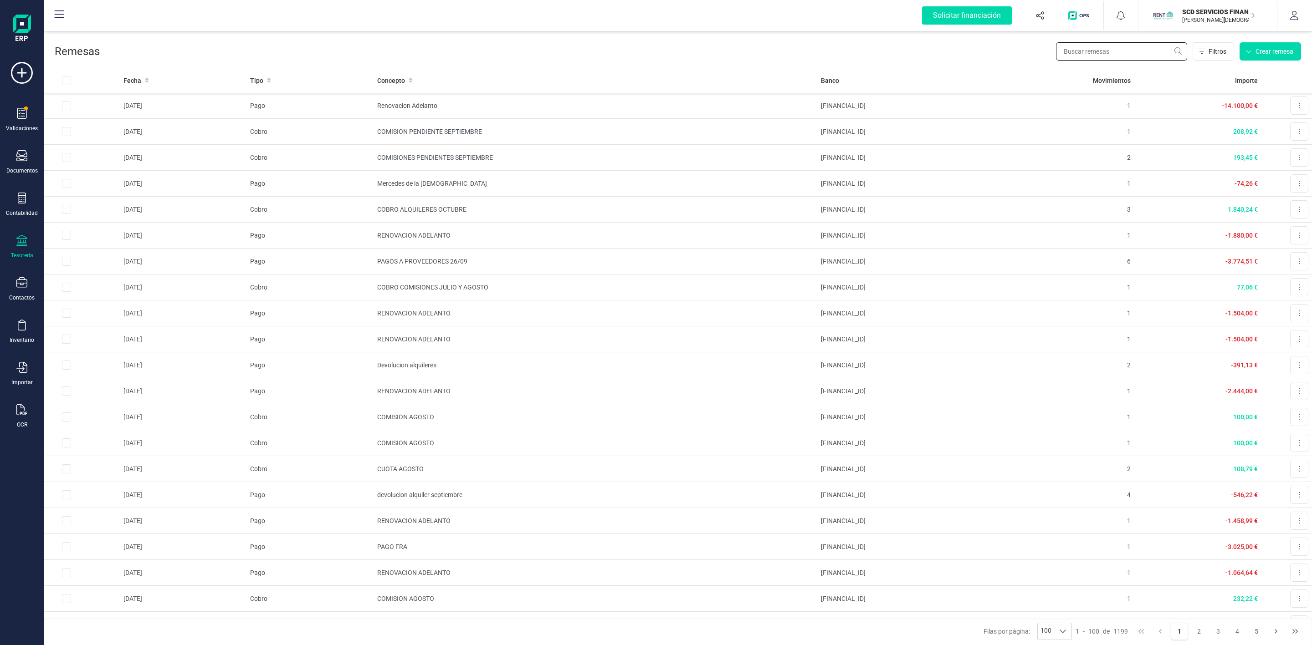
click at [1099, 47] on input "text" at bounding box center [1121, 51] width 131 height 18
click at [19, 197] on icon at bounding box center [21, 198] width 11 height 11
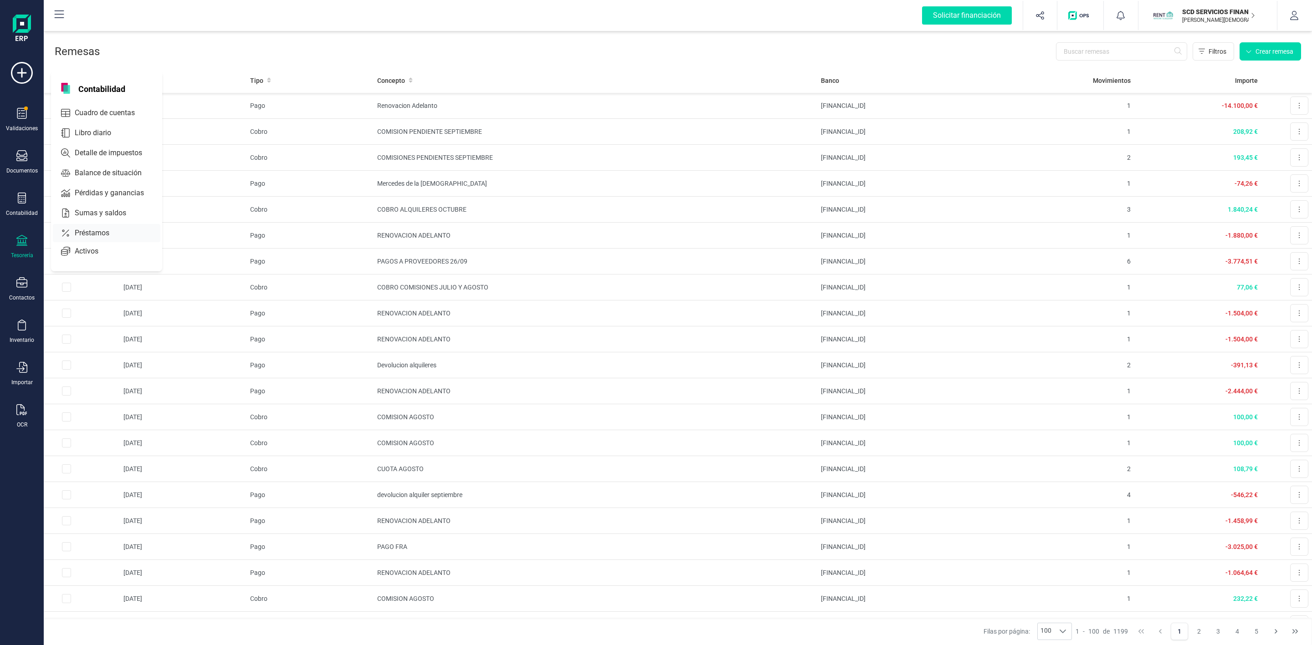
click at [88, 235] on span "Préstamos" at bounding box center [98, 233] width 55 height 11
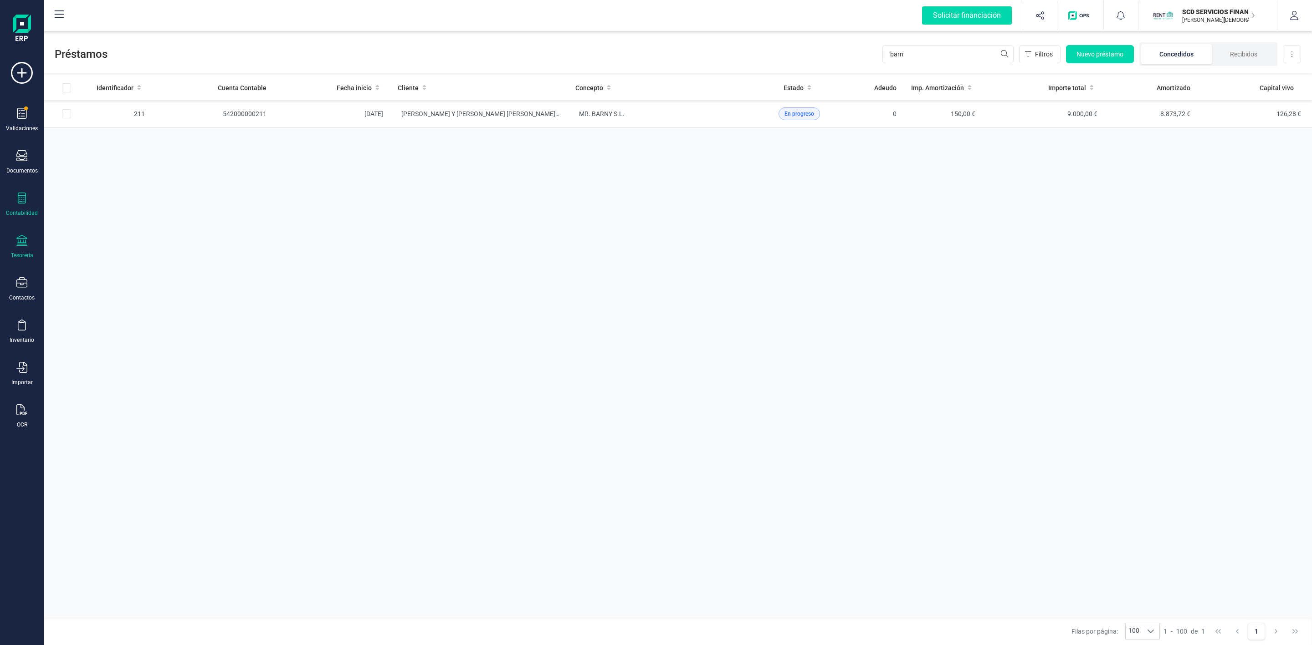
click at [25, 242] on icon at bounding box center [21, 240] width 11 height 11
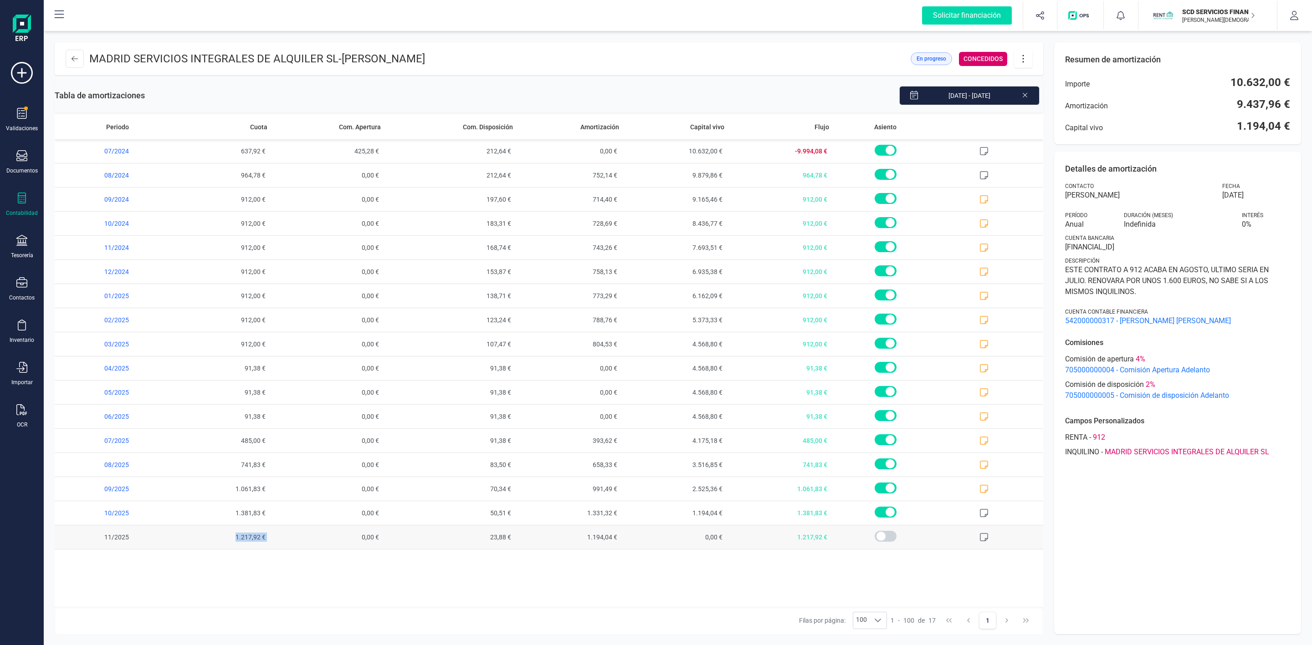
drag, startPoint x: 227, startPoint y: 540, endPoint x: 271, endPoint y: 542, distance: 43.3
click at [271, 542] on tr "11/2025 1.217,92 € 0,00 € 23,88 € 1.194,04 € 0,00 € 1.217,92 €" at bounding box center [549, 538] width 988 height 24
copy span "1.217,92 €"
click at [1033, 53] on header "MADRID SERVICIOS INTEGRALES DE ALQUILER SL - [PERSON_NAME] En progreso CONCEDID…" at bounding box center [549, 58] width 988 height 33
click at [1028, 56] on icon at bounding box center [1022, 59] width 17 height 10
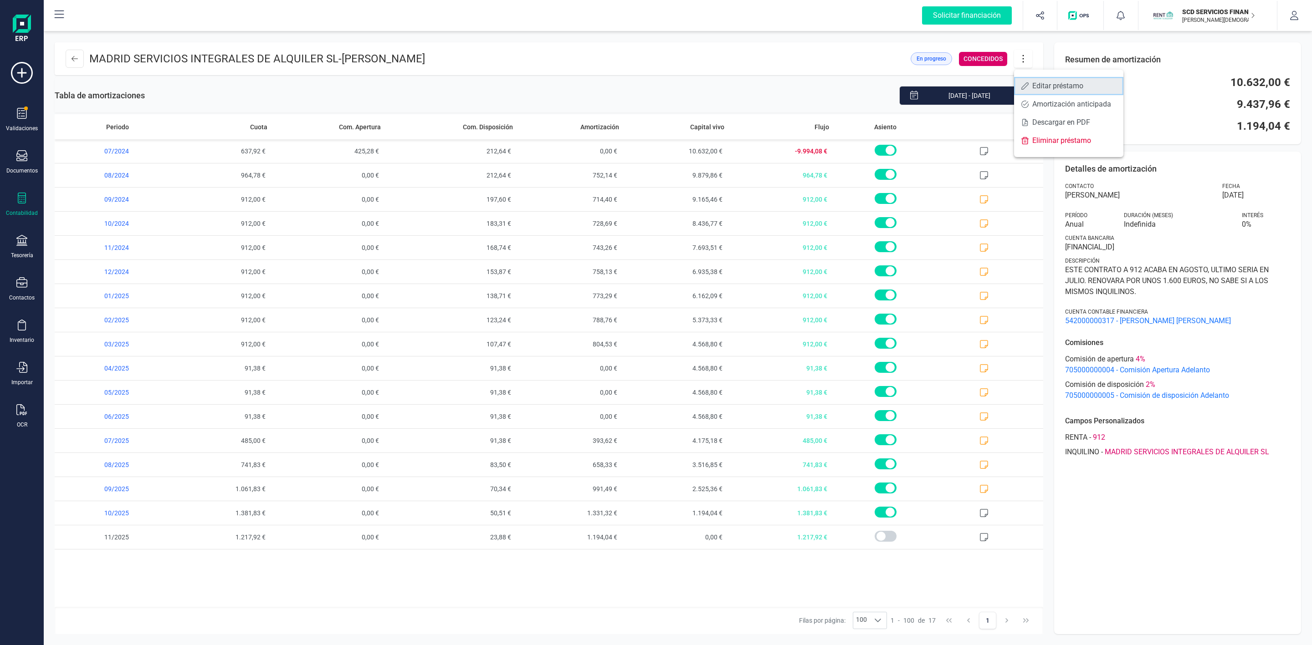
click at [1041, 82] on span "Editar préstamo" at bounding box center [1074, 85] width 84 height 7
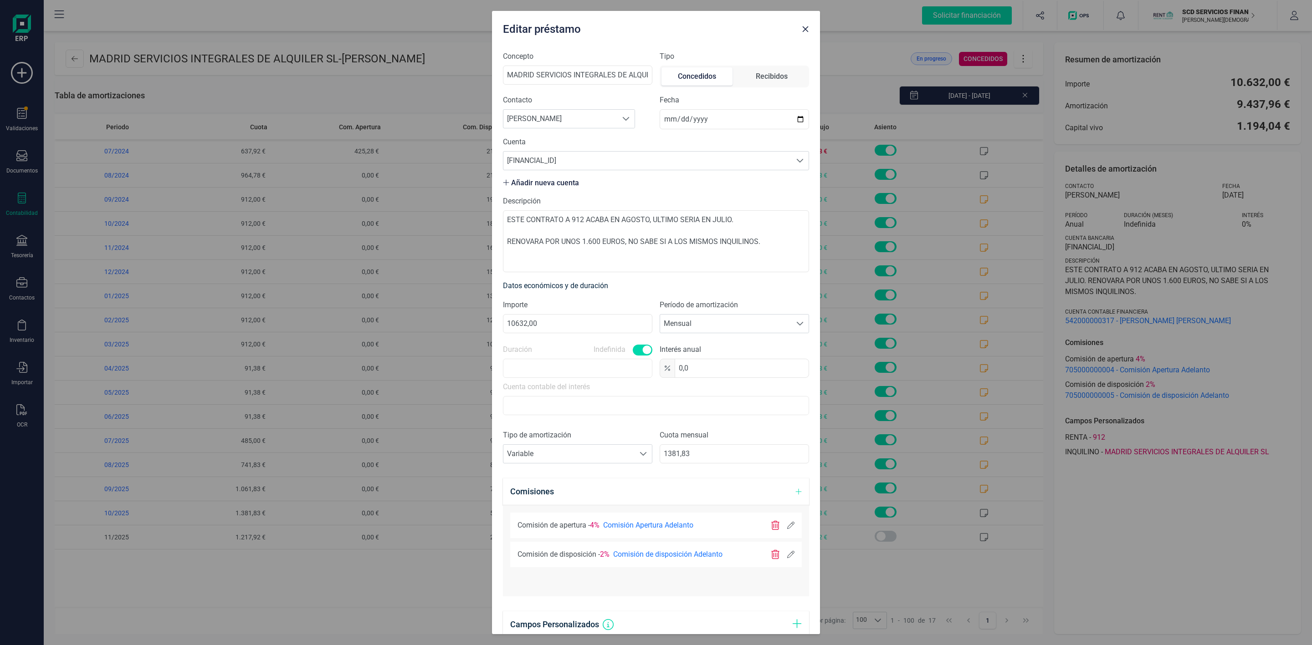
click at [806, 32] on icon "Close" at bounding box center [805, 29] width 7 height 7
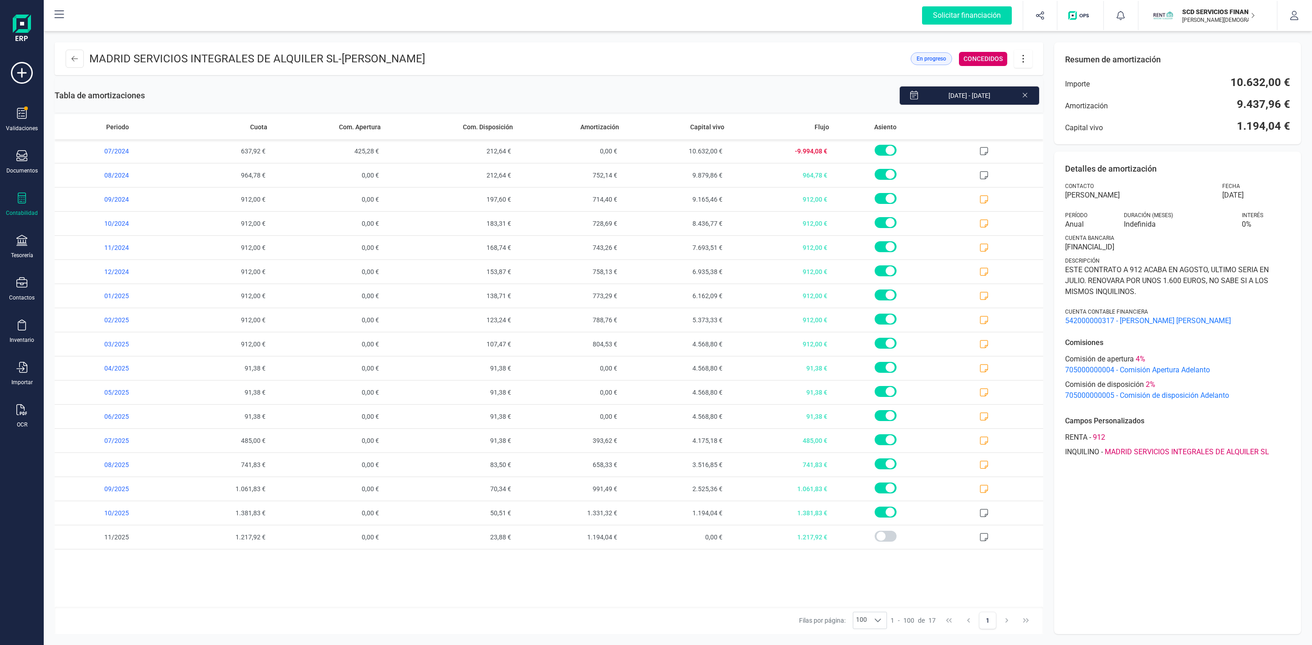
click at [1028, 63] on icon at bounding box center [1022, 59] width 17 height 10
click at [1063, 123] on span "Descargar en PDF" at bounding box center [1074, 122] width 84 height 7
click at [1028, 55] on icon at bounding box center [1022, 59] width 17 height 10
click at [1033, 120] on span "Descargar en PDF" at bounding box center [1074, 122] width 84 height 7
click at [1015, 59] on icon at bounding box center [1022, 59] width 17 height 10
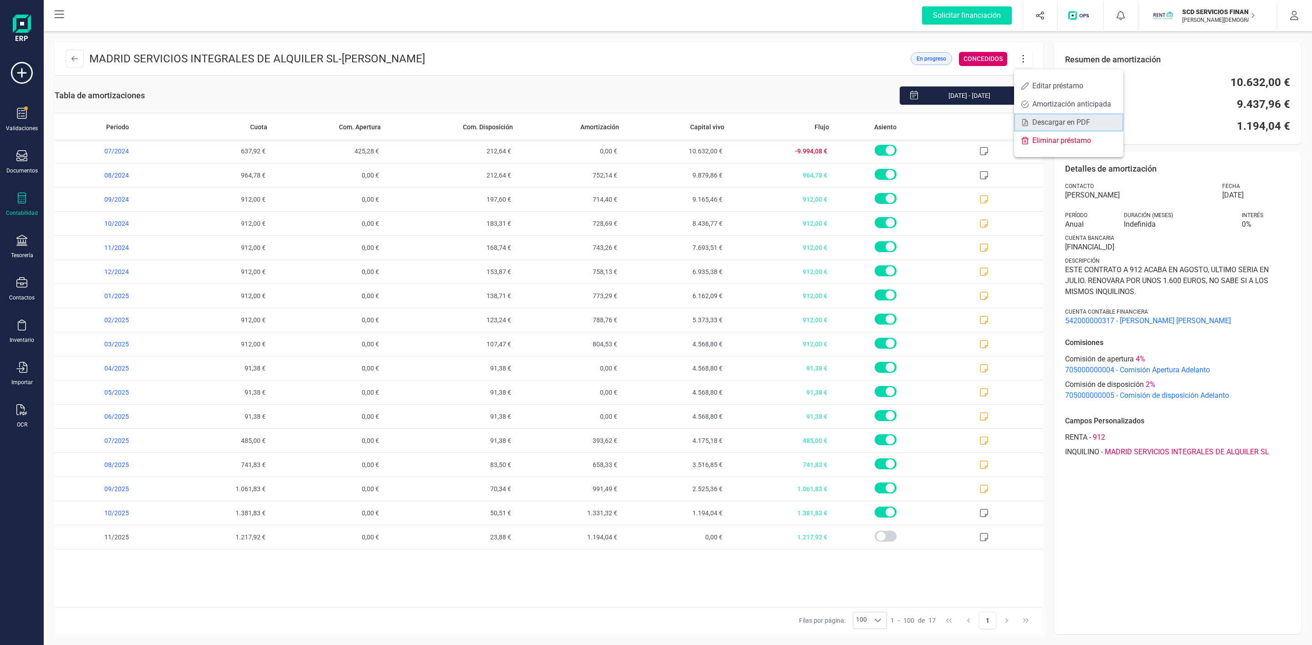
click at [1033, 122] on span "Descargar en PDF" at bounding box center [1074, 122] width 84 height 7
